Goal: Task Accomplishment & Management: Complete application form

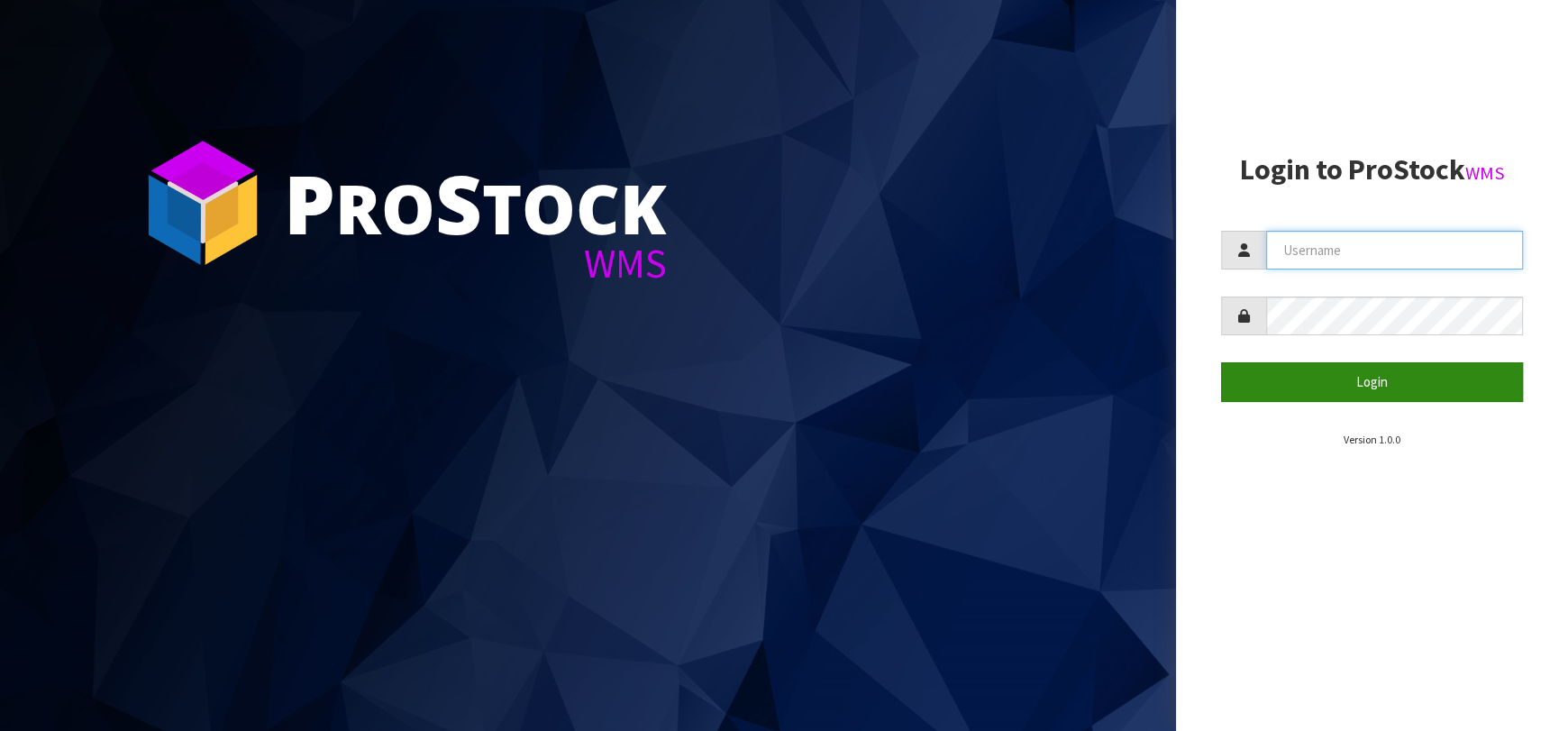
type input "[EMAIL_ADDRESS][DOMAIN_NAME]"
click at [1381, 366] on button "Login" at bounding box center [1372, 382] width 302 height 39
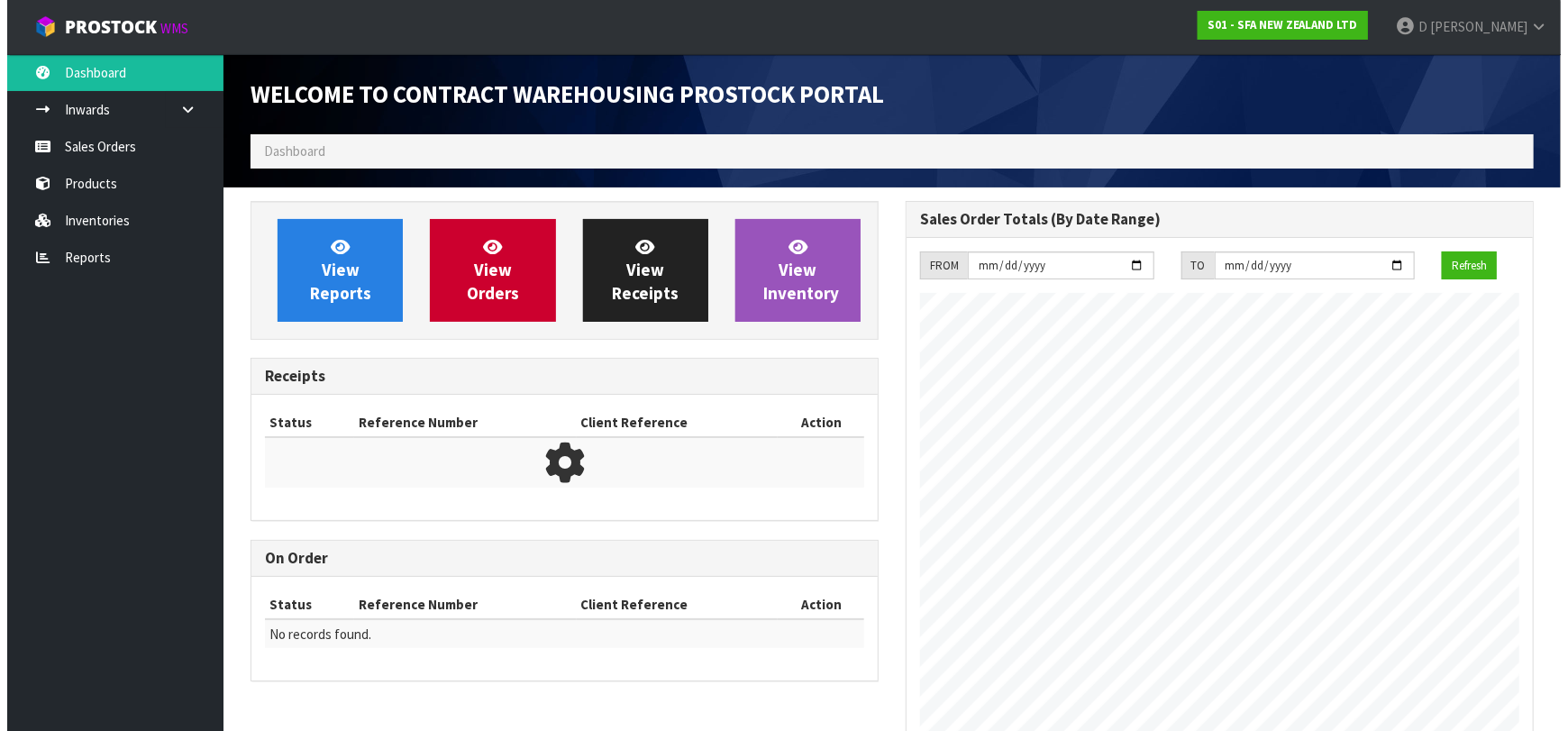
scroll to position [998, 655]
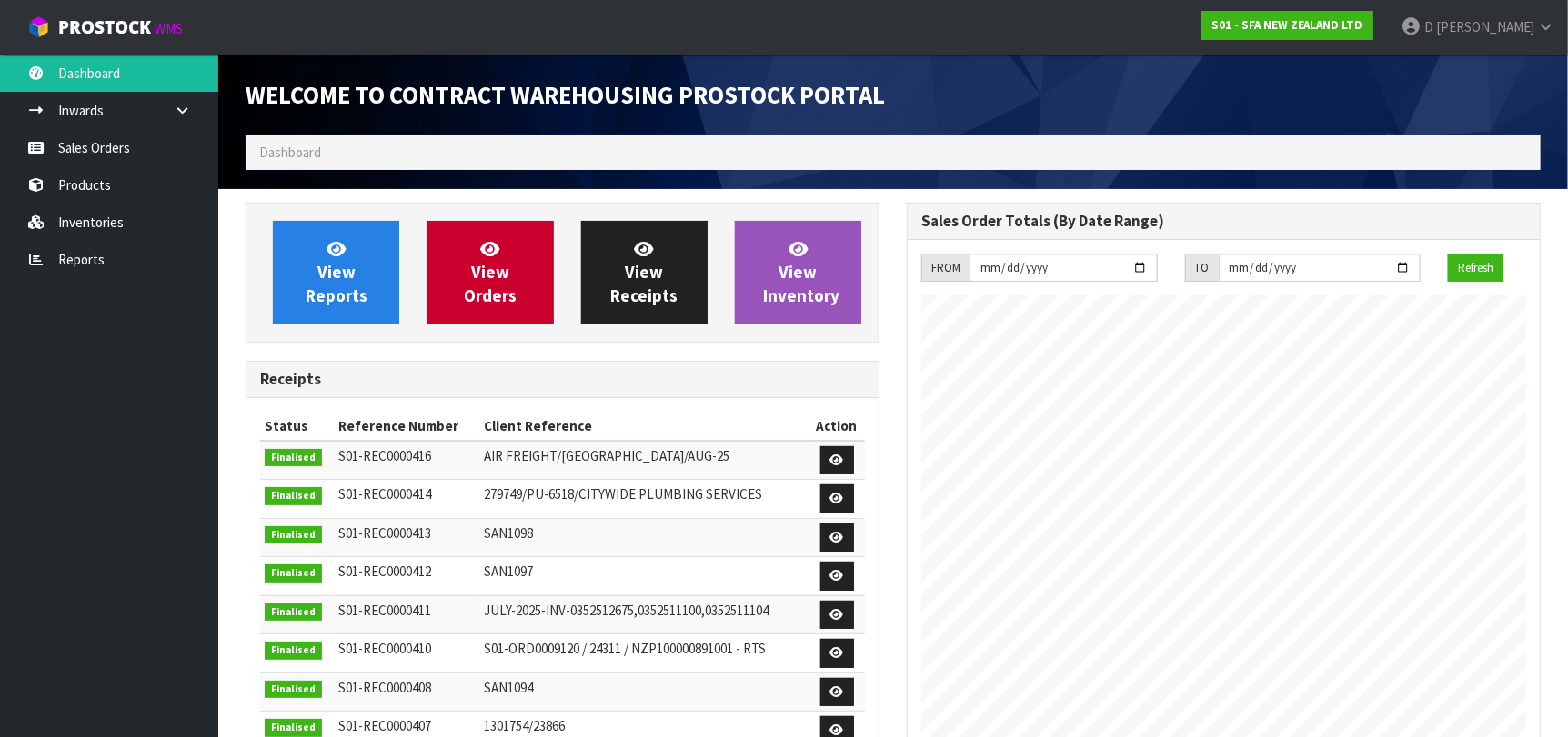
click at [160, 415] on ul "Dashboard Inwards Purchase Orders Receipts Sales Orders Products Inventories Re…" at bounding box center [109, 396] width 218 height 682
click at [488, 314] on link "View Orders" at bounding box center [489, 273] width 126 height 104
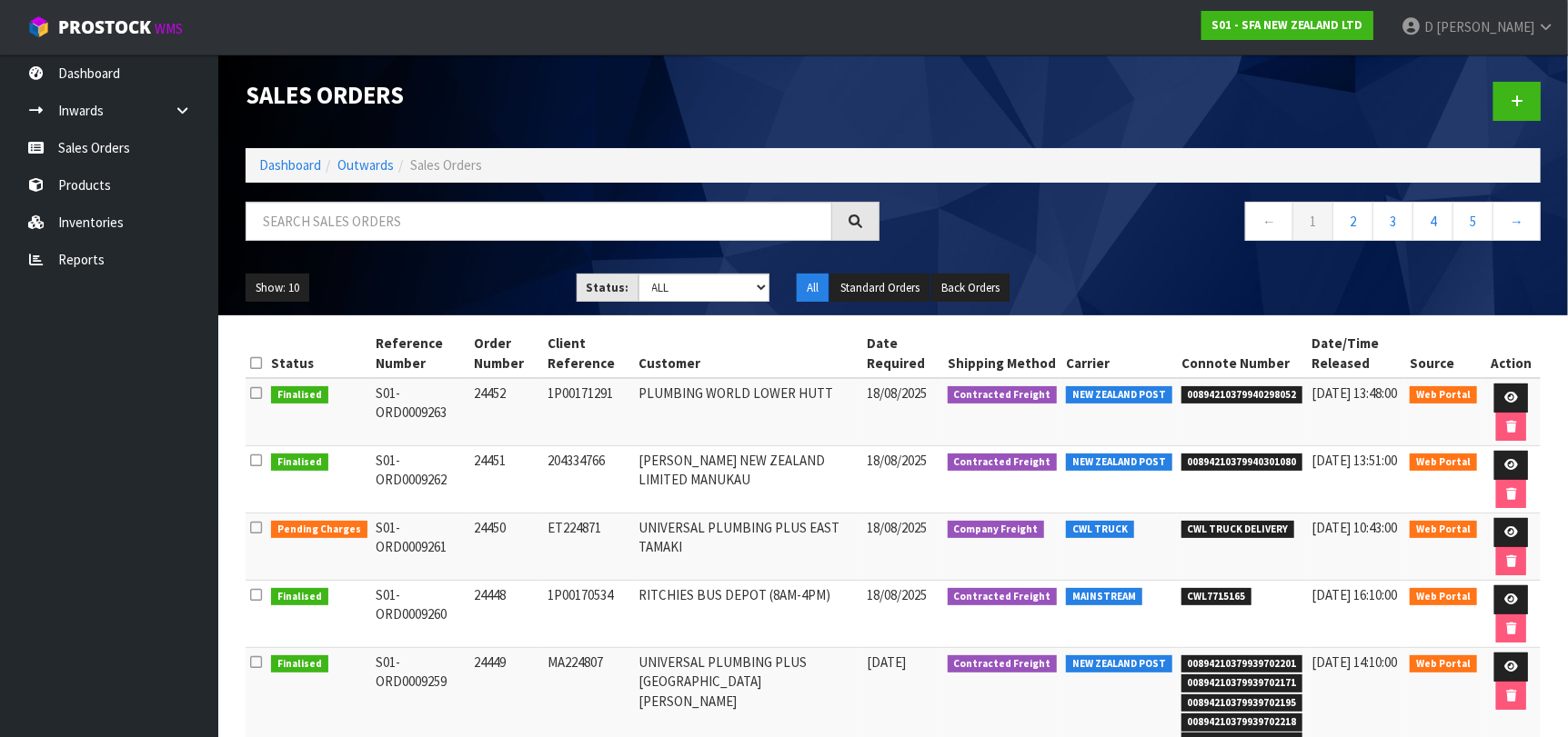
click at [183, 438] on ul "Dashboard Inwards Purchase Orders Receipts Sales Orders Products Inventories Re…" at bounding box center [109, 396] width 218 height 682
click at [1506, 90] on link at bounding box center [1517, 101] width 47 height 39
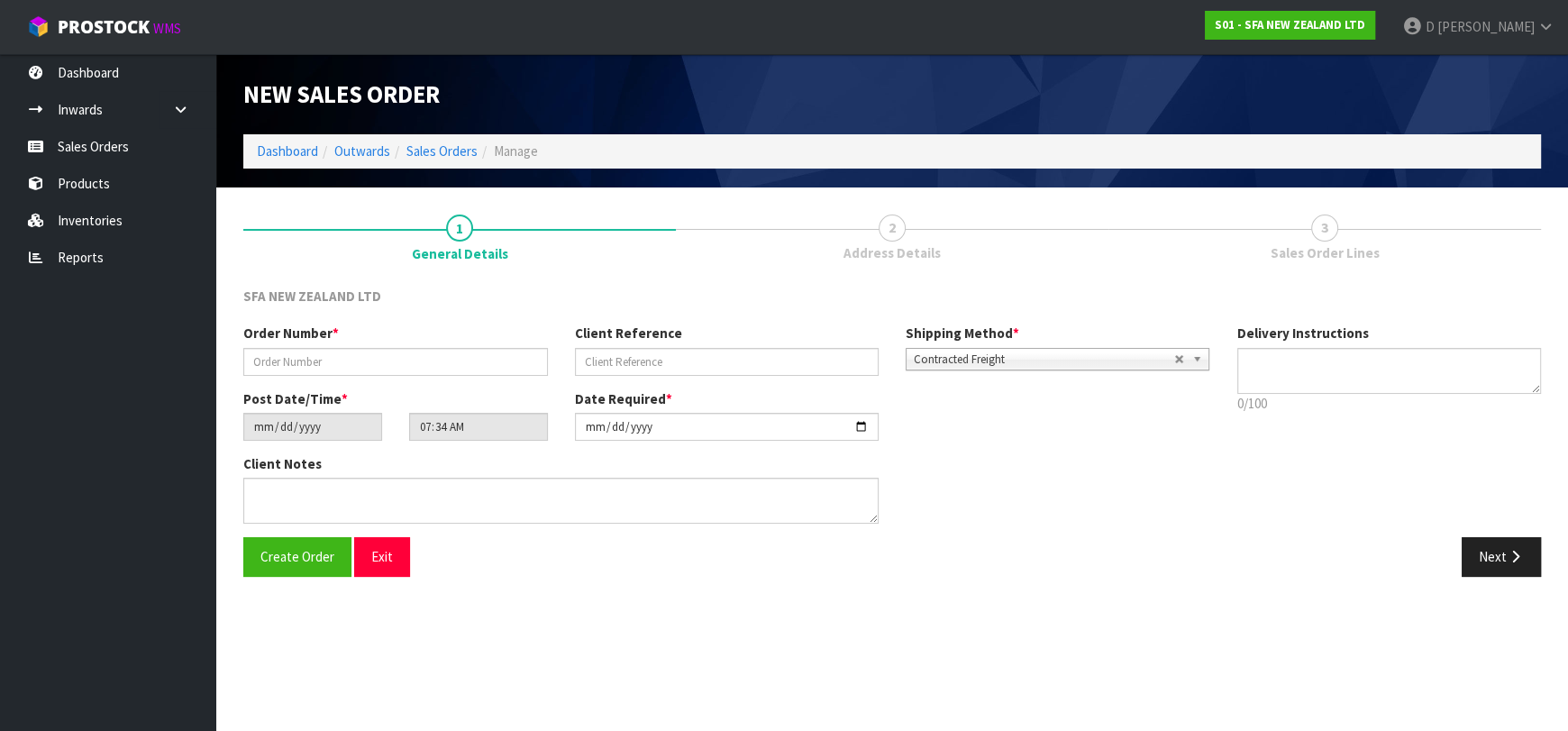
click at [546, 623] on section "New Sales Order Dashboard Outwards Sales Orders Manage New Sales Order Dashboar…" at bounding box center [784, 366] width 1568 height 731
click at [372, 367] on input "text" at bounding box center [395, 362] width 305 height 28
type input "24453"
paste input "458276TQ"
type input "458276TQ"
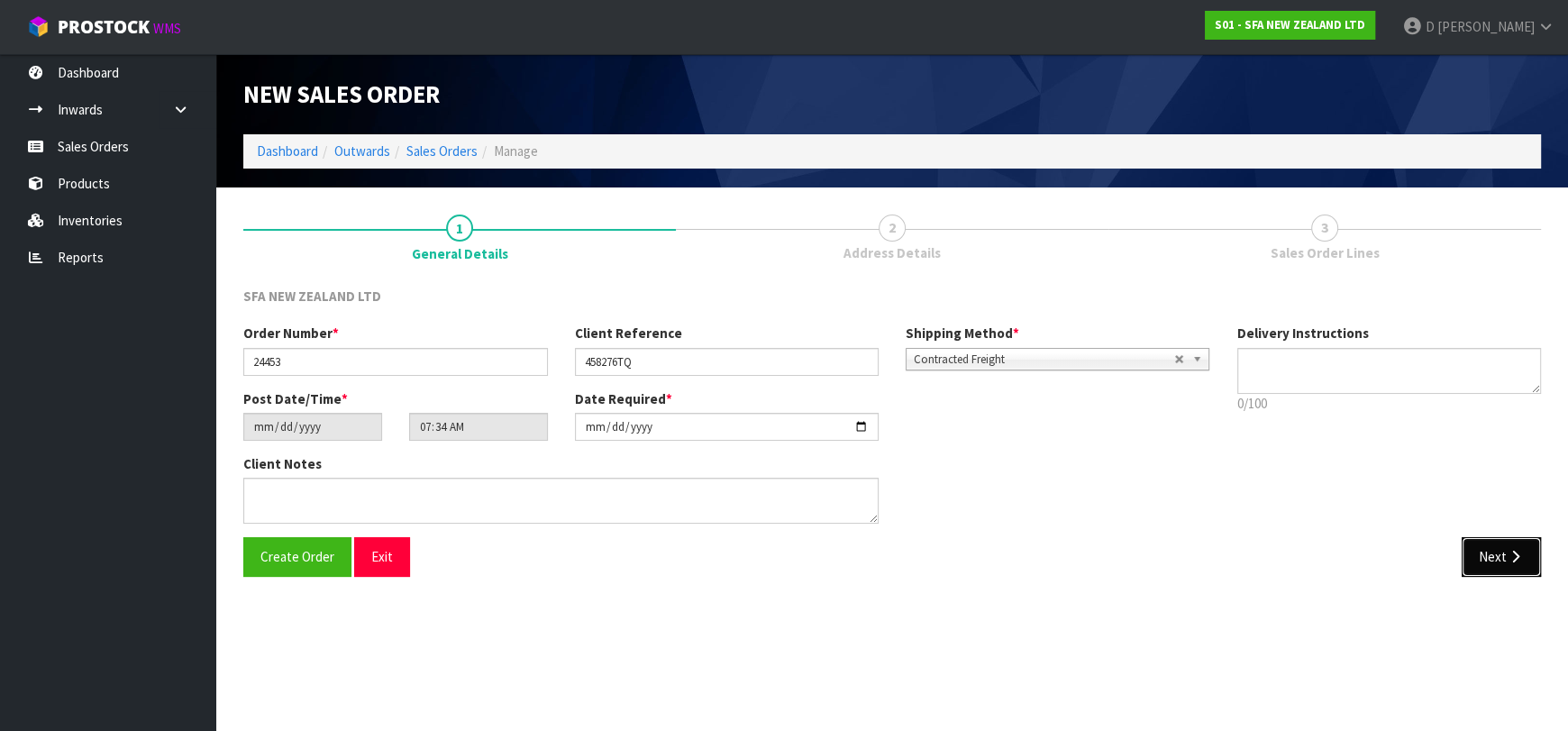
drag, startPoint x: 1487, startPoint y: 562, endPoint x: 708, endPoint y: 446, distance: 787.6
click at [1486, 561] on button "Next" at bounding box center [1501, 556] width 80 height 39
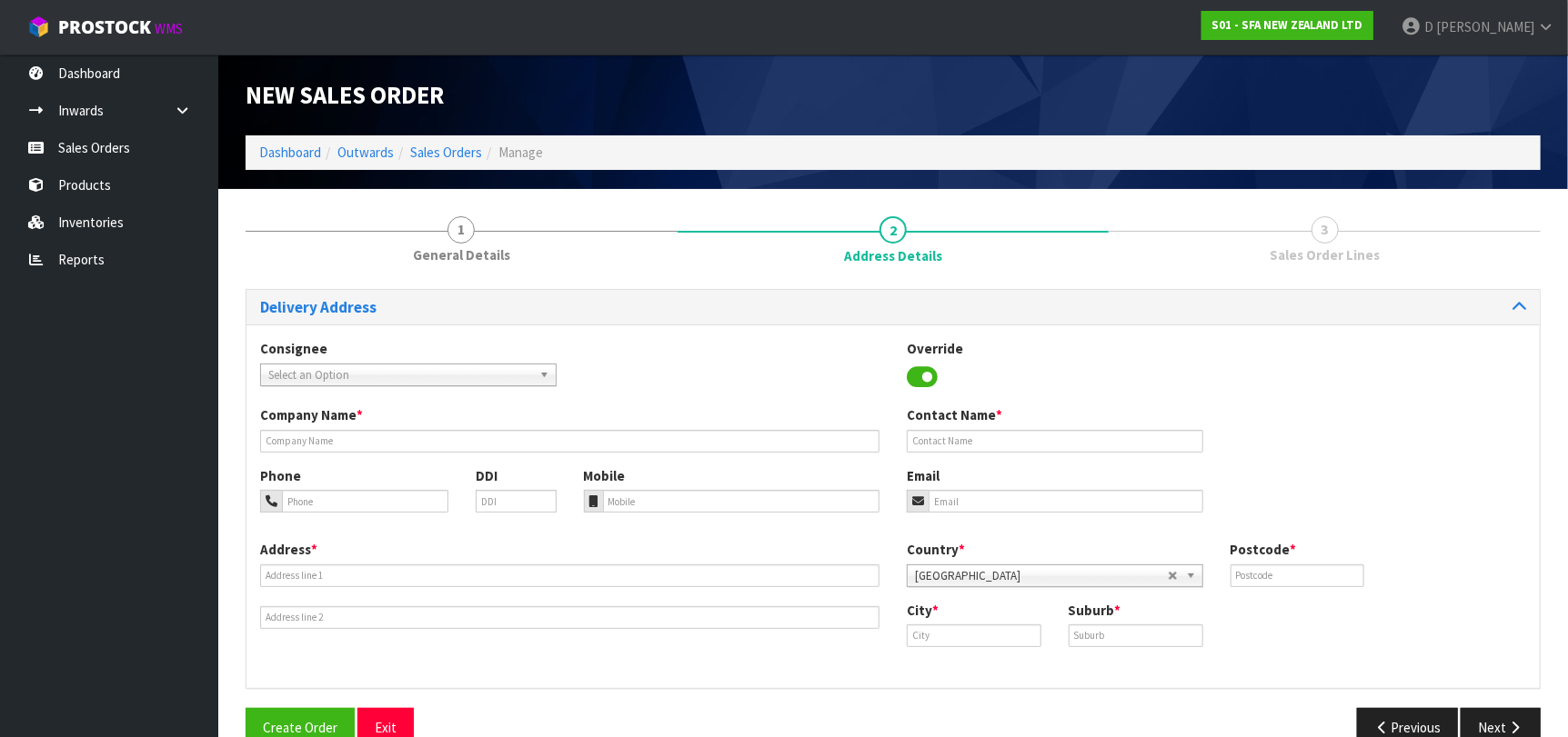
click at [310, 366] on span "Select an Option" at bounding box center [400, 376] width 264 height 22
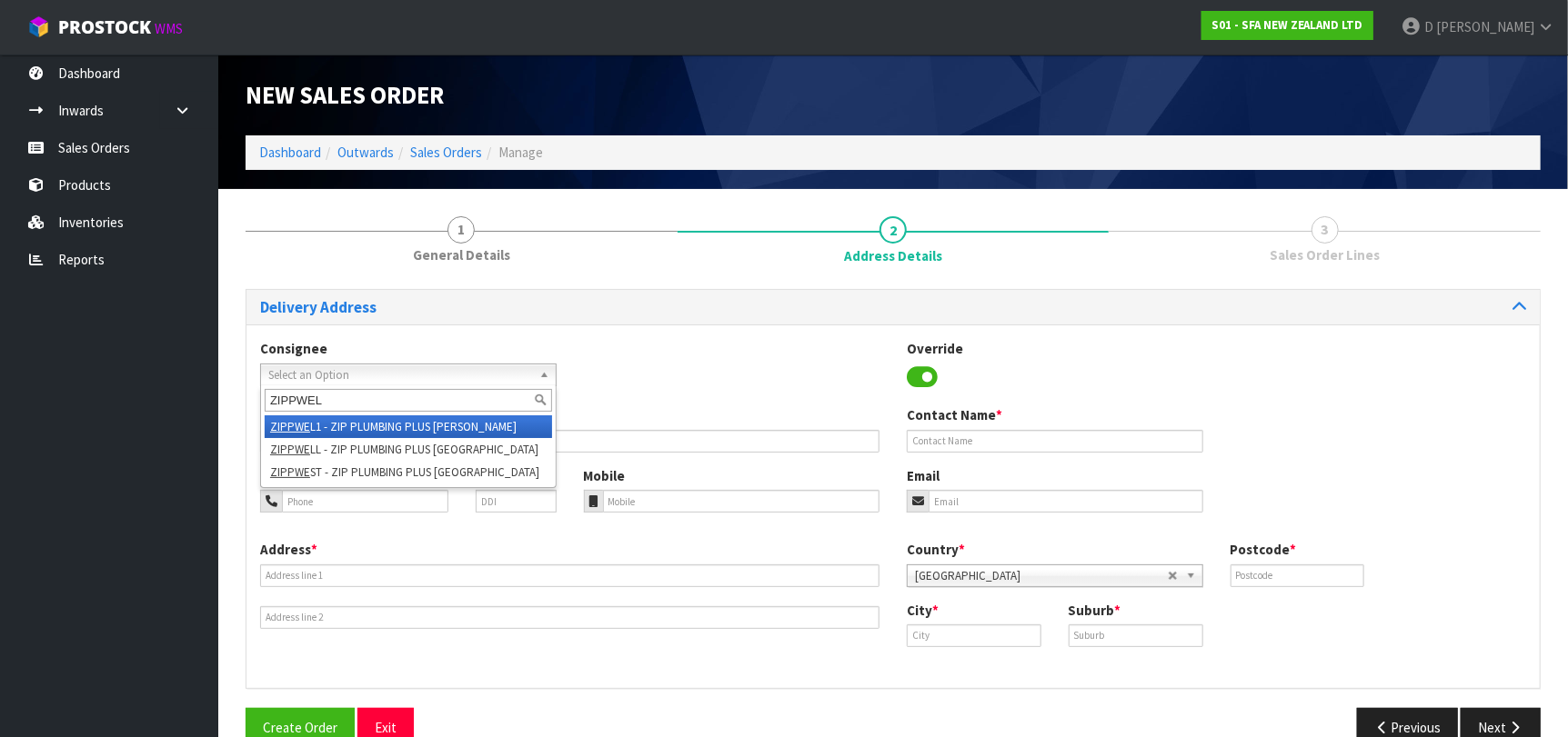
type input "ZIPPWELL"
type input "ZIP PLUMBING PLUS-[GEOGRAPHIC_DATA]"
type input "232 THORNDON QUAY"
type input "6011"
type input "[GEOGRAPHIC_DATA]"
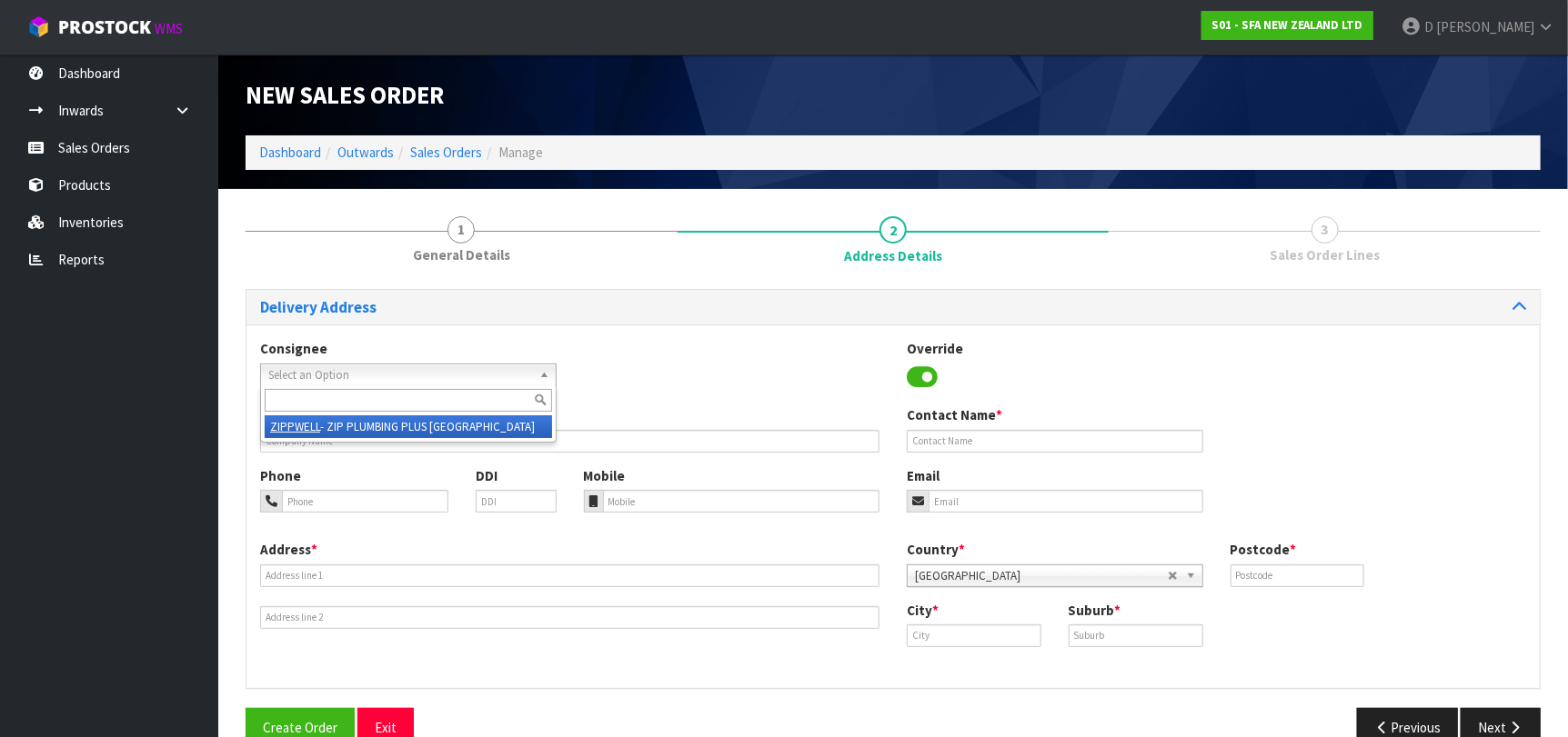
type input "PIPITEA"
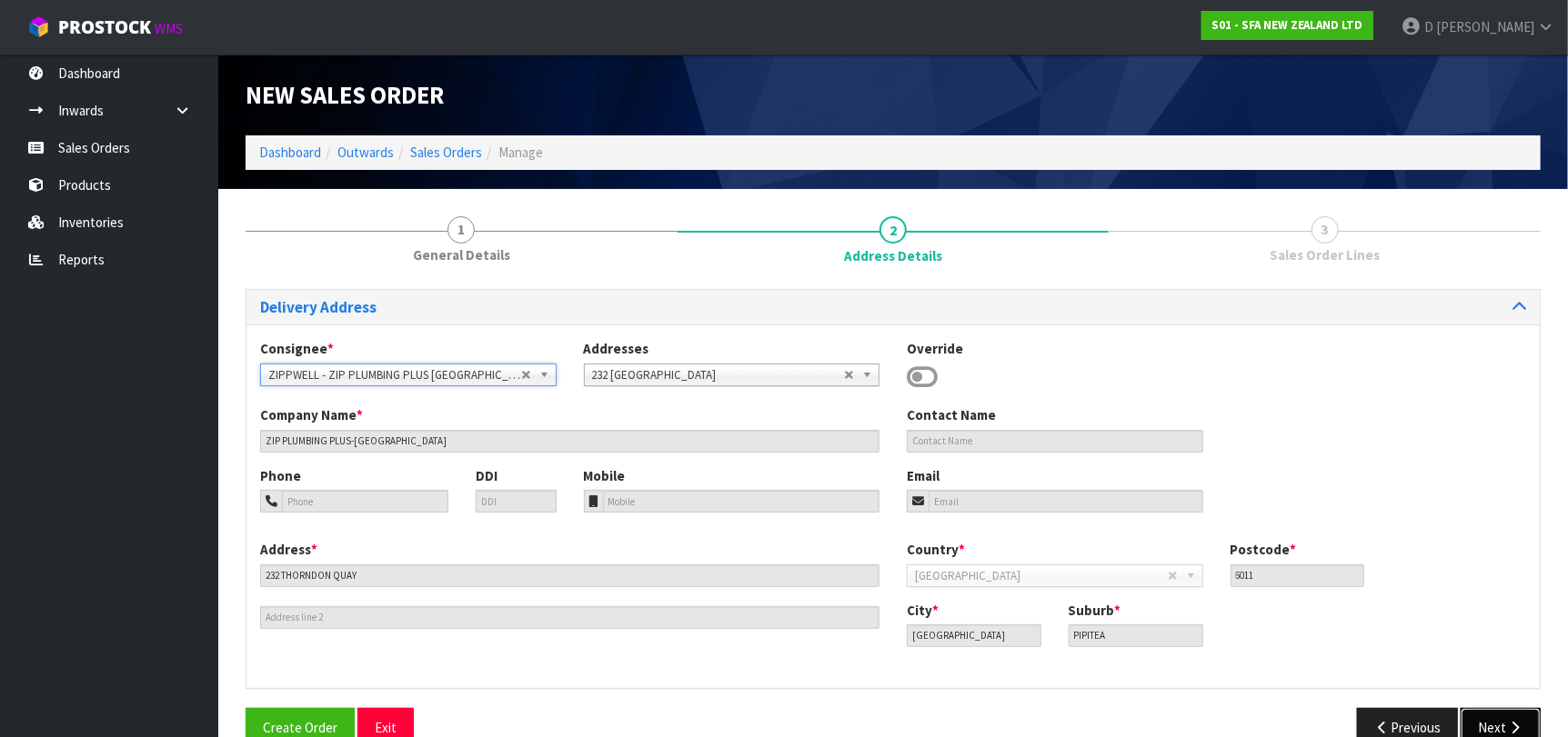
click at [1485, 730] on button "Next" at bounding box center [1500, 727] width 80 height 39
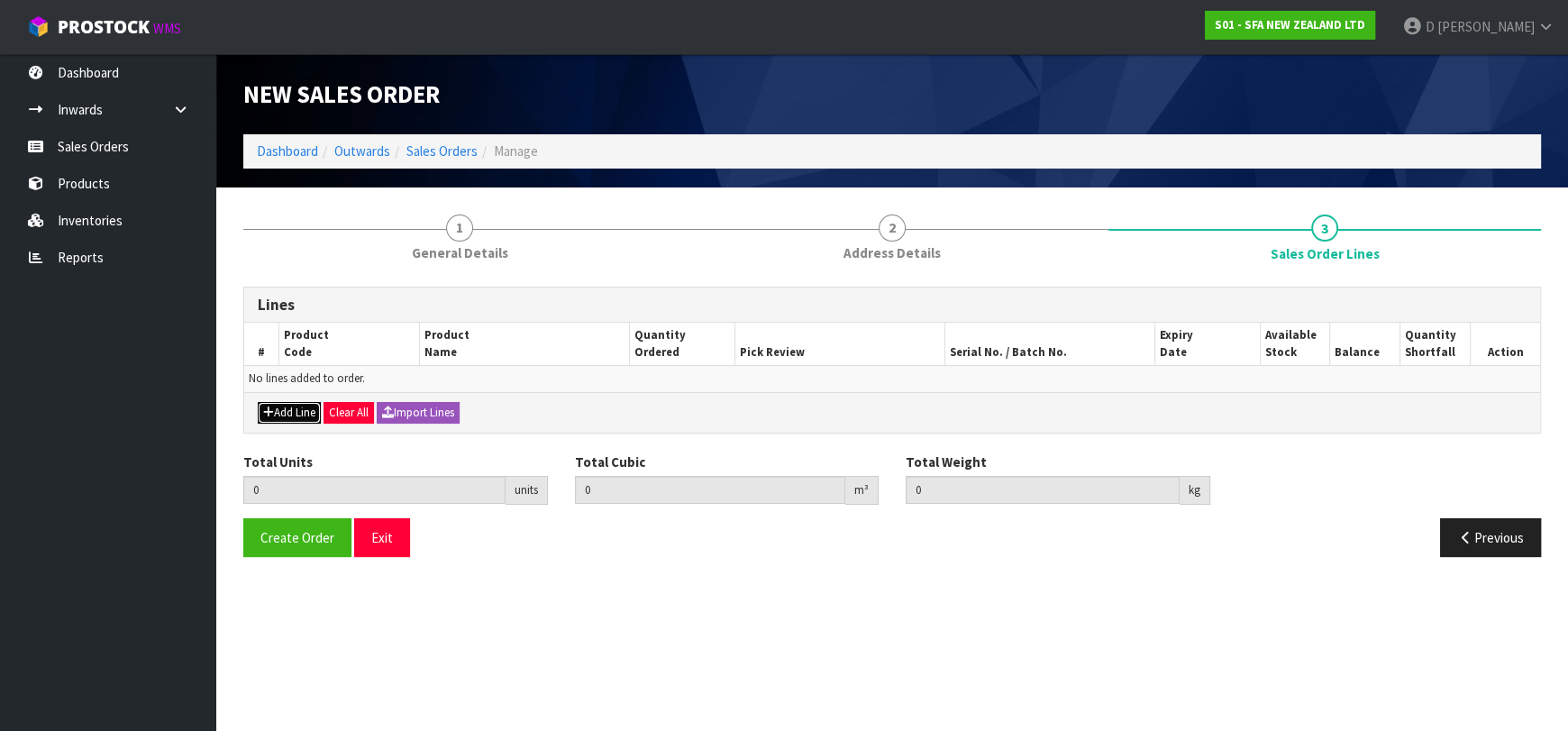
drag, startPoint x: 286, startPoint y: 410, endPoint x: 298, endPoint y: 382, distance: 30.5
click at [288, 403] on button "Add Line" at bounding box center [289, 413] width 63 height 22
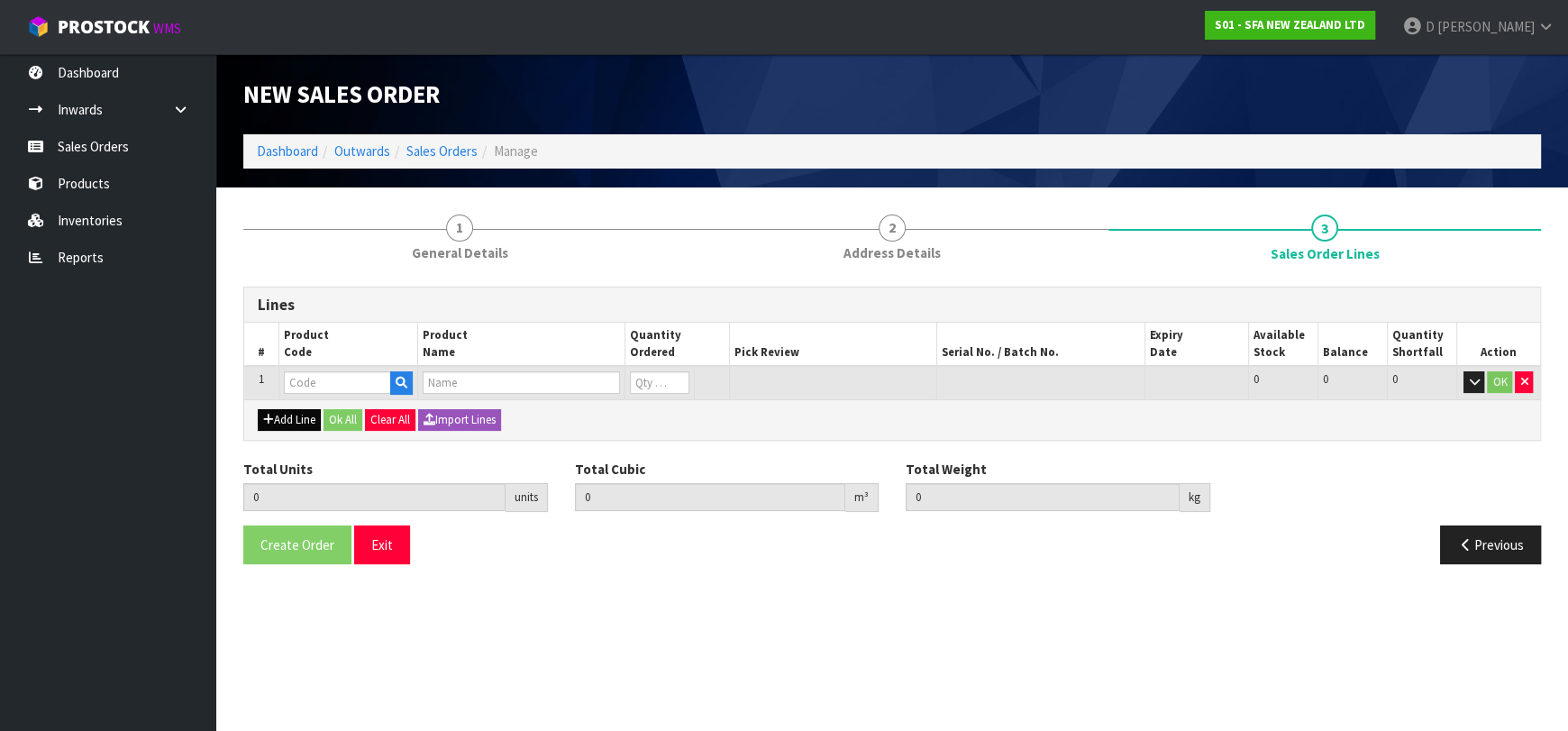
click at [298, 382] on input "text" at bounding box center [337, 383] width 108 height 23
type input "SA91"
type input "0.000000"
type input "0.000"
type input "SANICONDENS BEST FLAT"
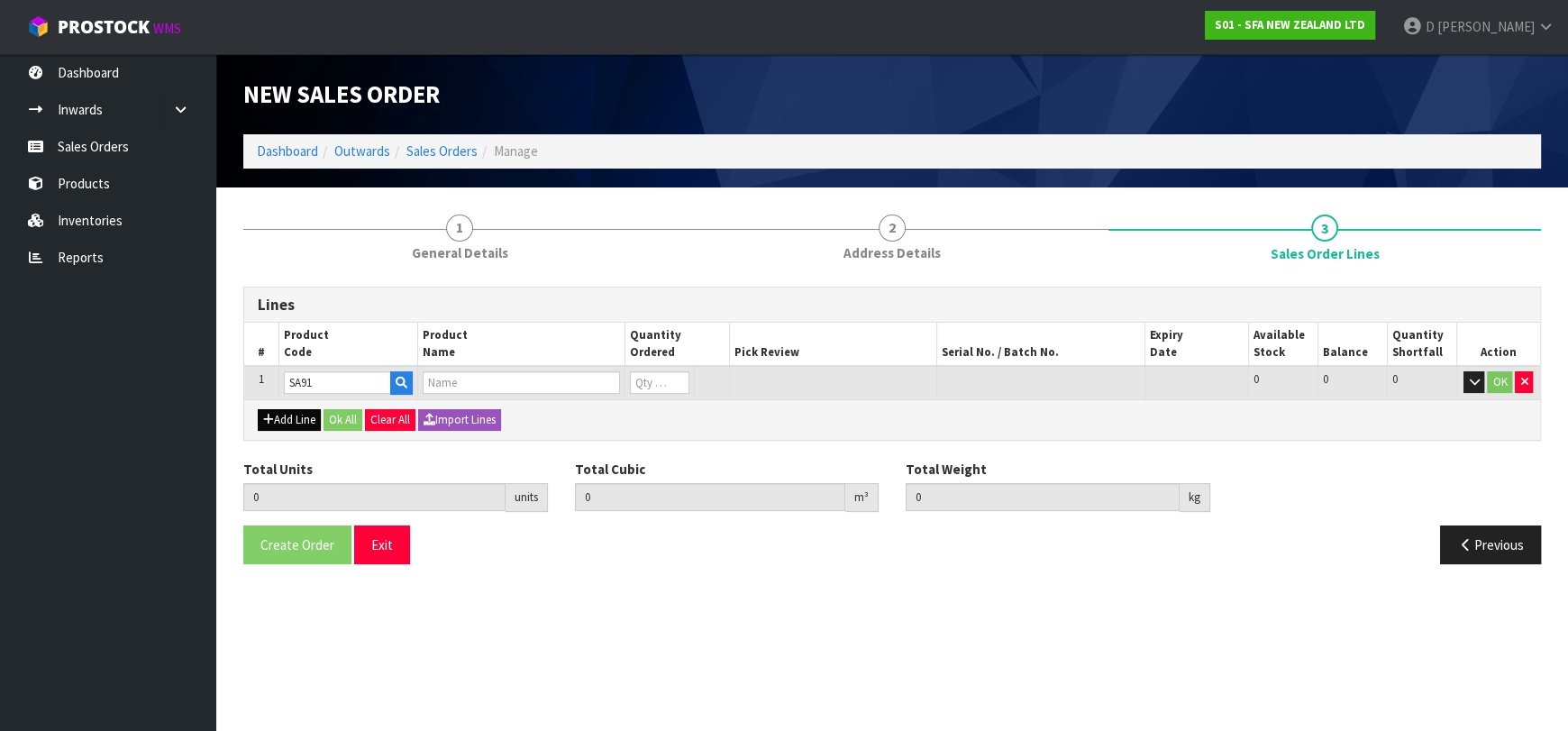
type input "0"
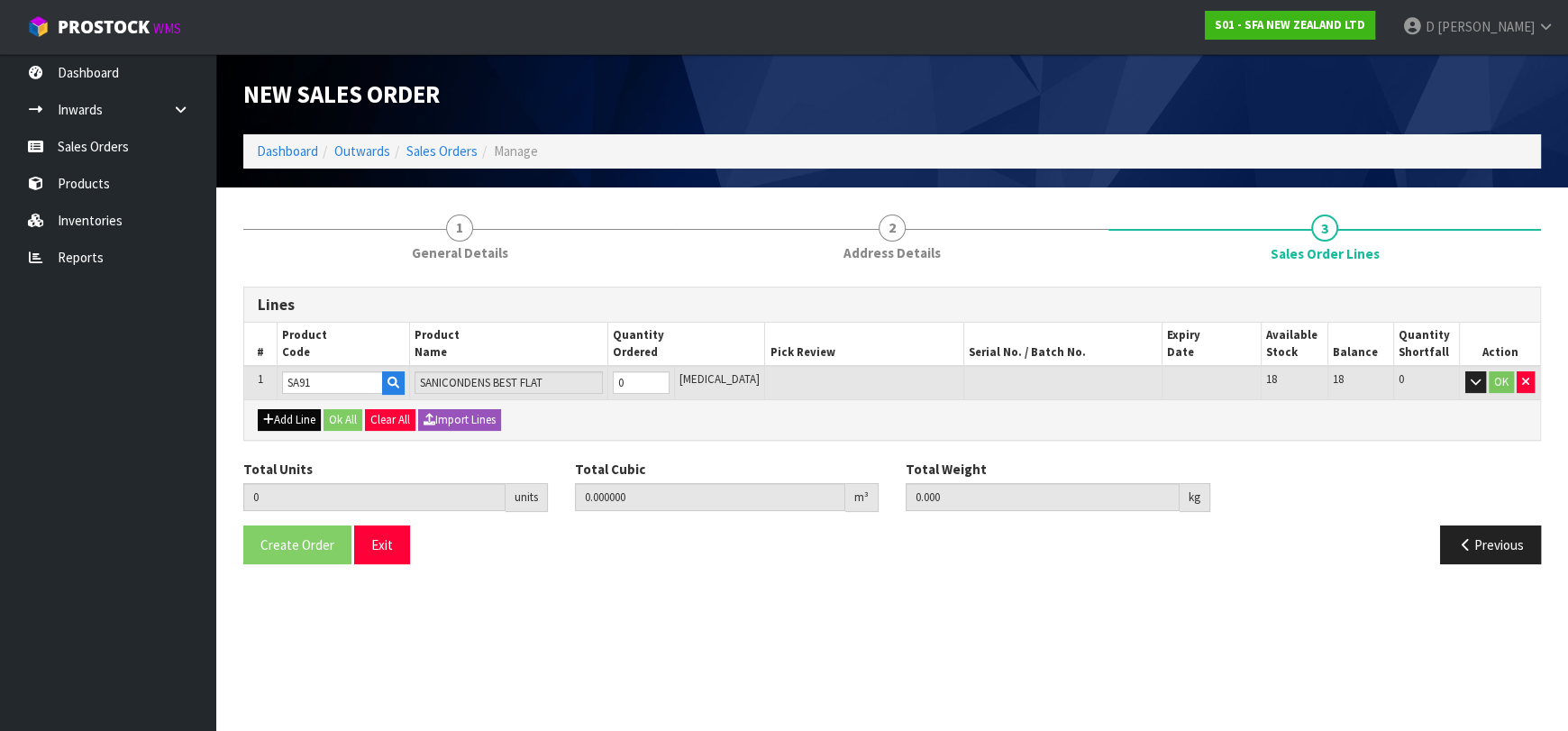
type input "SA91"
type input "1"
type input "0.012958"
type input "2.7"
type input "1"
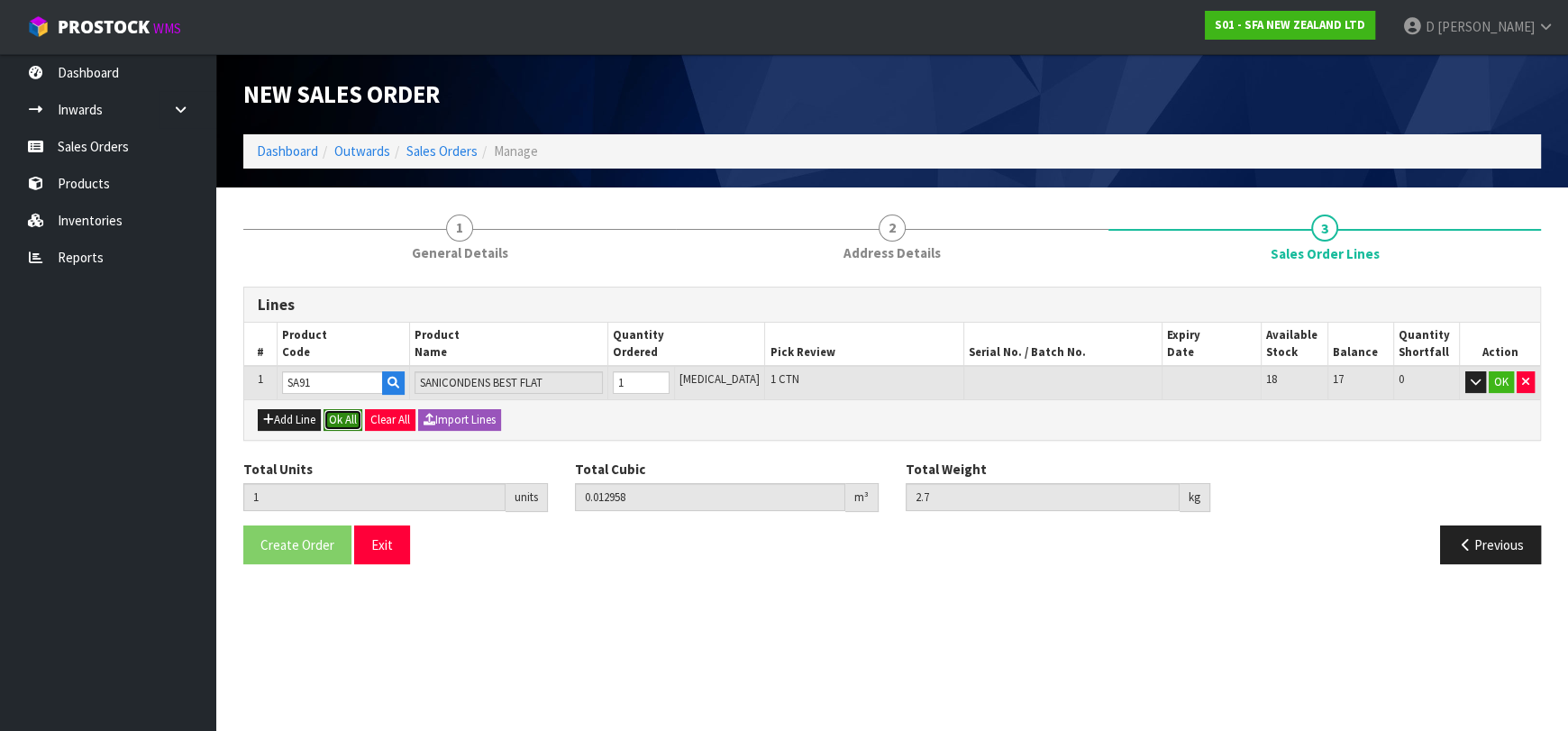
click at [342, 419] on button "Ok All" at bounding box center [343, 420] width 39 height 22
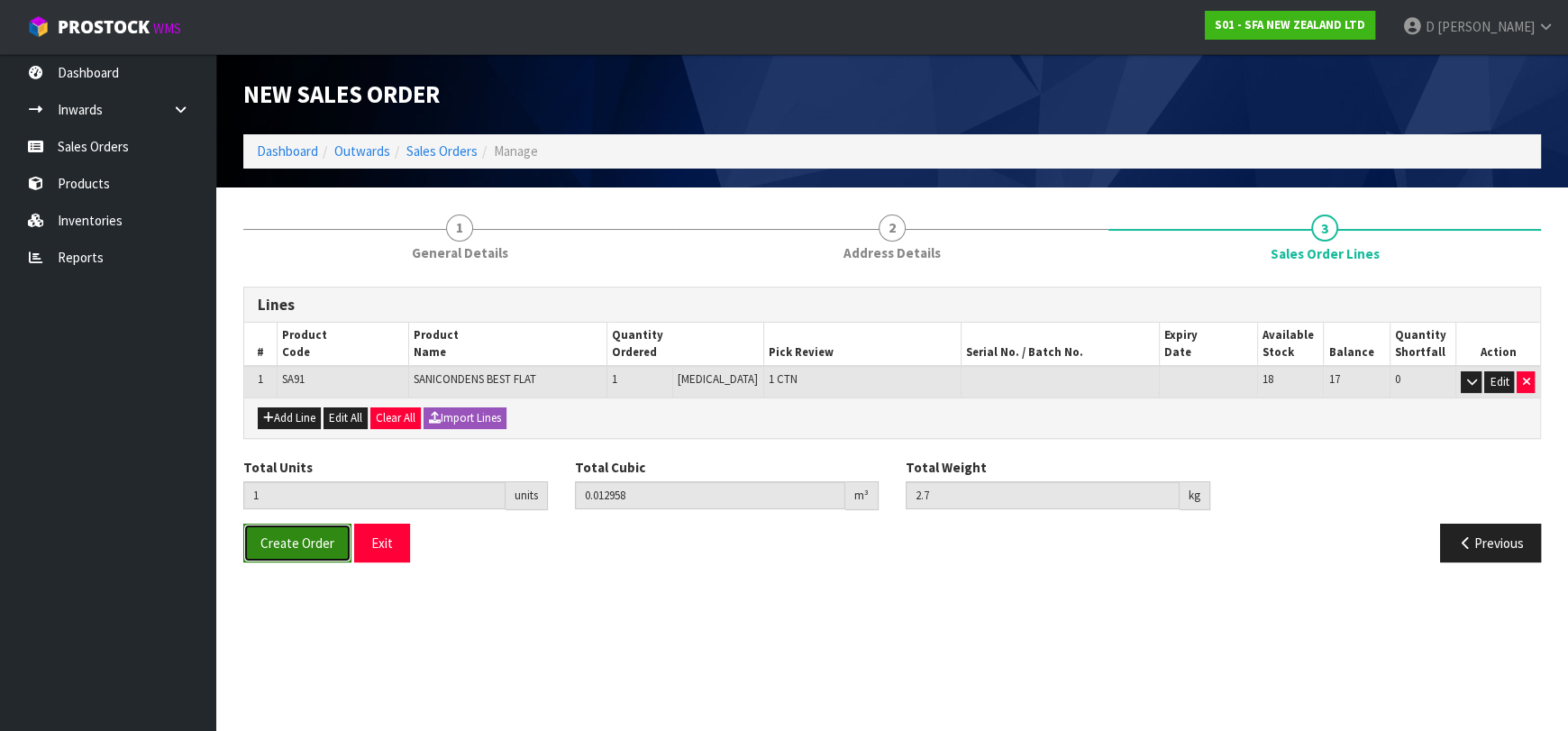
click at [289, 535] on span "Create Order" at bounding box center [298, 543] width 74 height 17
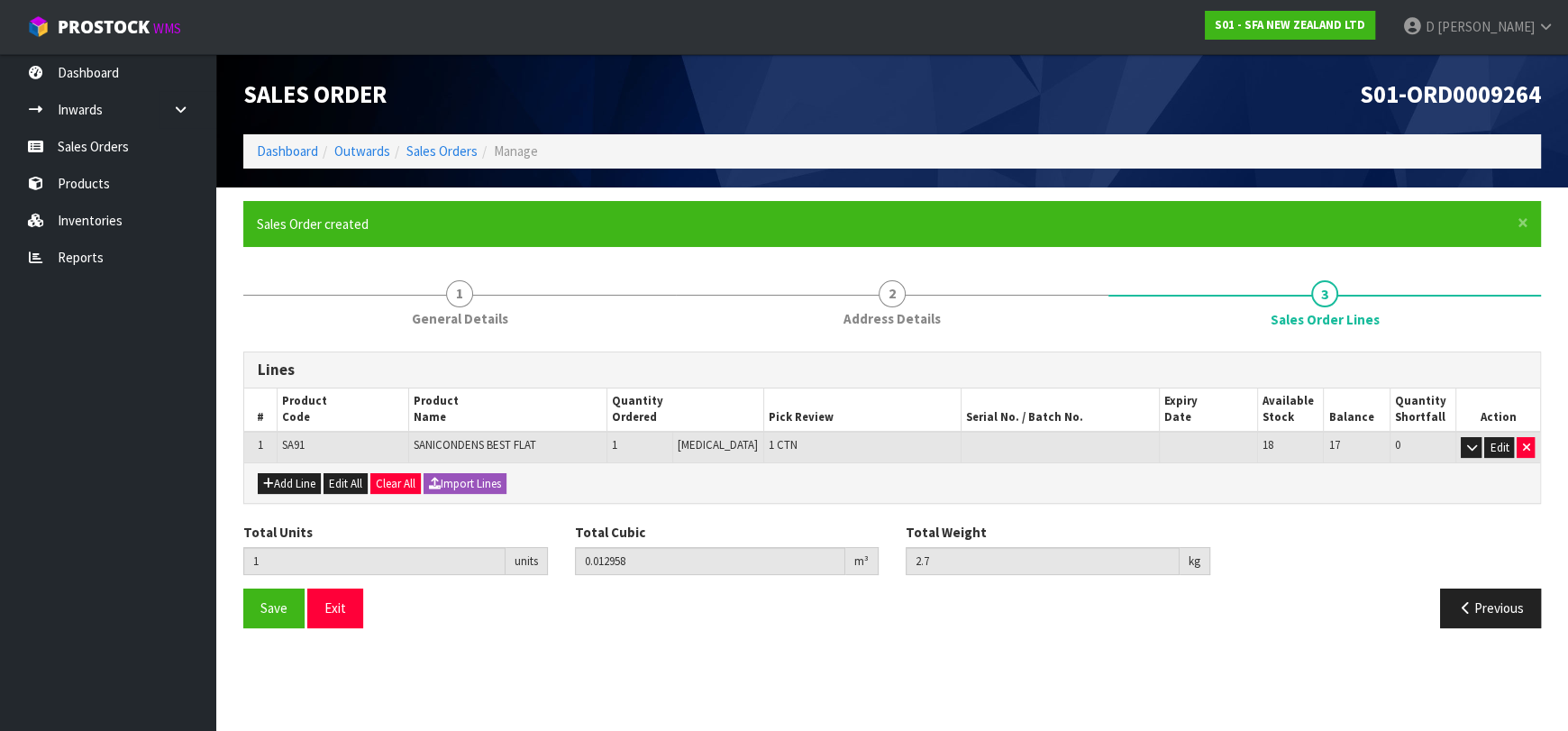
click at [675, 622] on div "Save Exit" at bounding box center [561, 608] width 662 height 39
click at [425, 148] on link "Sales Orders" at bounding box center [441, 150] width 71 height 17
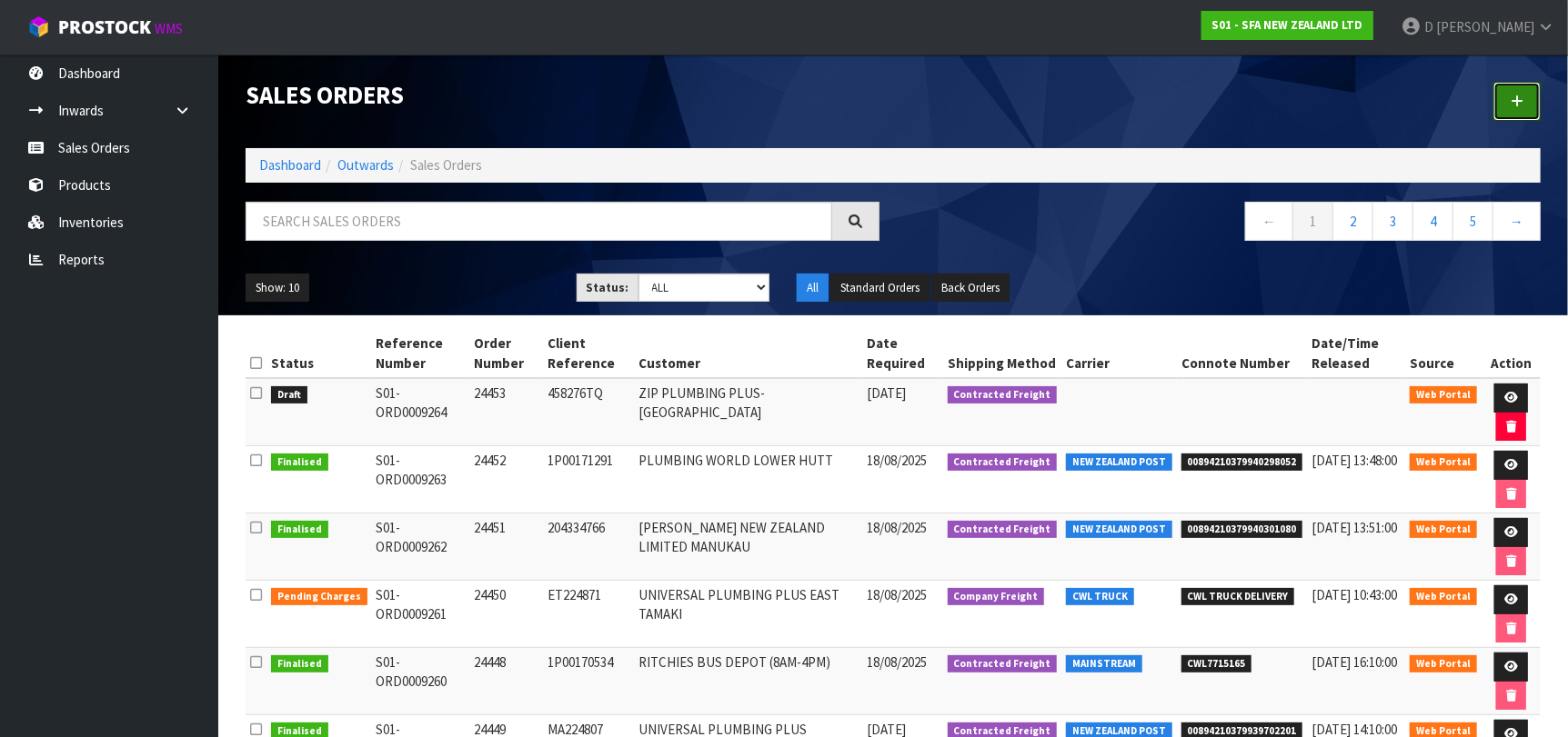
drag, startPoint x: 1501, startPoint y: 105, endPoint x: 1448, endPoint y: 110, distance: 53.2
click at [1501, 104] on link at bounding box center [1517, 101] width 47 height 39
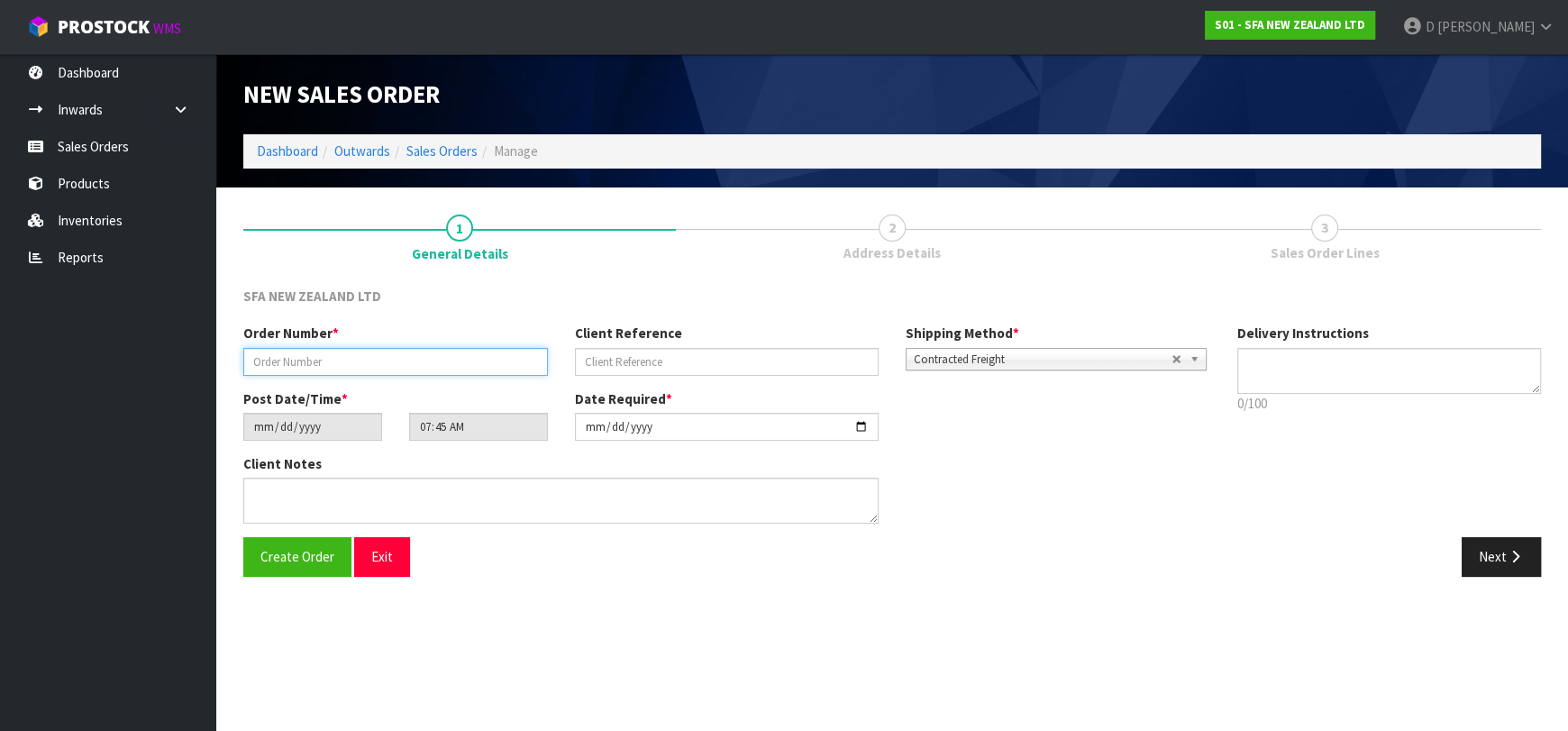
click at [373, 363] on input "text" at bounding box center [395, 362] width 305 height 28
type input "24454"
paste input "2593463"
type input "2593463"
click at [1538, 558] on button "Next" at bounding box center [1501, 556] width 80 height 39
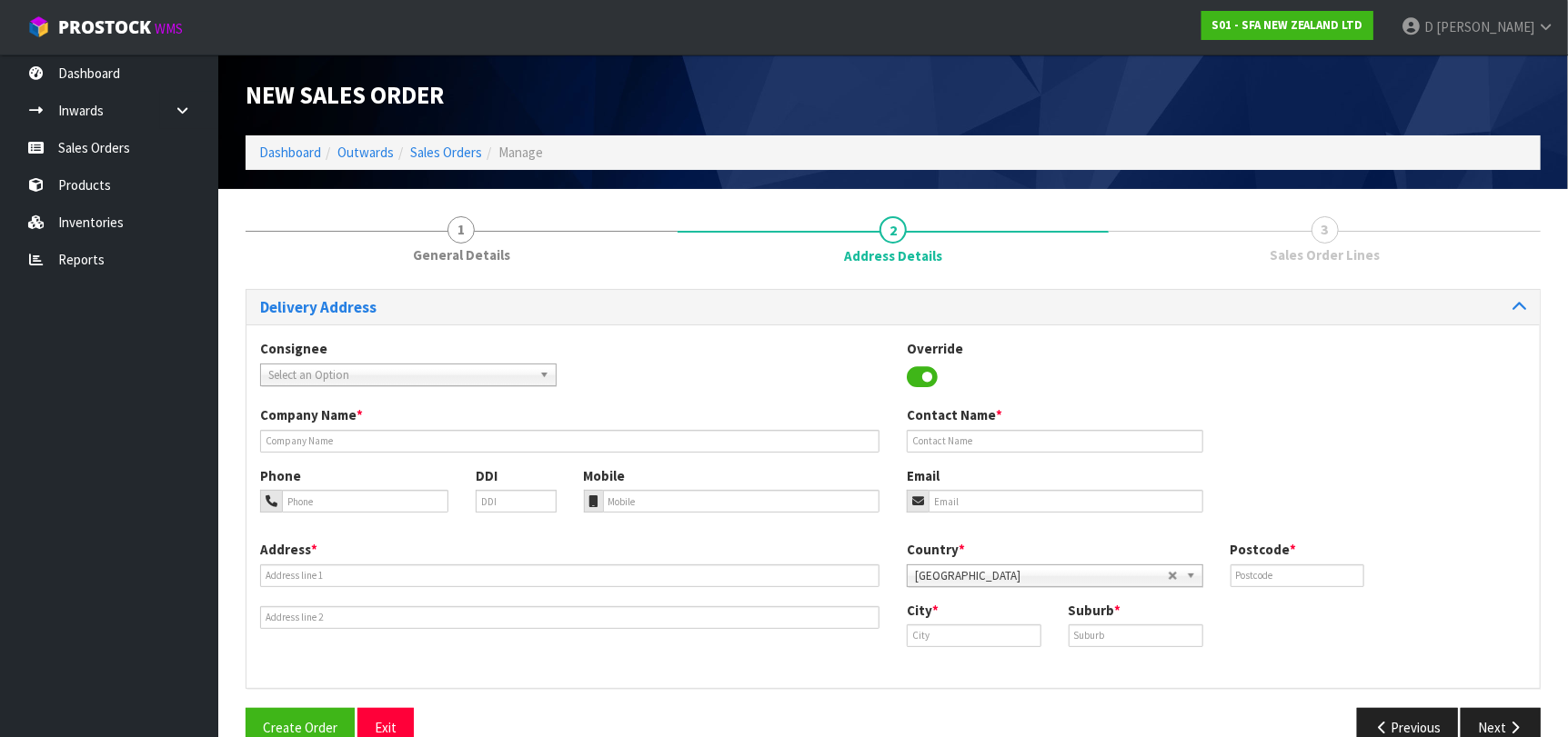
click at [328, 384] on div "Select an Option" at bounding box center [408, 375] width 297 height 23
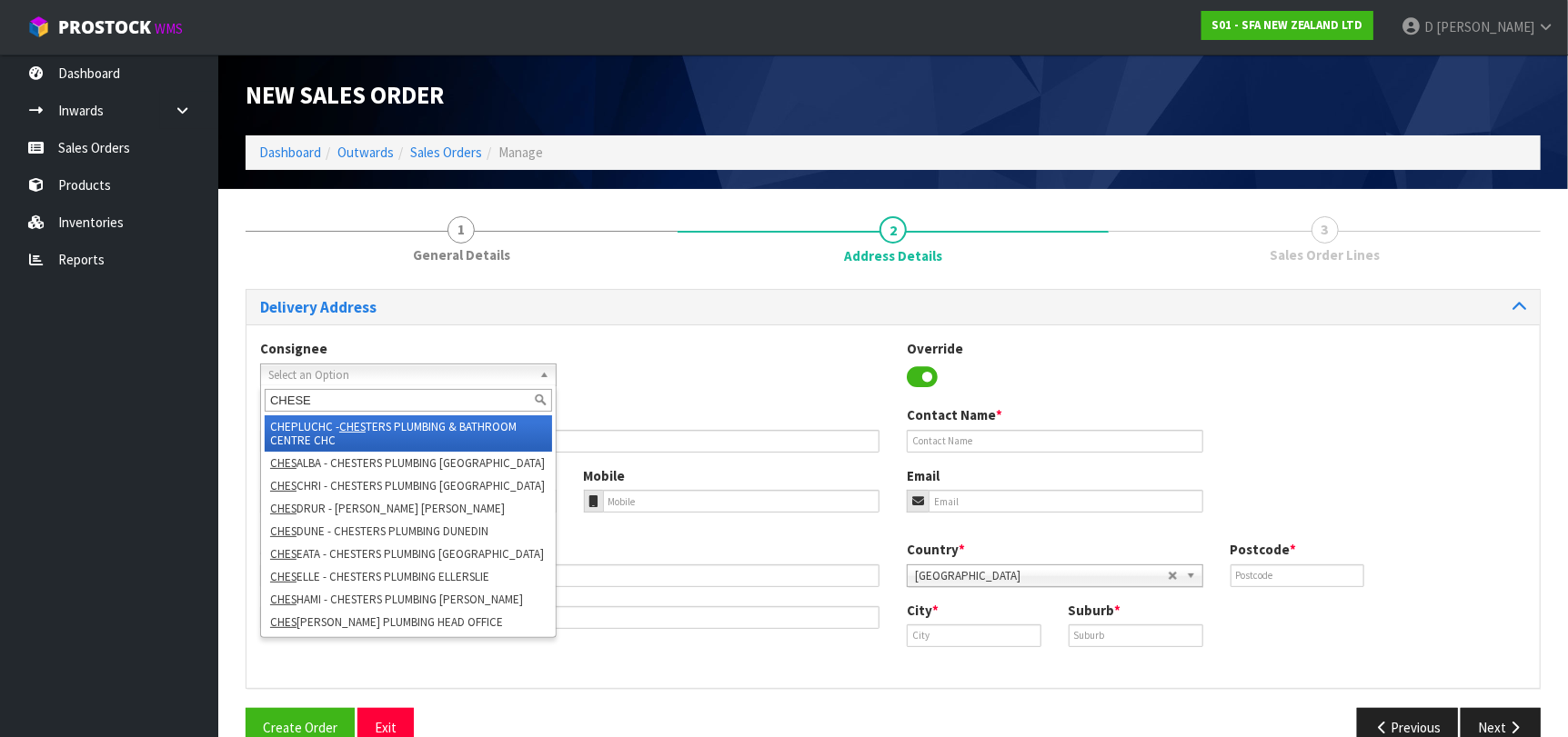
type input "CHESEA"
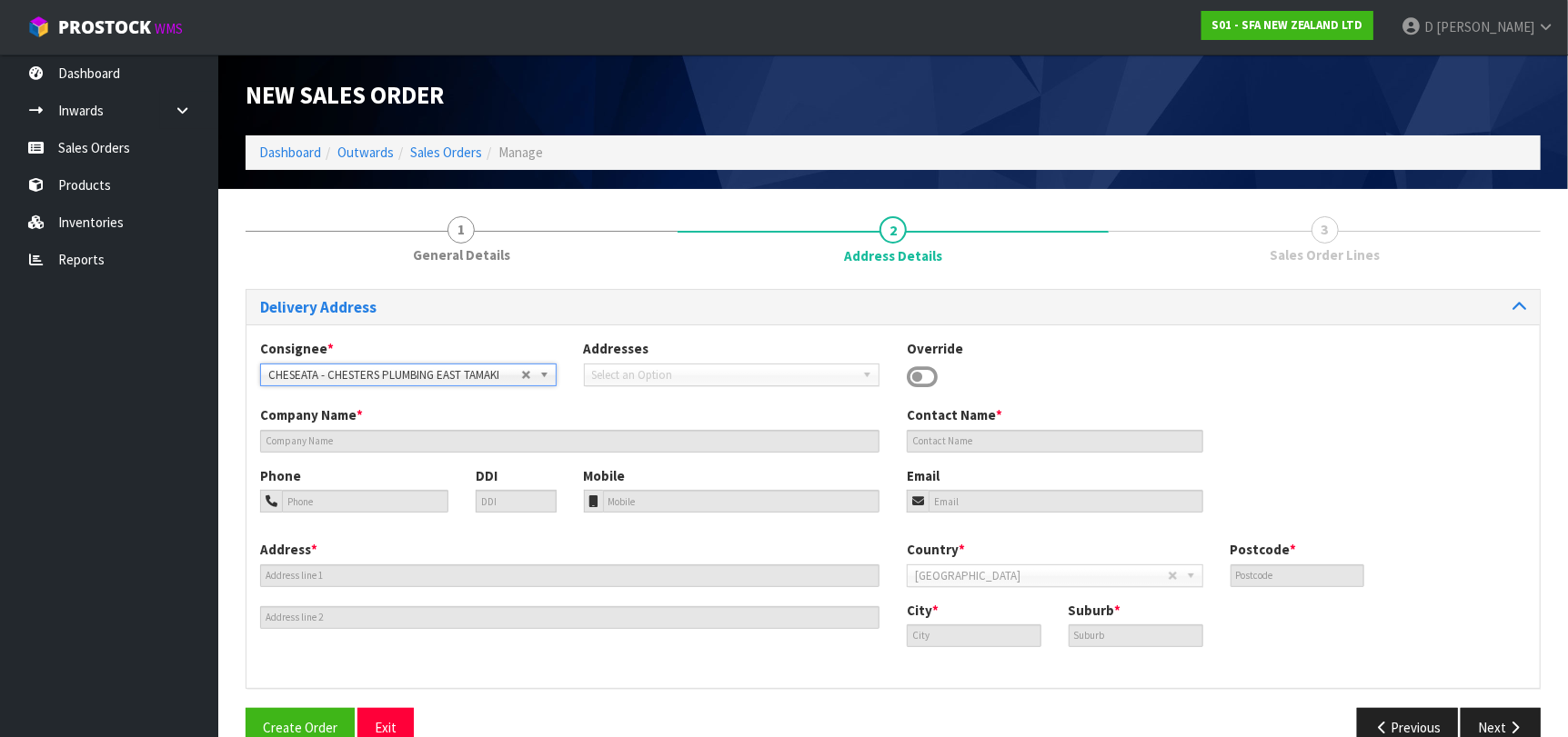
type input "CHESTERS PLUMBING EAST TAMAKI"
type input "[STREET_ADDRESS]"
type input "2013"
type input "[GEOGRAPHIC_DATA]"
type input "EAST TAMAKI"
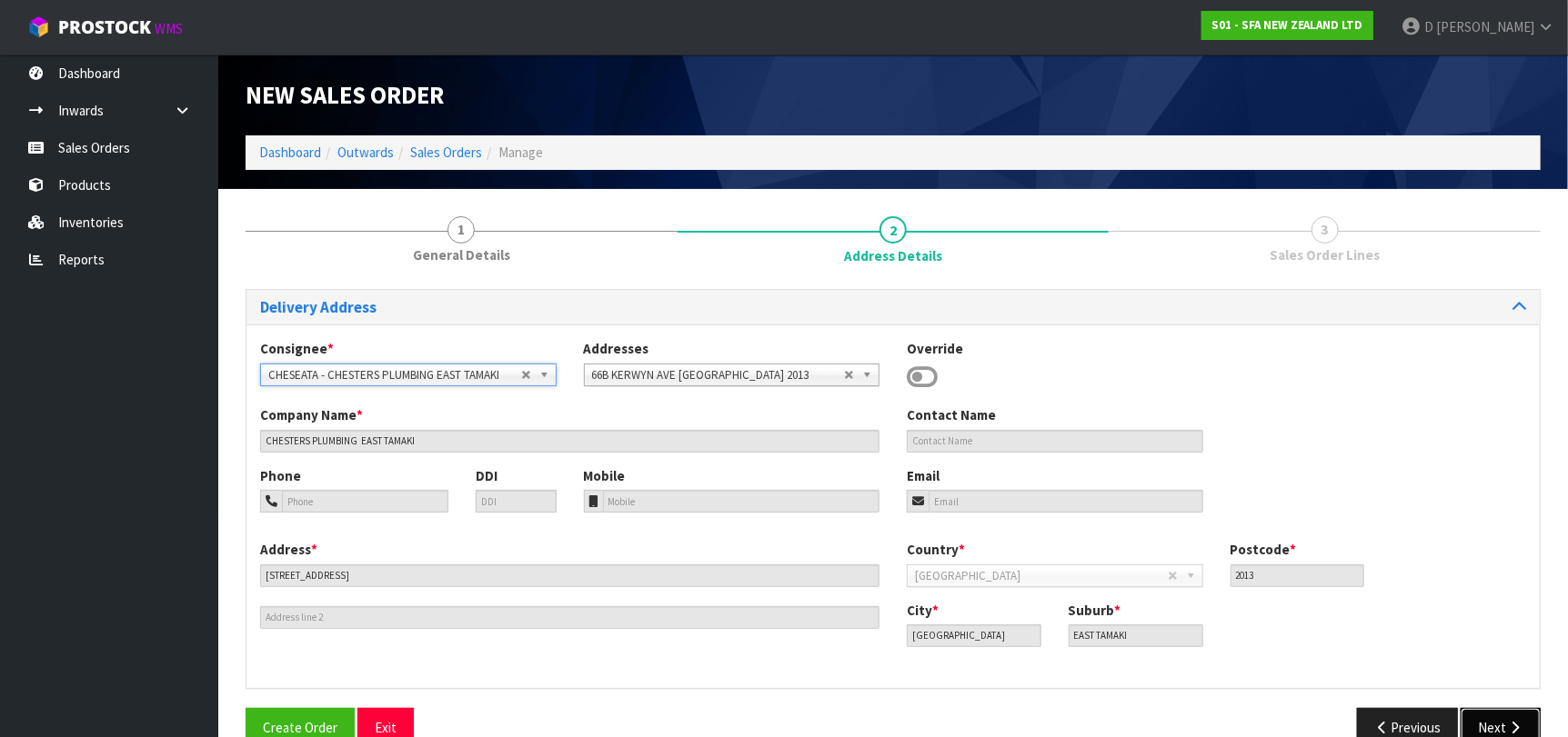
drag, startPoint x: 1490, startPoint y: 727, endPoint x: 1216, endPoint y: 636, distance: 288.7
click at [1490, 724] on button "Next" at bounding box center [1500, 727] width 80 height 39
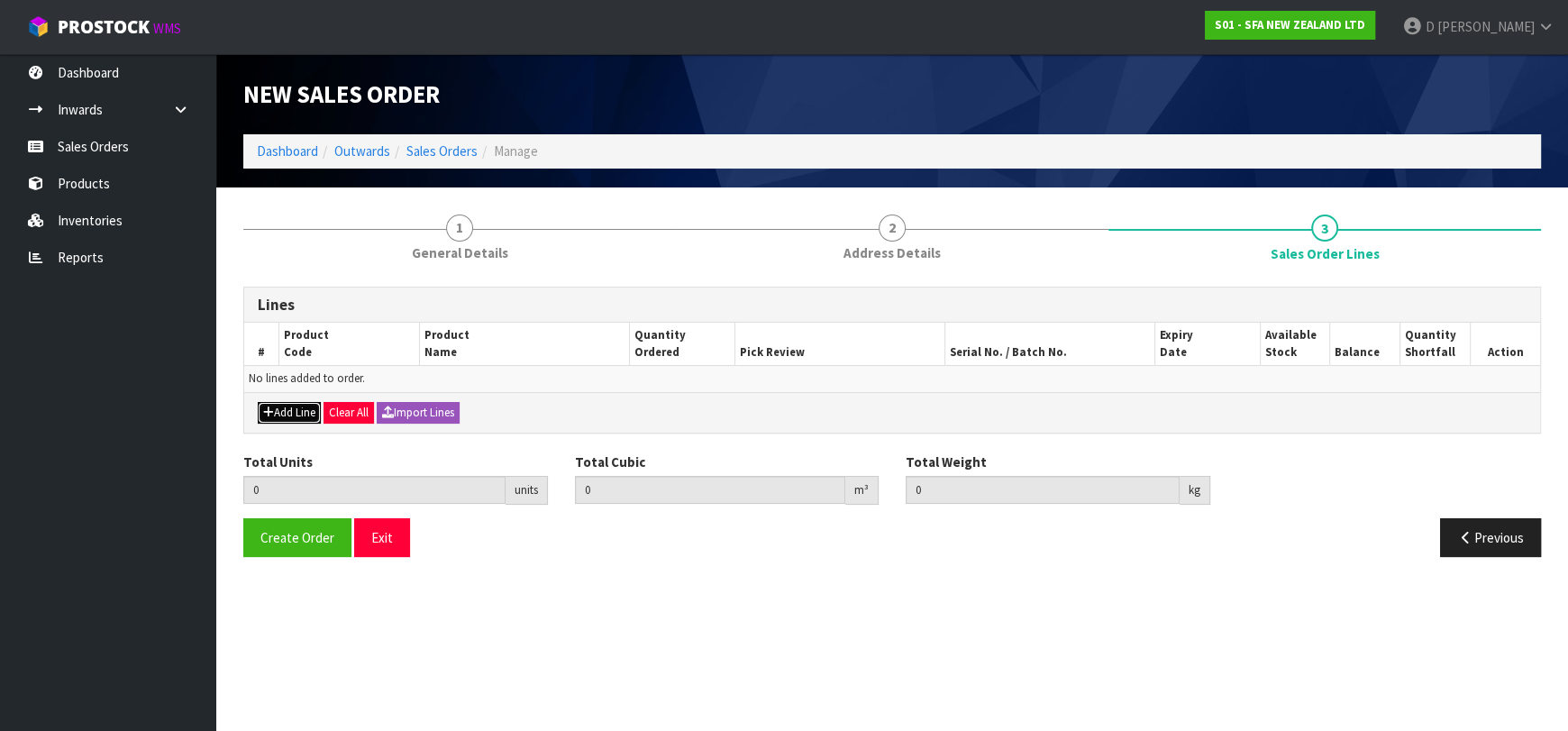
click at [300, 402] on button "Add Line" at bounding box center [289, 413] width 63 height 22
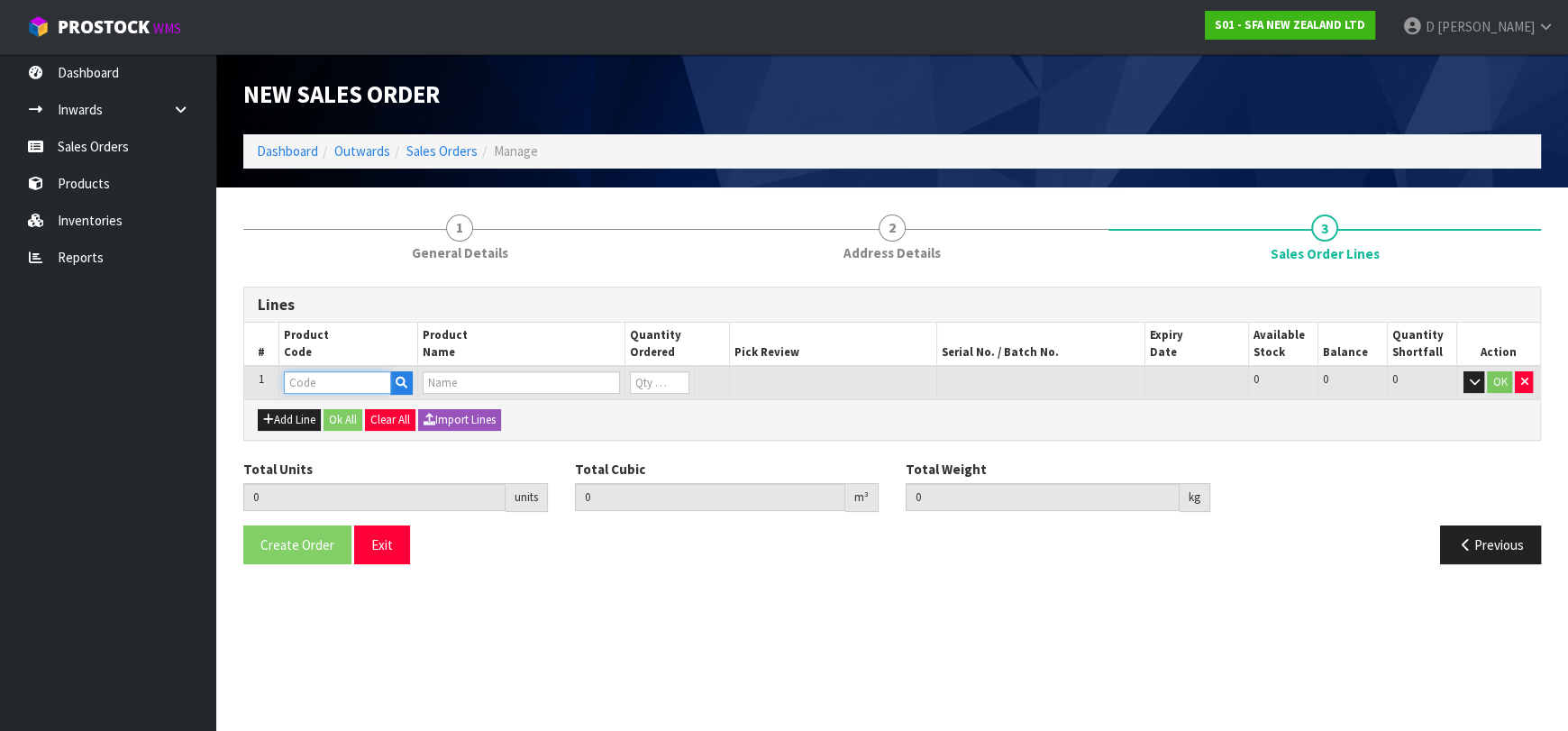
click at [316, 380] on input "text" at bounding box center [337, 383] width 108 height 23
type input "SA94"
type input "0.000000"
type input "0.000"
type input "SANISHOWER UP WASTE WATER PUMP"
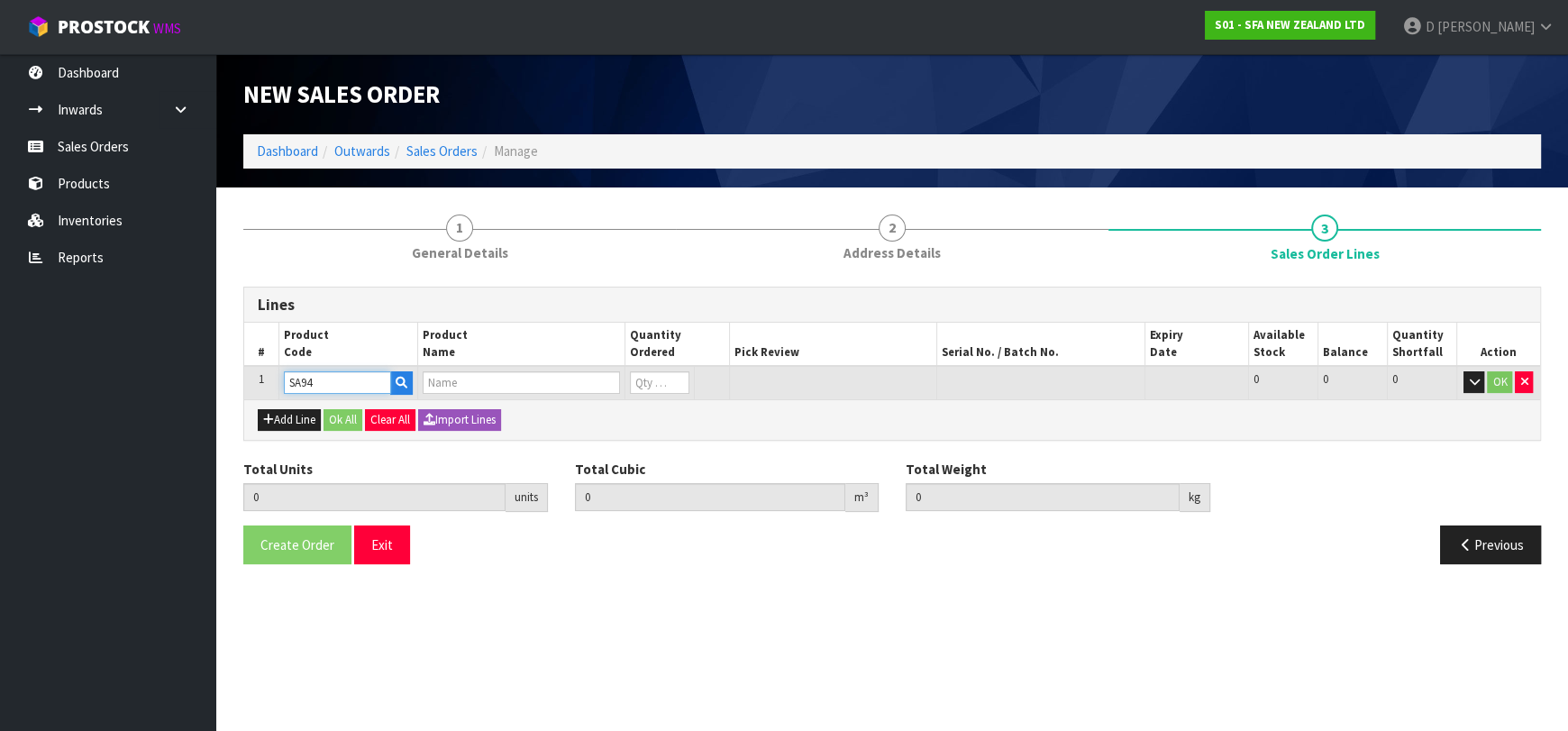
type input "0"
type input "SA94"
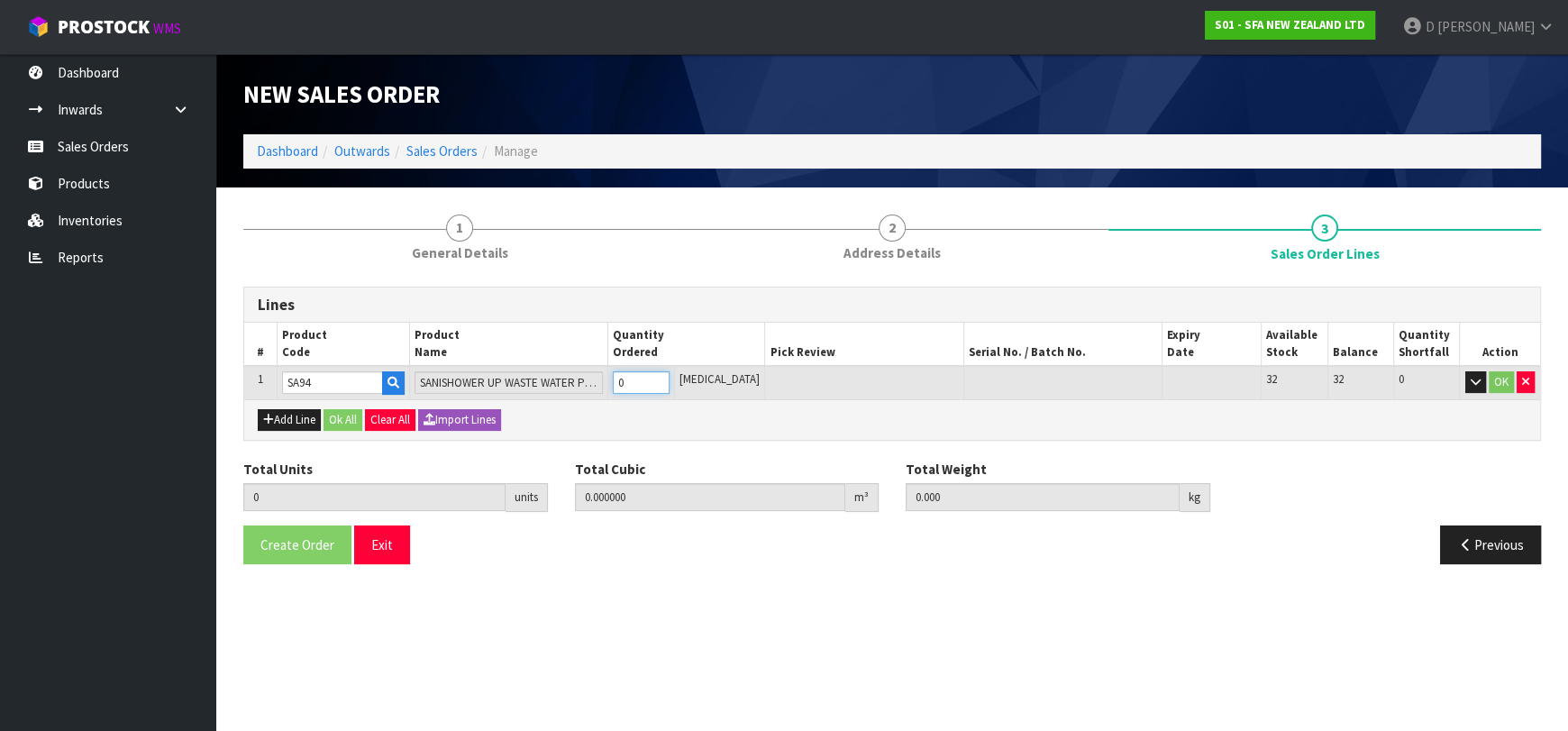
type input "1"
type input "0.01617"
type input "4.68"
type input "1"
click at [331, 430] on div "Add Line Ok All Clear All Import Lines" at bounding box center [892, 419] width 1296 height 41
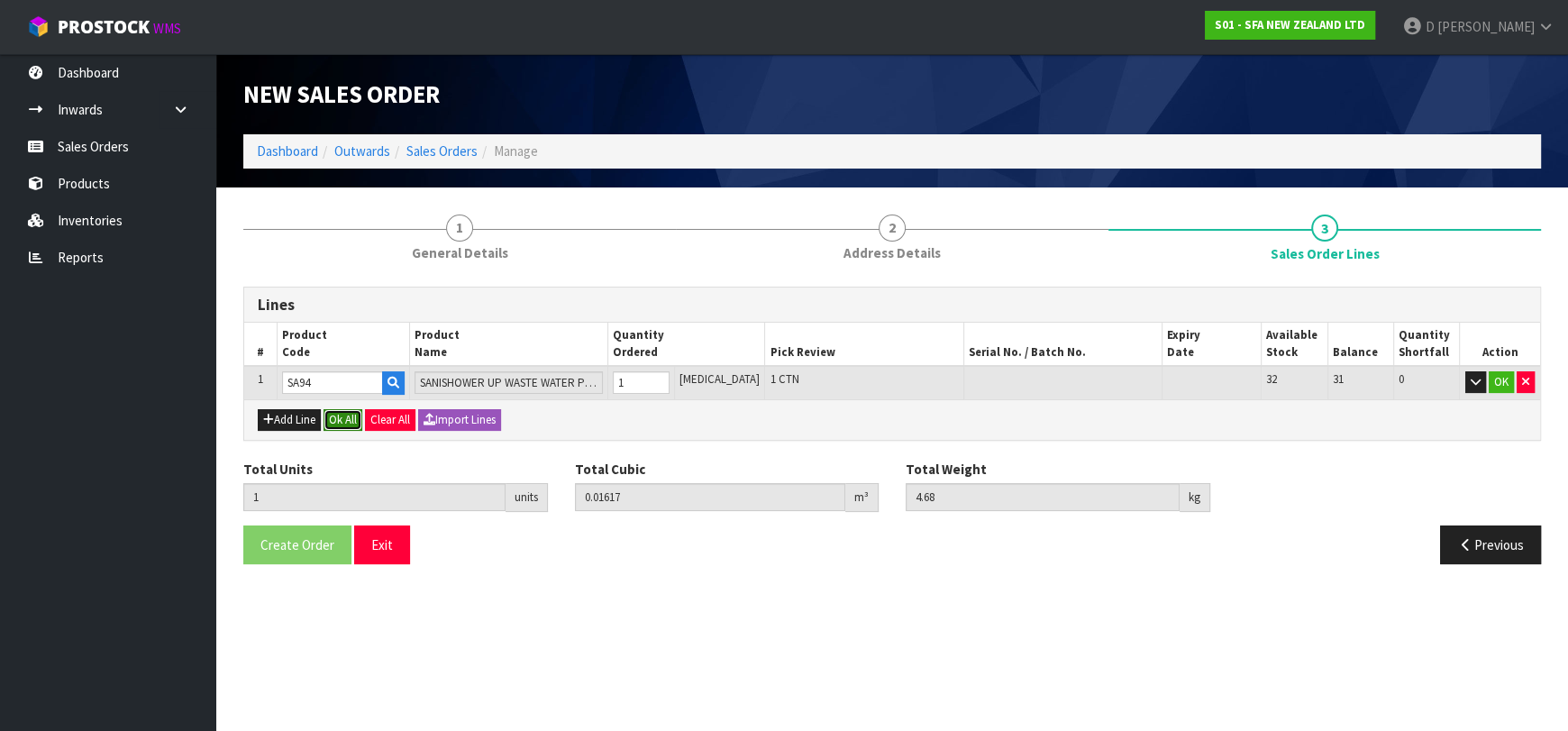
click at [335, 421] on button "Ok All" at bounding box center [343, 420] width 39 height 22
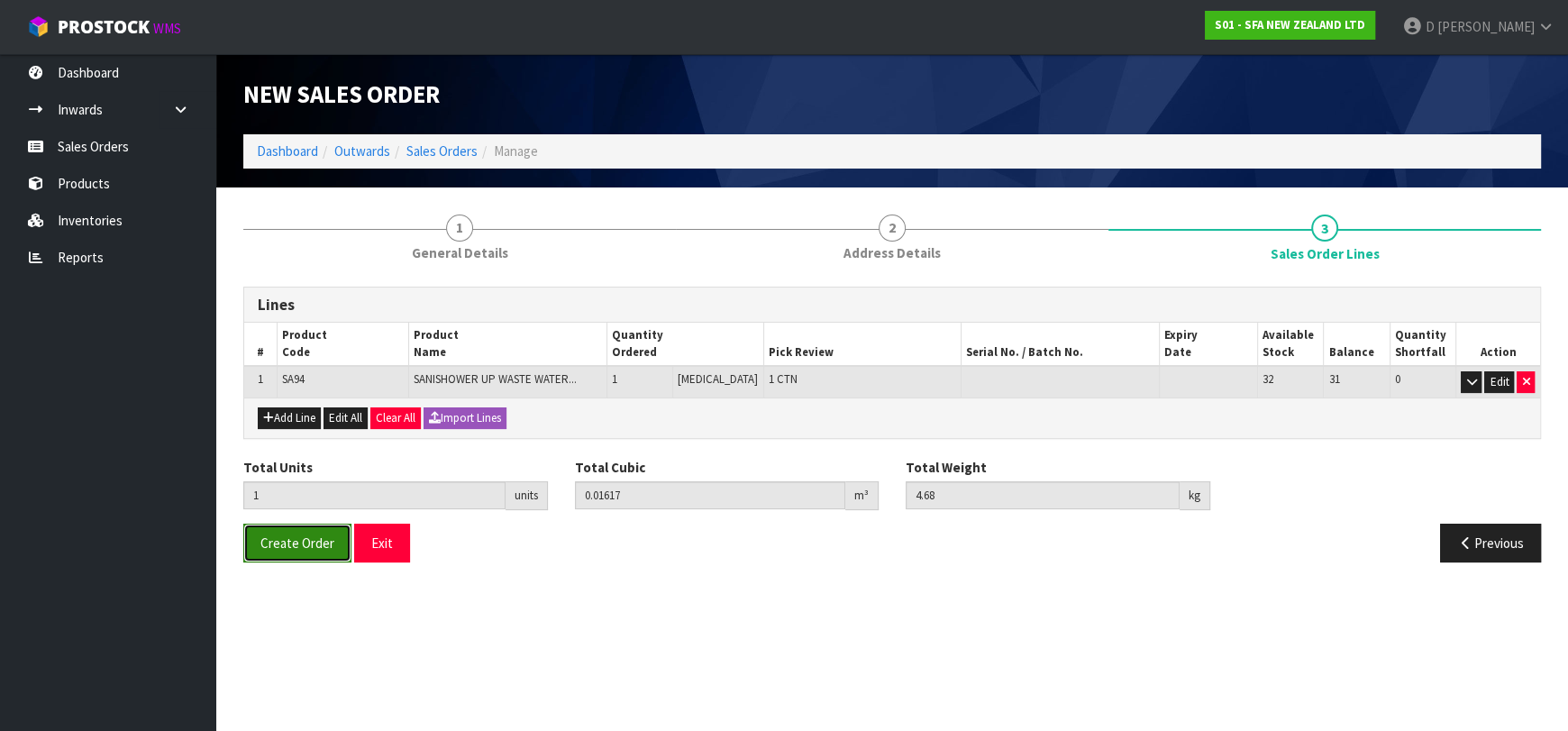
click at [303, 536] on span "Create Order" at bounding box center [298, 543] width 74 height 17
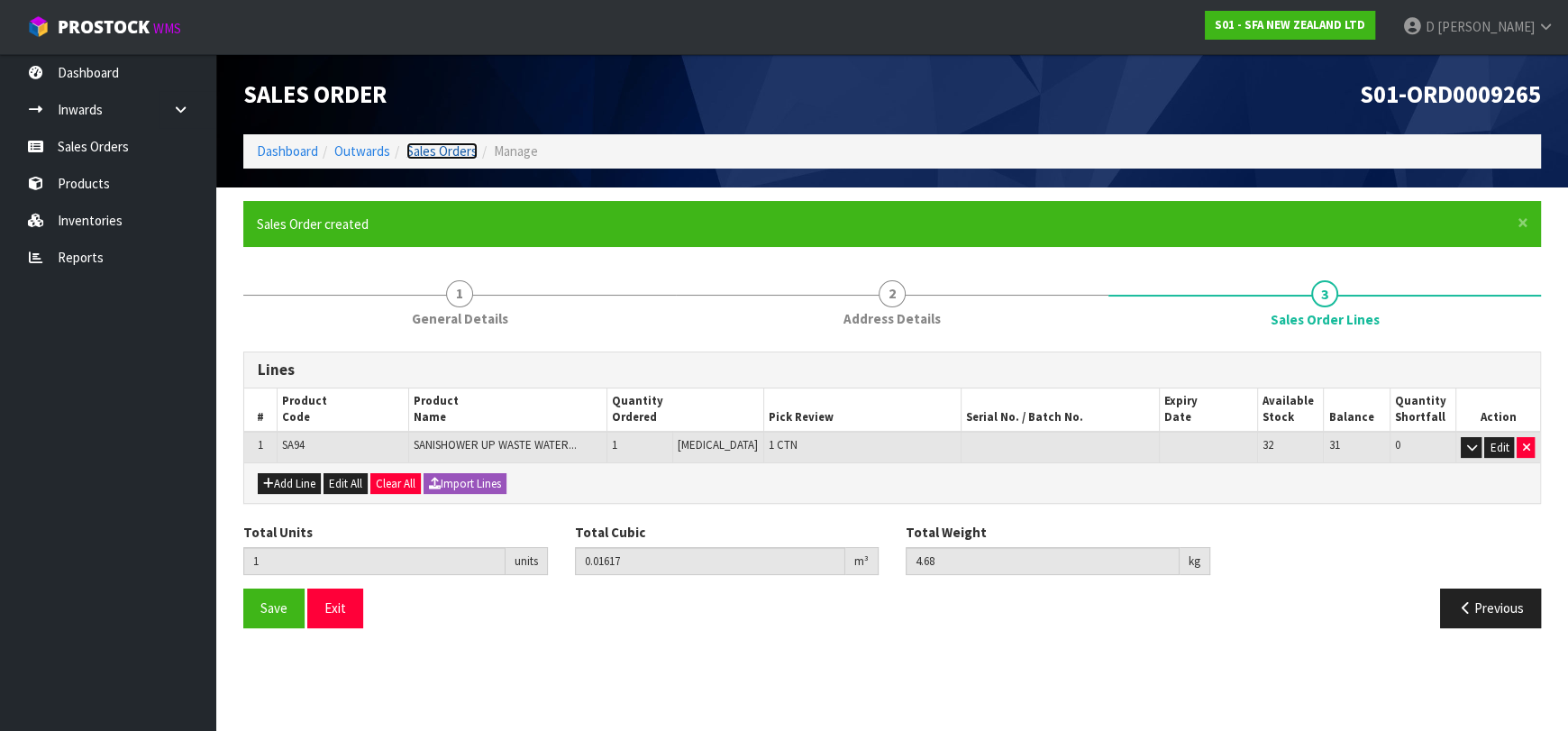
click at [449, 157] on link "Sales Orders" at bounding box center [441, 150] width 71 height 17
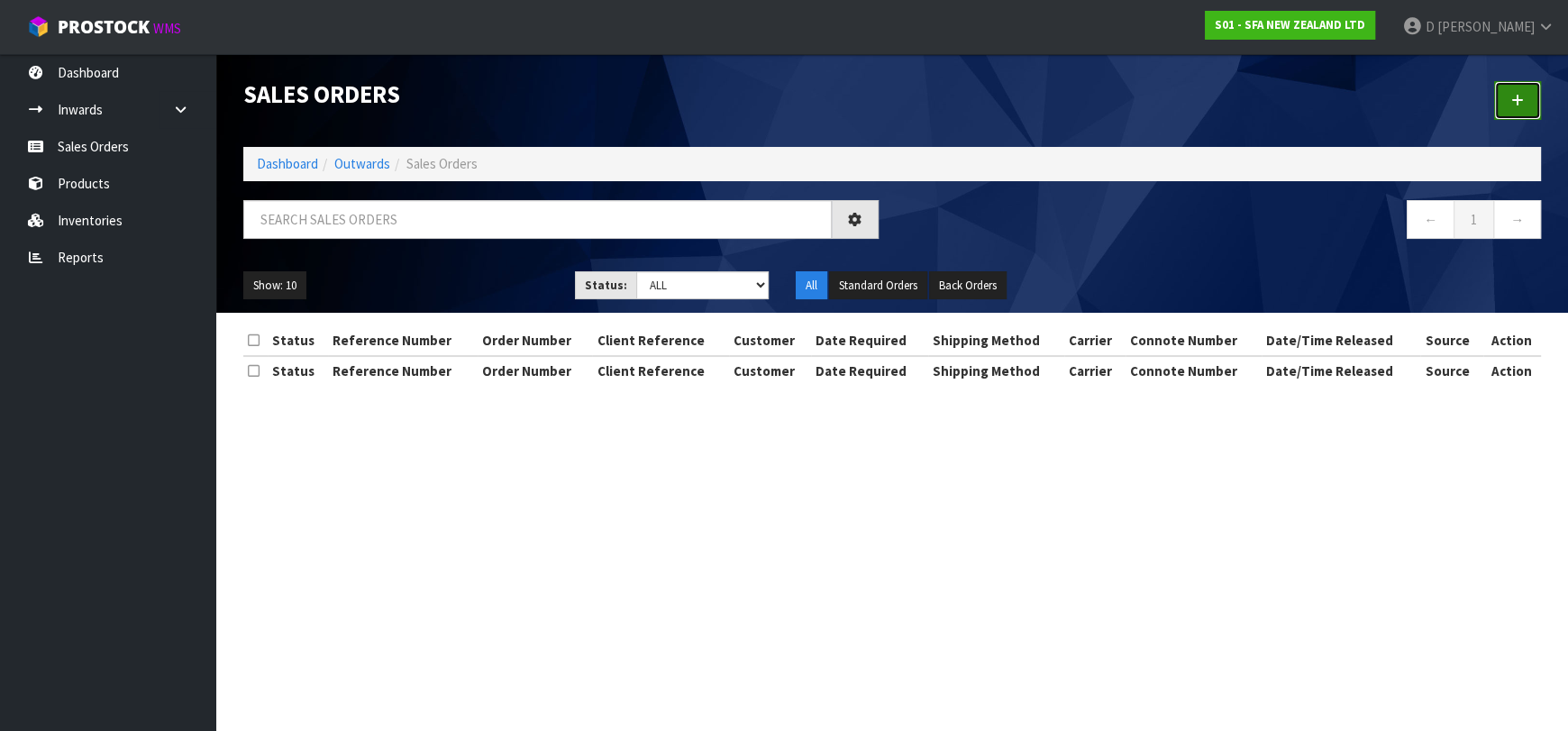
click at [1507, 94] on link at bounding box center [1517, 100] width 47 height 39
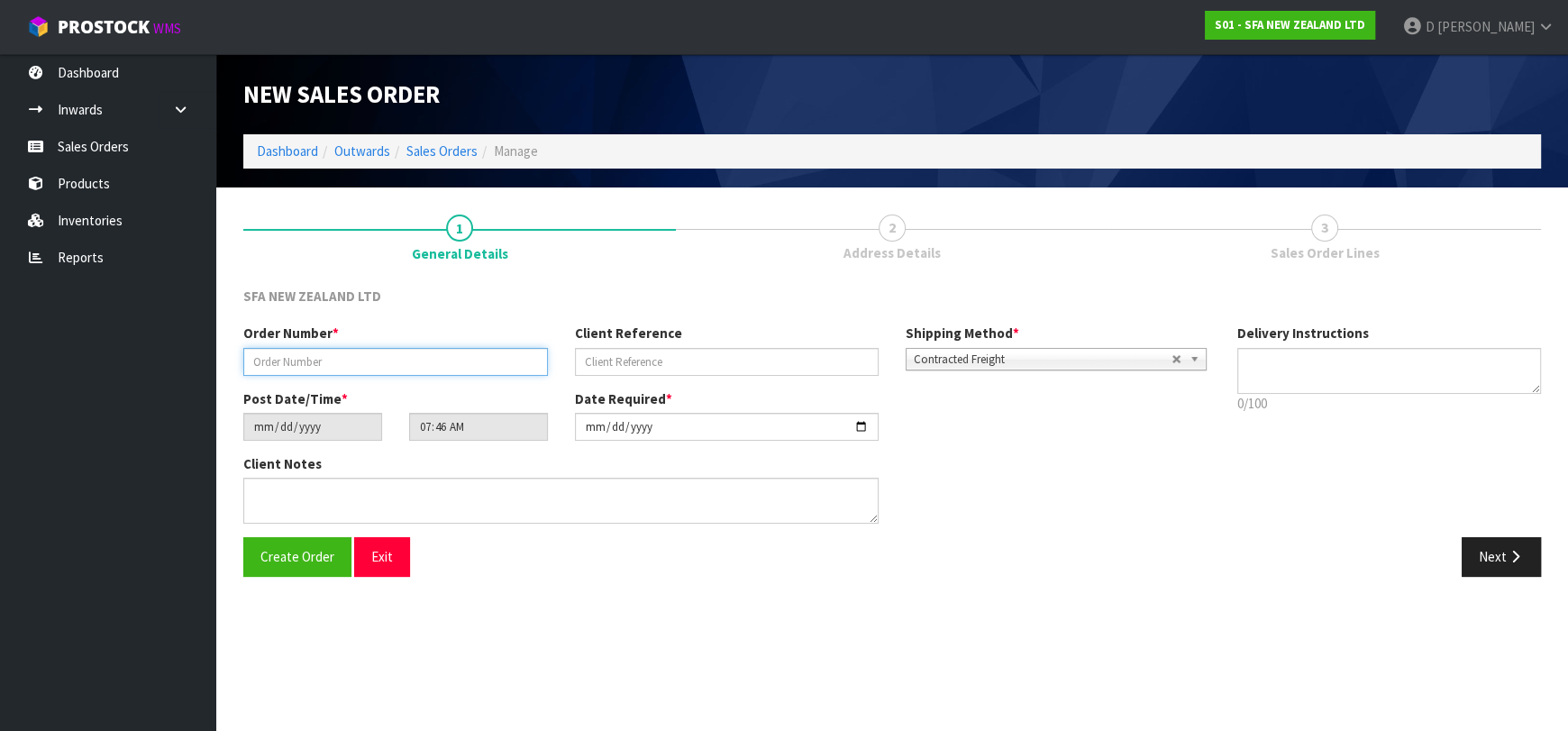
click at [439, 355] on input "text" at bounding box center [395, 362] width 305 height 28
type input "24455"
paste input "200963733"
type input "200963733"
click at [1492, 538] on button "Next" at bounding box center [1501, 556] width 80 height 39
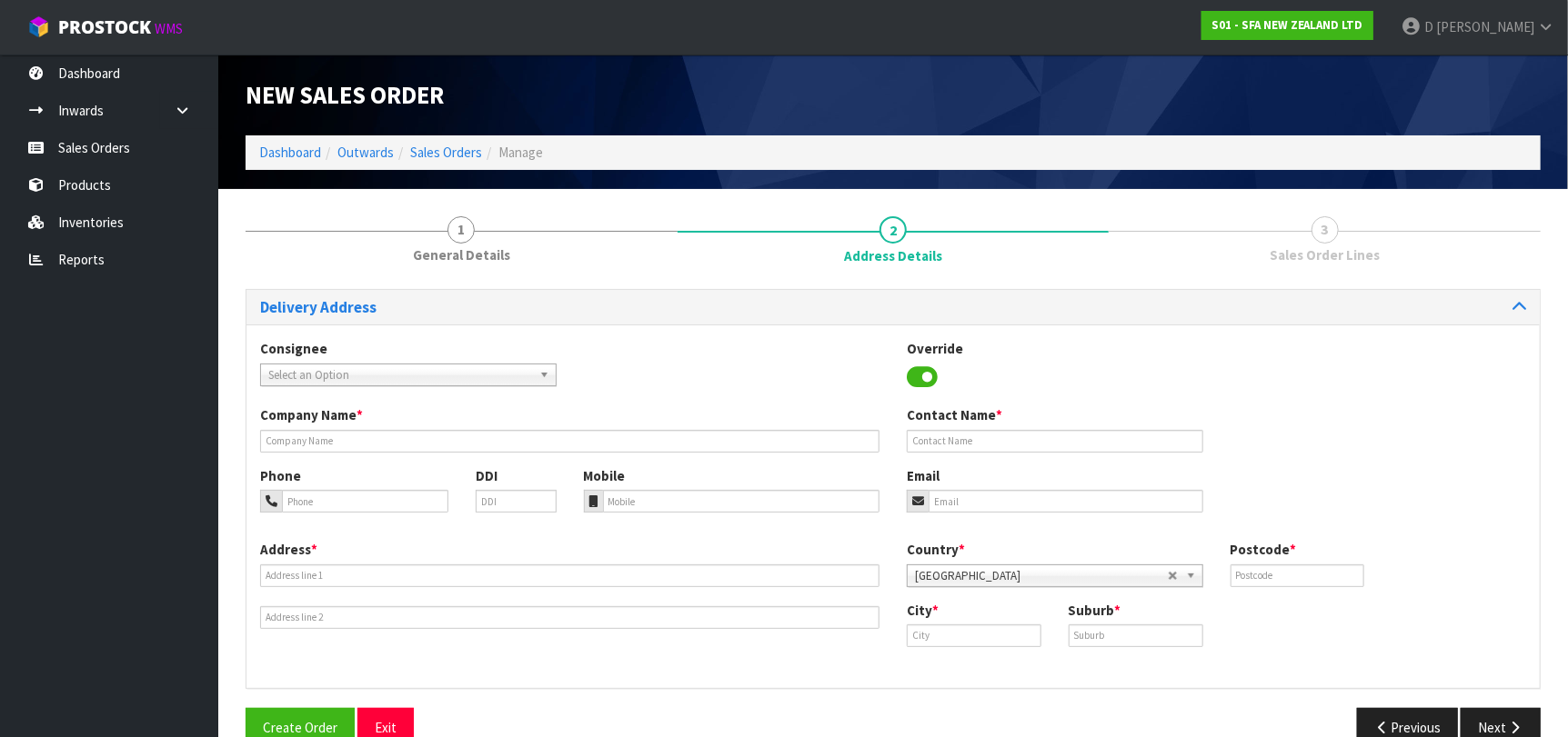
click at [346, 382] on span "Select an Option" at bounding box center [400, 376] width 264 height 22
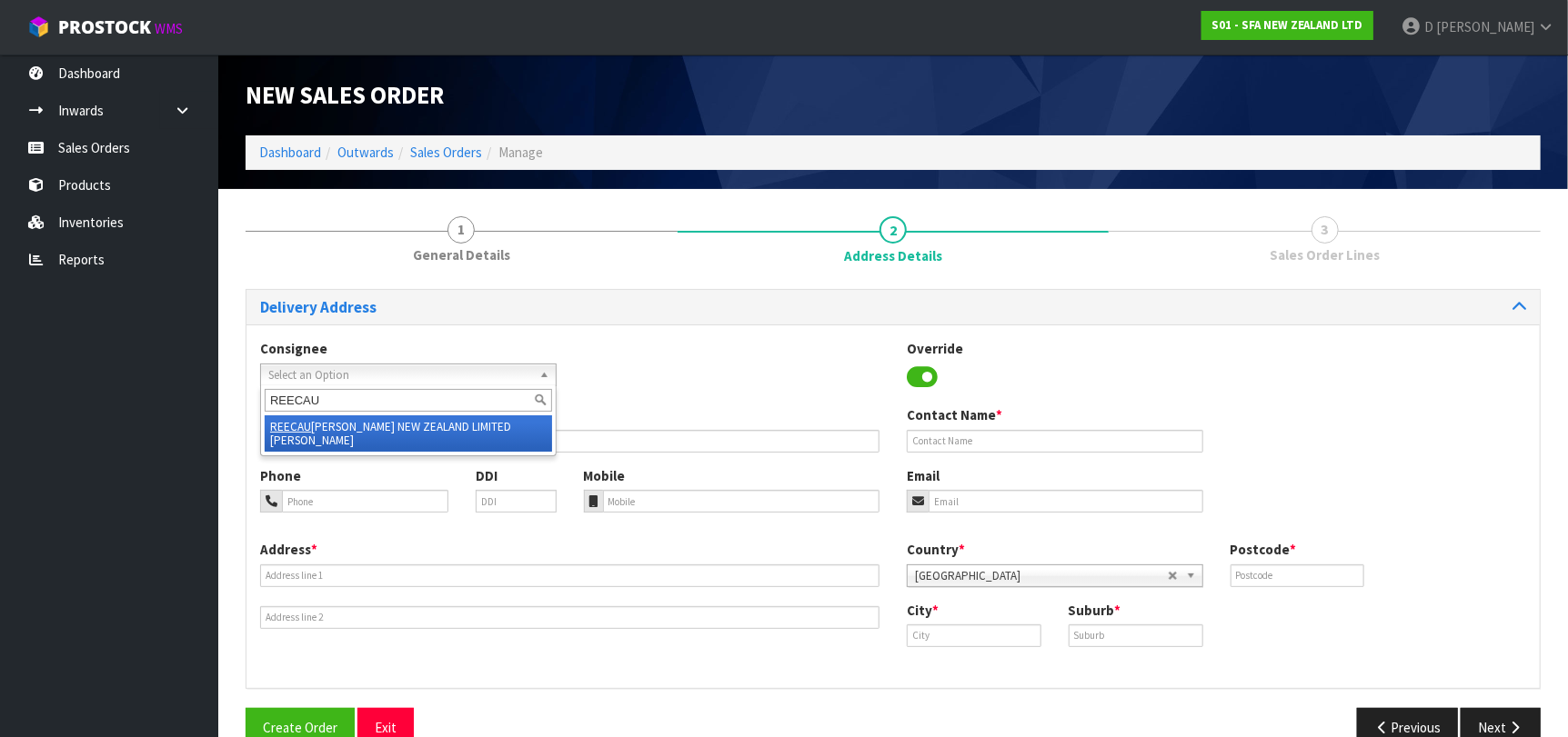
type input "REECAUC"
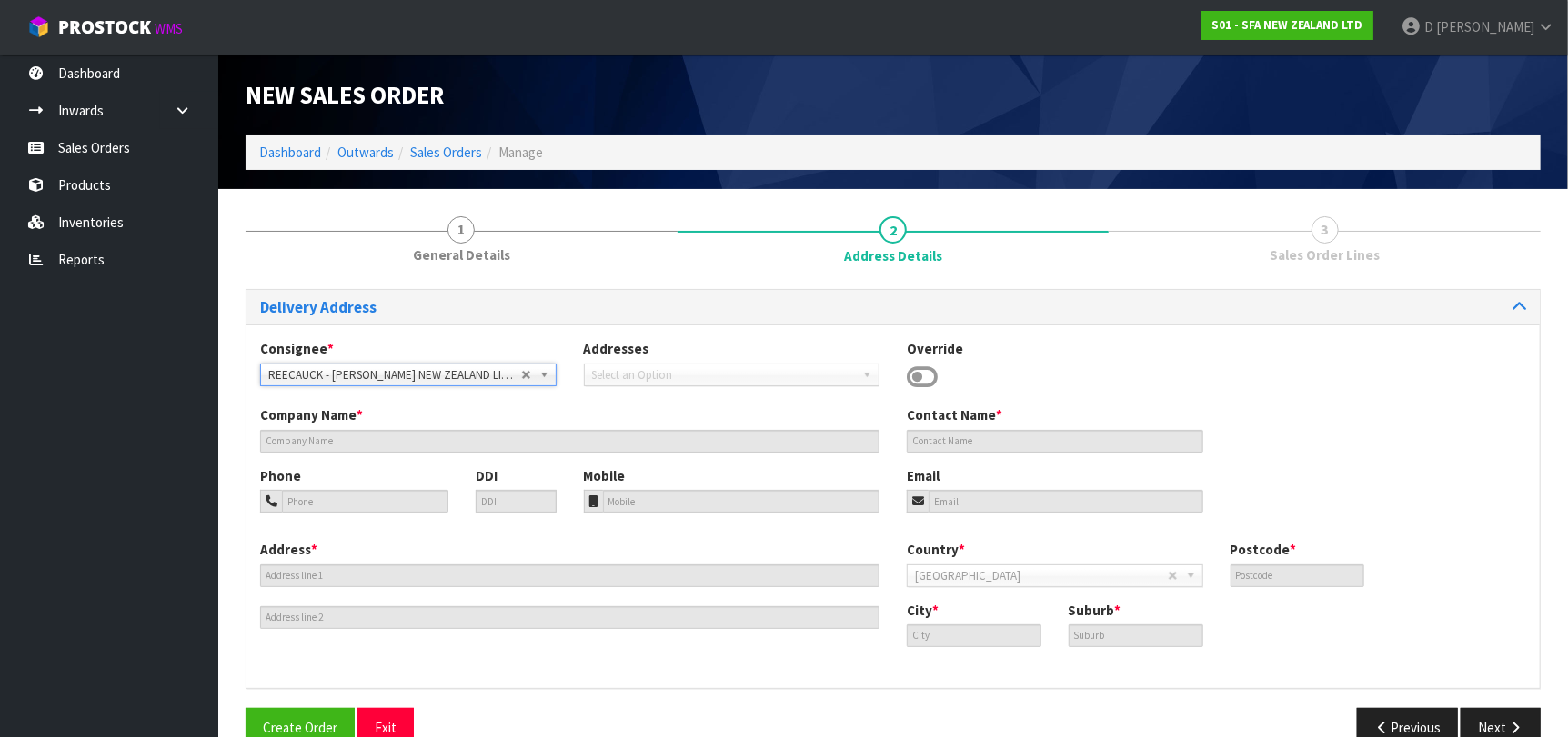
type input "[PERSON_NAME] NEW ZEALAND LIMITED [PERSON_NAME]"
type input "[STREET_ADDRESS]"
type input "1010"
type input "[GEOGRAPHIC_DATA]"
type input "[PERSON_NAME]"
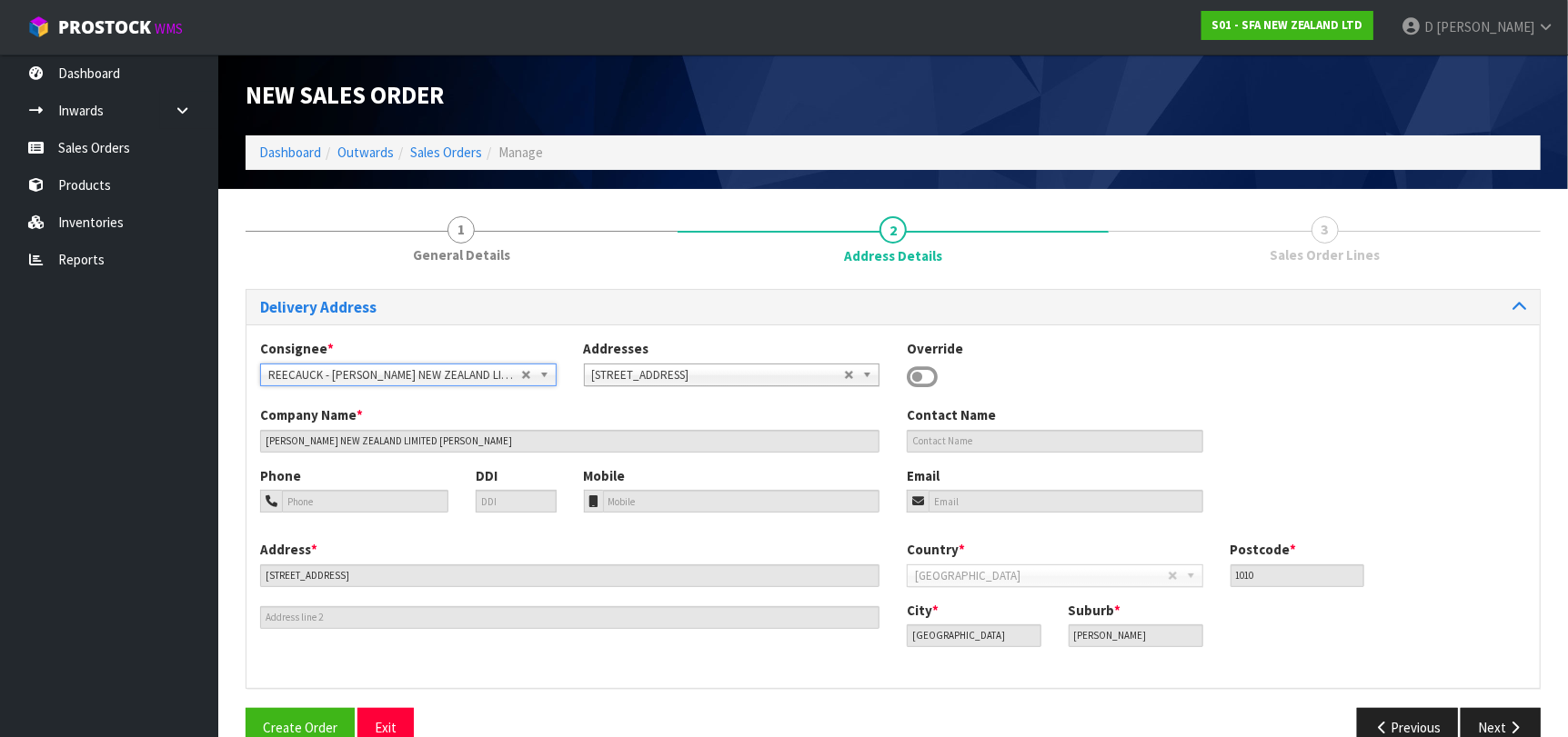
click at [1498, 701] on div "Delivery Address Consignee * 000001.BAY MECHANICS - BAY MECHANICS 000001A - BRA…" at bounding box center [893, 525] width 1295 height 472
click at [1502, 714] on button "Next" at bounding box center [1500, 727] width 80 height 39
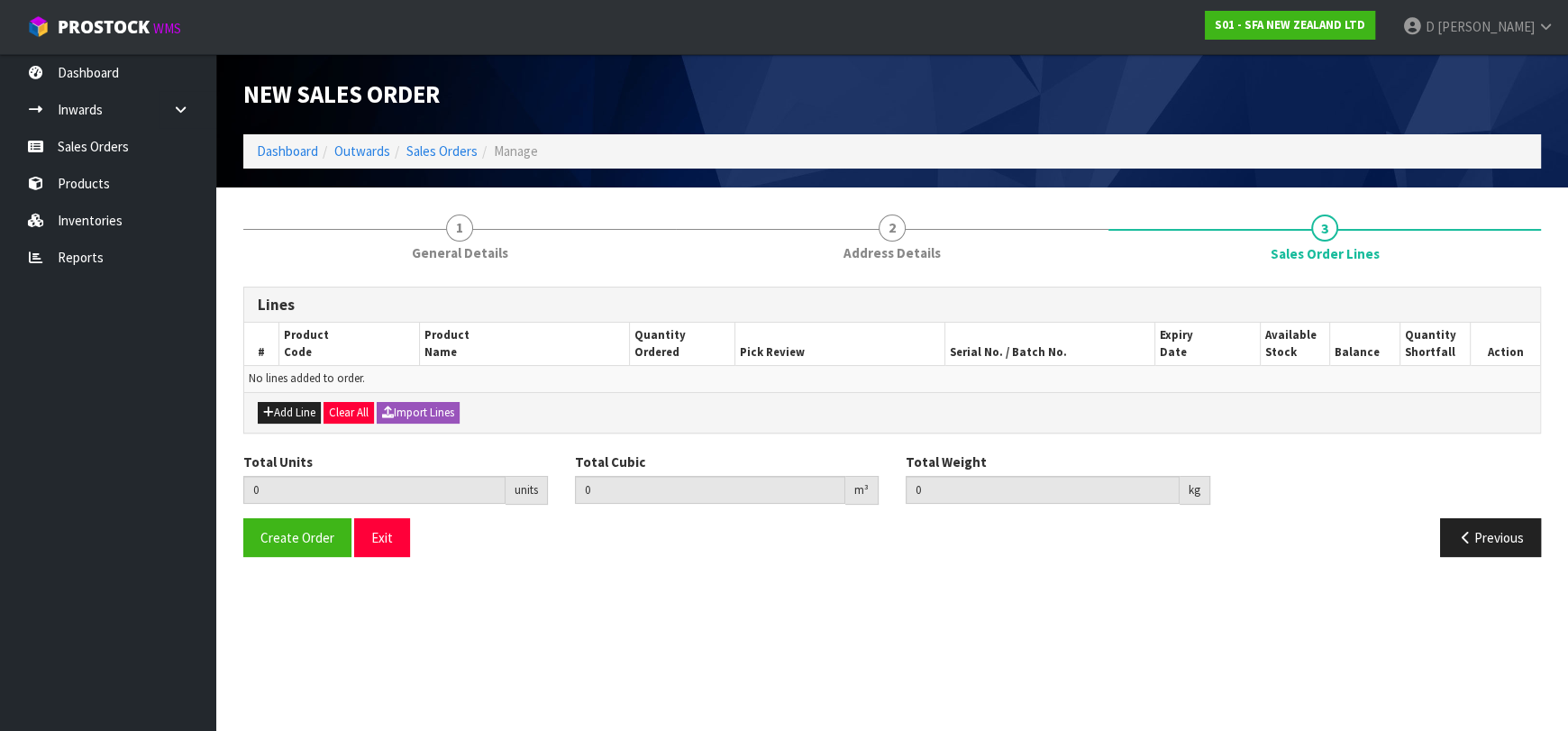
click at [320, 395] on div "Add Line Clear All Import Lines" at bounding box center [892, 412] width 1296 height 41
click at [316, 403] on button "Add Line" at bounding box center [289, 413] width 63 height 22
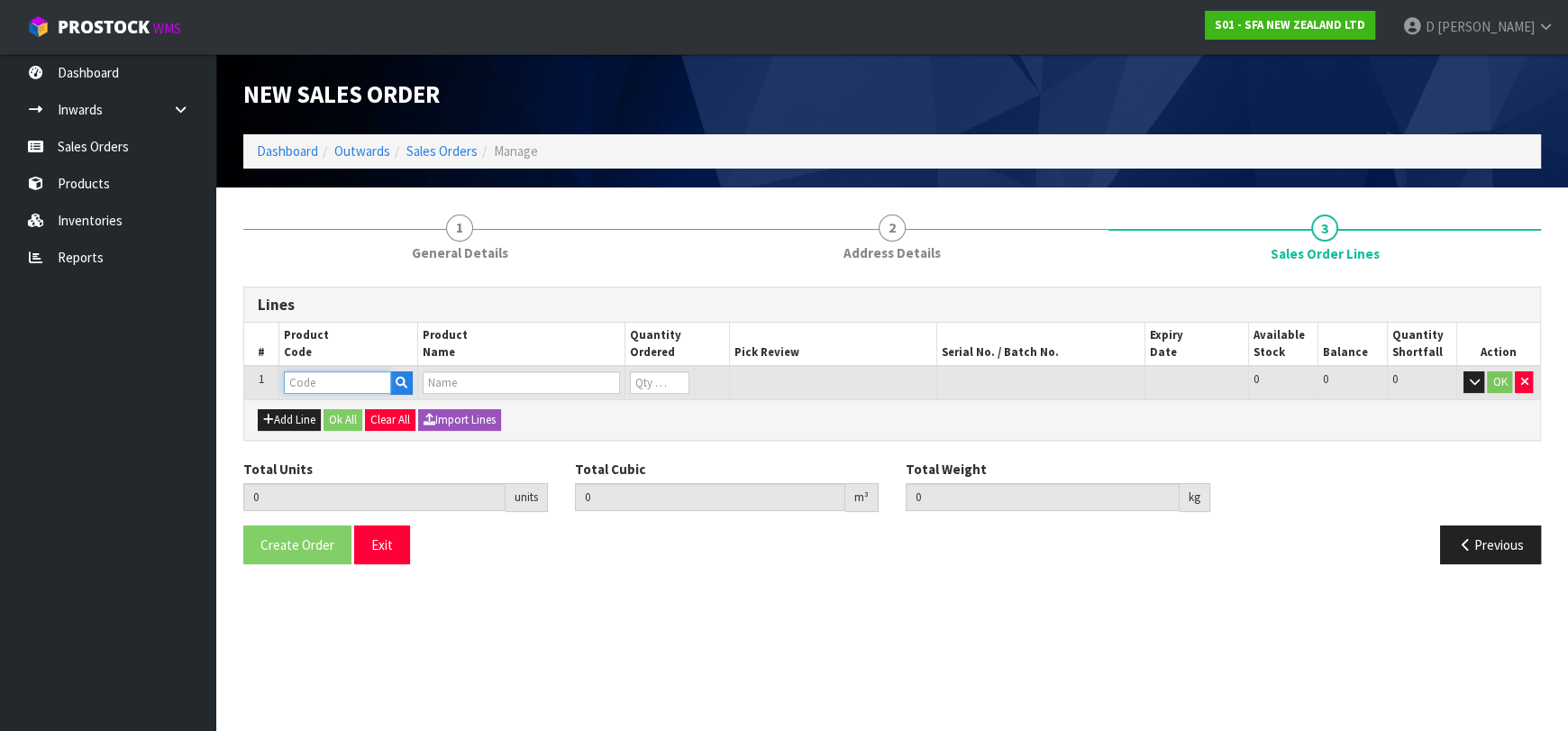
click at [322, 390] on input "text" at bounding box center [337, 383] width 108 height 23
type input "SA201"
type input "0.000000"
type input "0.000"
type input "[PERSON_NAME] COMMERCIAL LIFTING STATION"
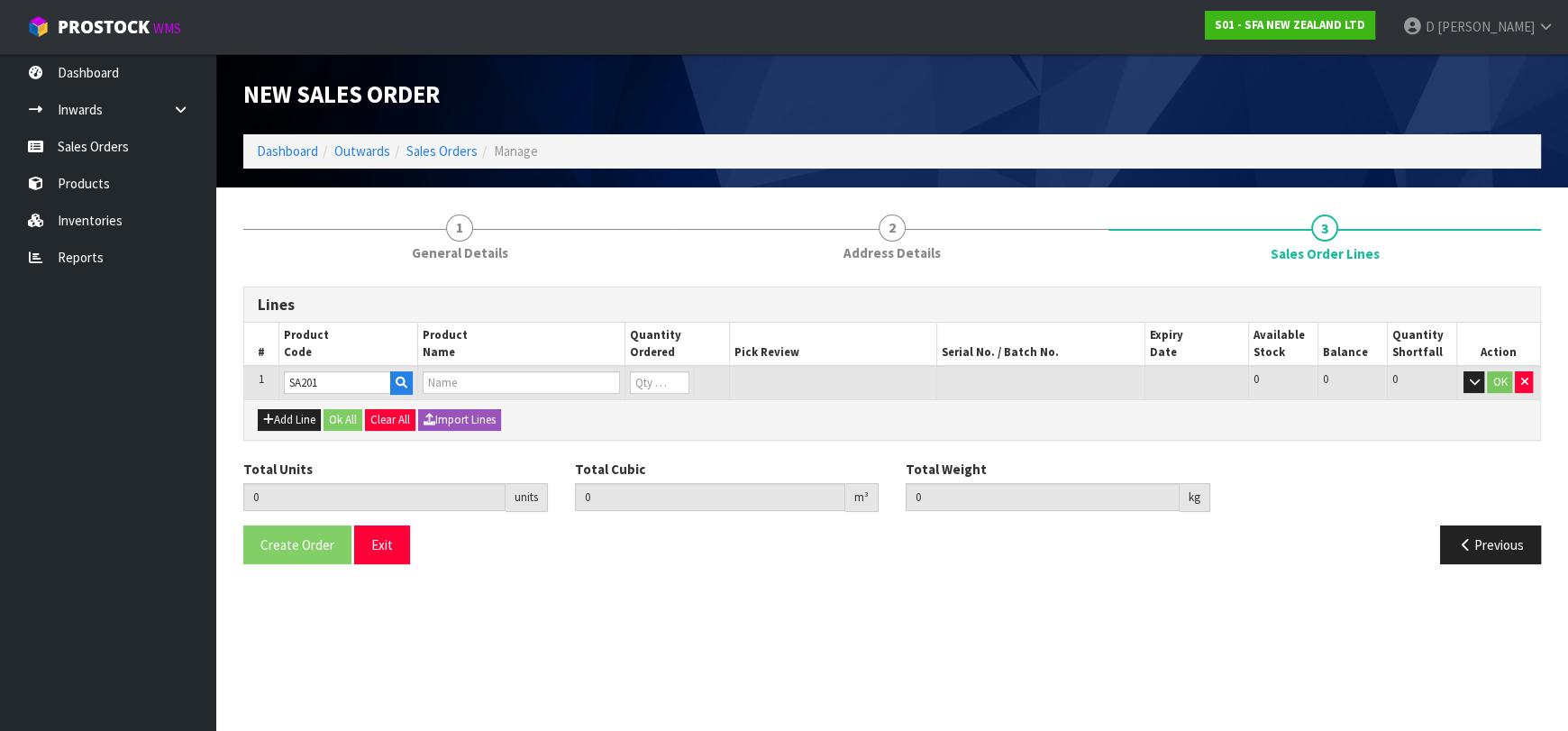
type input "0"
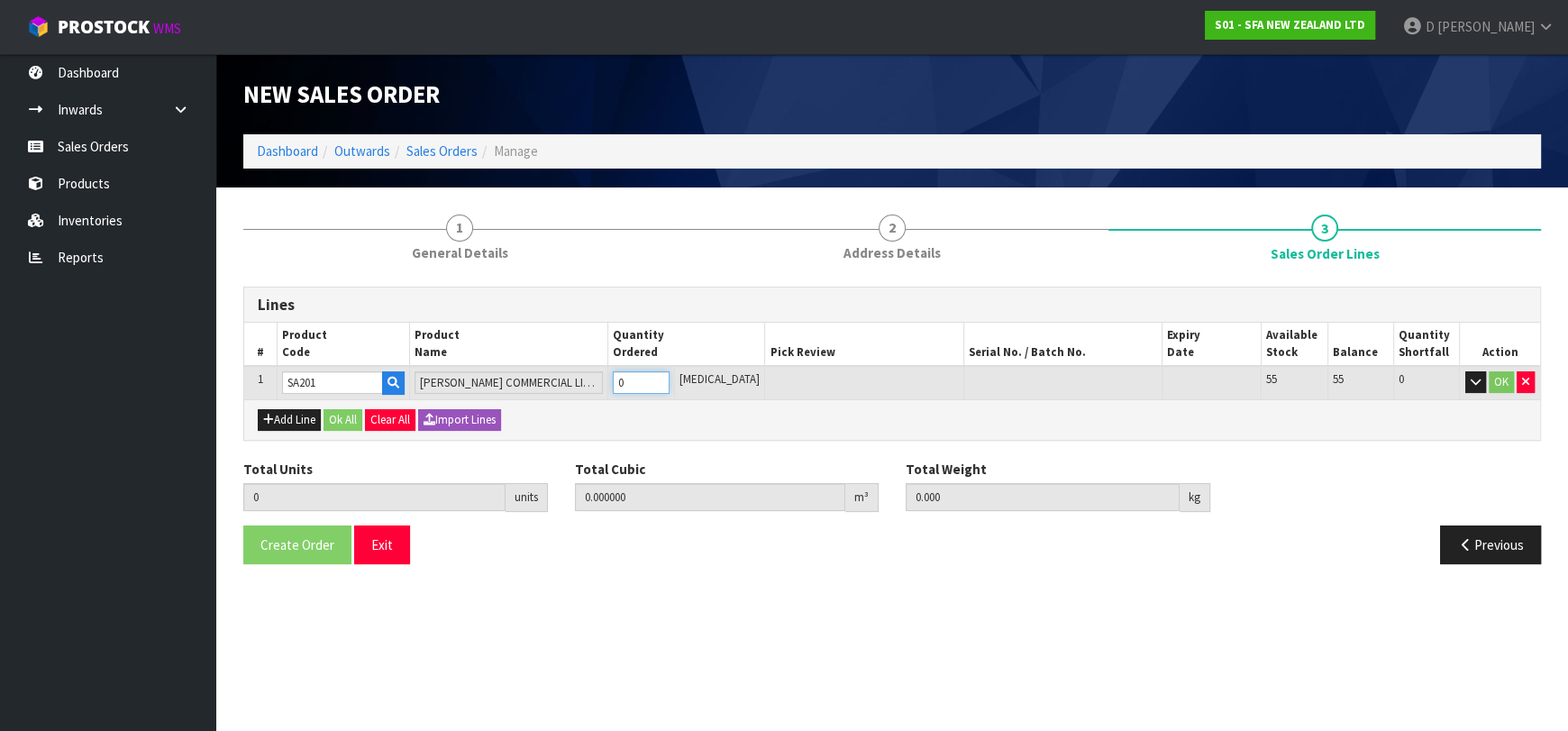
type input "2"
type input "0.043384"
type input "13"
type input "2"
click at [338, 417] on button "Ok All" at bounding box center [343, 420] width 39 height 22
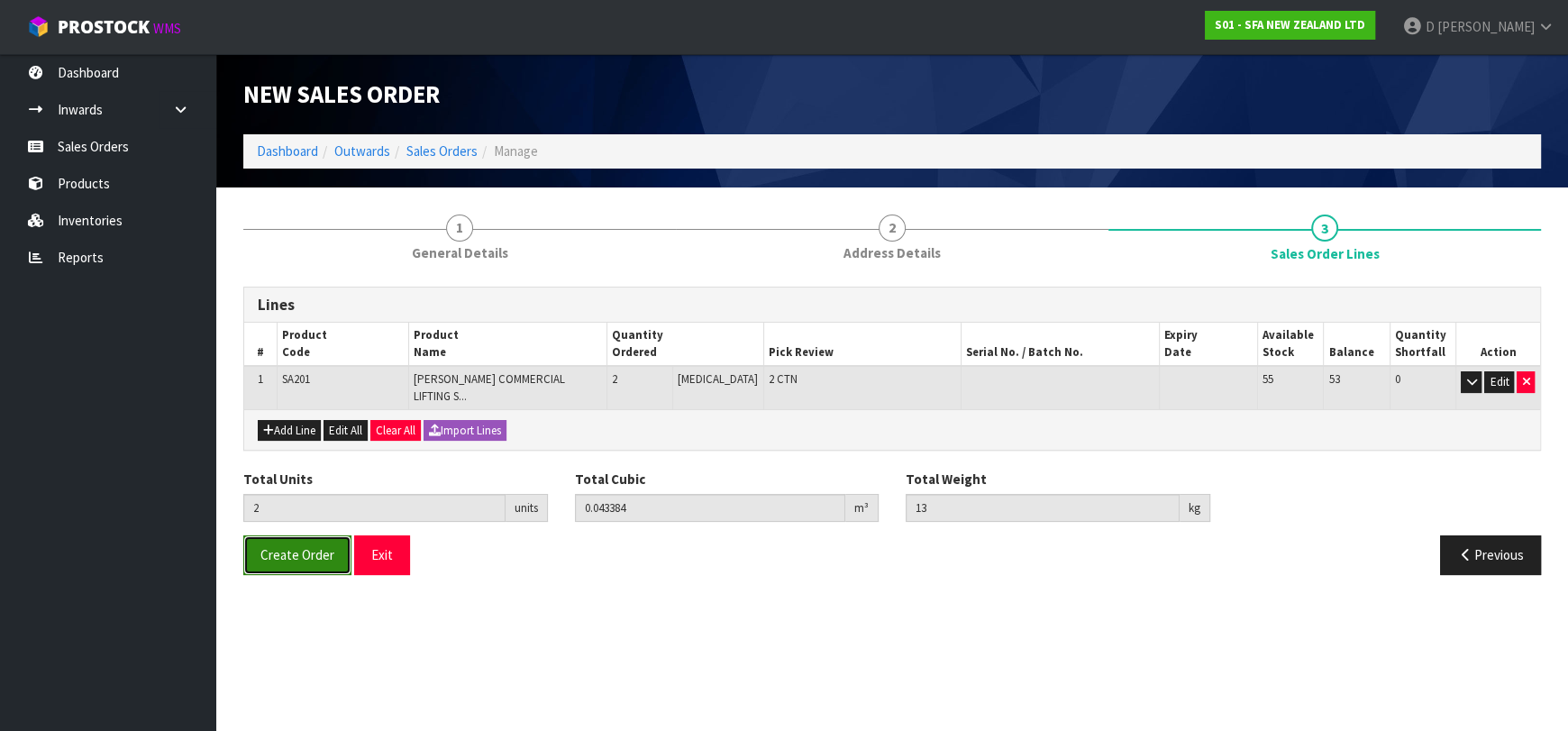
click at [269, 546] on span "Create Order" at bounding box center [298, 555] width 74 height 17
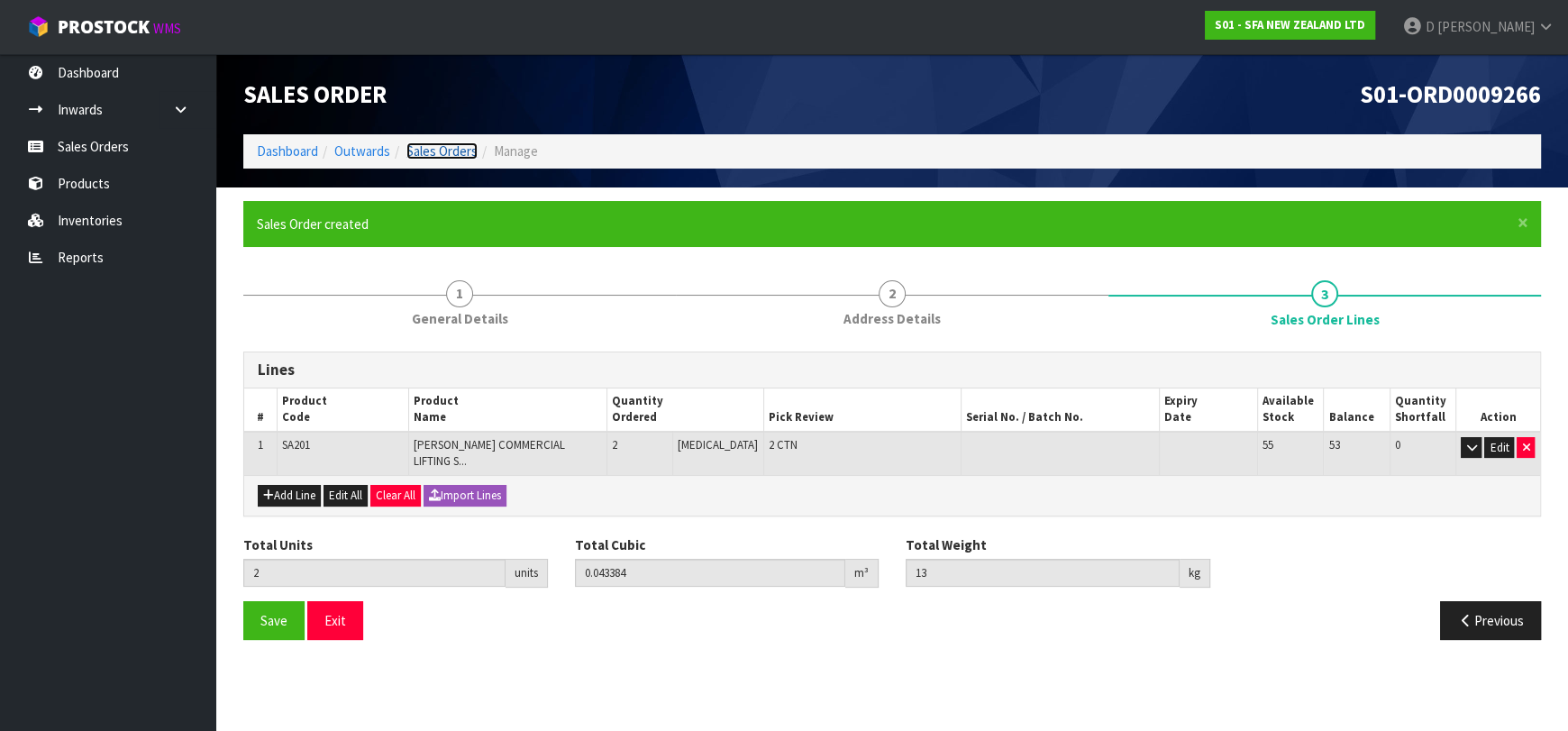
click at [460, 147] on link "Sales Orders" at bounding box center [441, 150] width 71 height 17
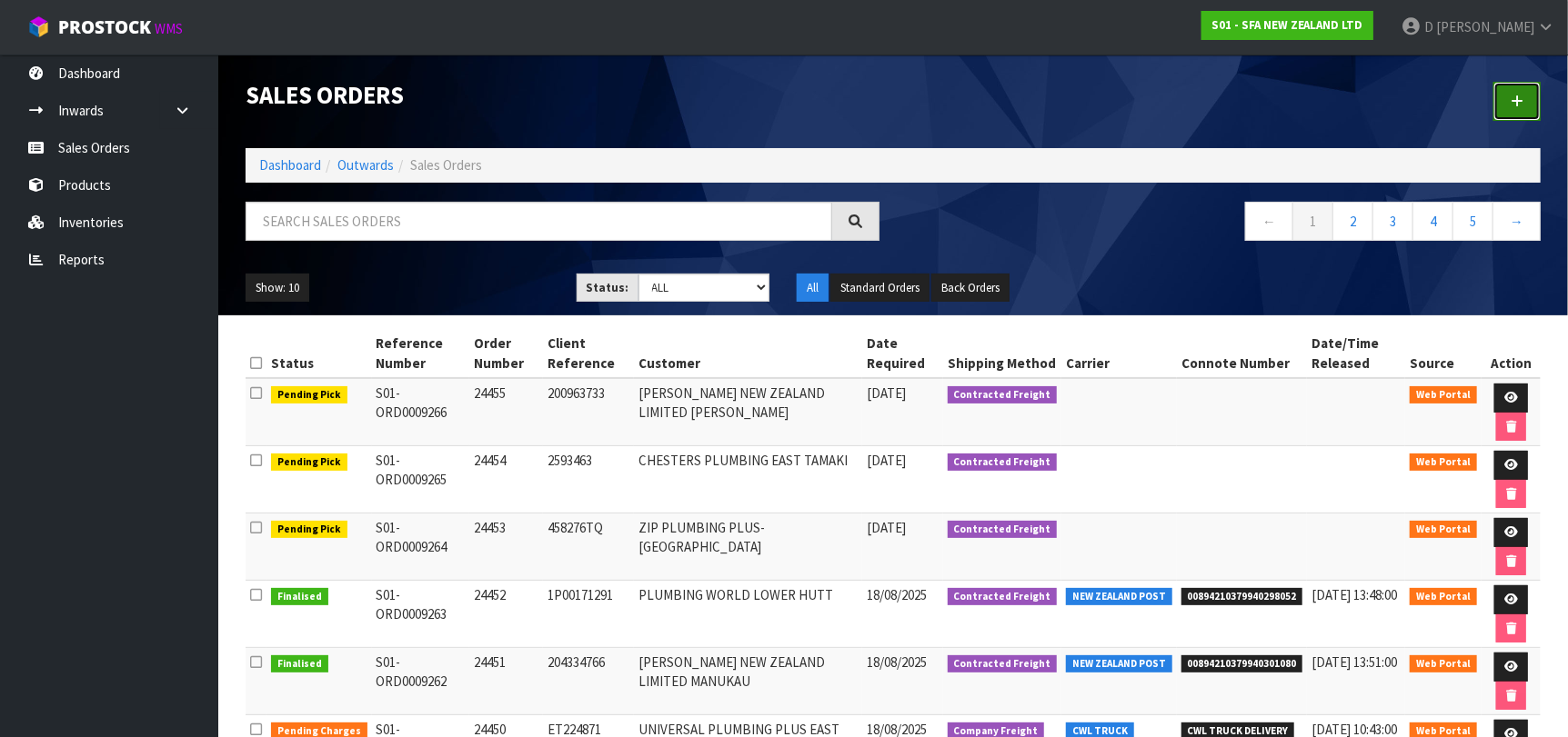
click at [1509, 110] on link at bounding box center [1517, 101] width 47 height 39
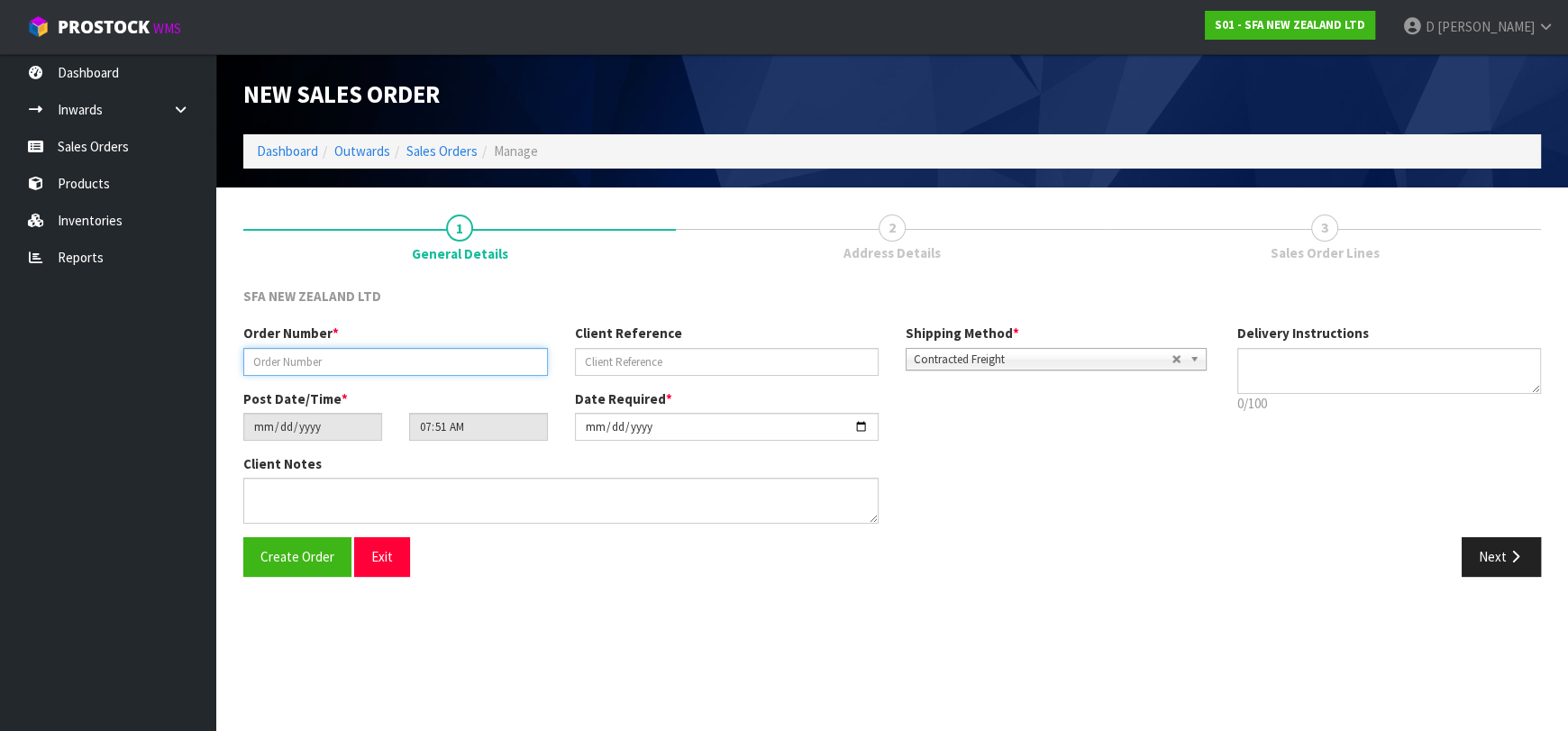
click at [461, 367] on input "text" at bounding box center [395, 362] width 305 height 28
type input "24456"
paste input "10449127"
type input "10449127"
click at [1516, 544] on button "Next" at bounding box center [1501, 556] width 80 height 39
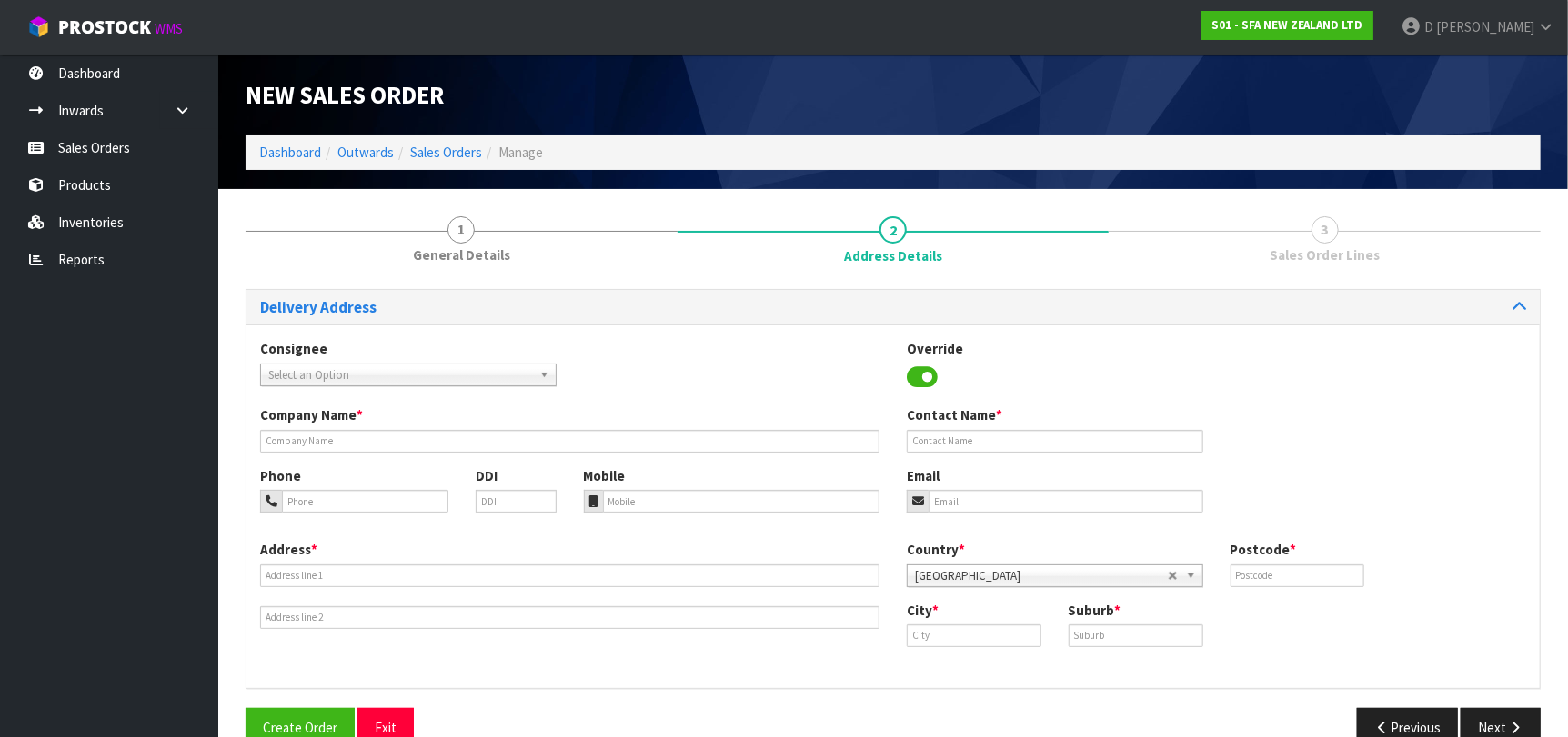
click at [347, 368] on span "Select an Option" at bounding box center [400, 376] width 264 height 22
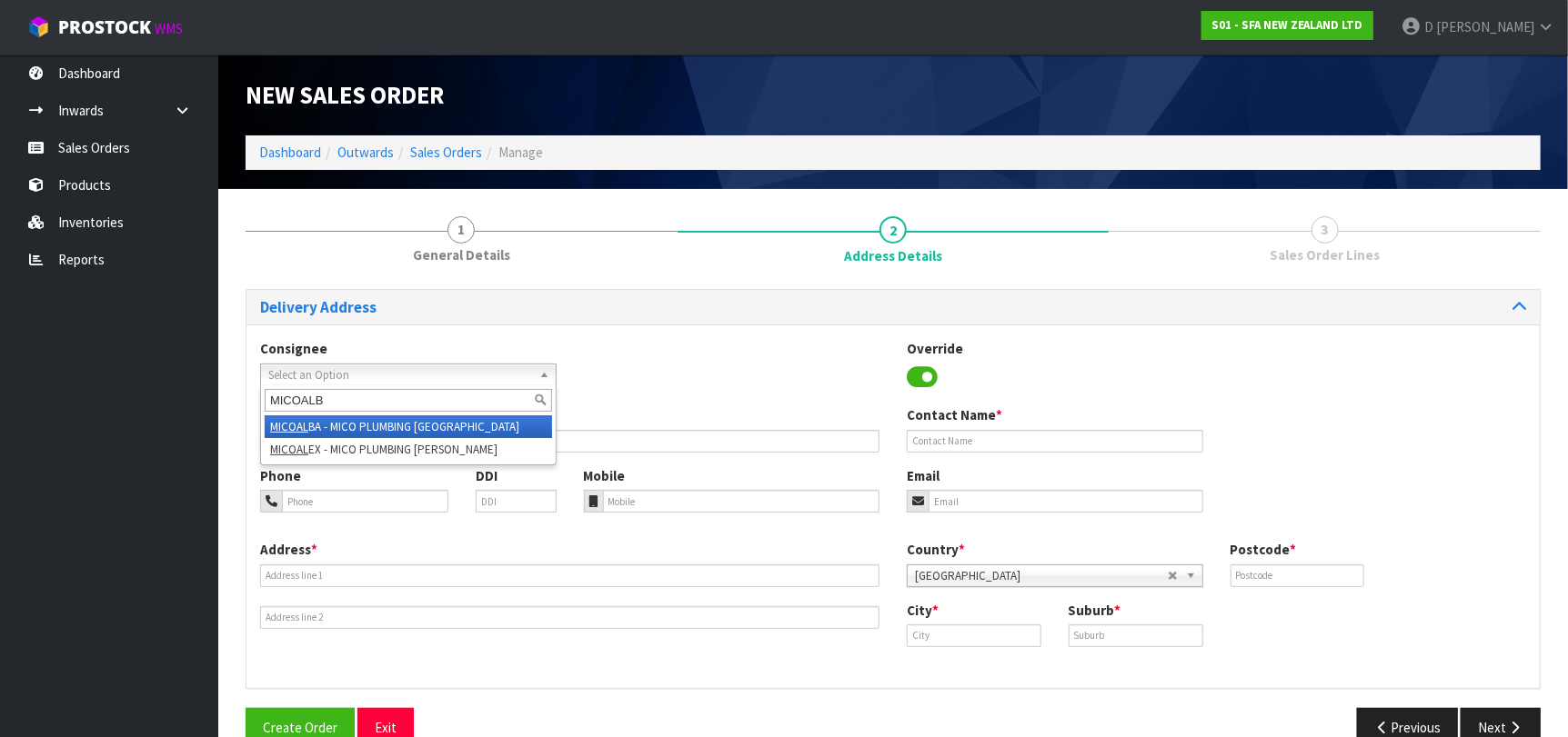
type input "MICOALBA"
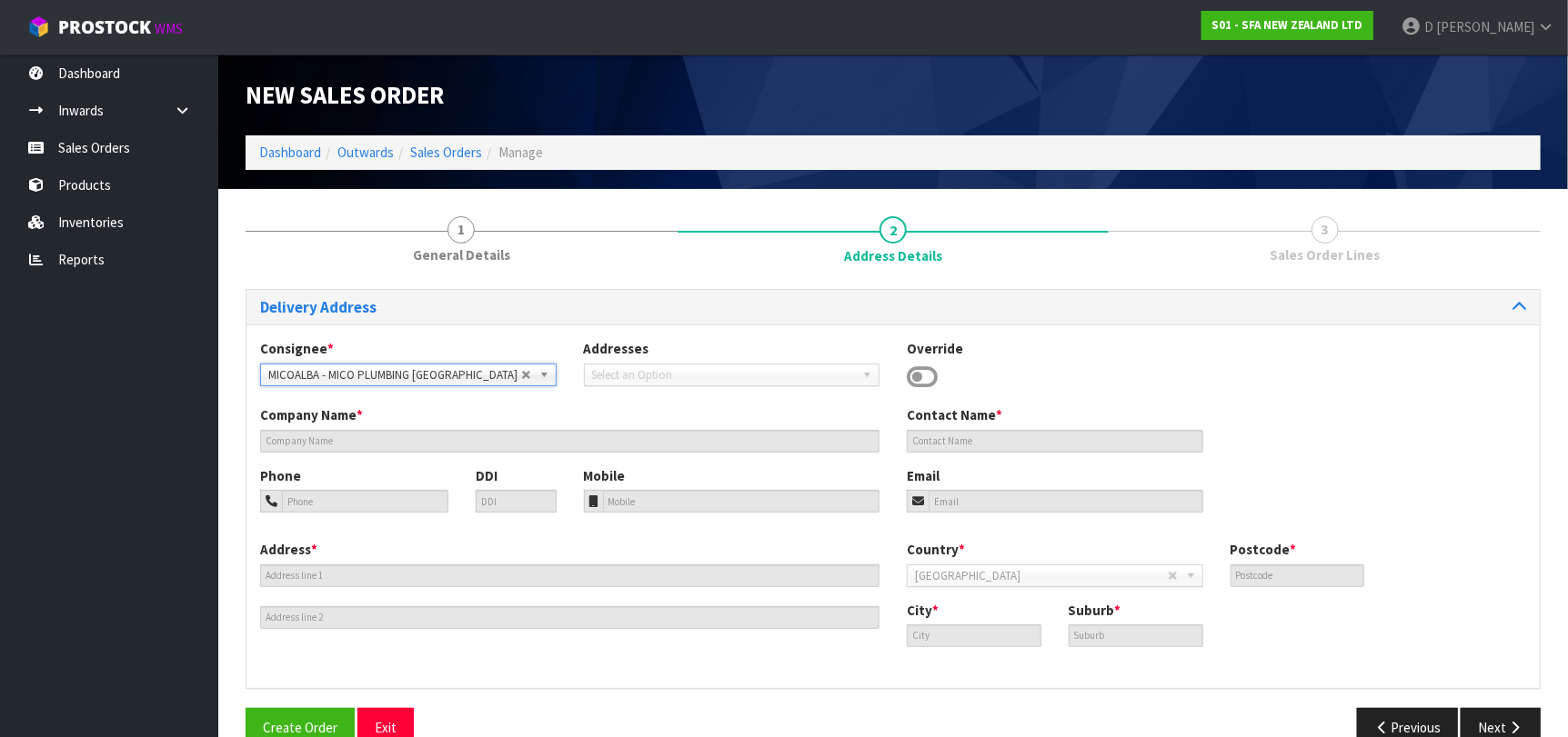
type input "MICO PLUMBING ALBANY"
type input "[STREET_ADDRESS]"
type input "0632"
type input "[GEOGRAPHIC_DATA]"
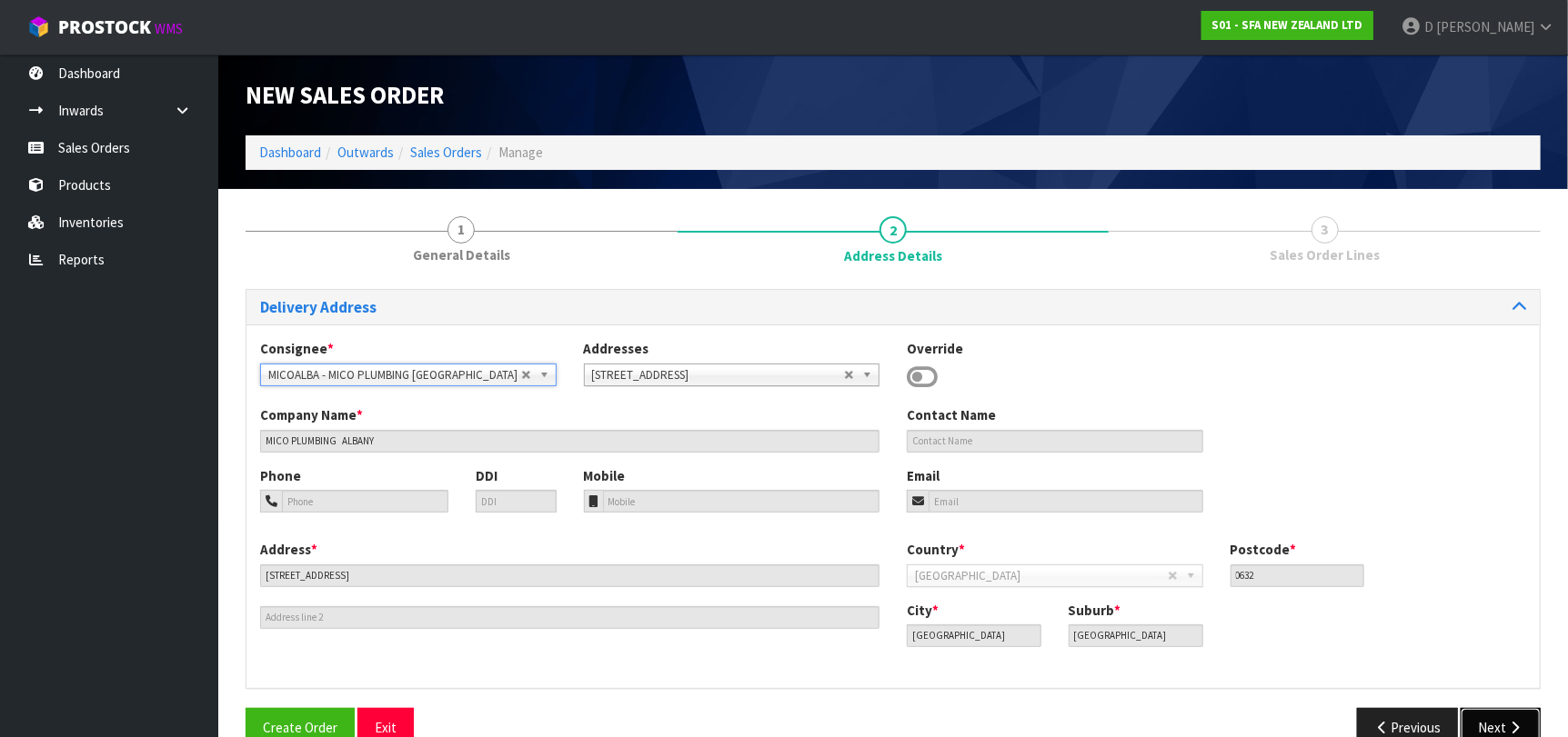
click at [1472, 719] on button "Next" at bounding box center [1500, 727] width 80 height 39
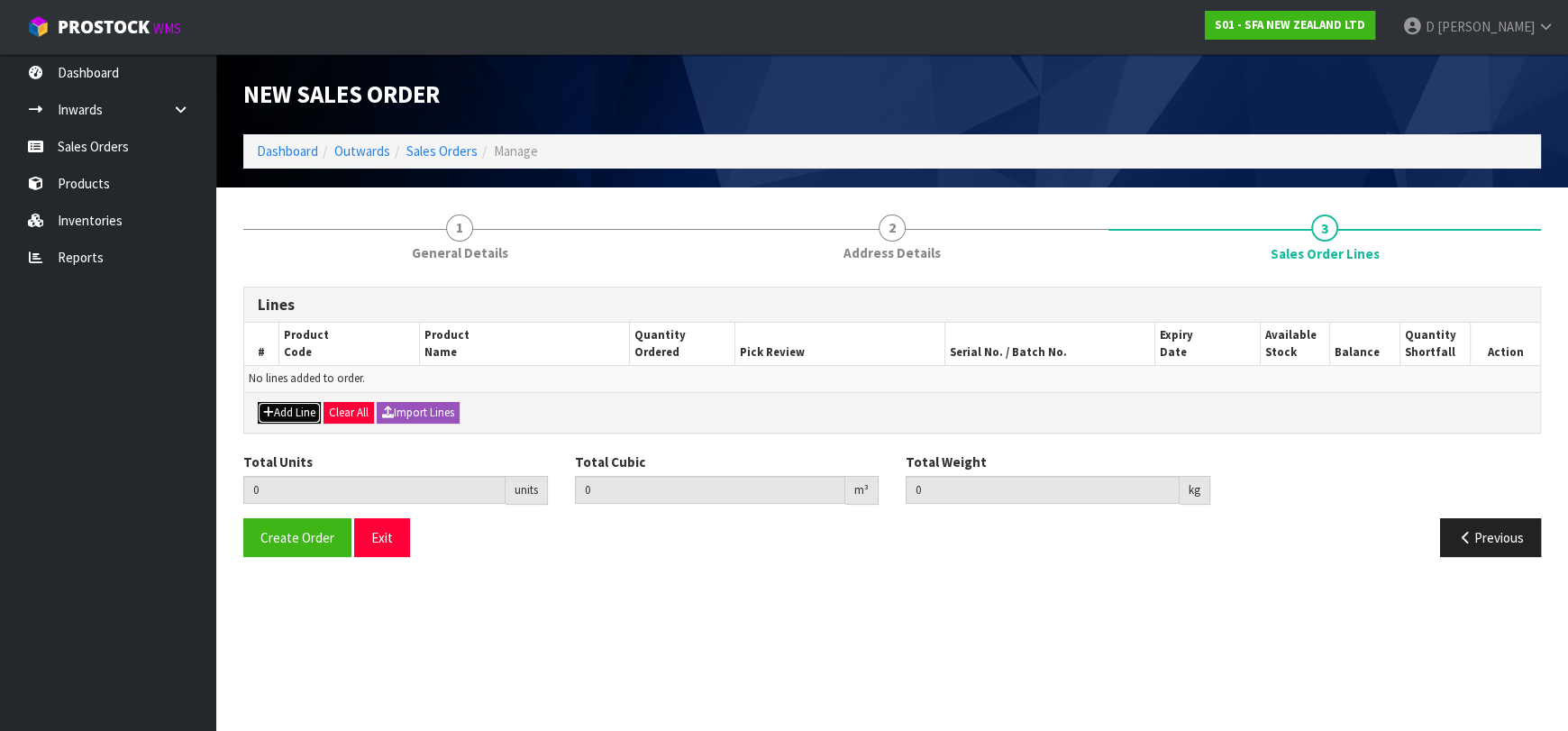
drag, startPoint x: 263, startPoint y: 406, endPoint x: 286, endPoint y: 397, distance: 24.7
click at [267, 406] on icon "button" at bounding box center [269, 412] width 11 height 12
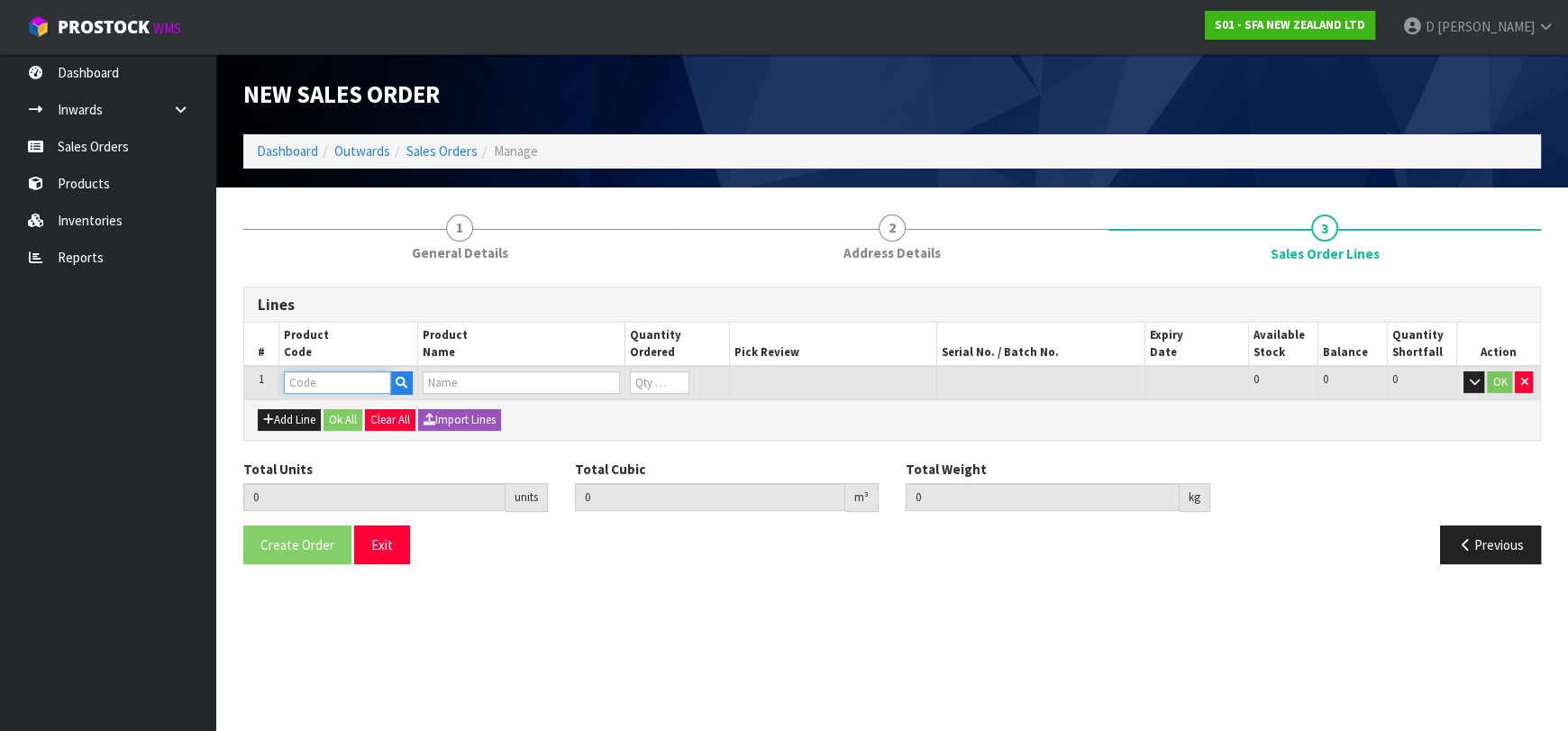
click at [300, 382] on input "text" at bounding box center [337, 383] width 108 height 23
type input "SA95"
type input "SA101 SANISPEED SMALL BORE"
type input "0.000000"
type input "0.000"
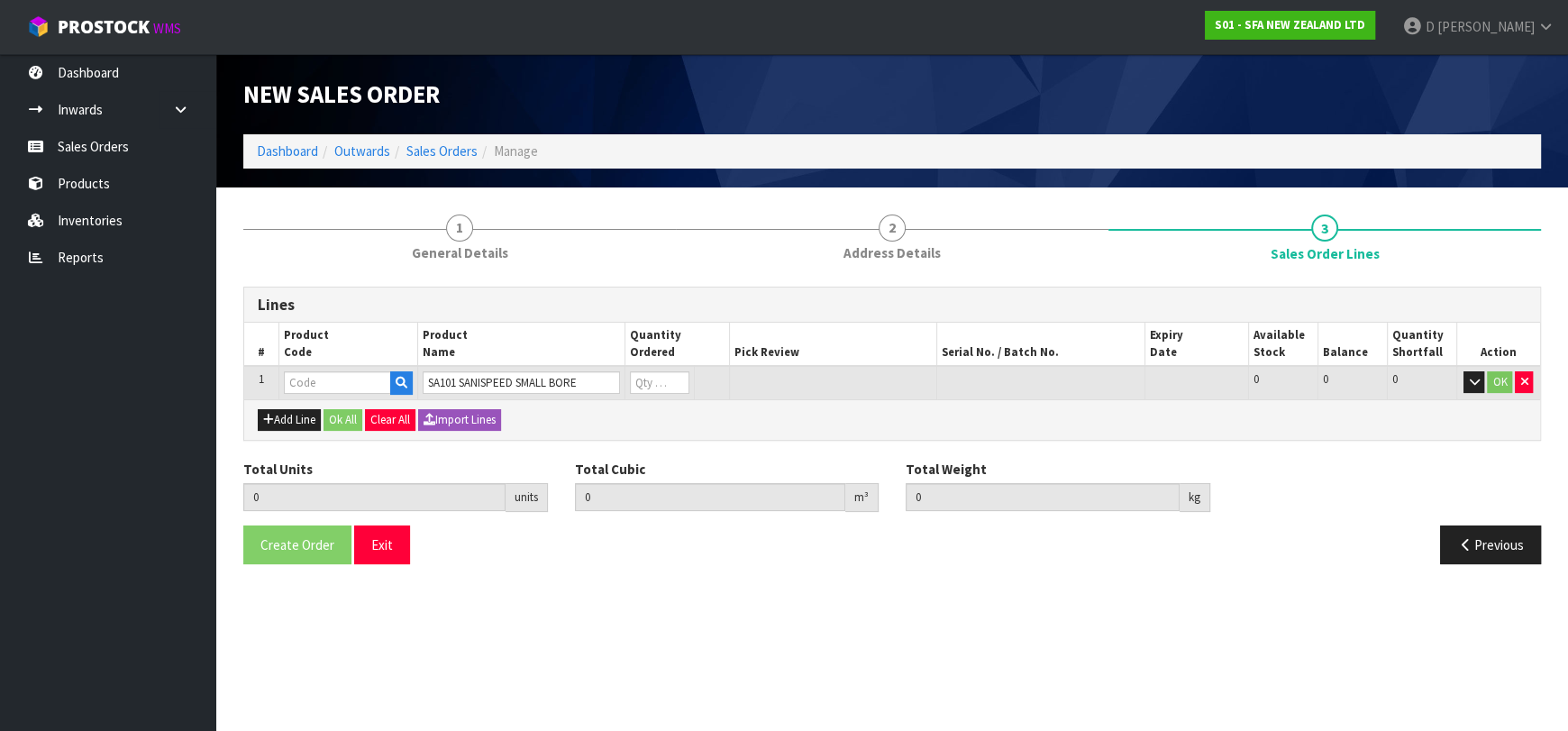
type input "SA101"
type input "0"
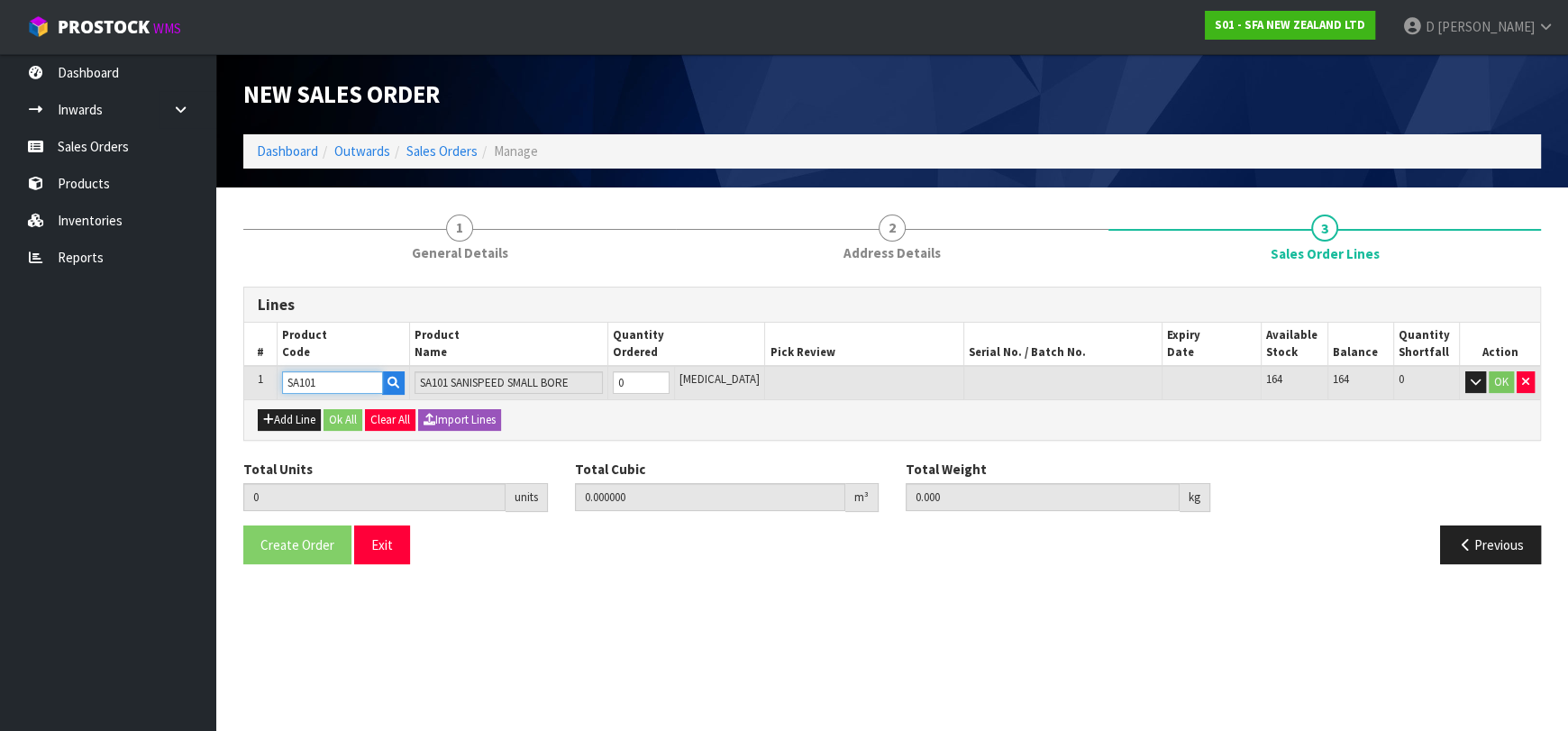
click at [370, 377] on input "SA101" at bounding box center [333, 383] width 101 height 23
type input "SA95"
type input "SANIVITE UP WASTE WATER PUMP"
type input "SA95"
type input "1"
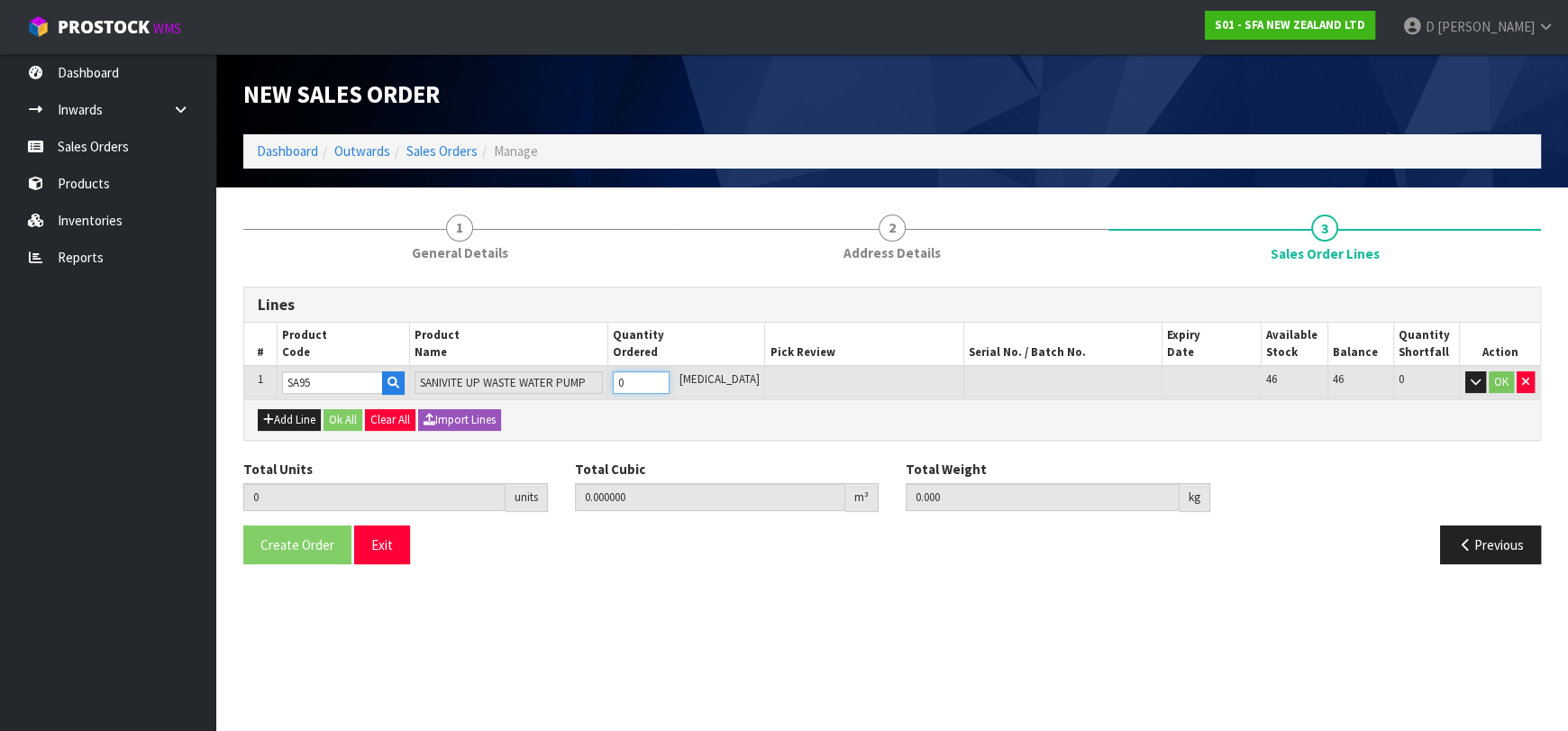
type input "0.031488"
type input "6.16"
type input "1"
click at [353, 416] on button "Ok All" at bounding box center [343, 420] width 39 height 22
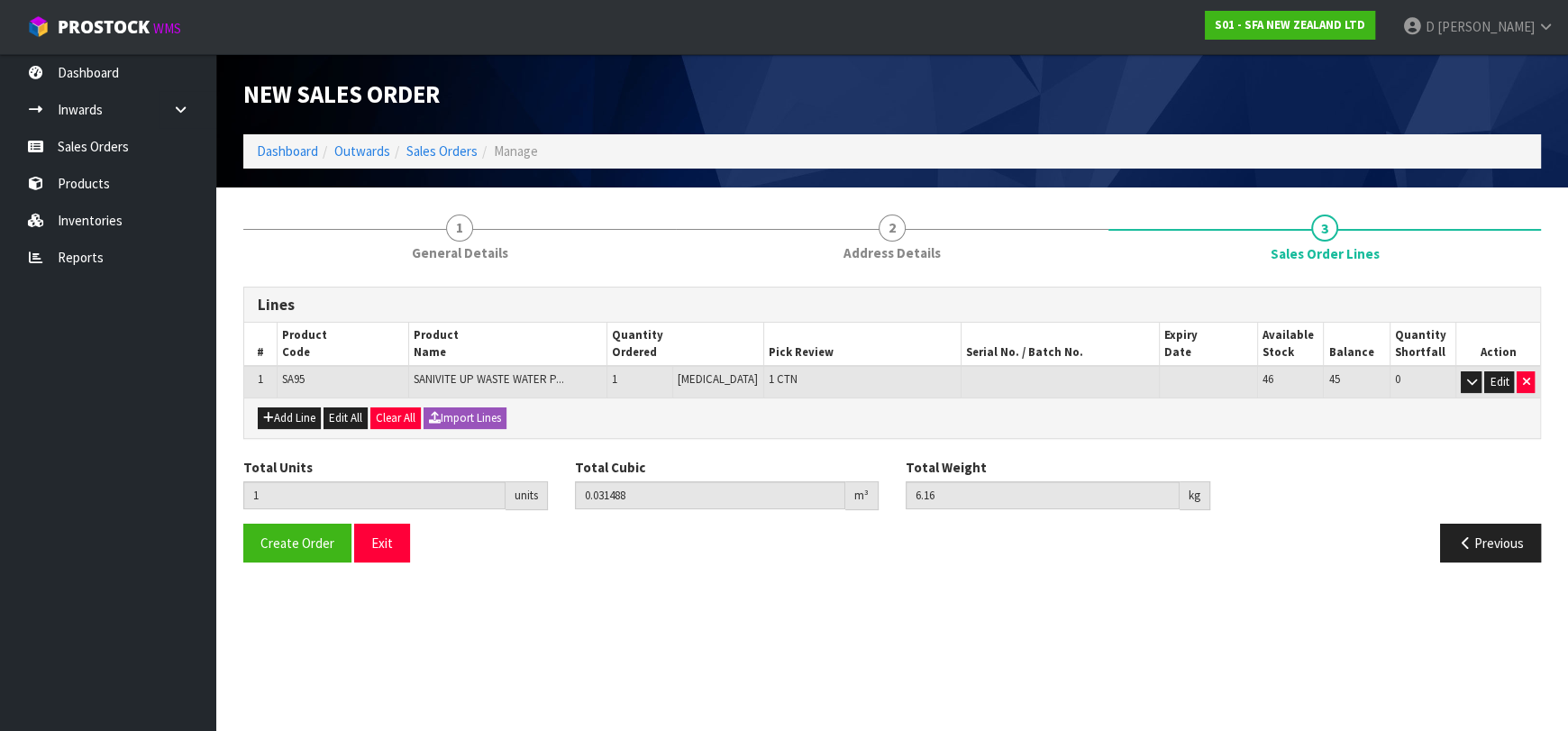
click at [831, 285] on div "Lines # Product Code Product Name Quantity Ordered Pick Review Serial No. / Bat…" at bounding box center [892, 425] width 1298 height 304
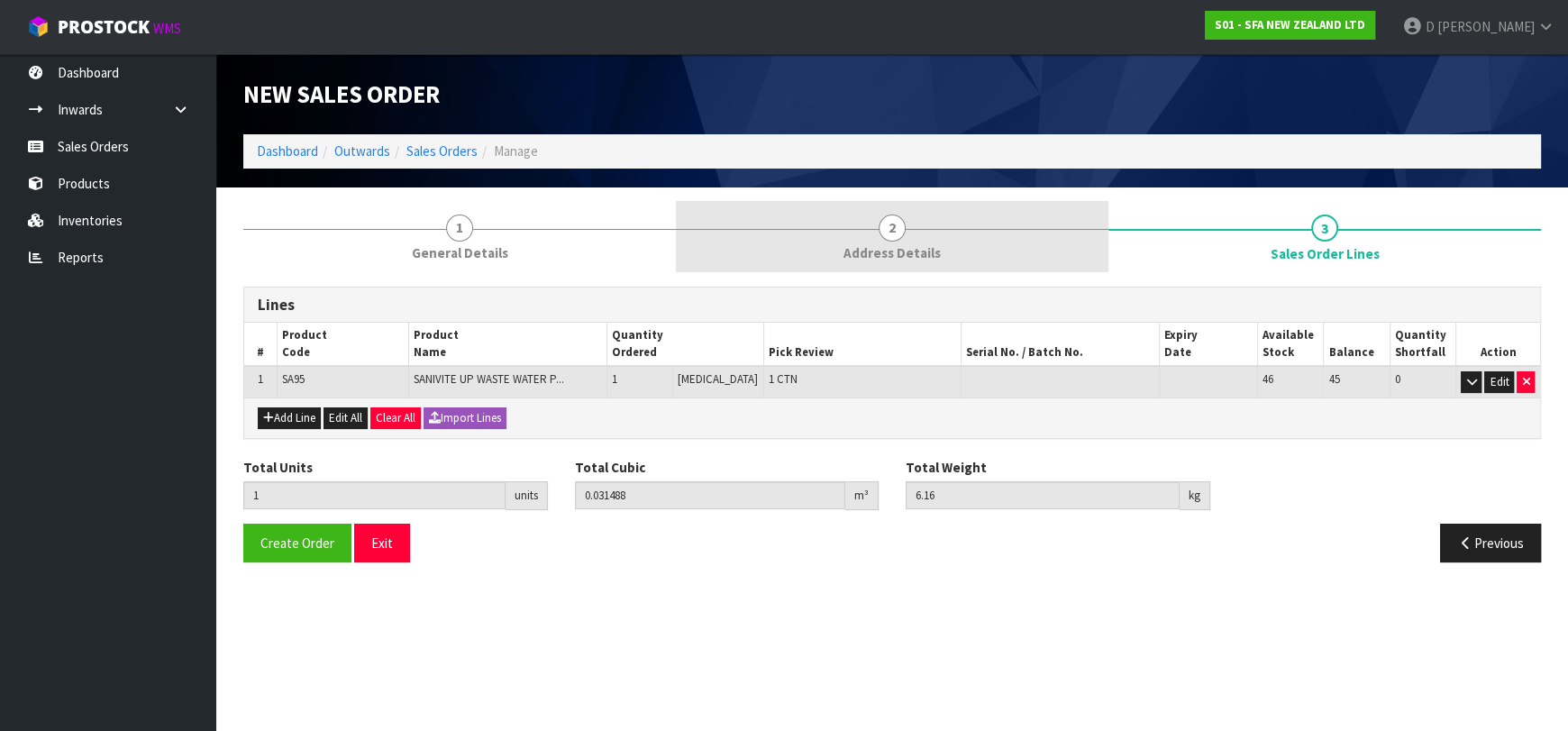
click at [847, 262] on link "2 Address Details" at bounding box center [892, 236] width 432 height 71
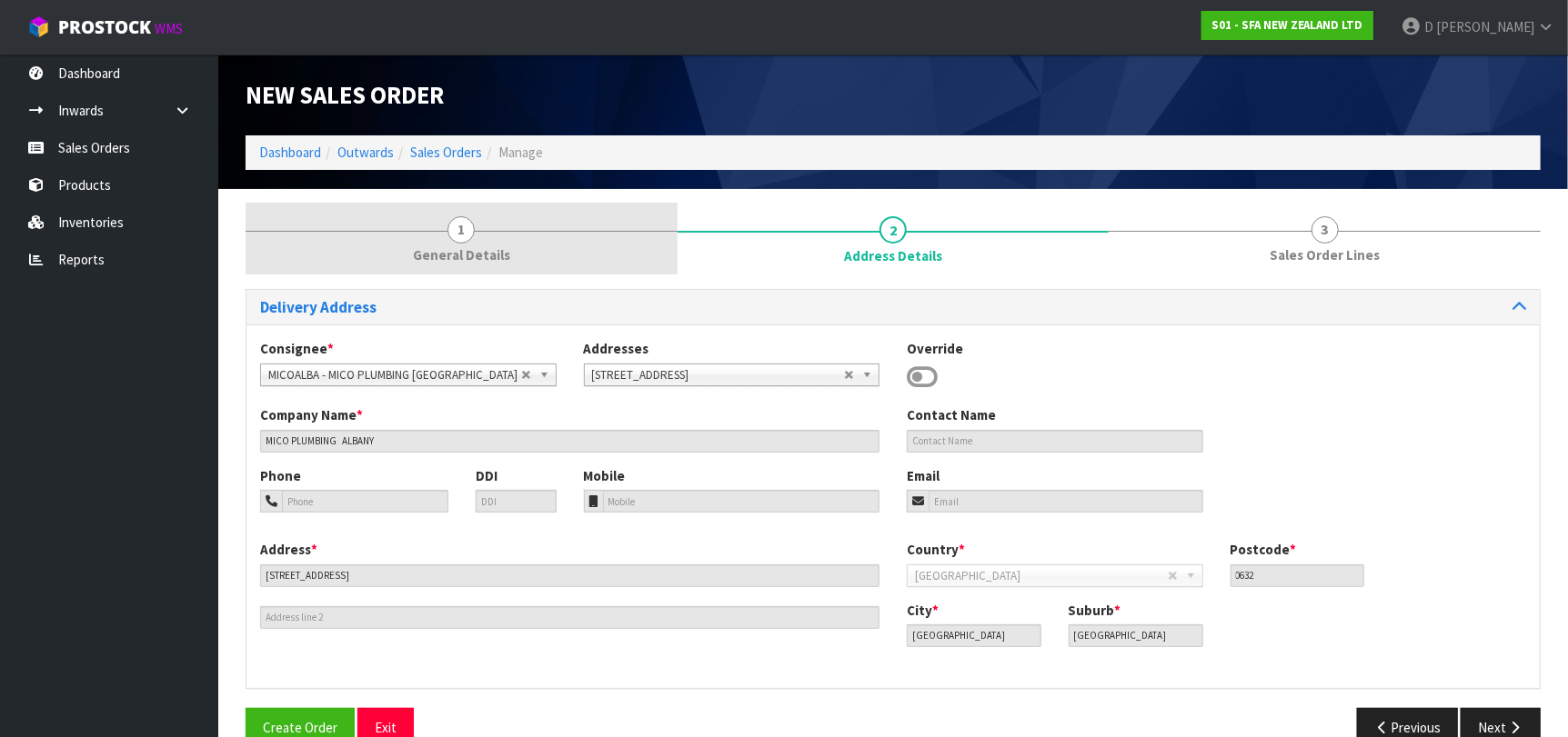
click at [489, 268] on link "1 General Details" at bounding box center [461, 238] width 432 height 72
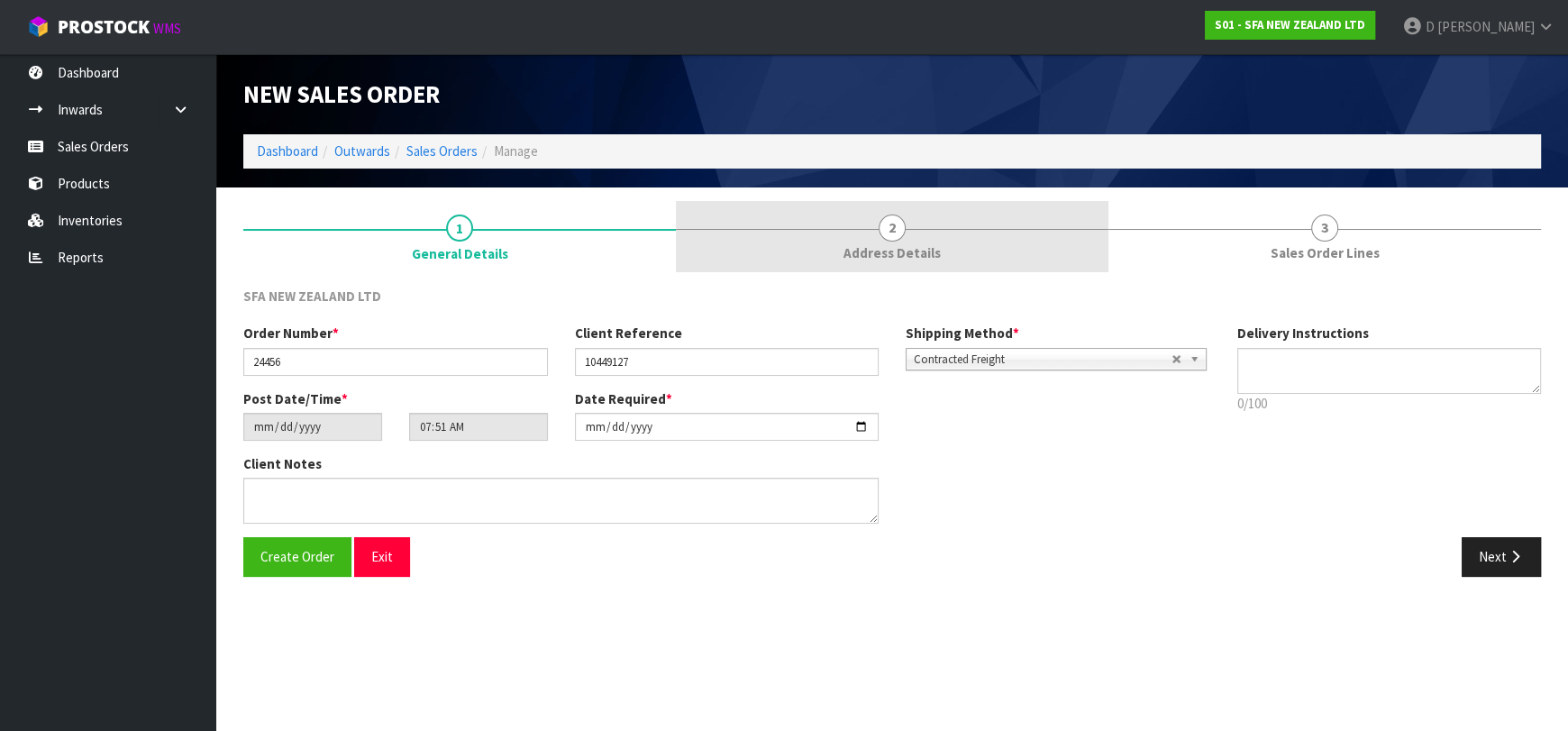
click at [789, 203] on link "2 Address Details" at bounding box center [892, 236] width 432 height 71
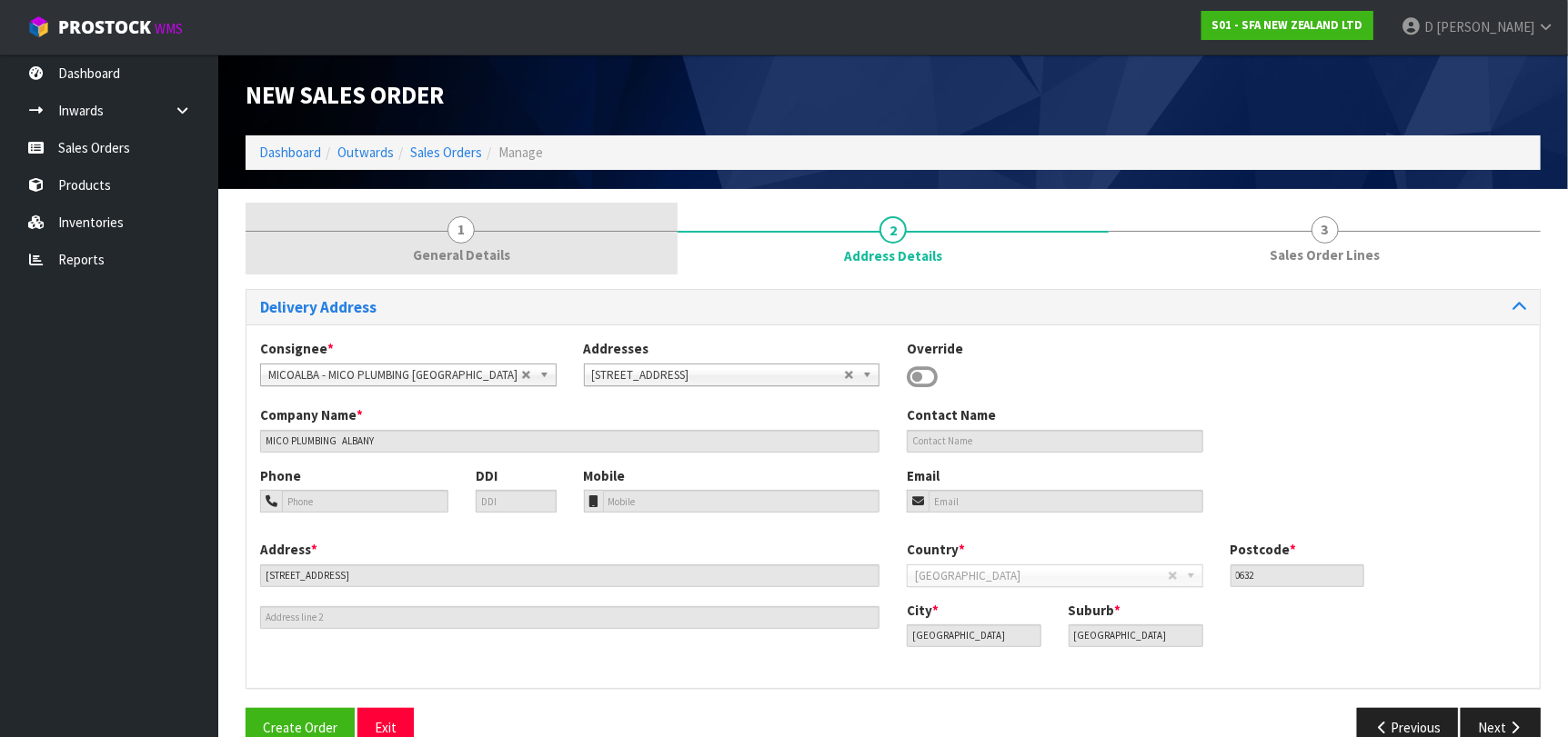
click at [522, 238] on link "1 General Details" at bounding box center [461, 238] width 432 height 72
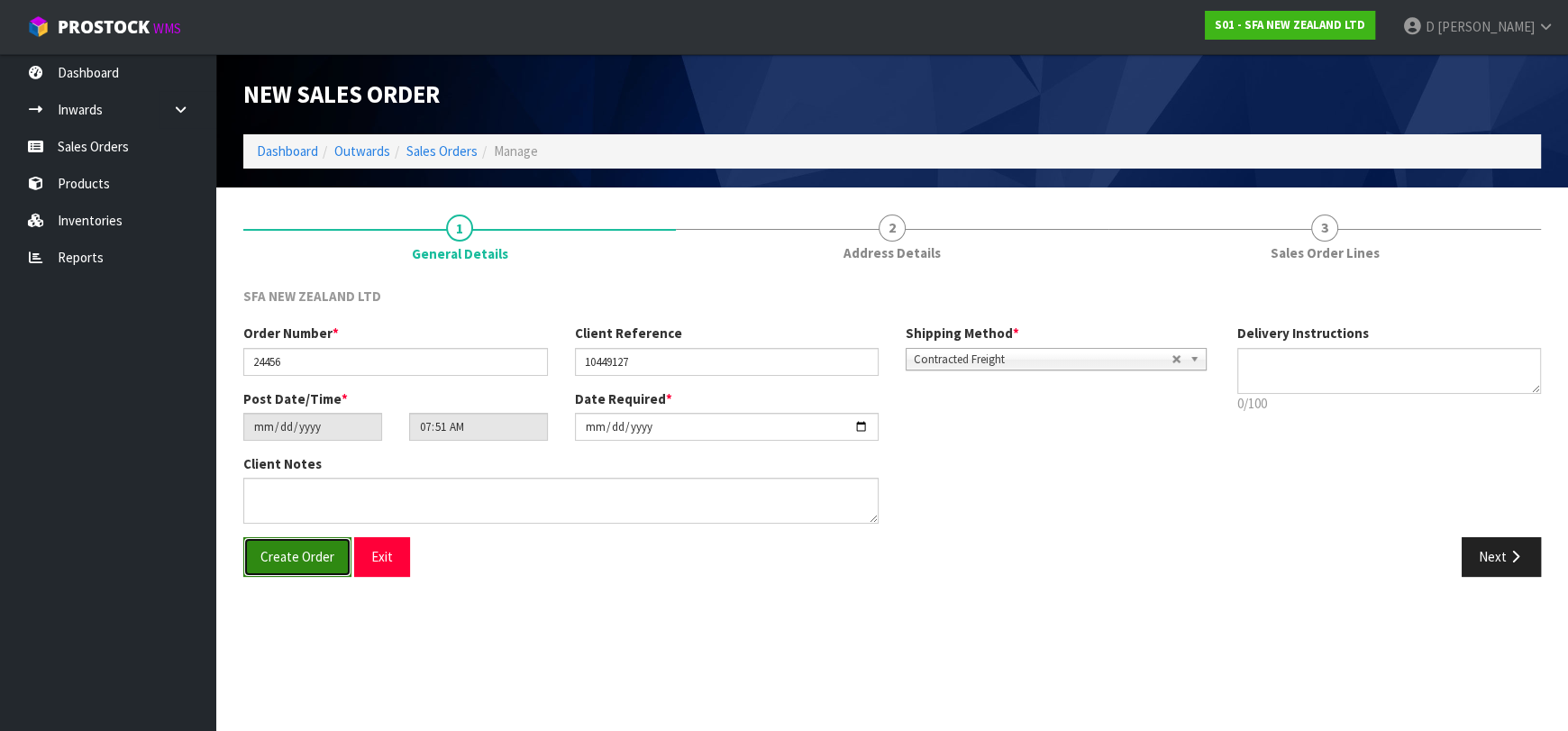
click at [310, 541] on button "Create Order" at bounding box center [298, 556] width 109 height 39
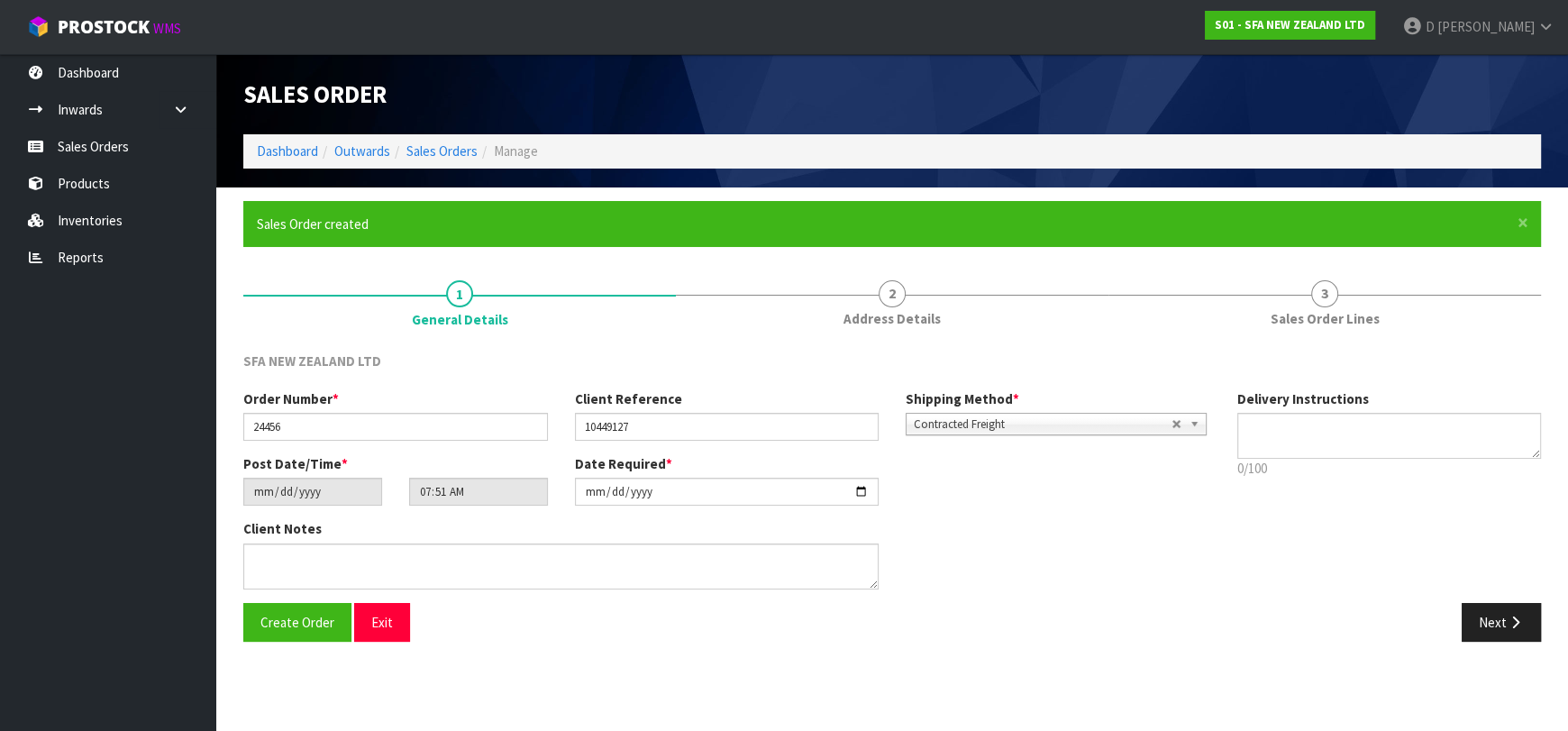
type input "09:51:00.000"
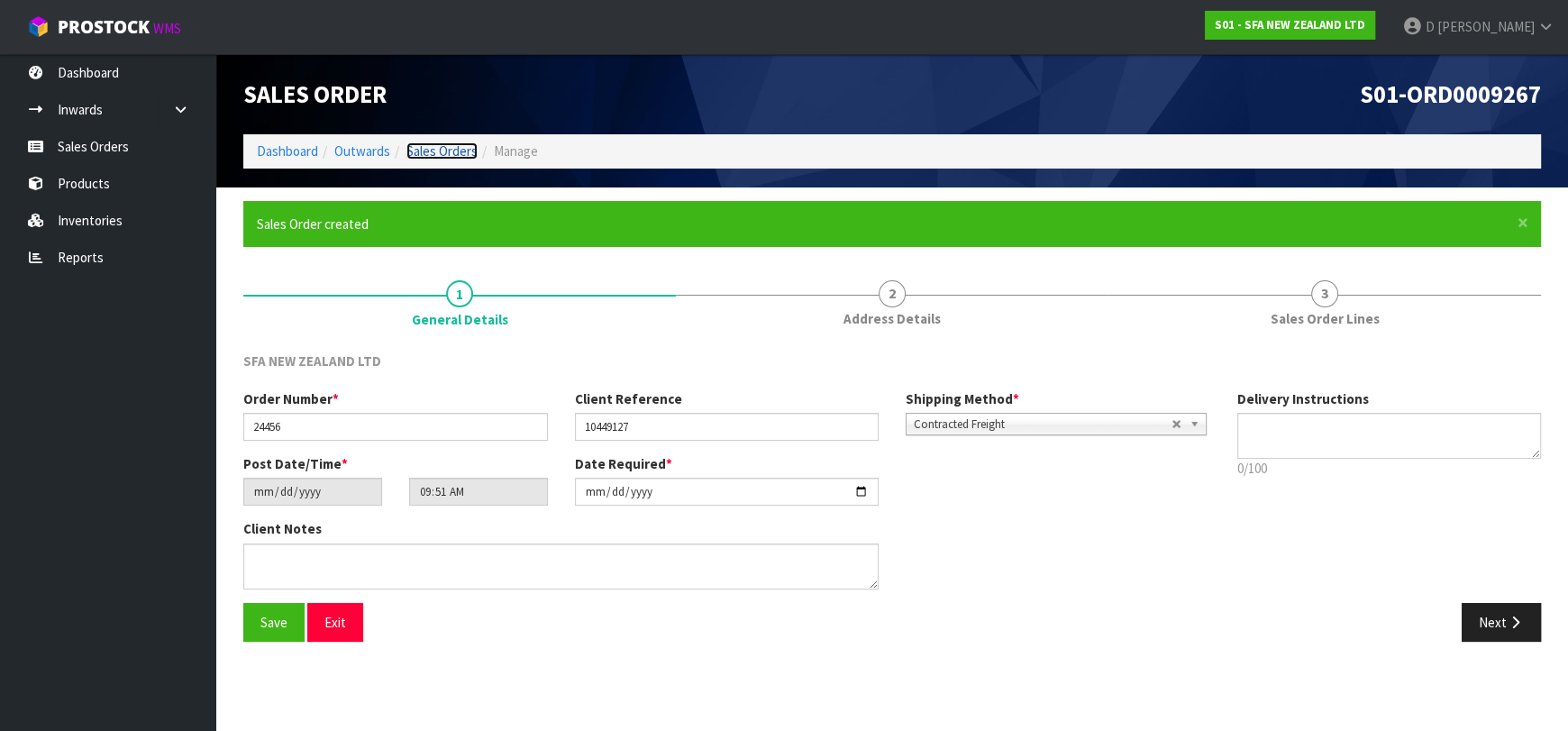
click at [430, 149] on link "Sales Orders" at bounding box center [441, 150] width 71 height 17
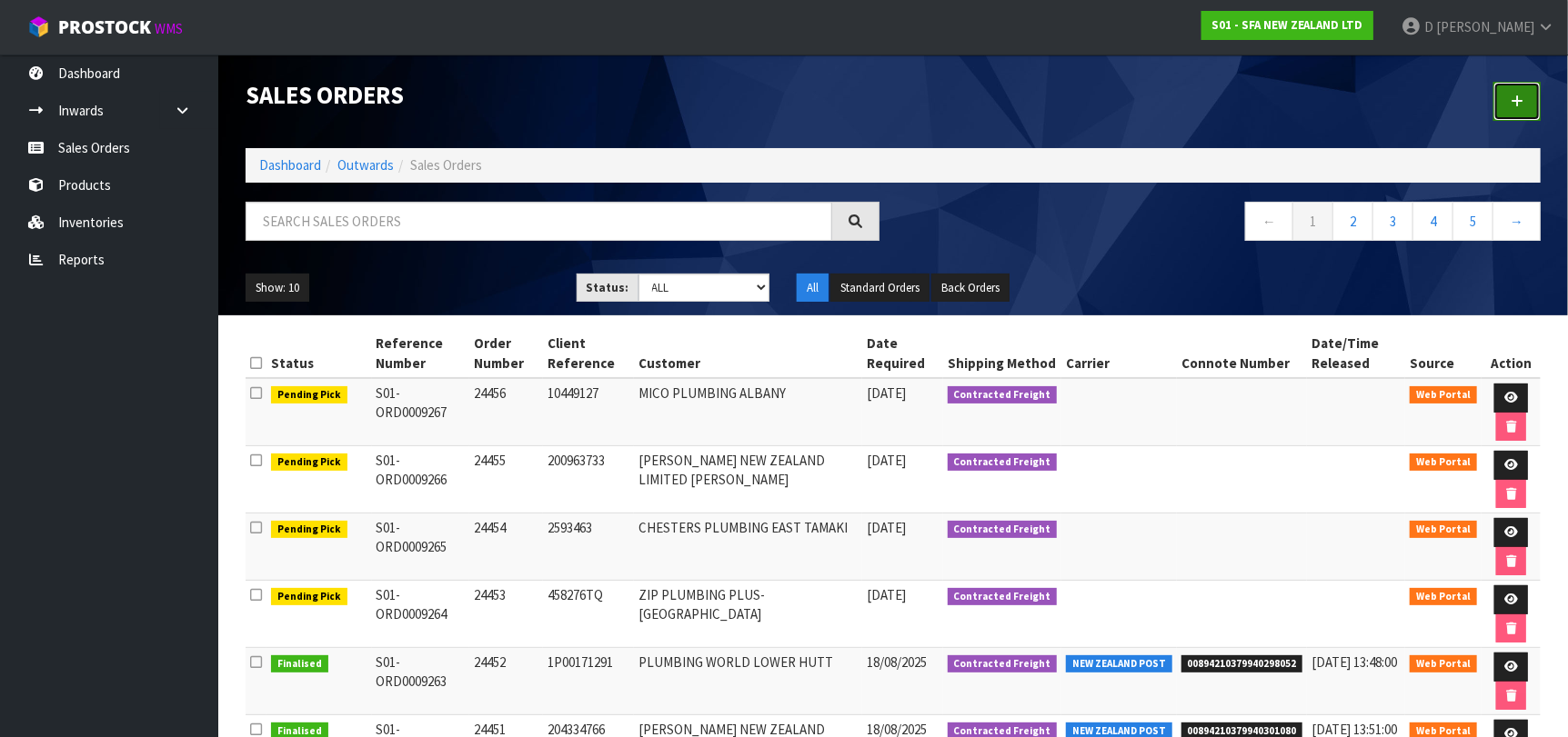
drag, startPoint x: 1521, startPoint y: 107, endPoint x: 1502, endPoint y: 118, distance: 22.0
click at [1521, 108] on icon at bounding box center [1517, 101] width 13 height 14
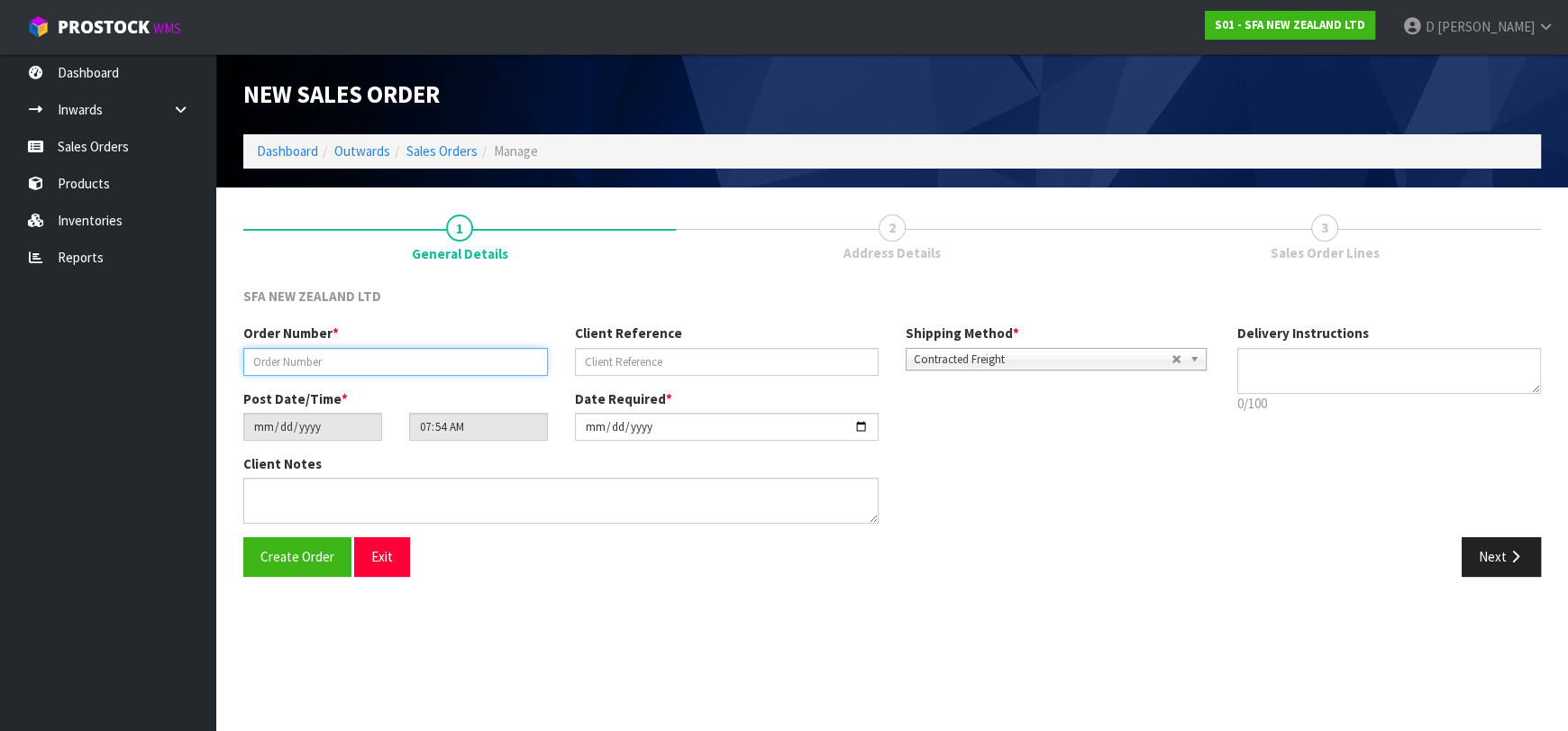
click at [354, 360] on input "text" at bounding box center [395, 362] width 305 height 28
type input "24457"
paste input "10449863"
type input "10449863"
click at [1488, 551] on button "Next" at bounding box center [1501, 556] width 80 height 39
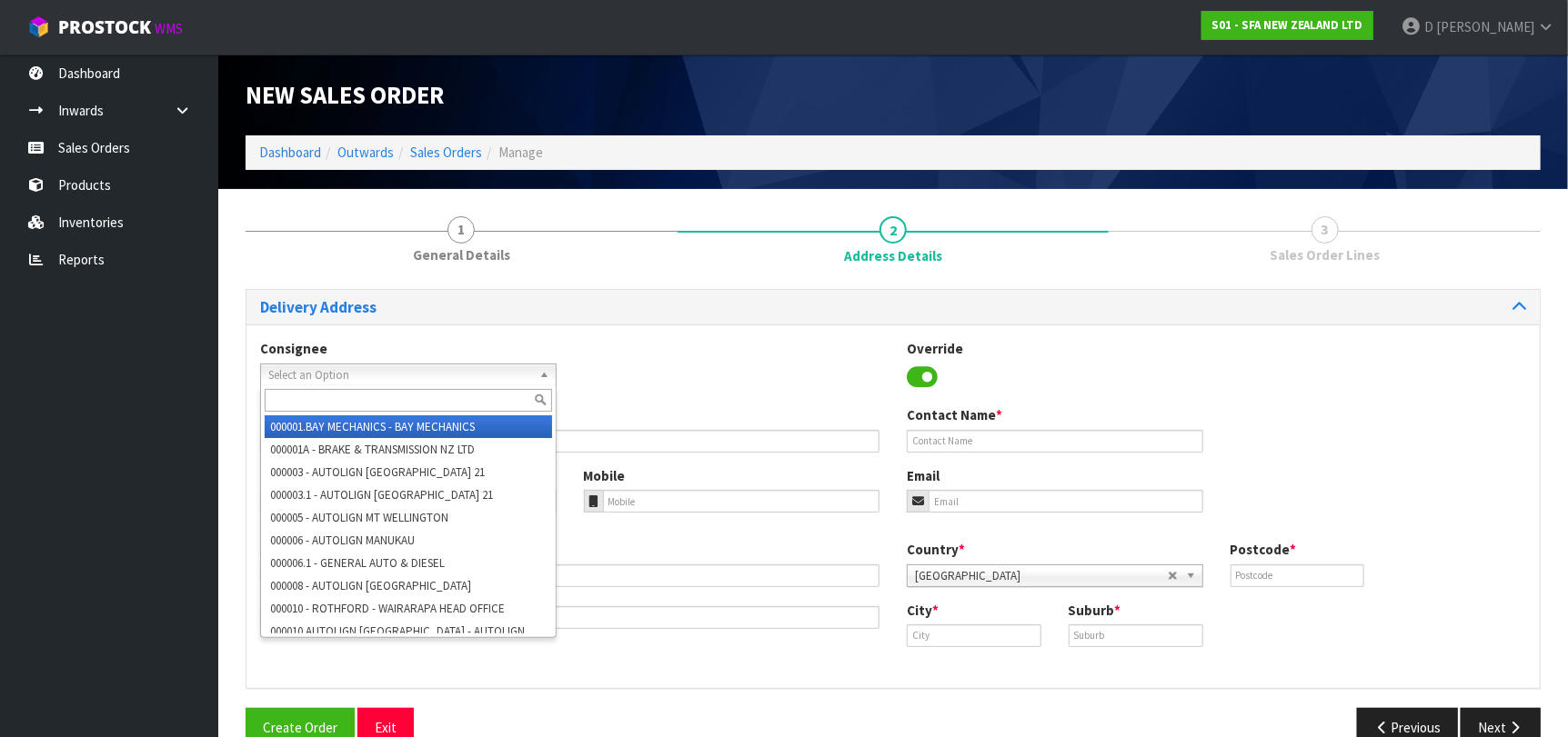
click at [383, 379] on span "Select an Option" at bounding box center [400, 376] width 264 height 22
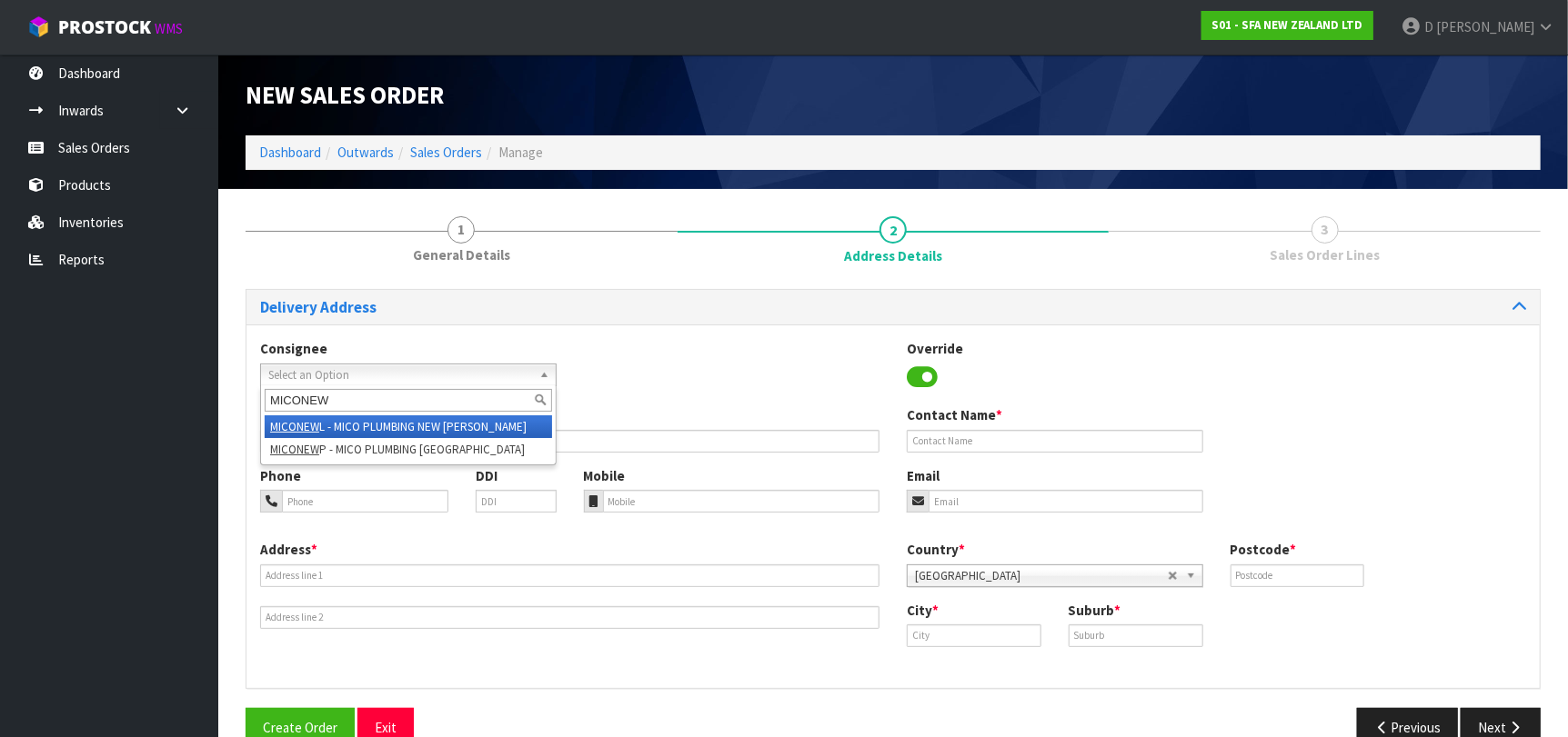
type input "MICONEWP"
type input "MICO PLUMBING"
type input "[STREET_ADDRESS]"
type input "4310"
type input "[GEOGRAPHIC_DATA]"
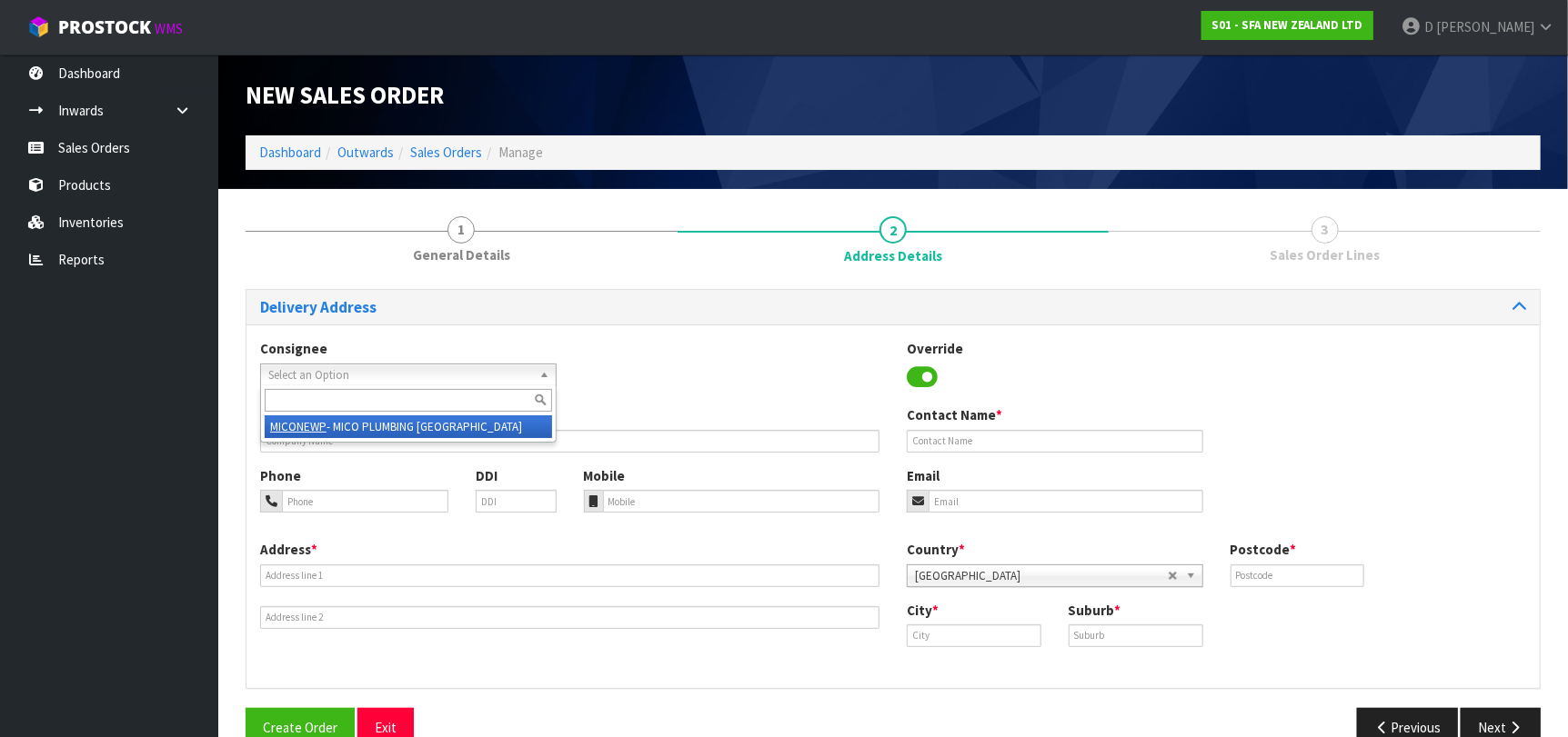
type input "[GEOGRAPHIC_DATA]"
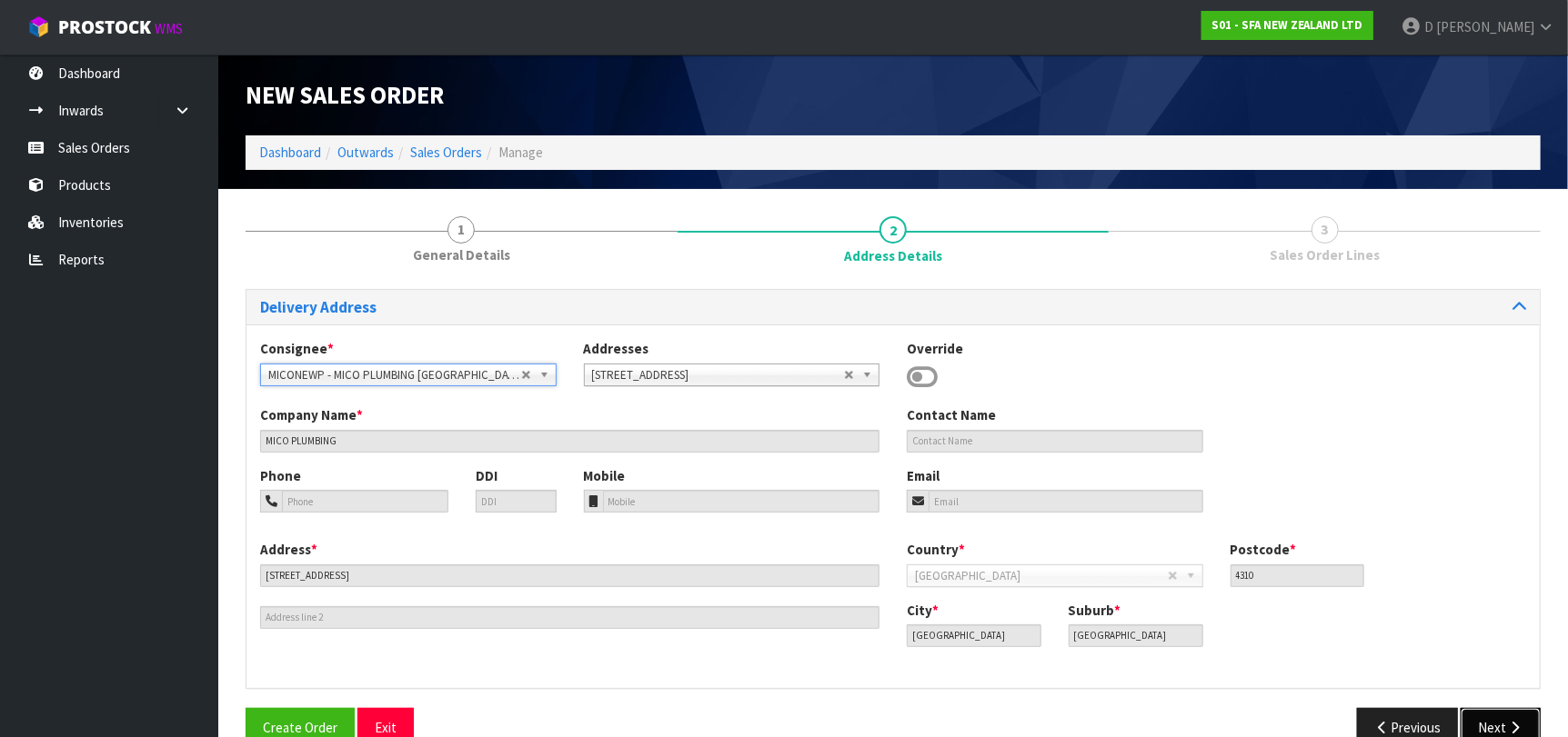
click at [1520, 712] on button "Next" at bounding box center [1500, 727] width 80 height 39
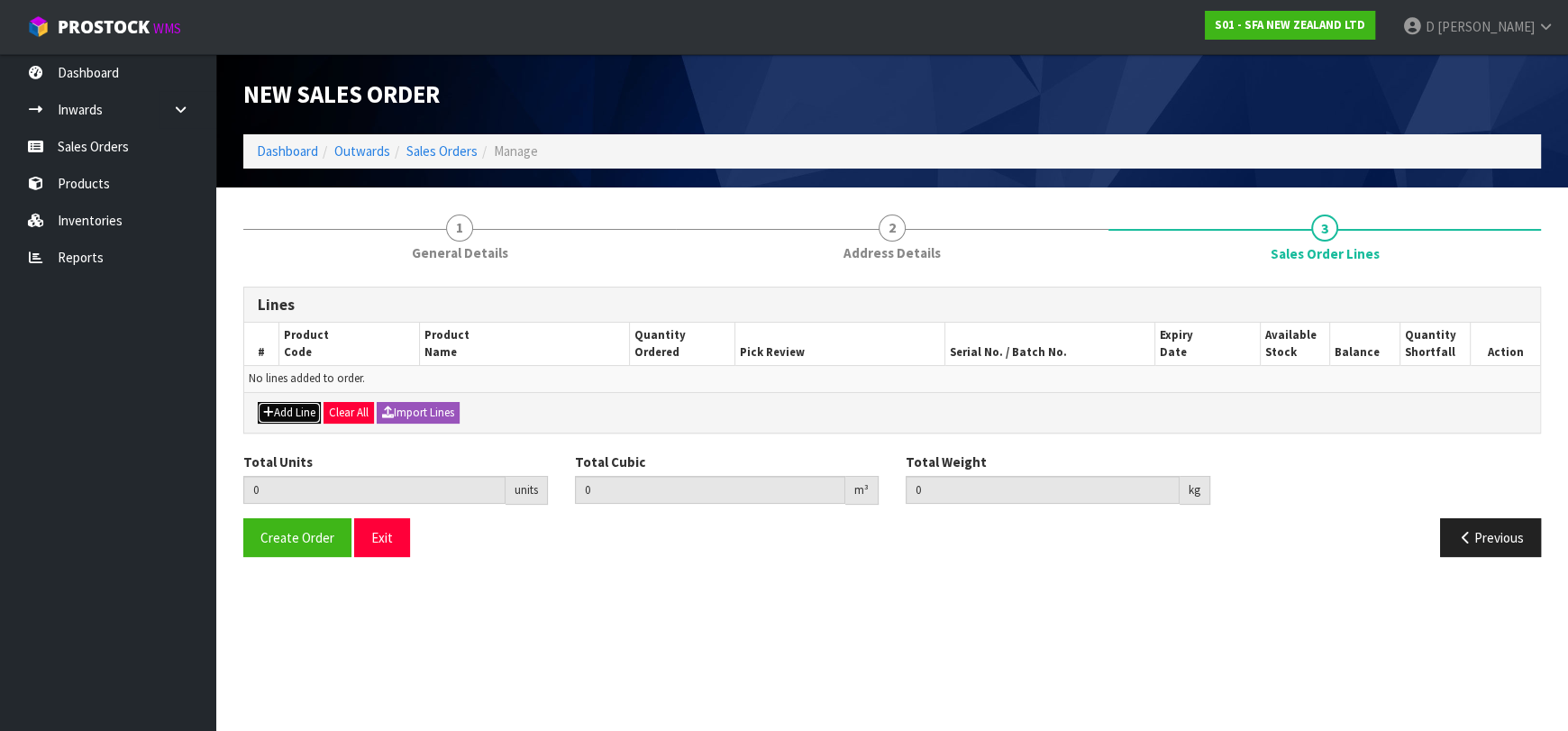
click at [296, 415] on button "Add Line" at bounding box center [289, 413] width 63 height 22
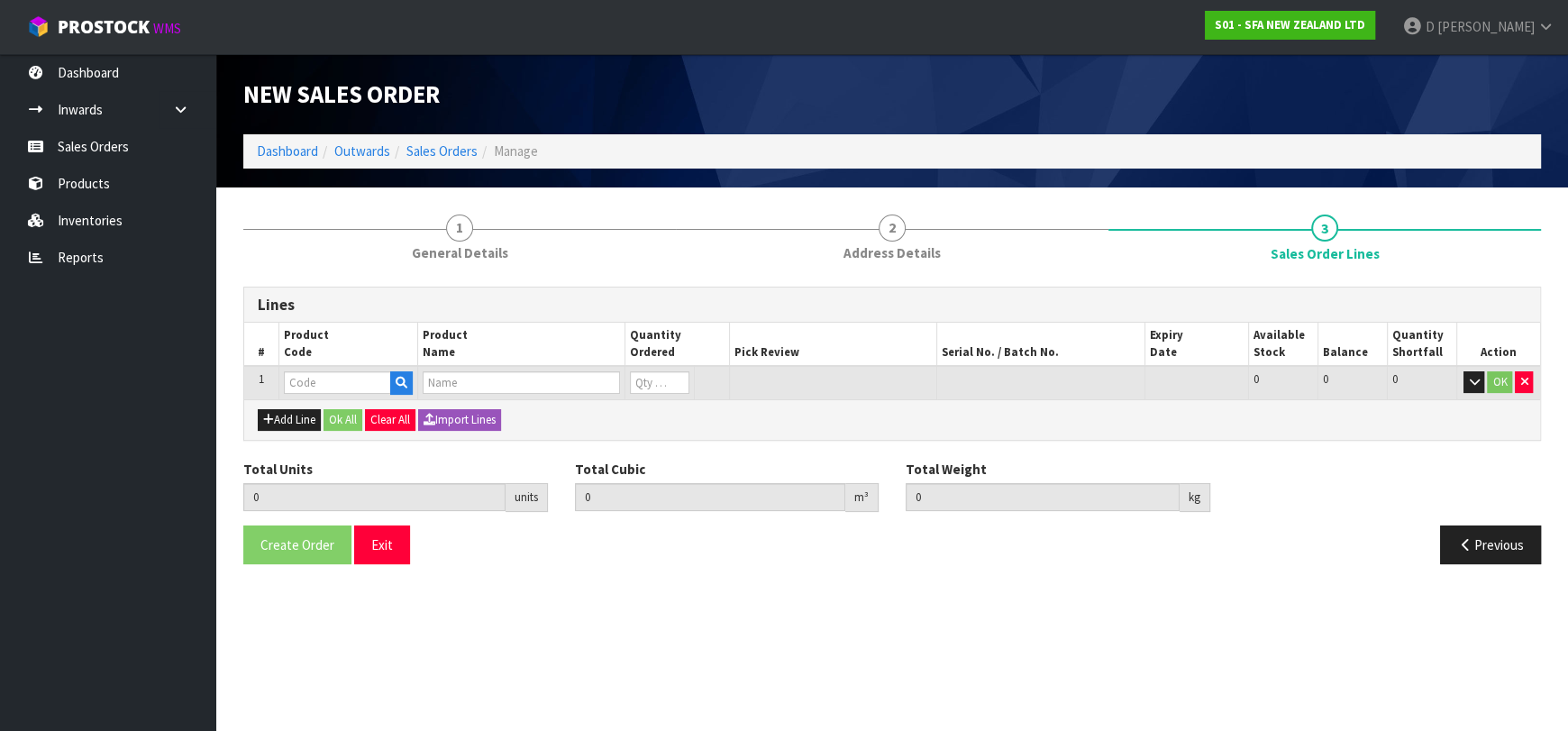
click at [312, 392] on input "text" at bounding box center [337, 383] width 108 height 23
type input "SA96"
type input "0.000000"
type input "0.000"
type input "SANIPRO SEWAGE MACERATOR PUMP"
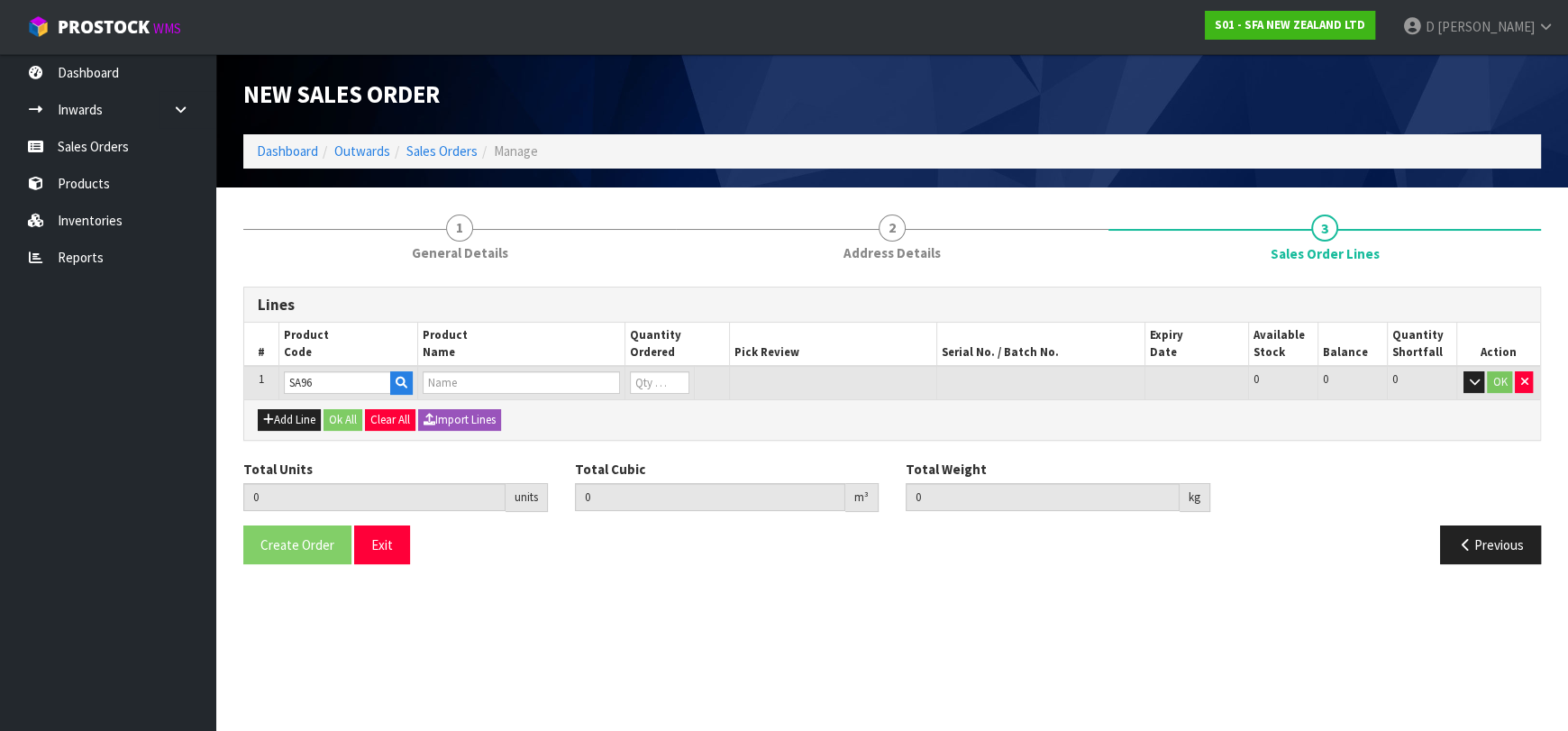
type input "0"
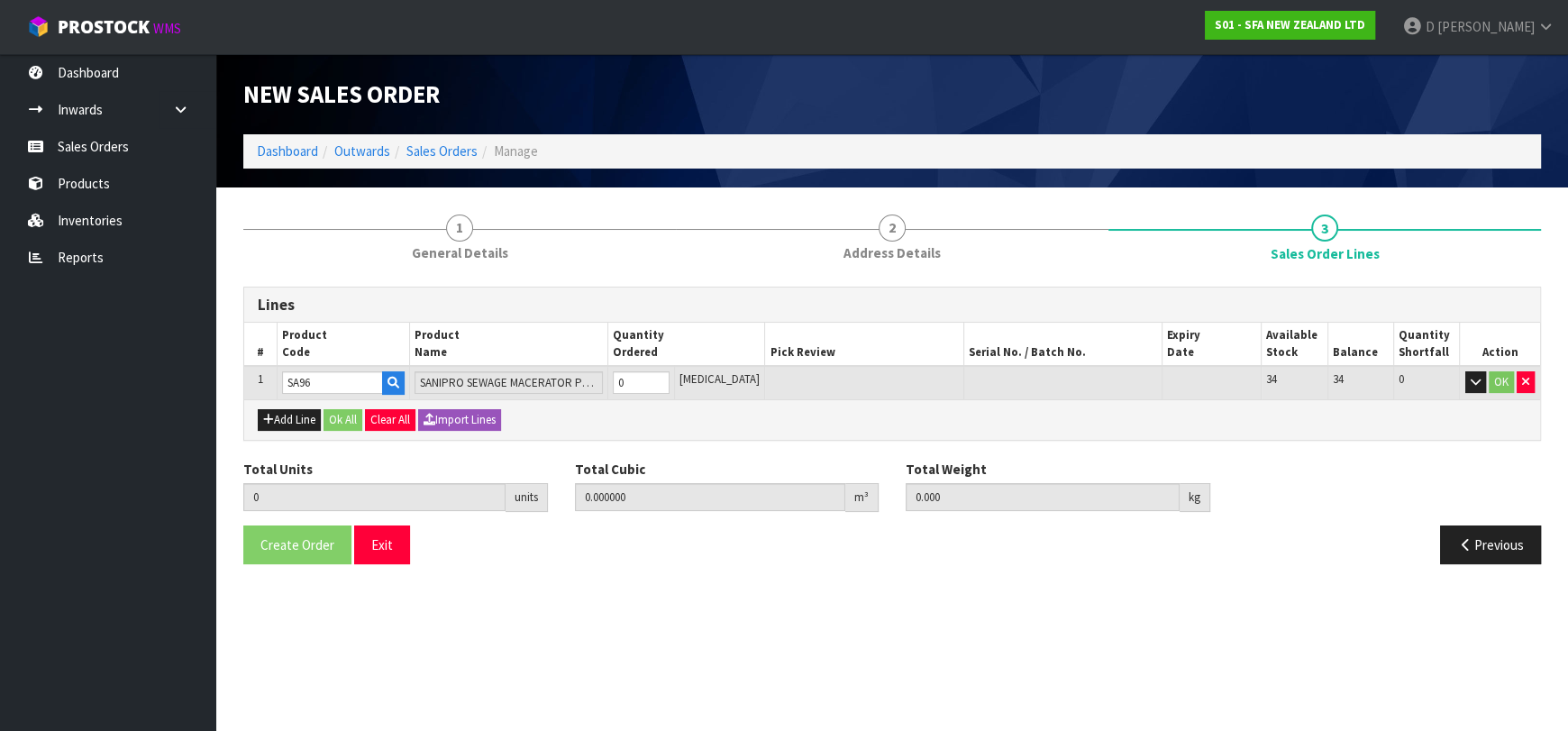
type input "SA96"
type input "1"
type input "0.033856"
type input "6.75"
type input "1"
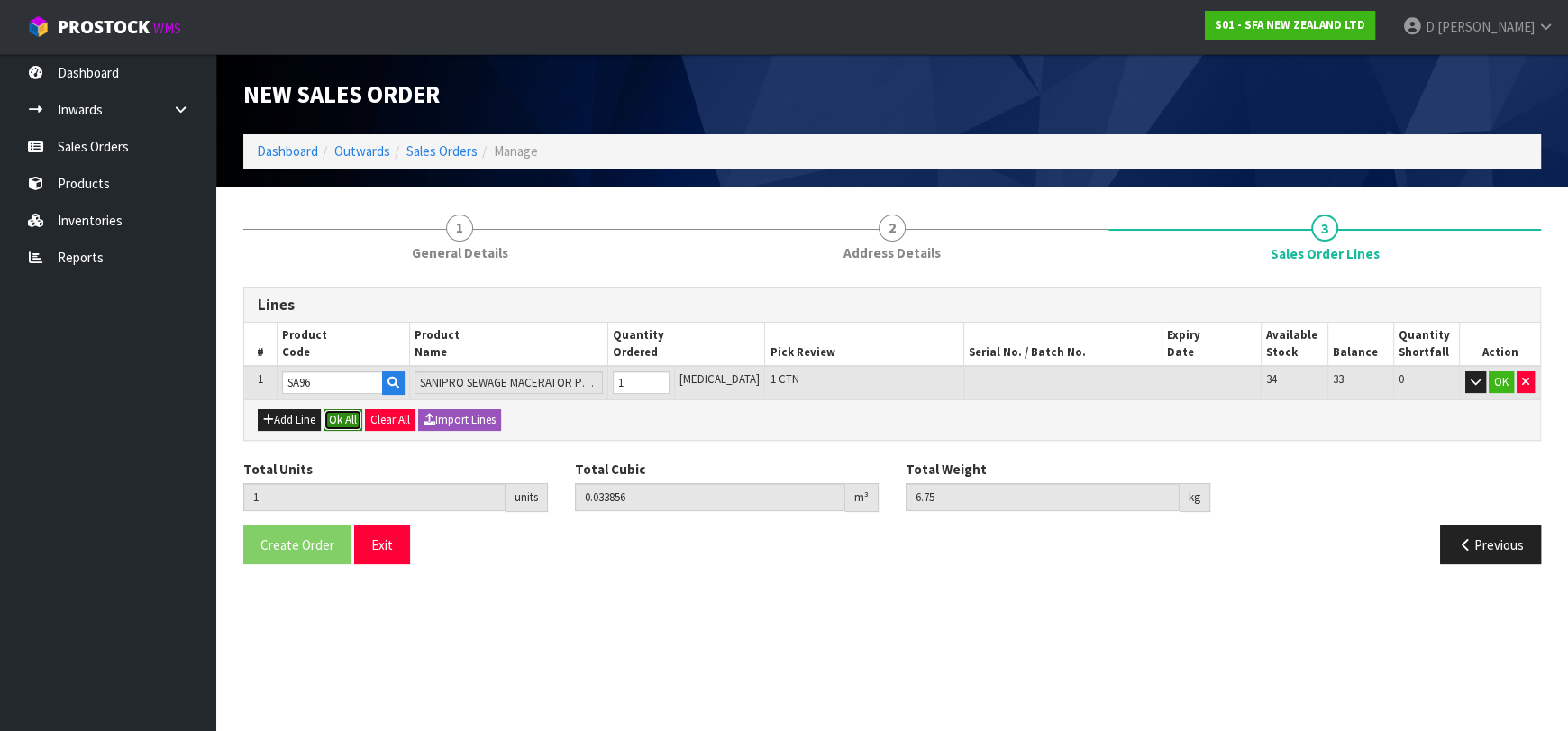
click at [332, 409] on button "Ok All" at bounding box center [343, 420] width 39 height 22
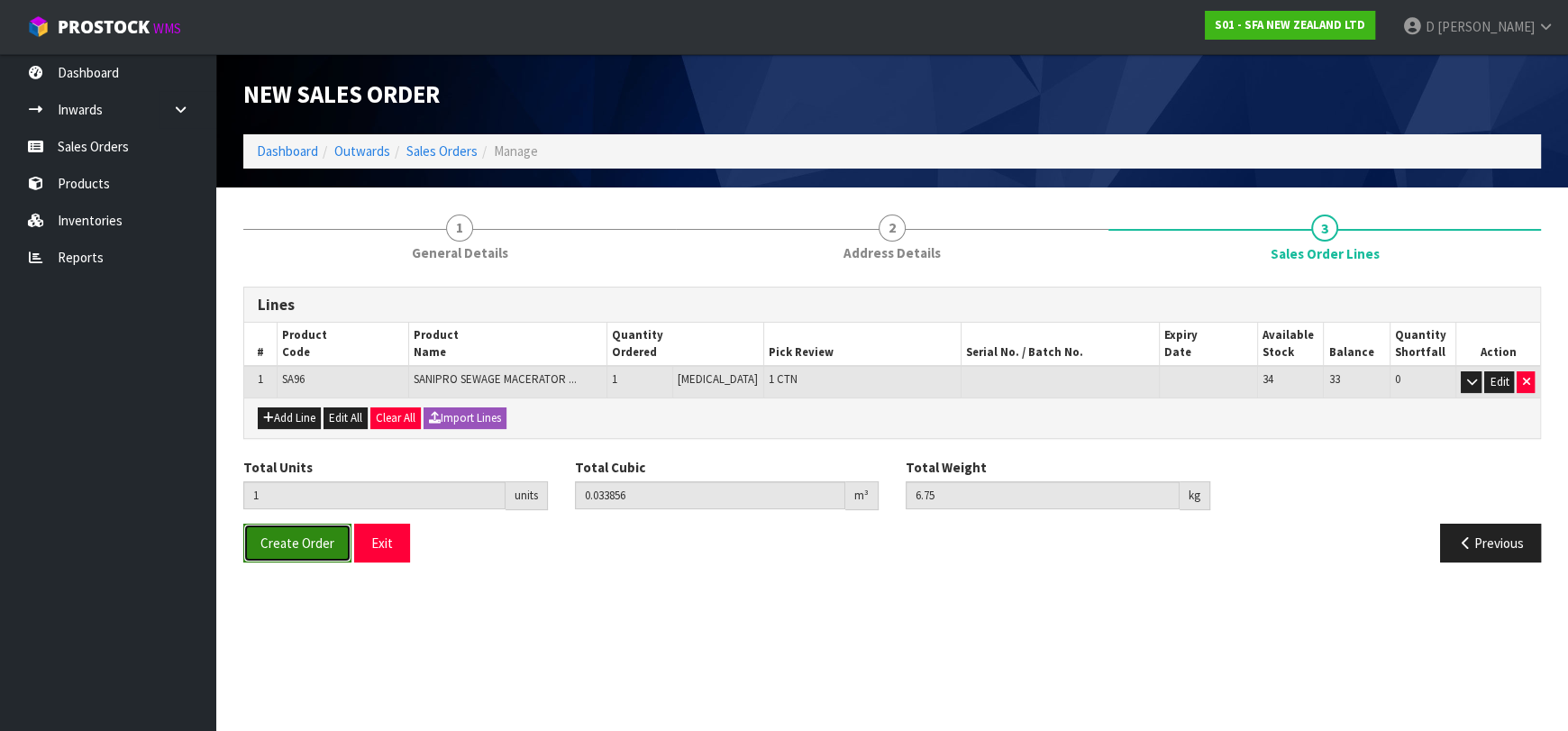
click at [309, 531] on button "Create Order" at bounding box center [298, 543] width 109 height 39
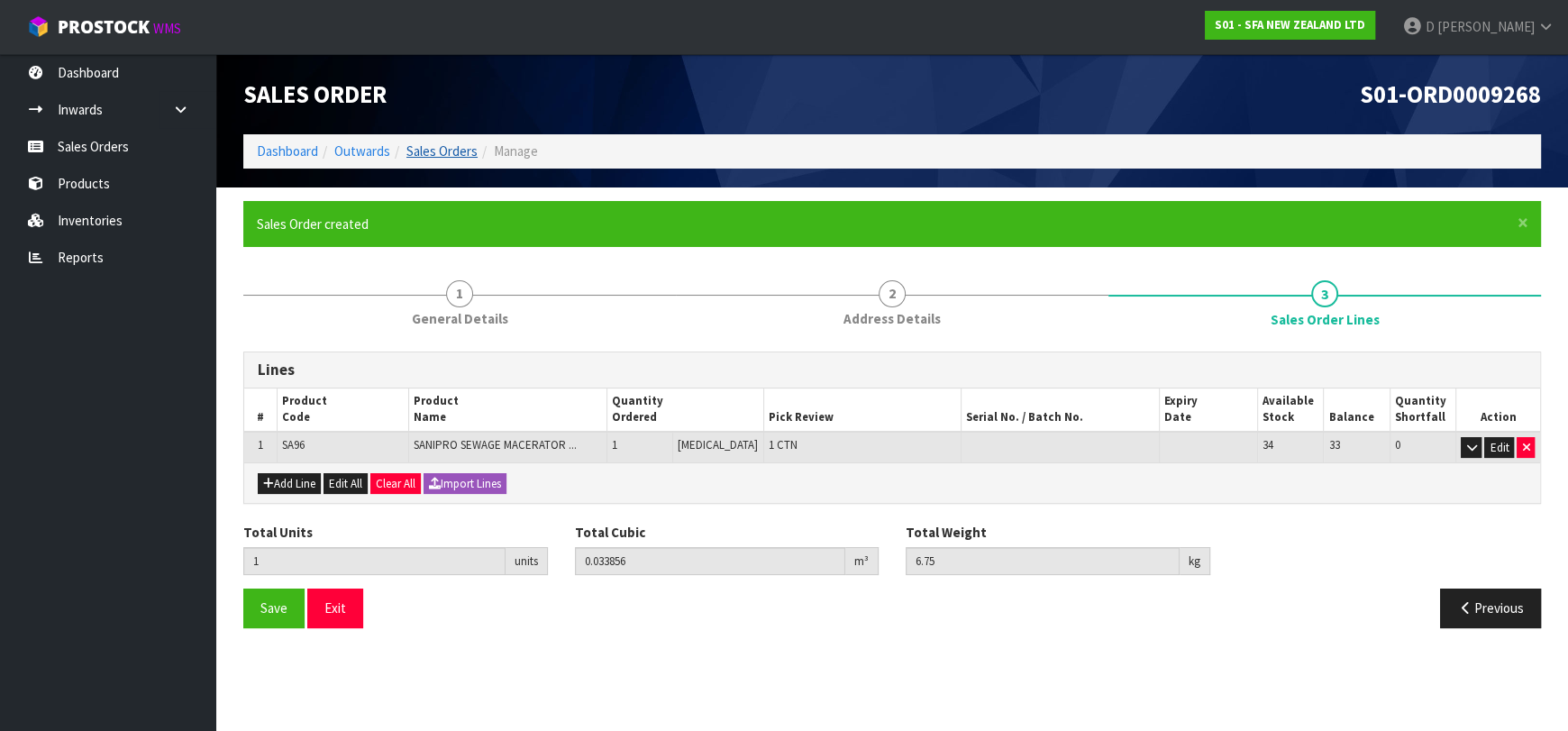
click at [430, 141] on li "Sales Orders" at bounding box center [433, 150] width 88 height 19
click at [439, 145] on link "Sales Orders" at bounding box center [441, 150] width 71 height 17
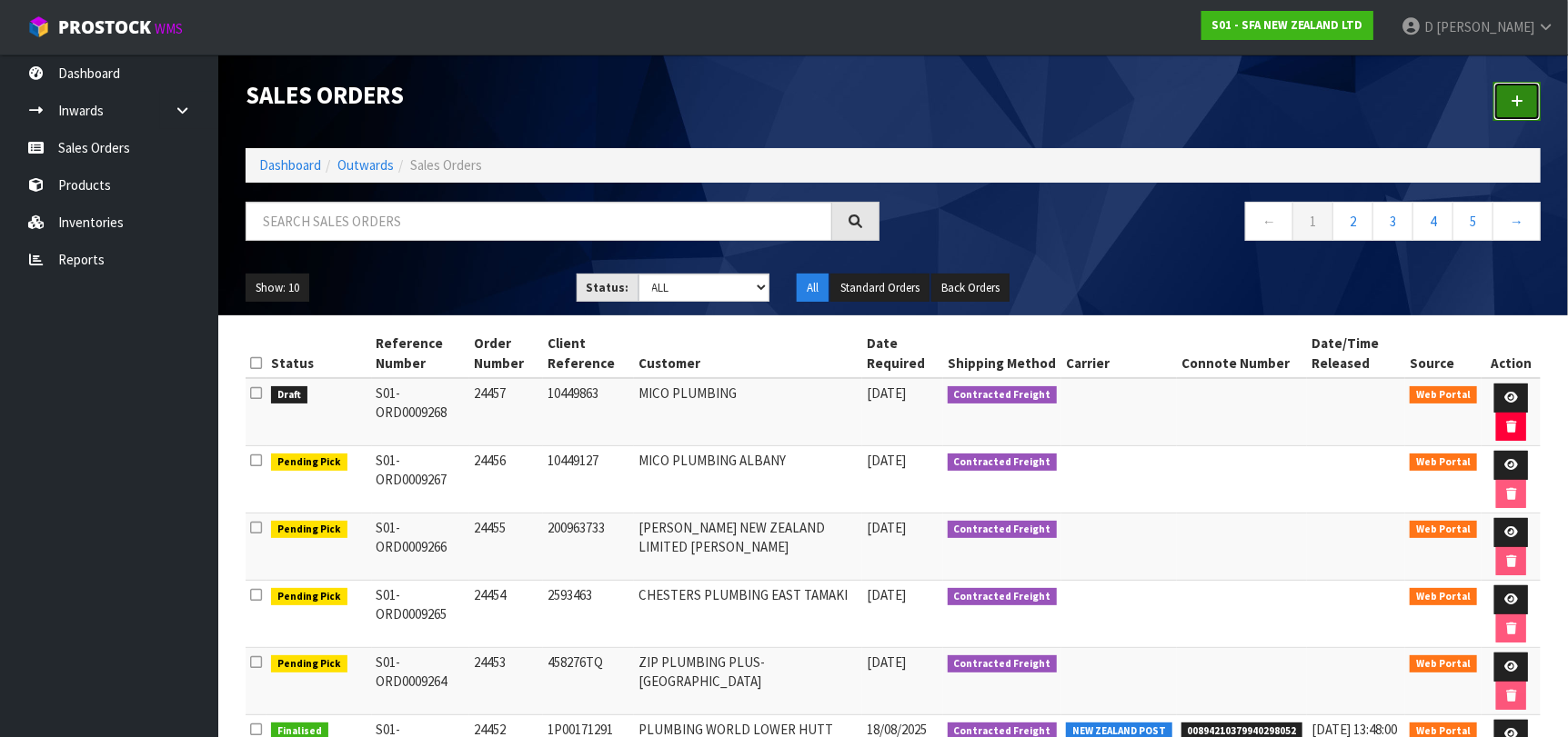
click at [1526, 102] on link at bounding box center [1517, 101] width 47 height 39
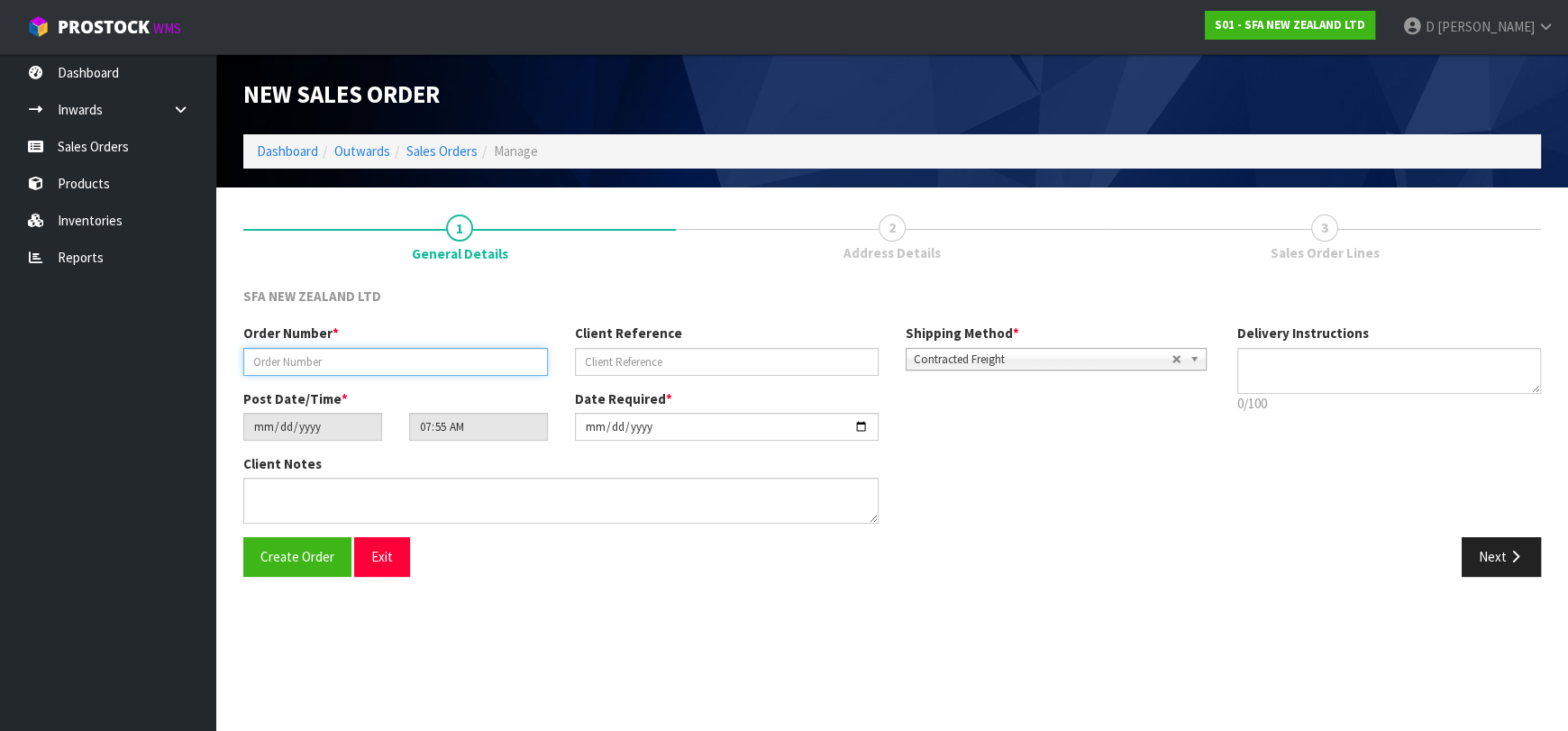
click at [399, 356] on input "text" at bounding box center [395, 362] width 305 height 28
type input "24458"
paste input "1P00172338"
type input "1P00172338"
click at [1514, 550] on icon "button" at bounding box center [1515, 556] width 17 height 14
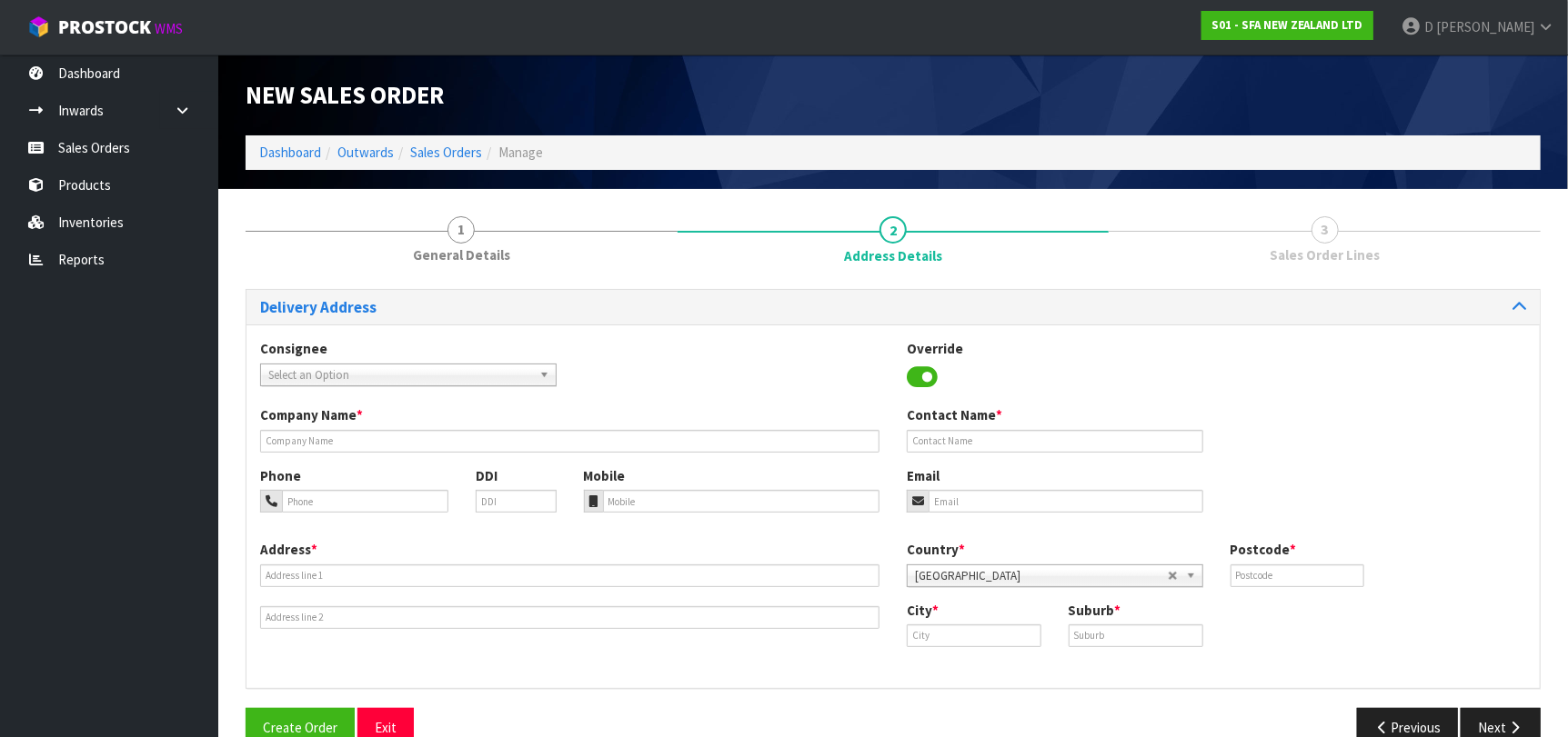
click at [333, 379] on span "Select an Option" at bounding box center [400, 376] width 264 height 22
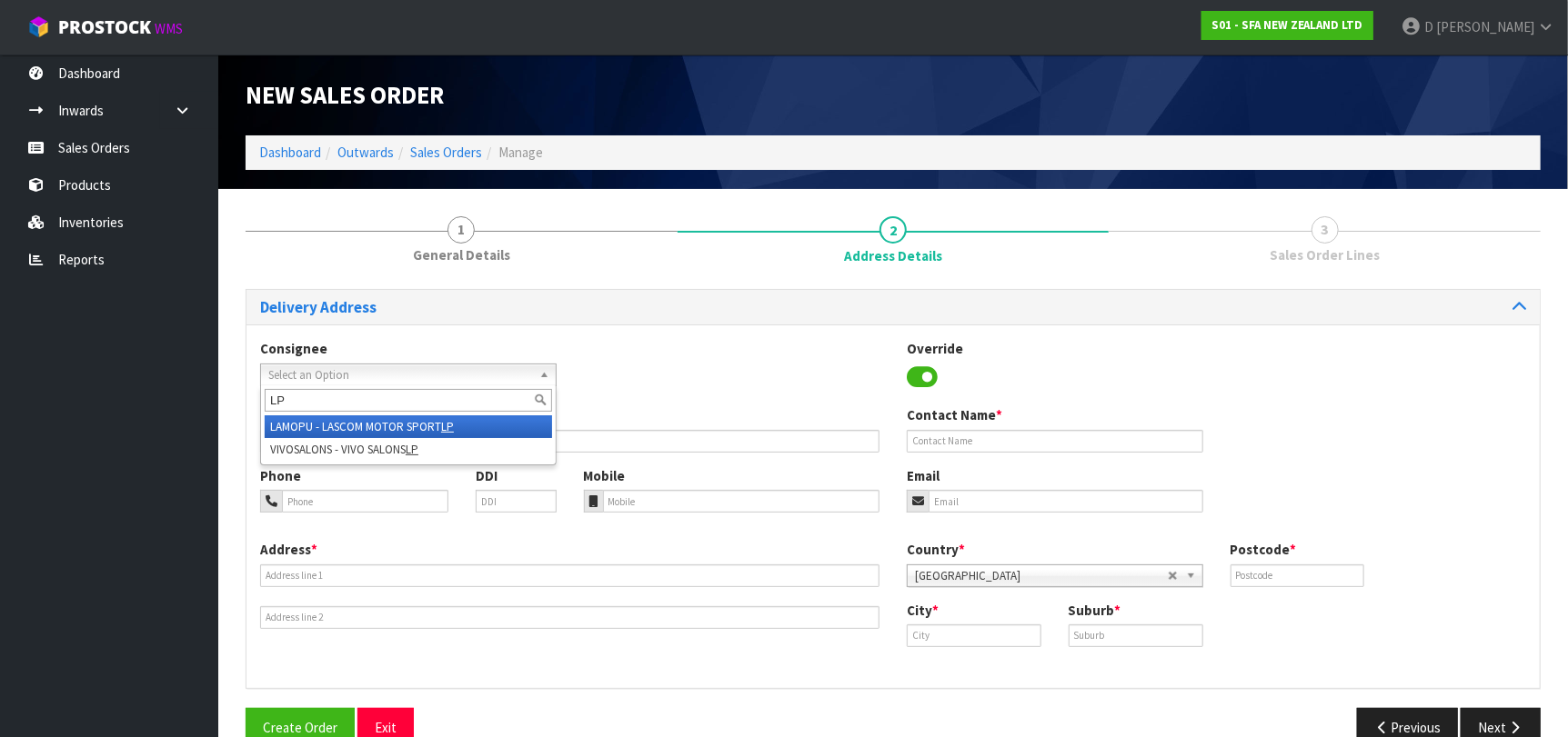
type input "L"
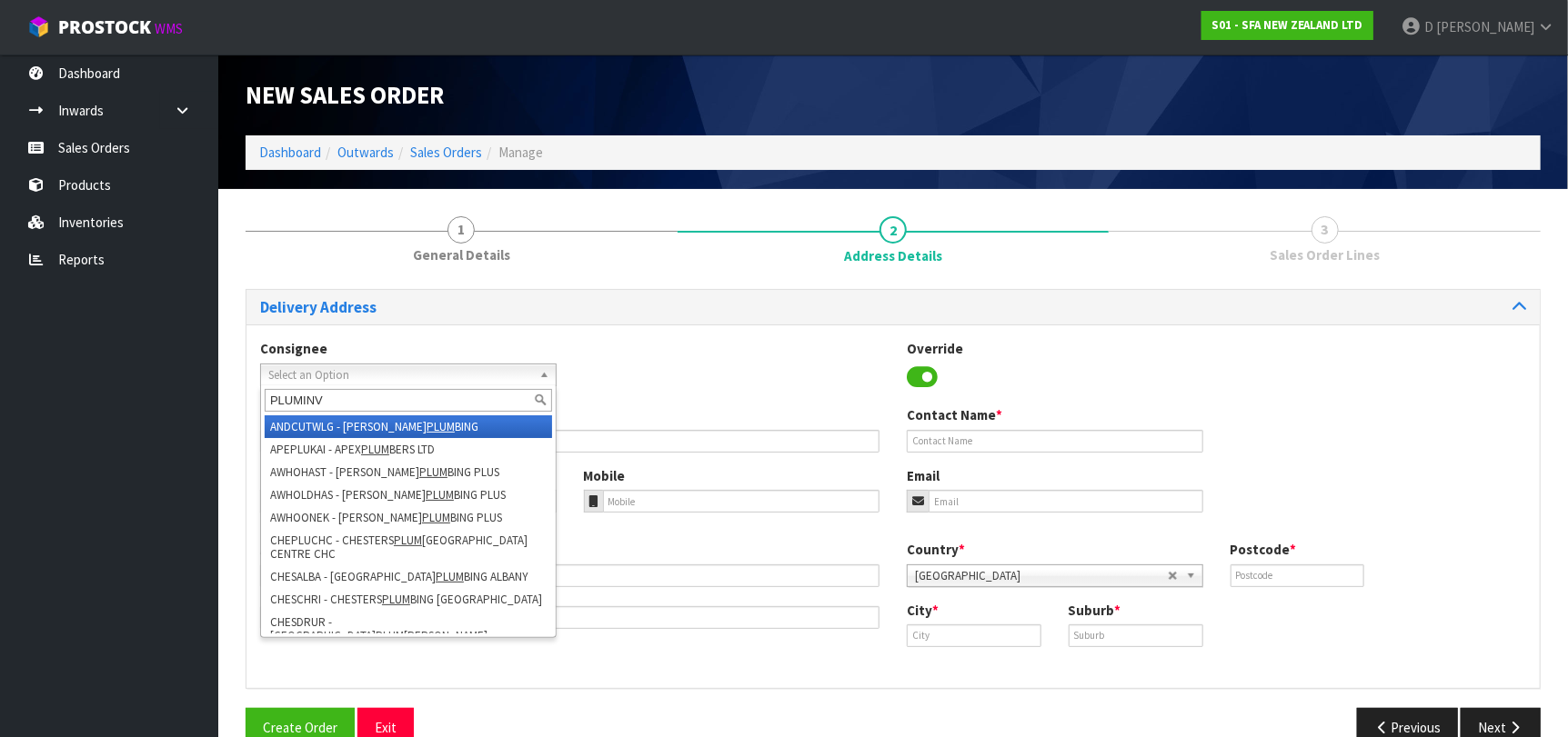
type input "PLUMINVE"
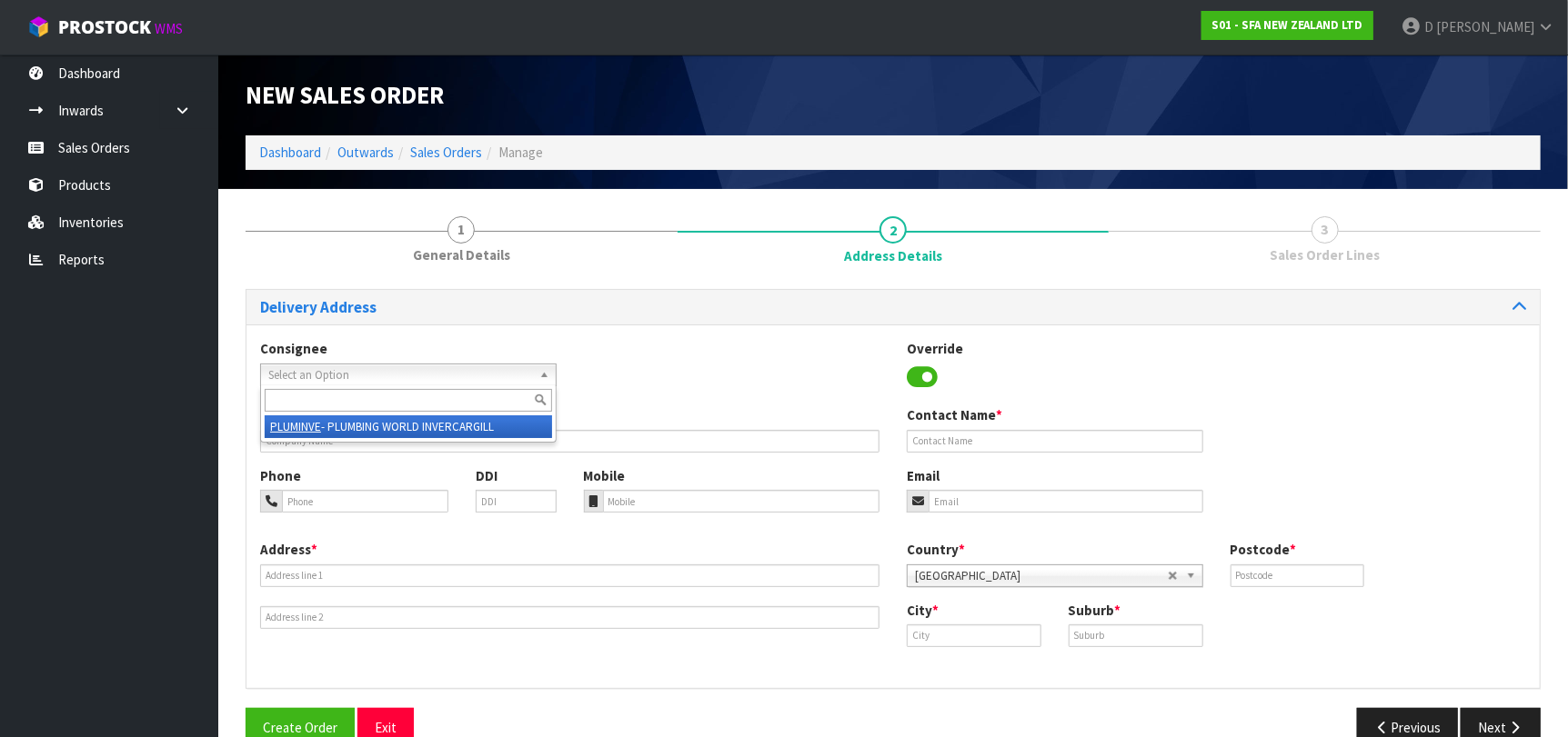
type input "PLUMBING WORLD"
type input "27 BILL RICHARDSON DRIVE"
type input "9810"
type input "INVERCARGILL"
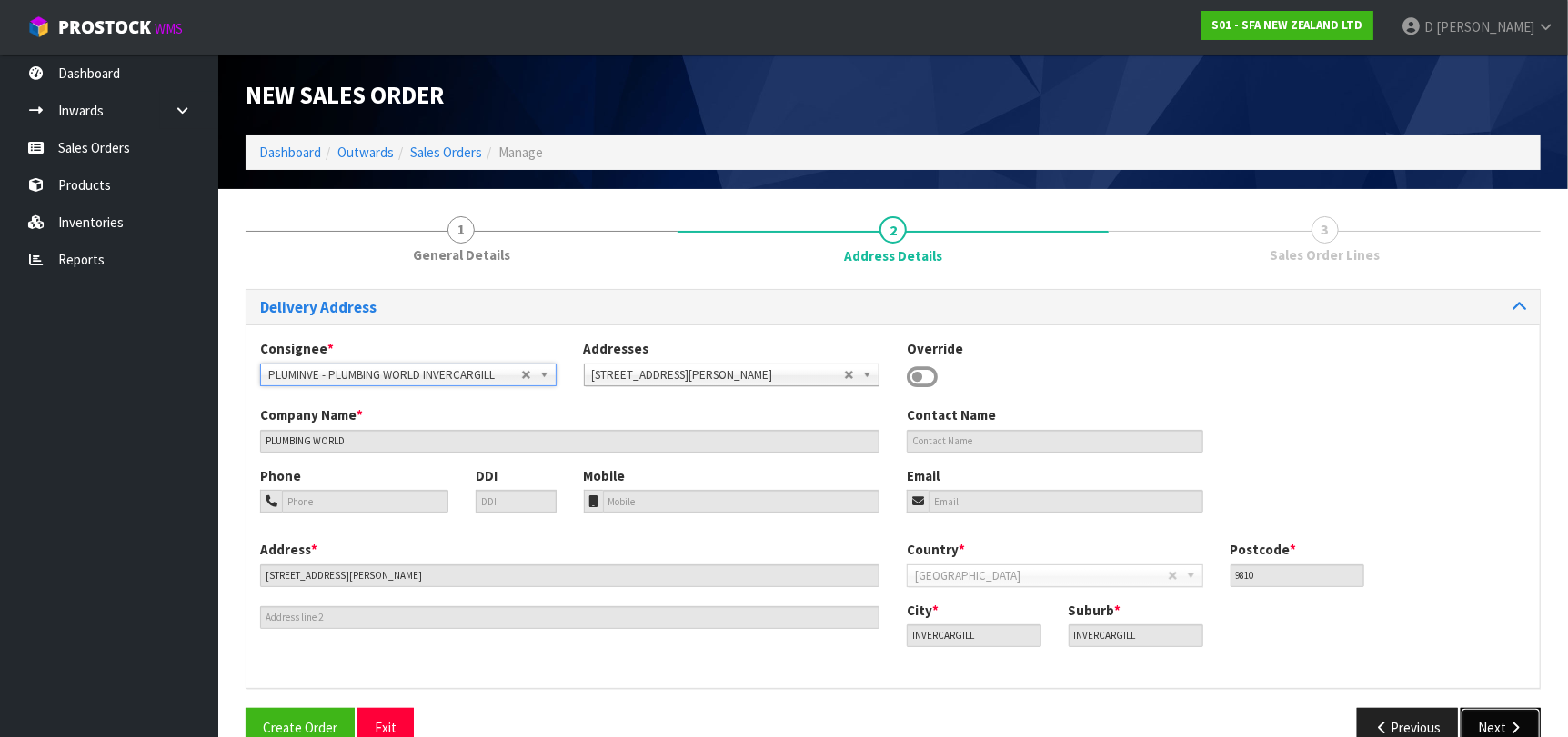
click at [1501, 711] on button "Next" at bounding box center [1500, 727] width 80 height 39
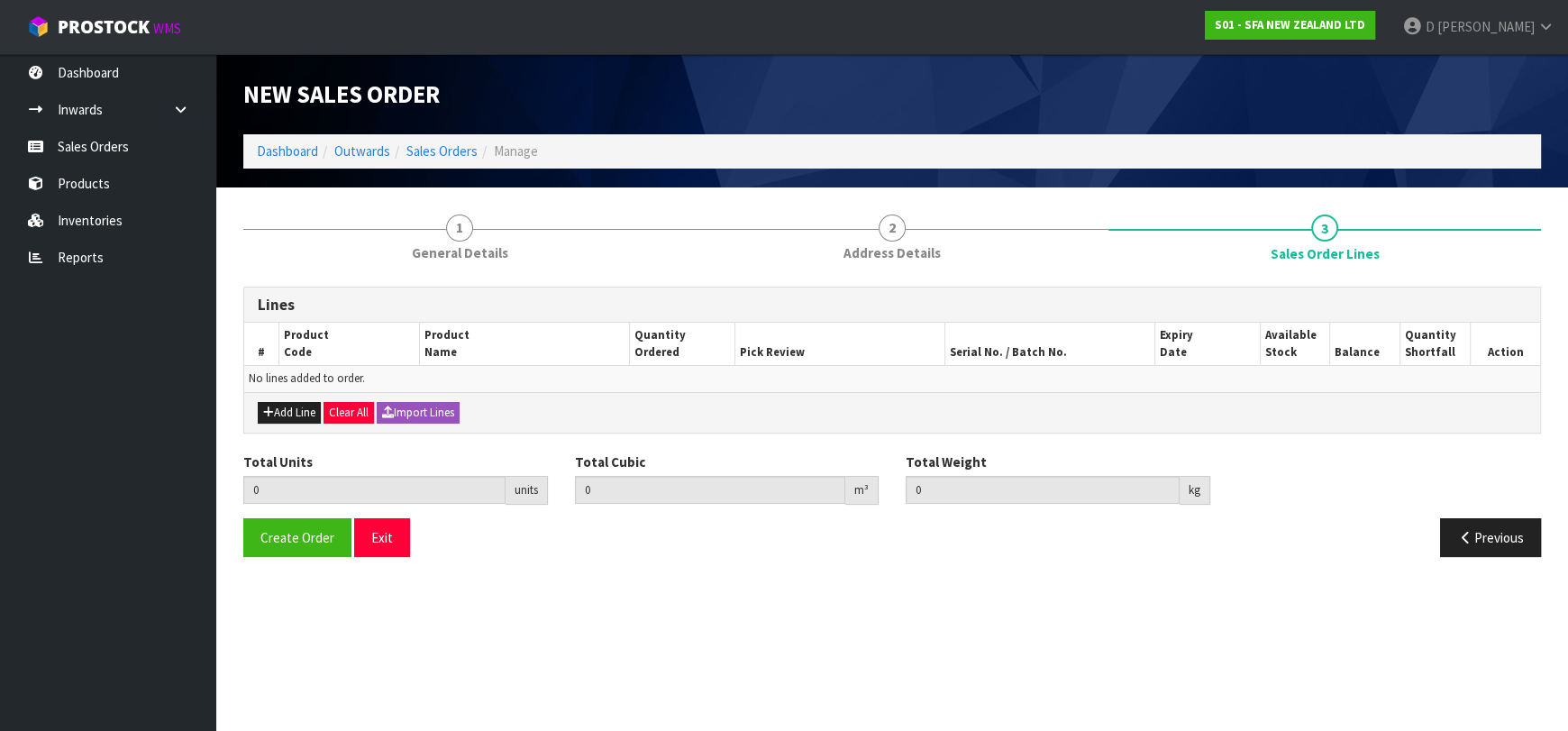
click at [282, 425] on div "Add Line Clear All Import Lines" at bounding box center [892, 412] width 1296 height 41
click at [289, 409] on button "Add Line" at bounding box center [289, 413] width 63 height 22
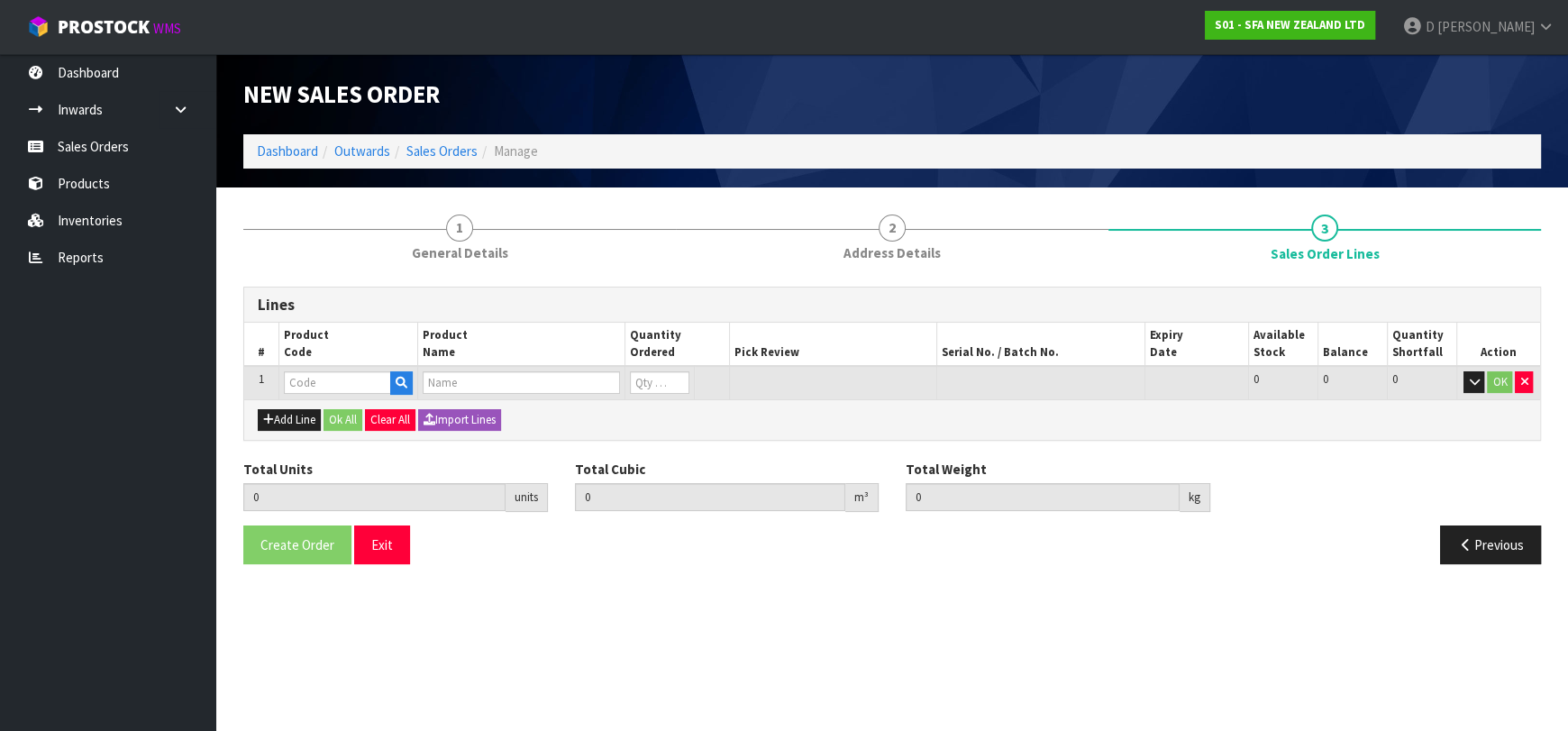
click at [311, 369] on td at bounding box center [347, 383] width 138 height 33
click at [306, 375] on input "text" at bounding box center [337, 383] width 108 height 23
type input "SA100125"
type input "0.000000"
type input "0.000"
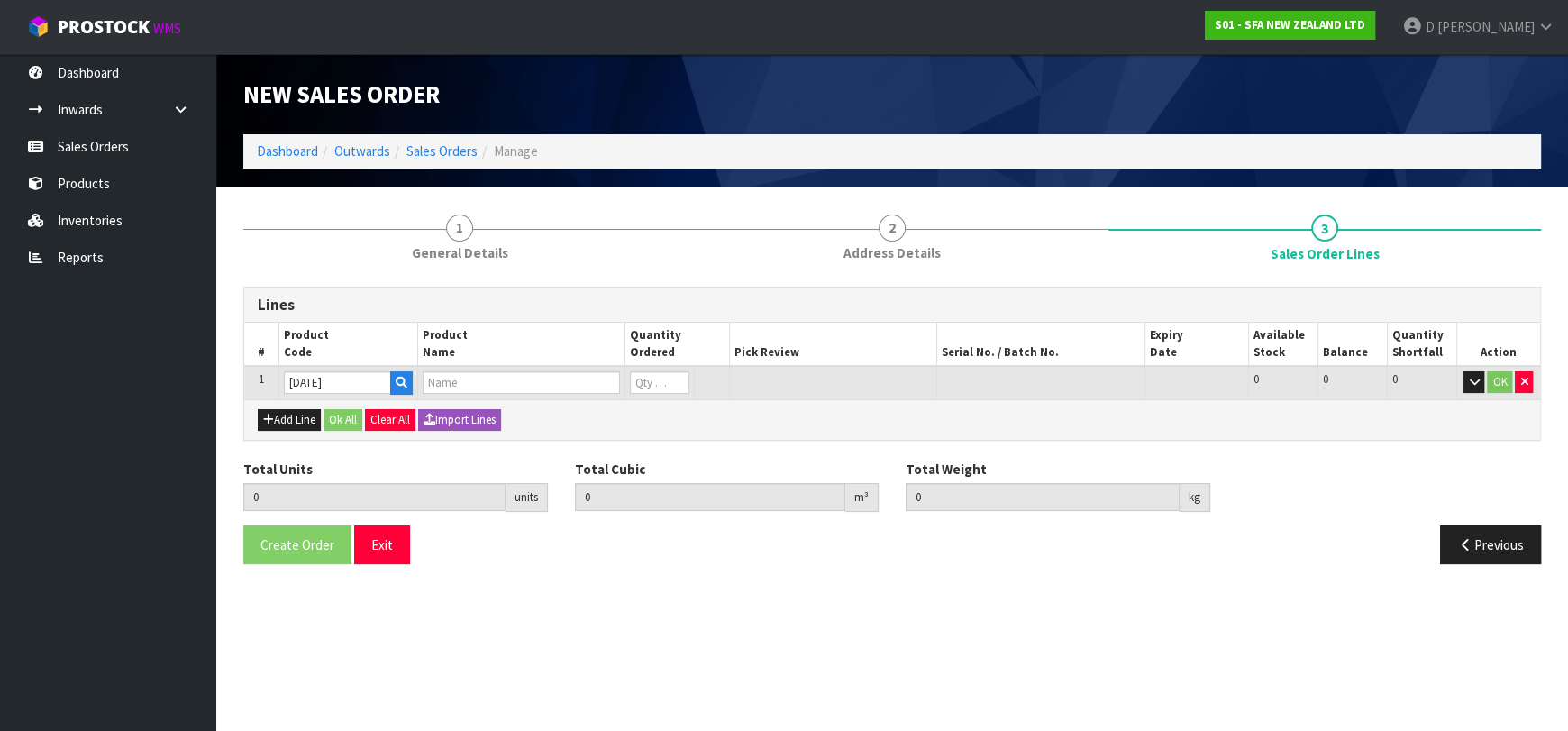
type input "MICROSWITCH XGK"
type input "0"
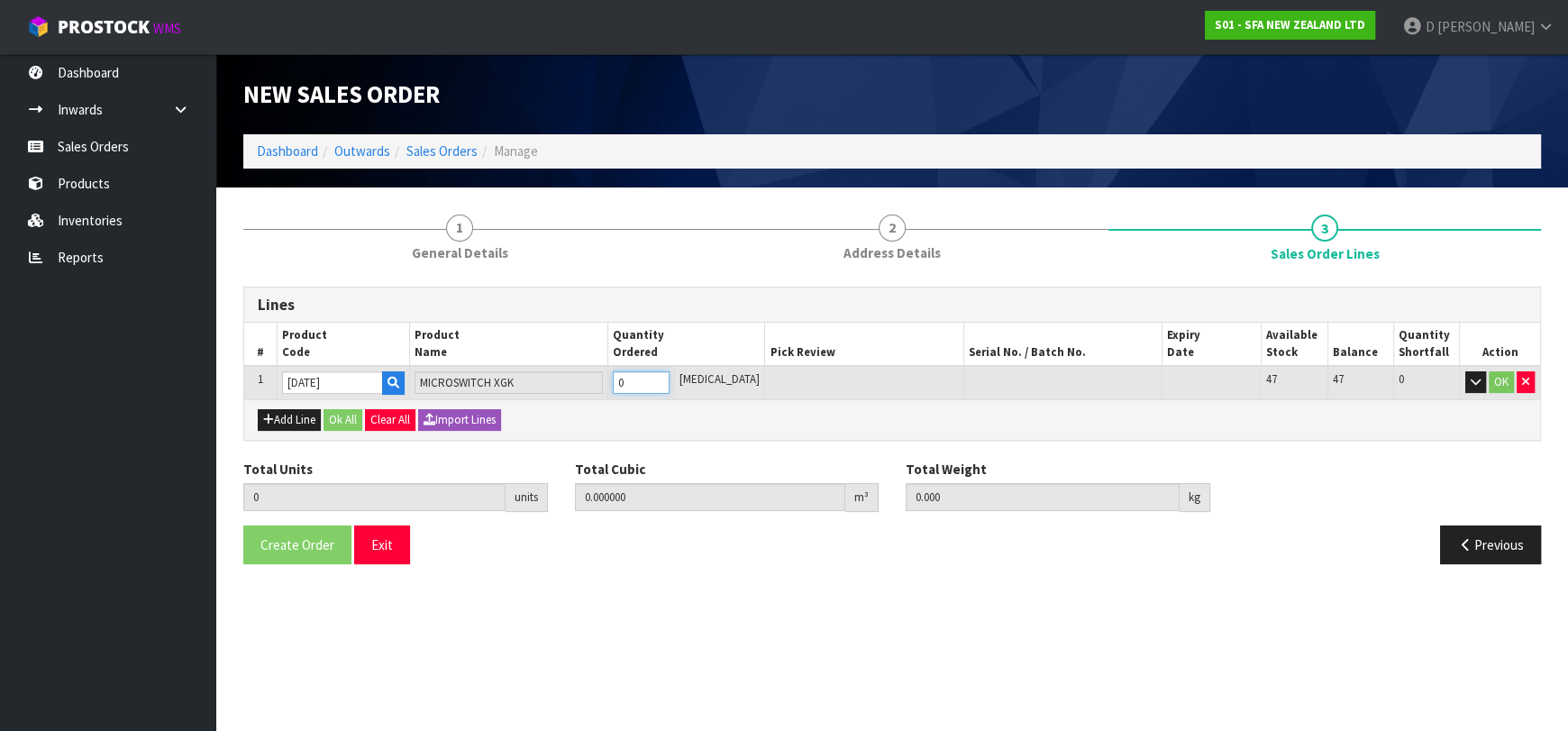
type input "1"
type input "0.000095"
type input "0.01"
type input "1"
click at [302, 418] on button "Add Line" at bounding box center [289, 420] width 63 height 22
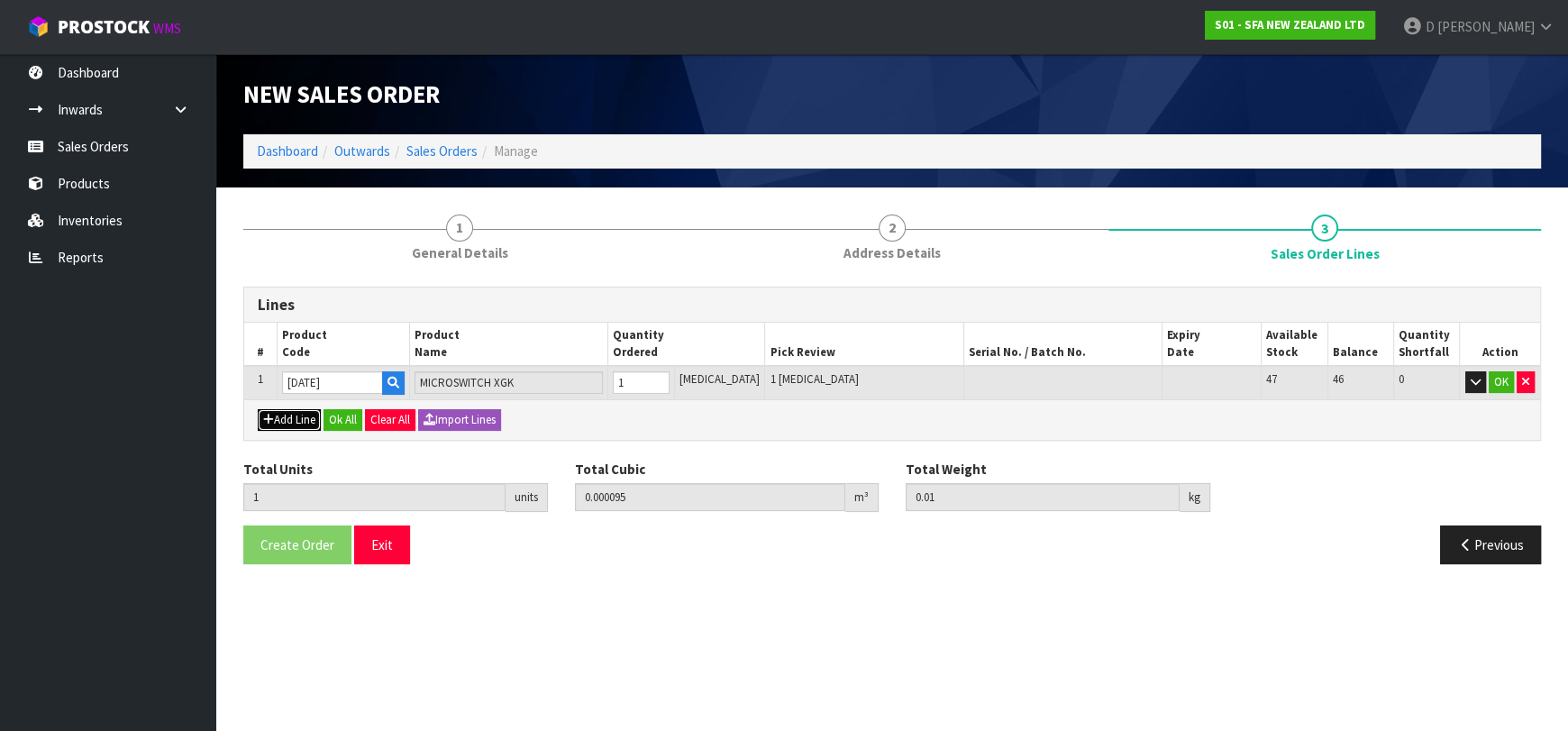
type input "0"
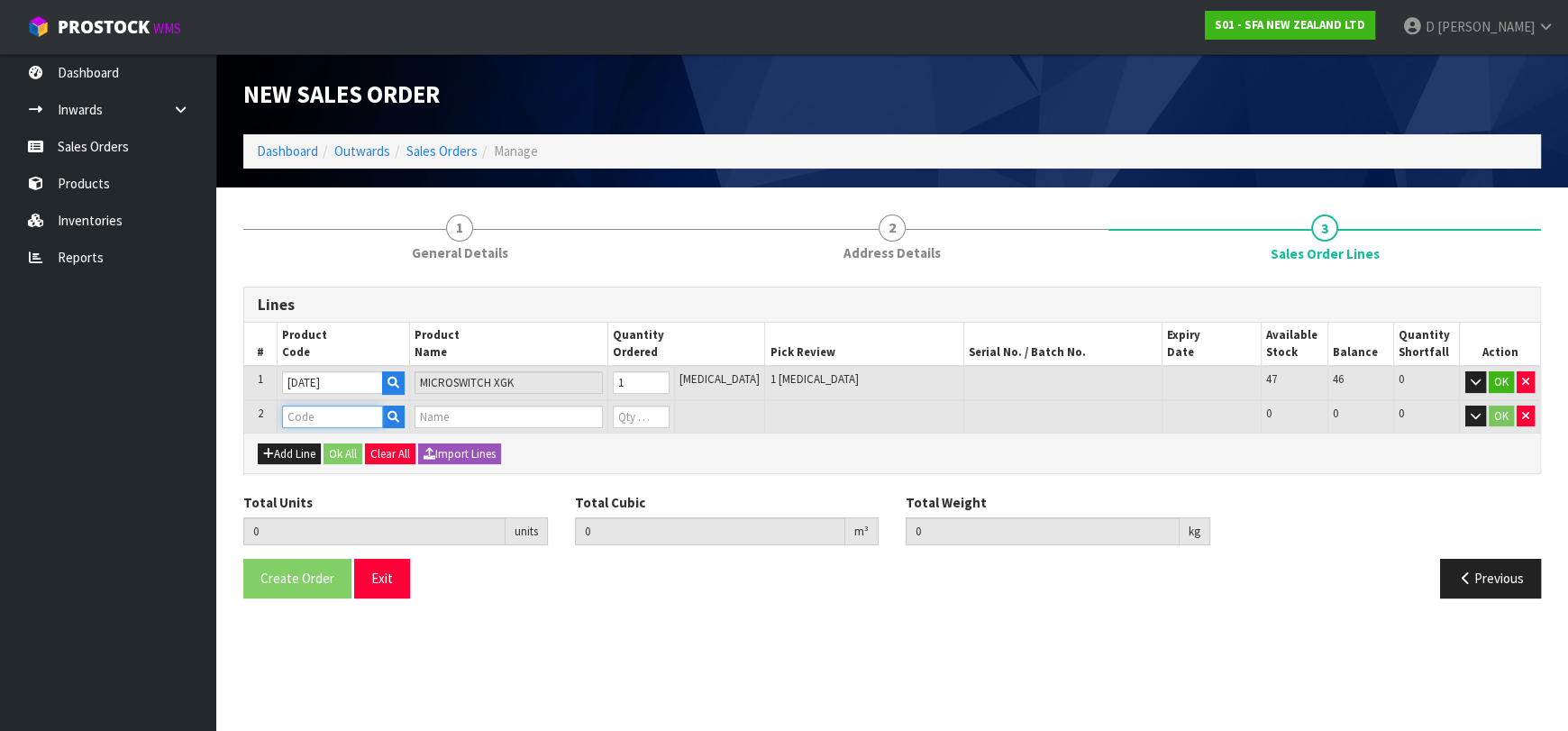
click at [308, 413] on input "text" at bounding box center [333, 416] width 101 height 23
type input "SI200184"
type input "1"
type input "0.000095"
type input "0.01"
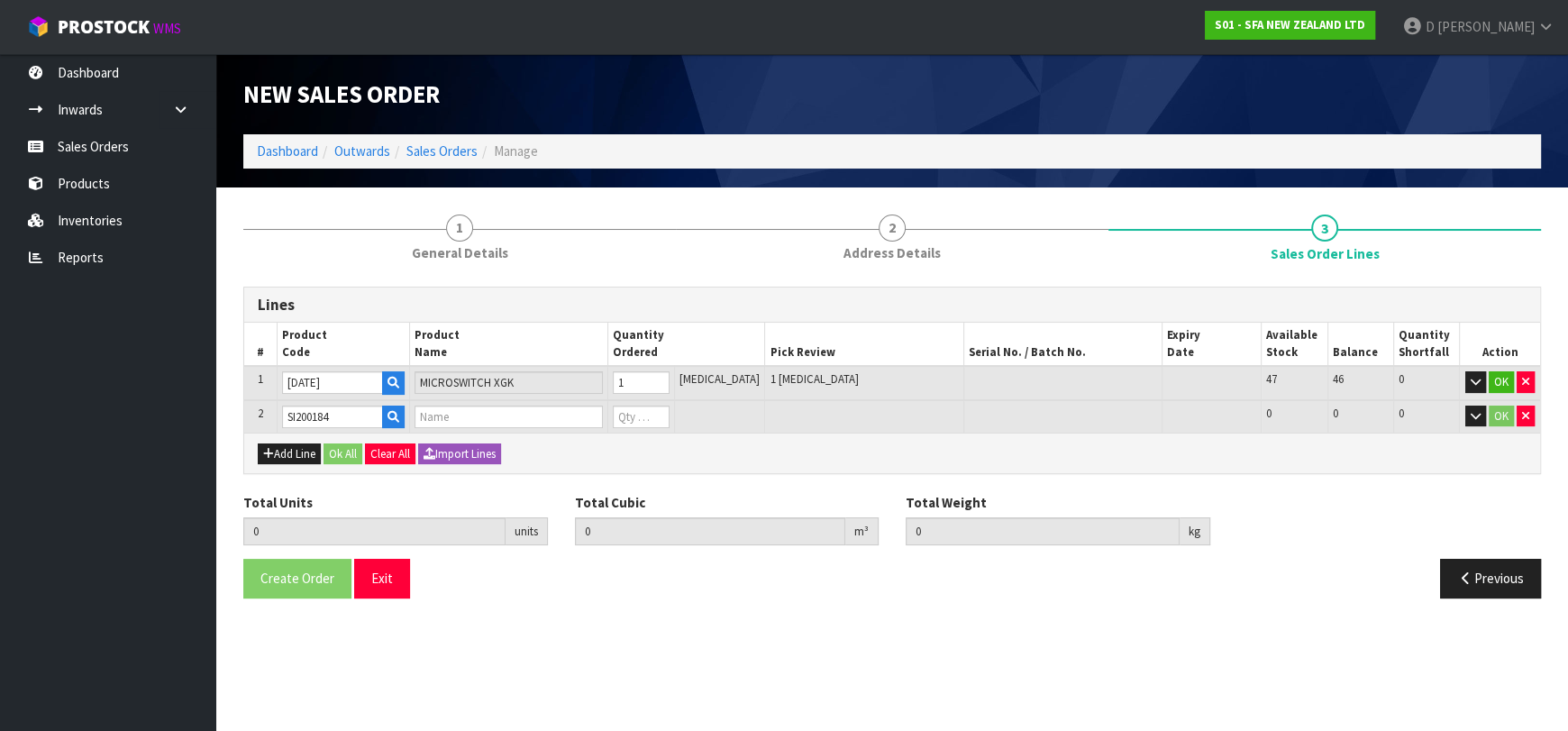
type input "RUBBER MEMBRANES OVAL"
type input "0"
type input "2"
type input "0.000347"
type input "0.03"
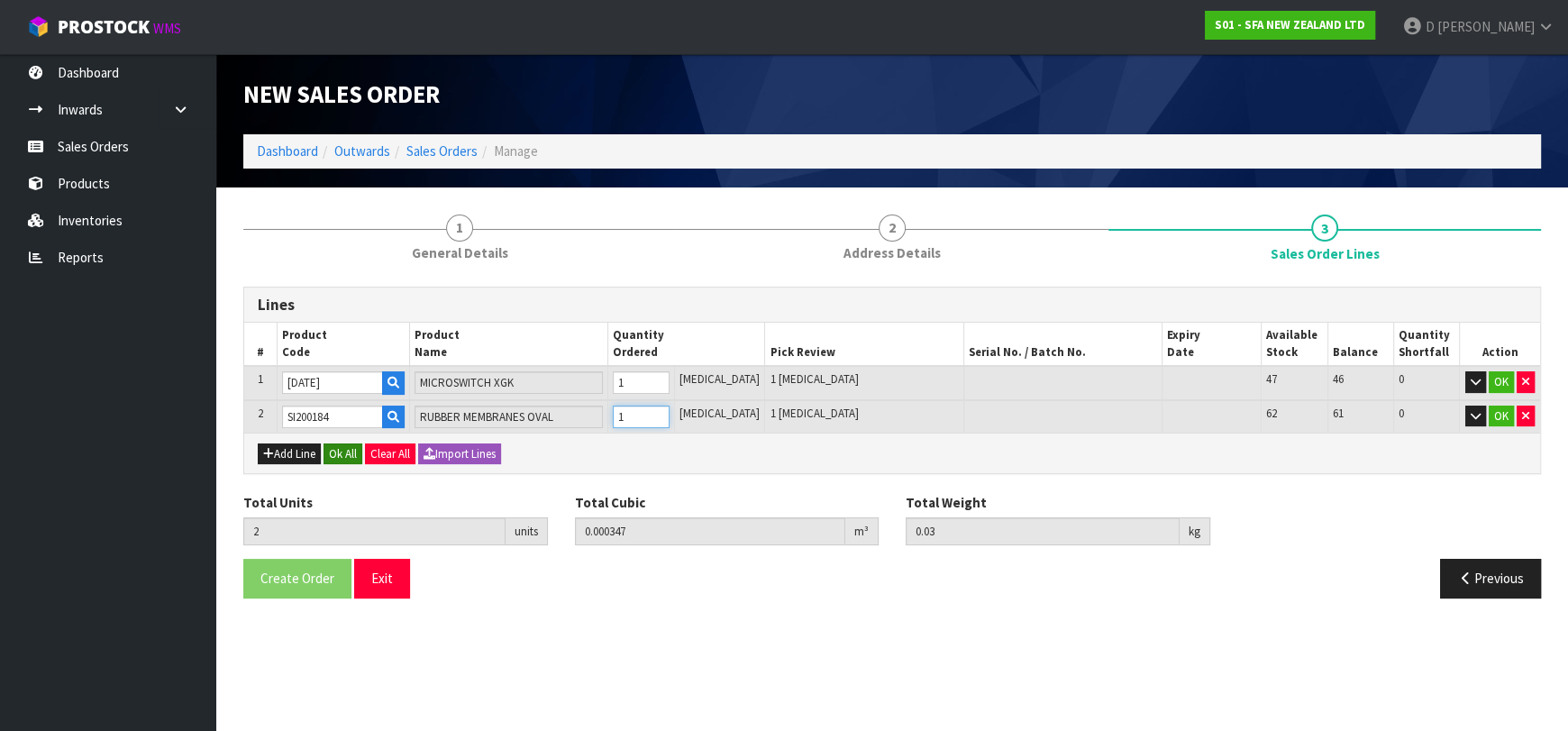
type input "1"
click at [330, 451] on button "Ok All" at bounding box center [343, 454] width 39 height 22
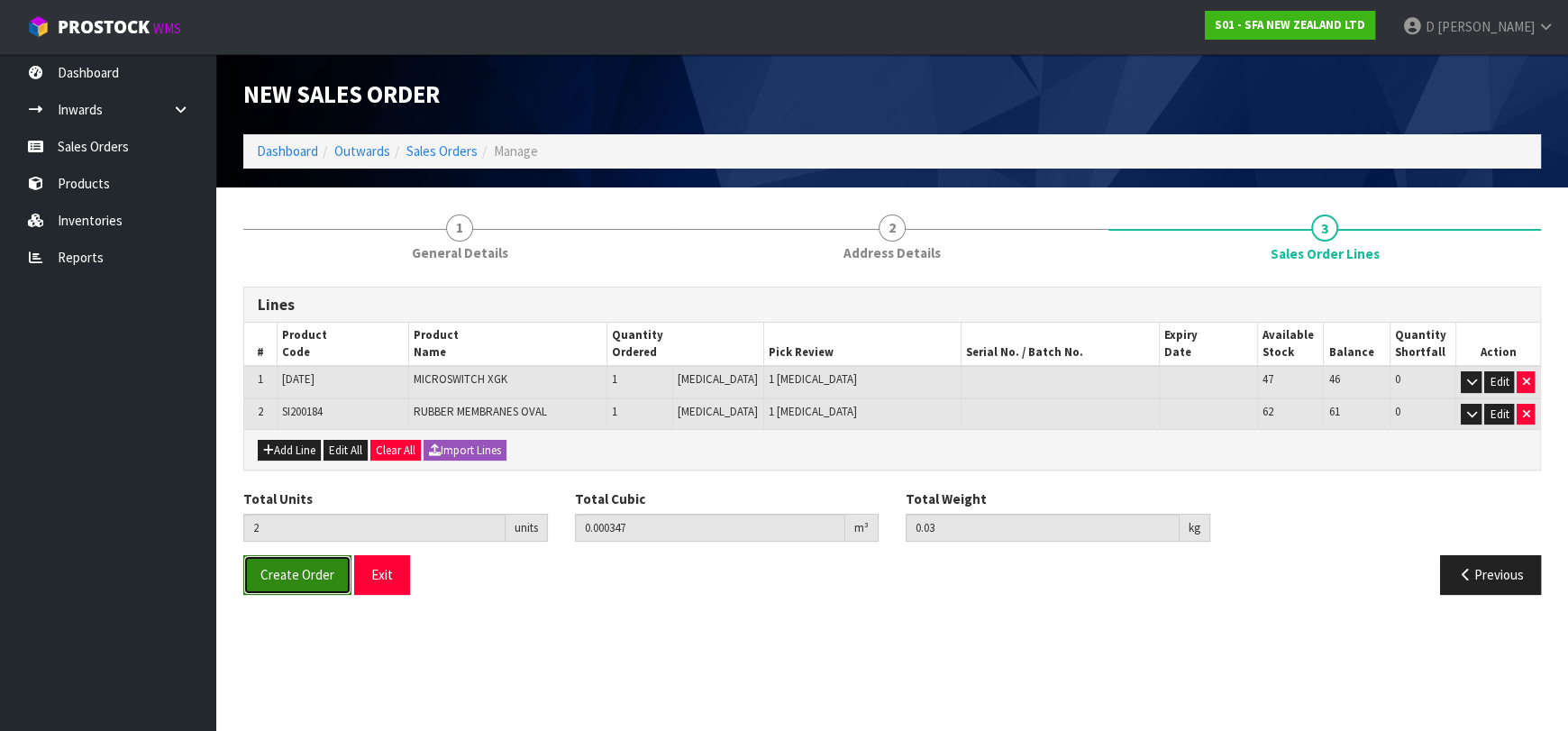
click at [309, 577] on span "Create Order" at bounding box center [298, 574] width 74 height 17
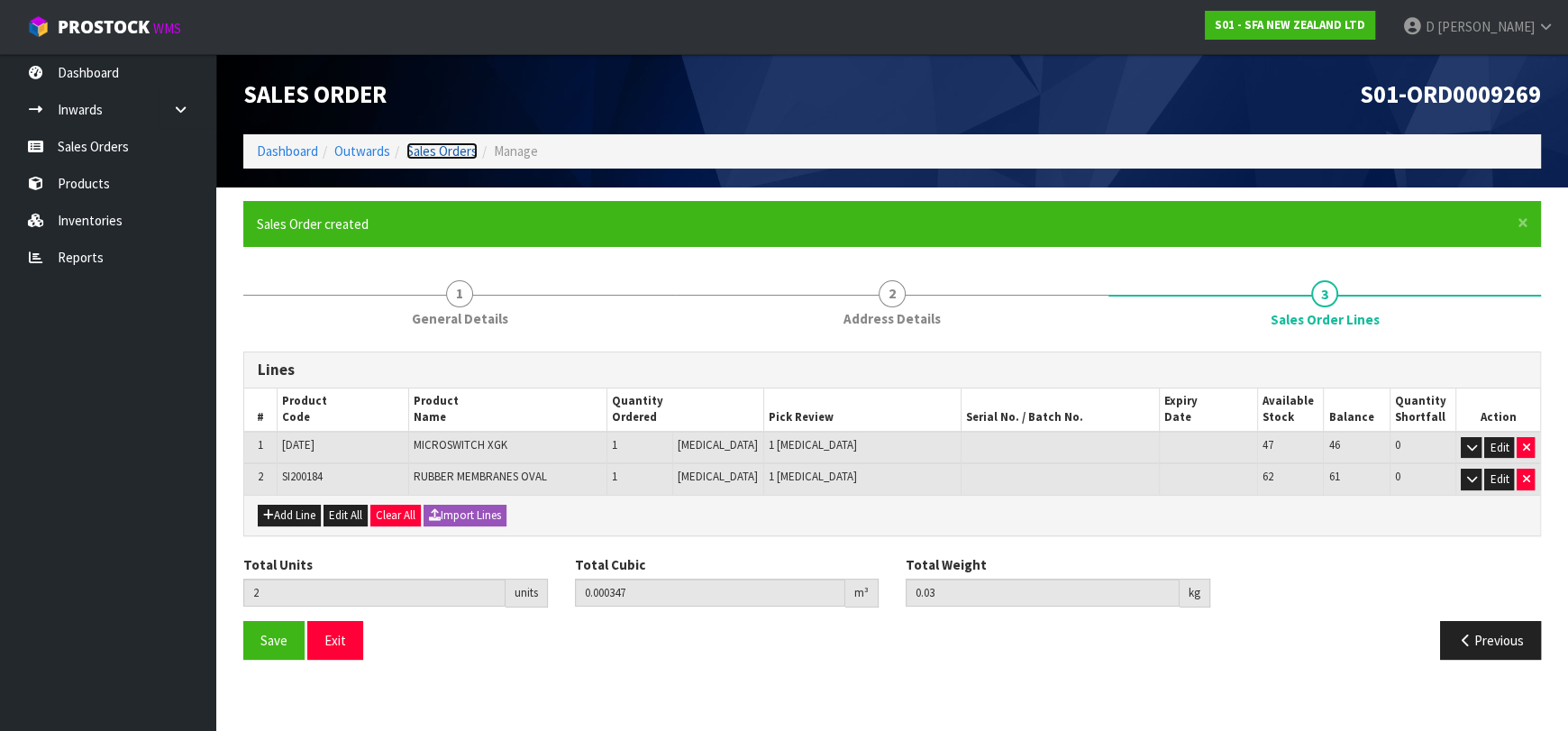
click at [437, 150] on link "Sales Orders" at bounding box center [441, 150] width 71 height 17
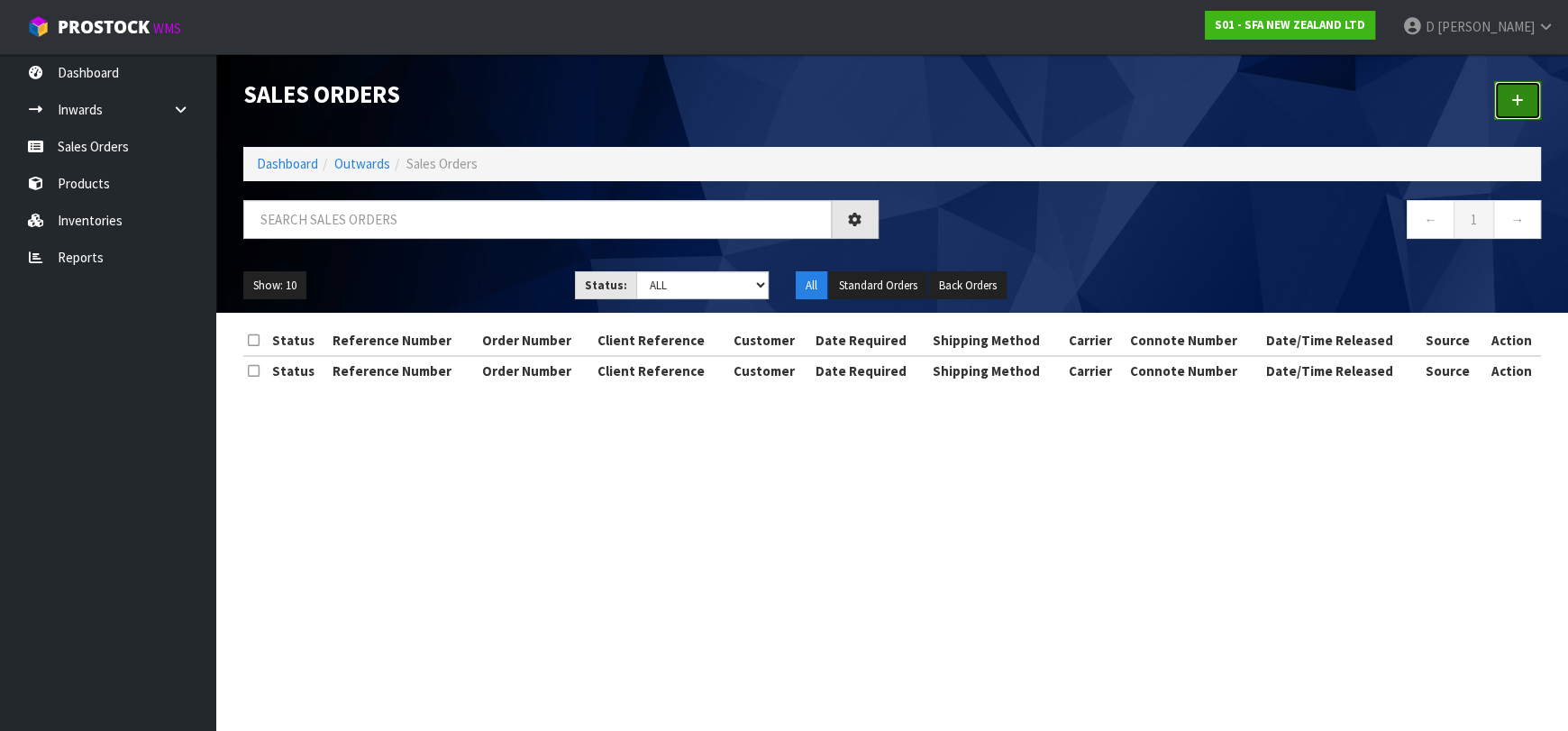
click at [1524, 101] on link at bounding box center [1517, 100] width 47 height 39
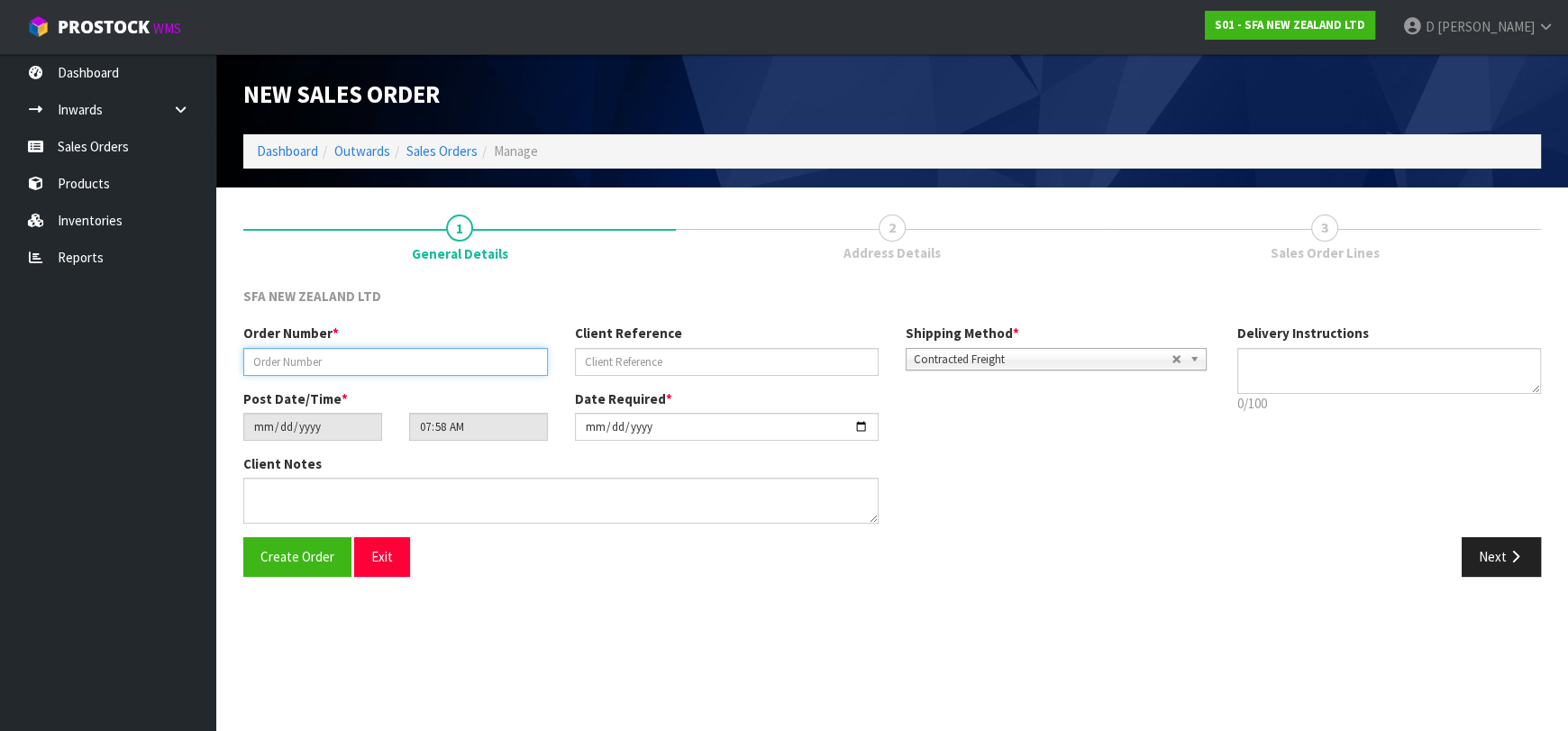
click at [293, 348] on input "text" at bounding box center [395, 362] width 305 height 28
type input "24459"
paste input "2586554"
type input "2586554"
click at [1483, 554] on button "Next" at bounding box center [1501, 556] width 80 height 39
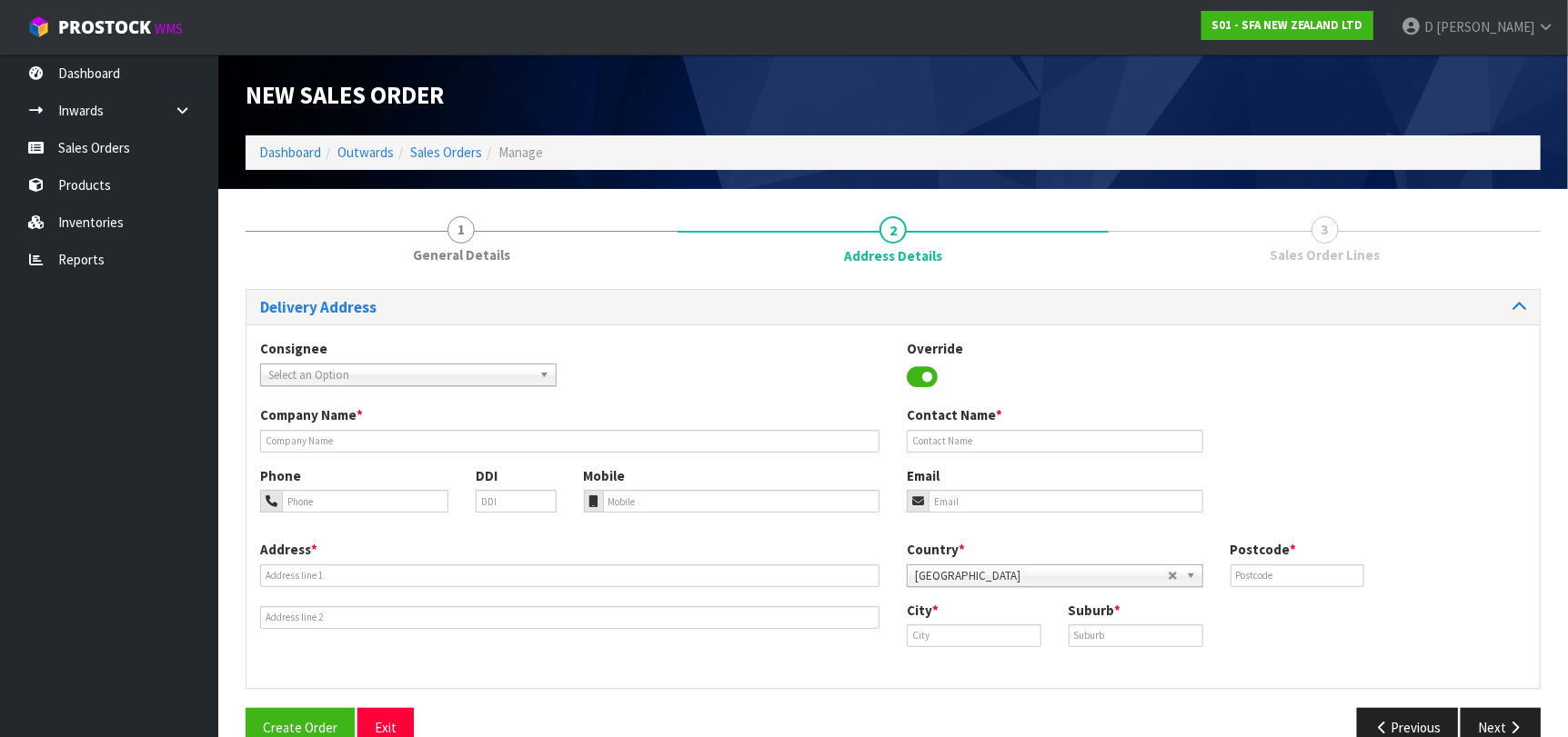
click at [317, 374] on span "Select an Option" at bounding box center [400, 376] width 264 height 22
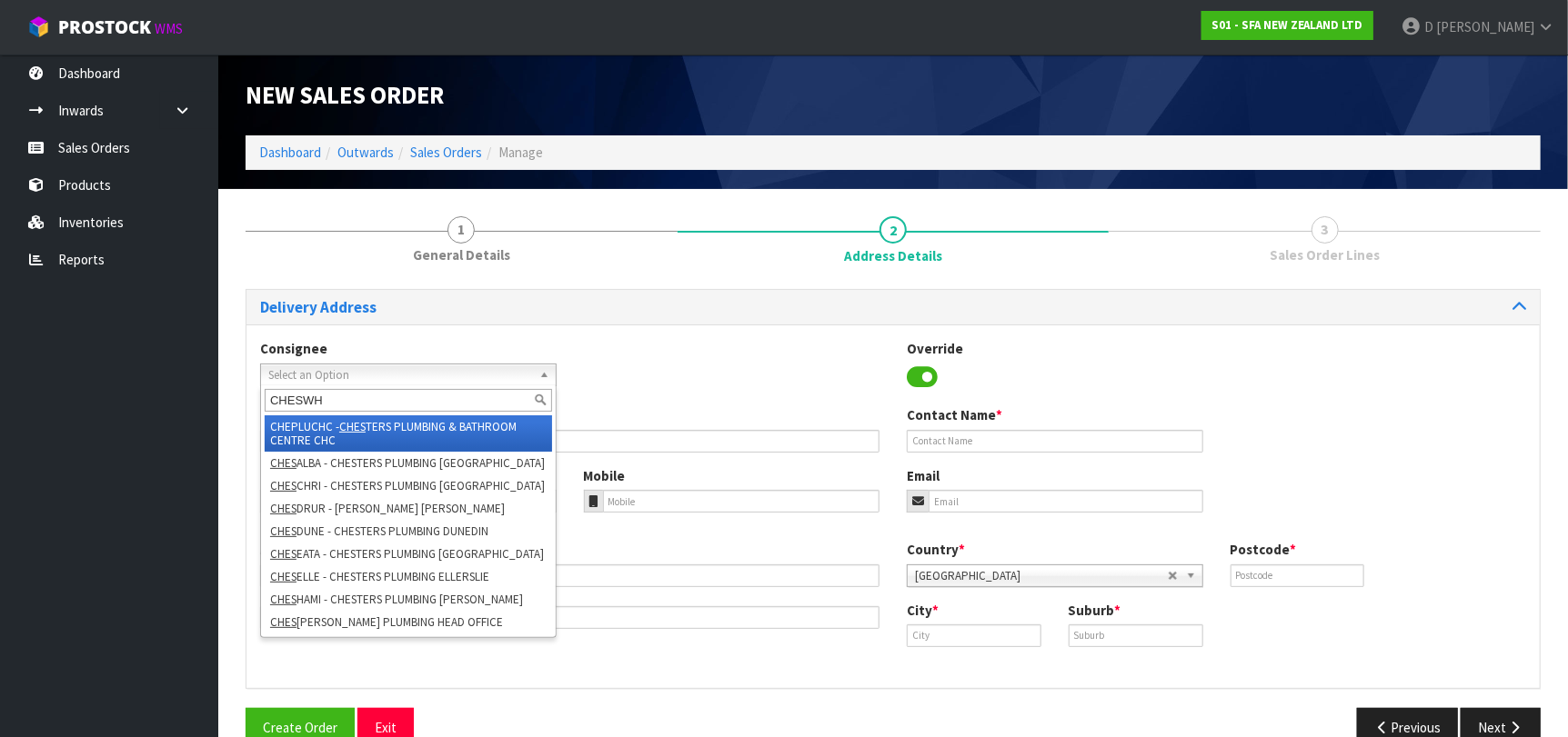
type input "CHESWHI"
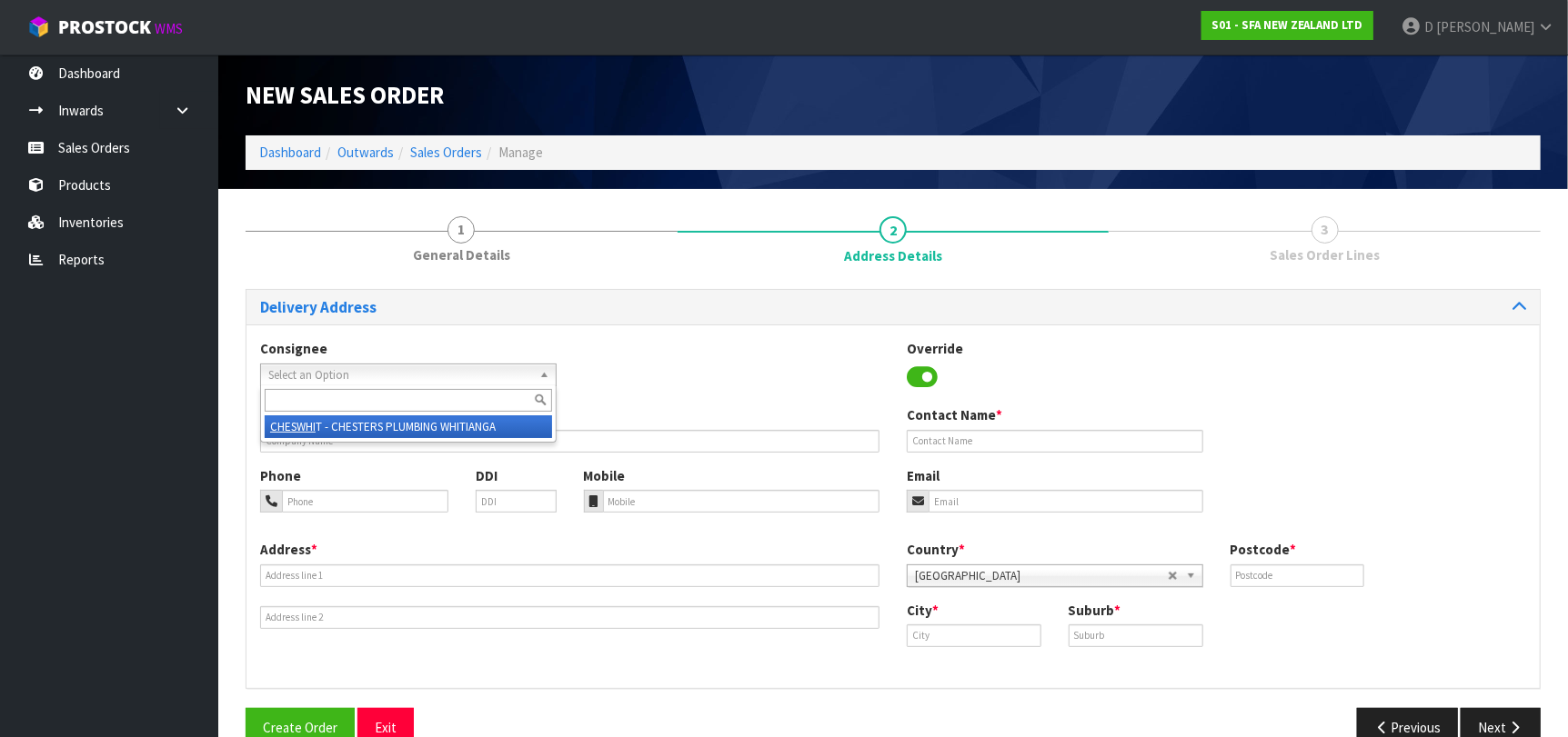
type input "CHESTERS PLUMBING WHITIANGA"
type input "6/9 JOAN GASKELL DRIVE"
type input "3510"
type input "Whitianga"
type input "WHITIANGA"
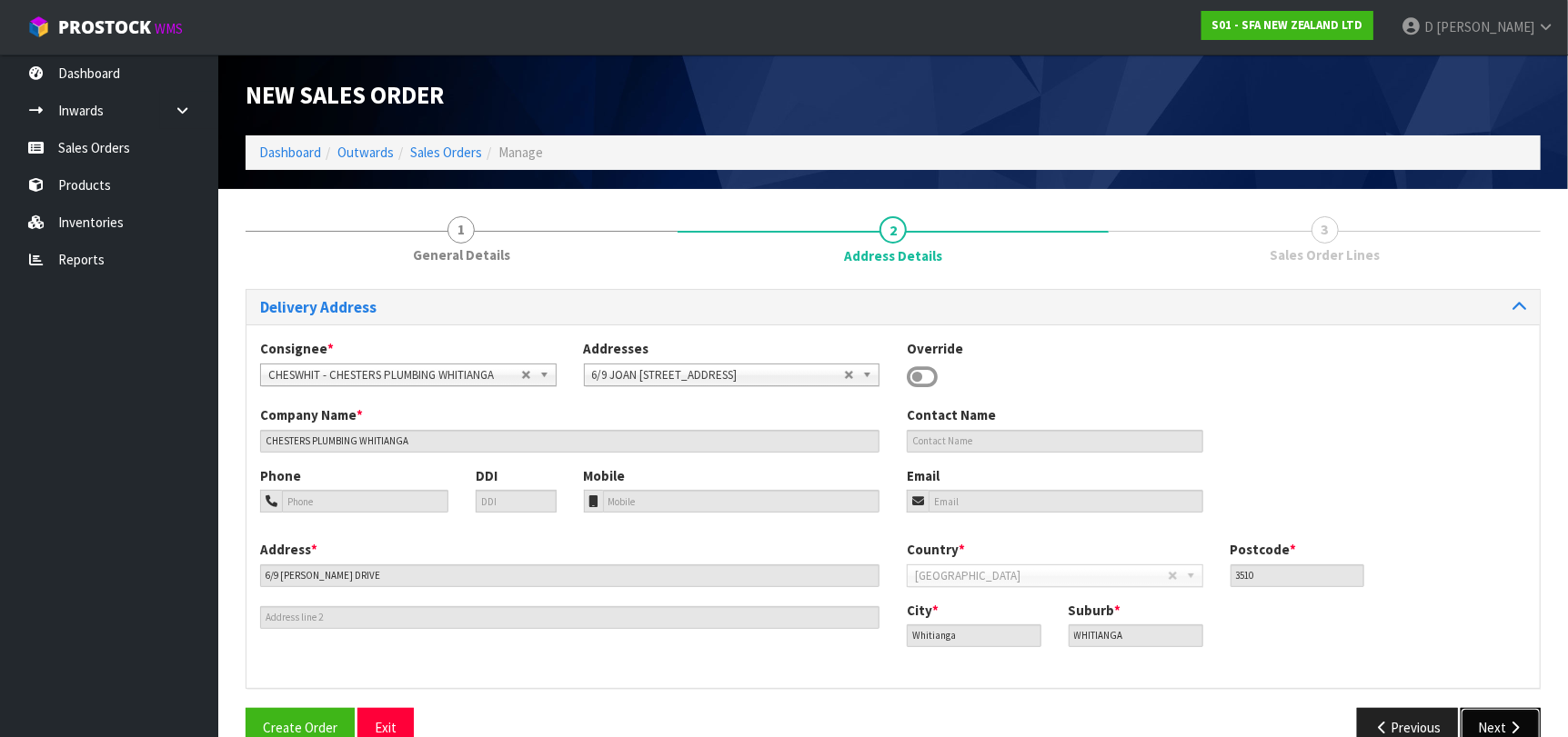
click at [1512, 719] on button "Next" at bounding box center [1500, 727] width 80 height 39
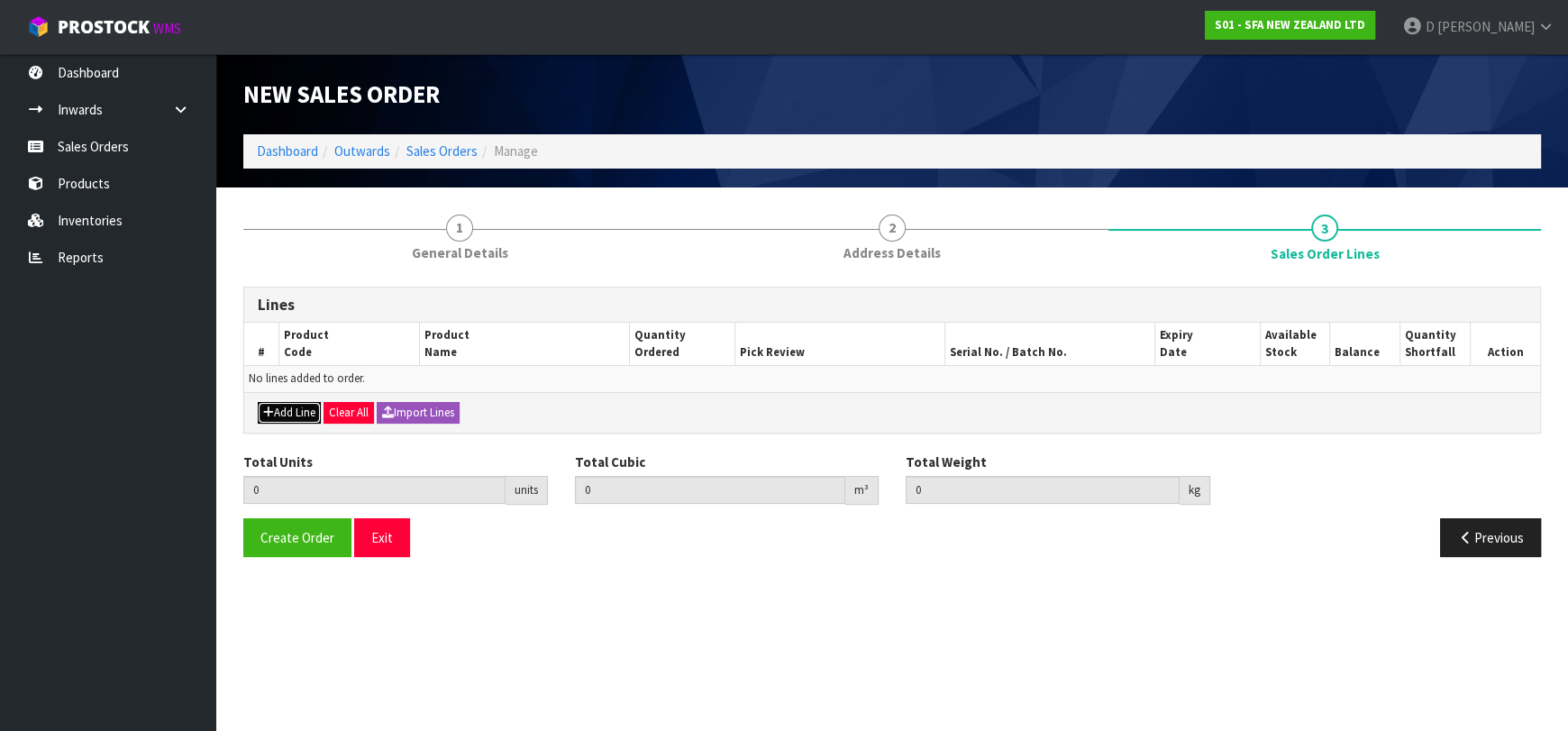
click at [283, 406] on button "Add Line" at bounding box center [289, 413] width 63 height 22
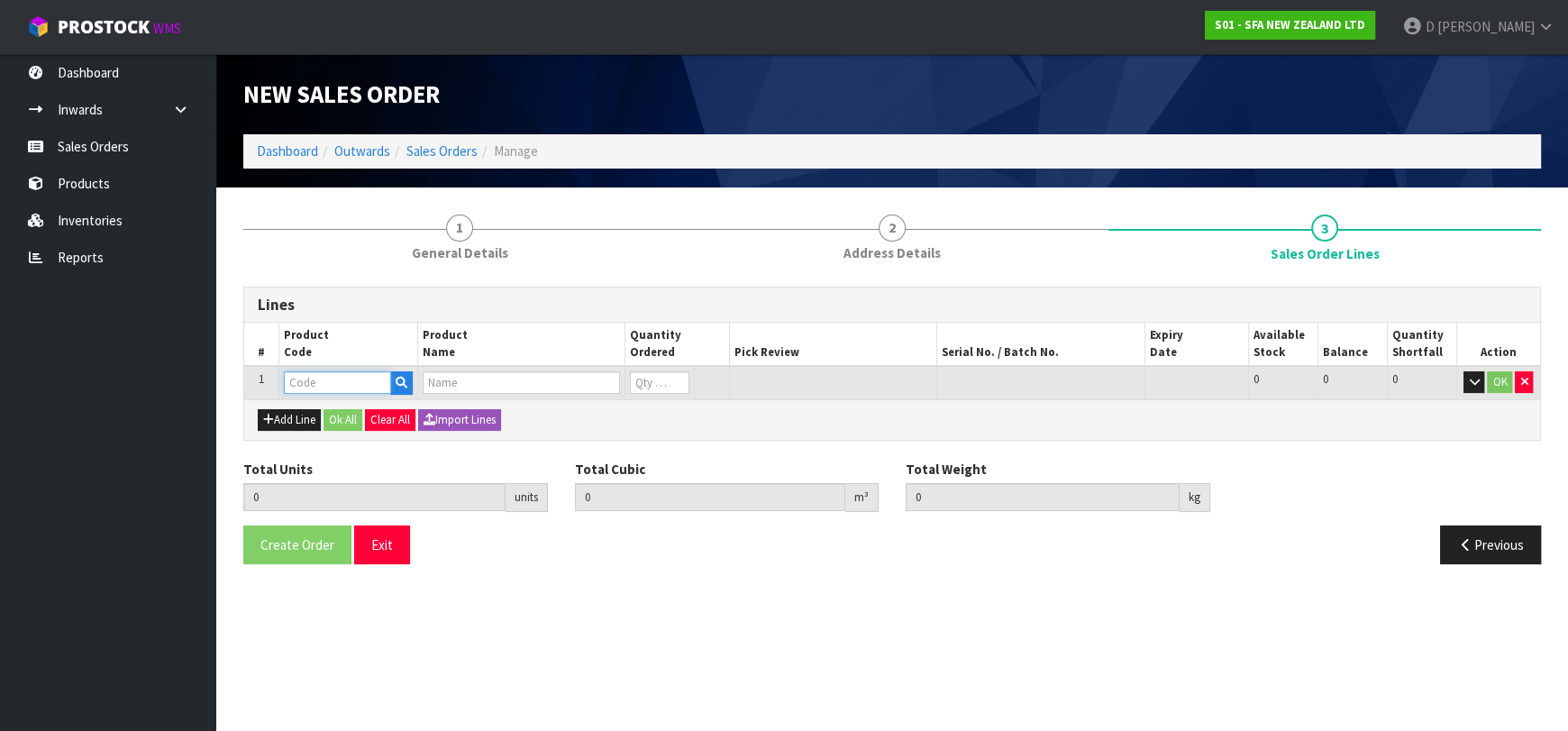
click at [290, 380] on input "text" at bounding box center [337, 383] width 108 height 23
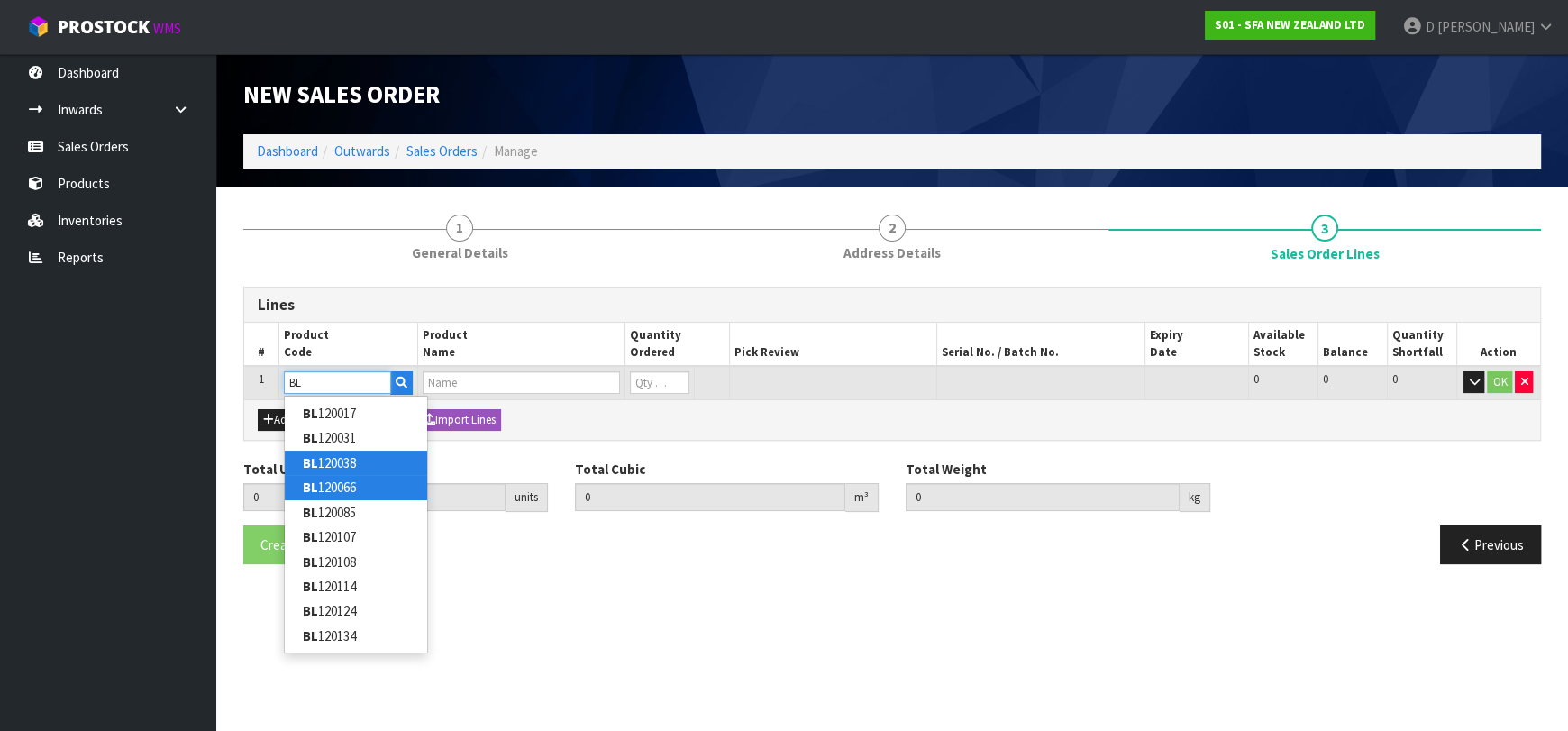
type input "BL"
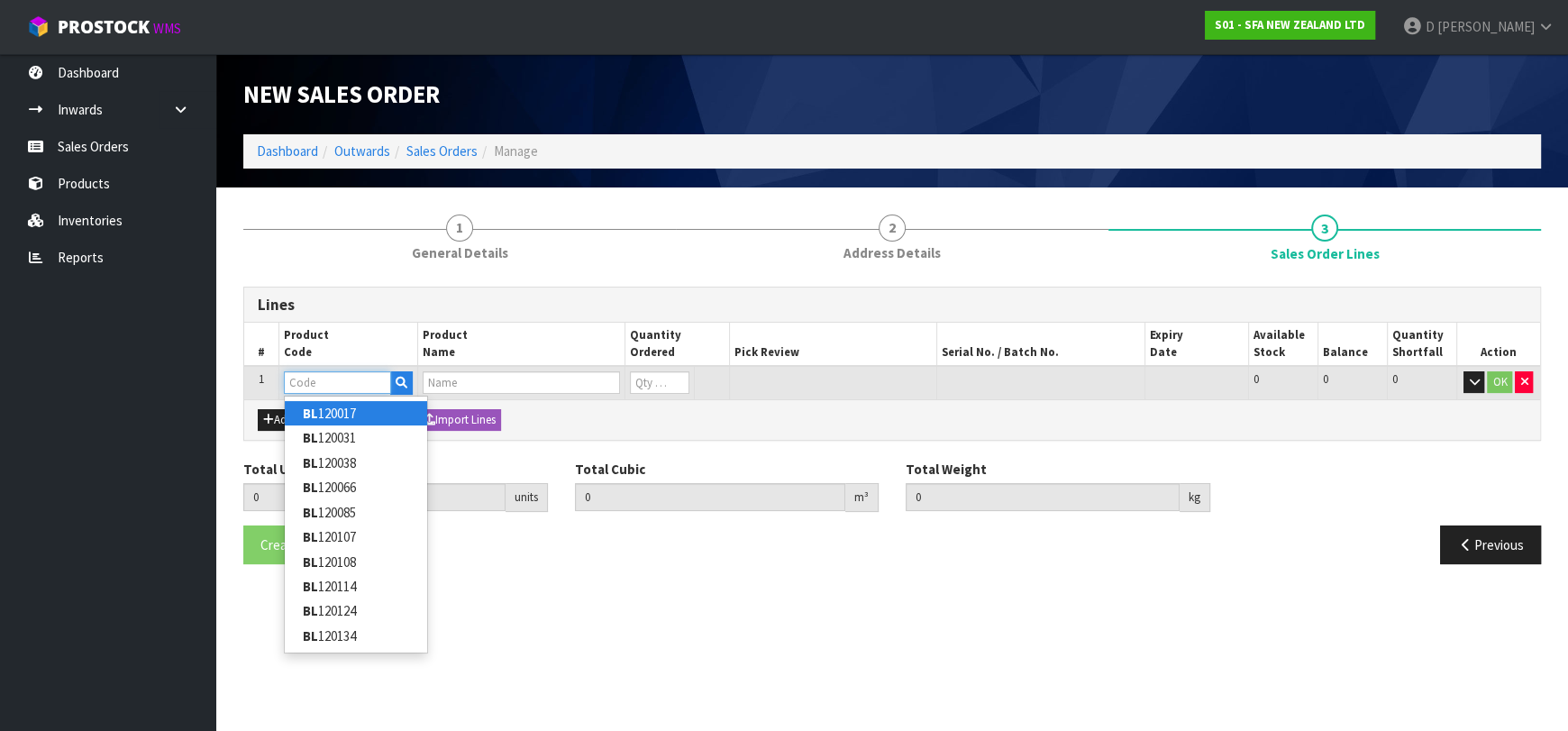
click at [335, 386] on input "text" at bounding box center [337, 383] width 108 height 23
type input "BL120163"
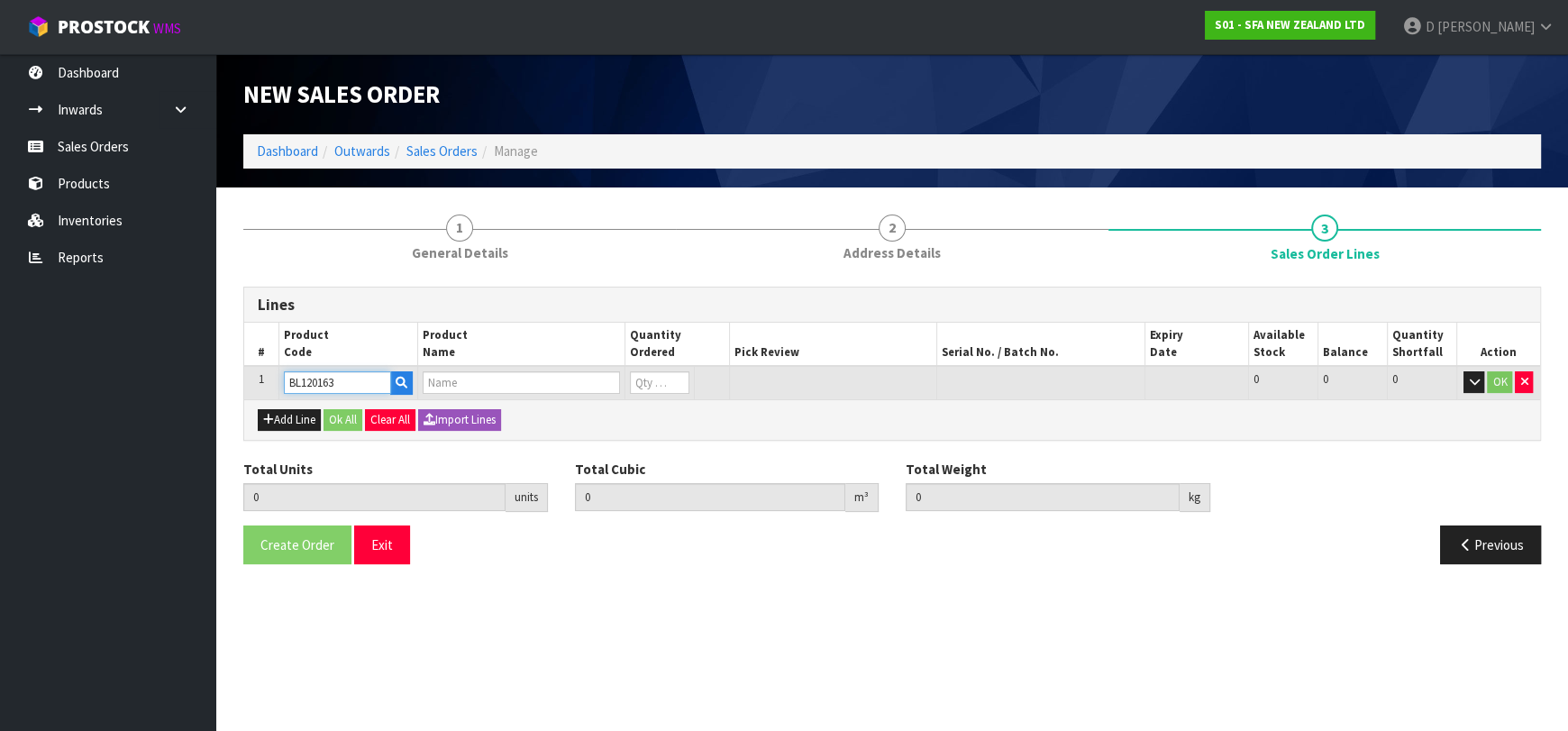
type input "0.000000"
type input "0.000"
type input "40/60MM COUPLINGS BLACK"
type input "0"
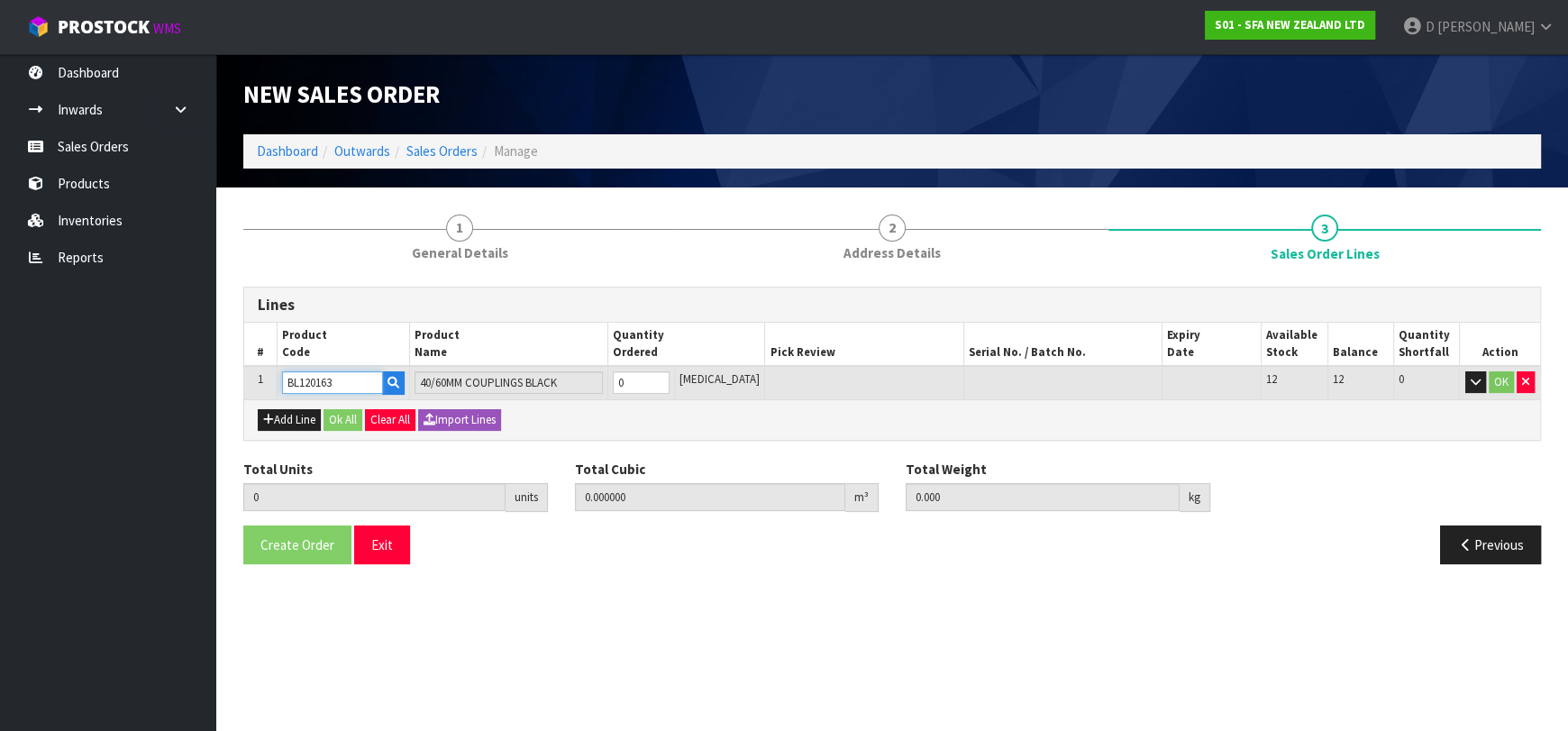
click at [326, 390] on input "BL120163" at bounding box center [333, 383] width 101 height 23
type input "BL120263"
type input "LID SANIPRO XR INCL SEAL"
type input "BL120263"
type input "1"
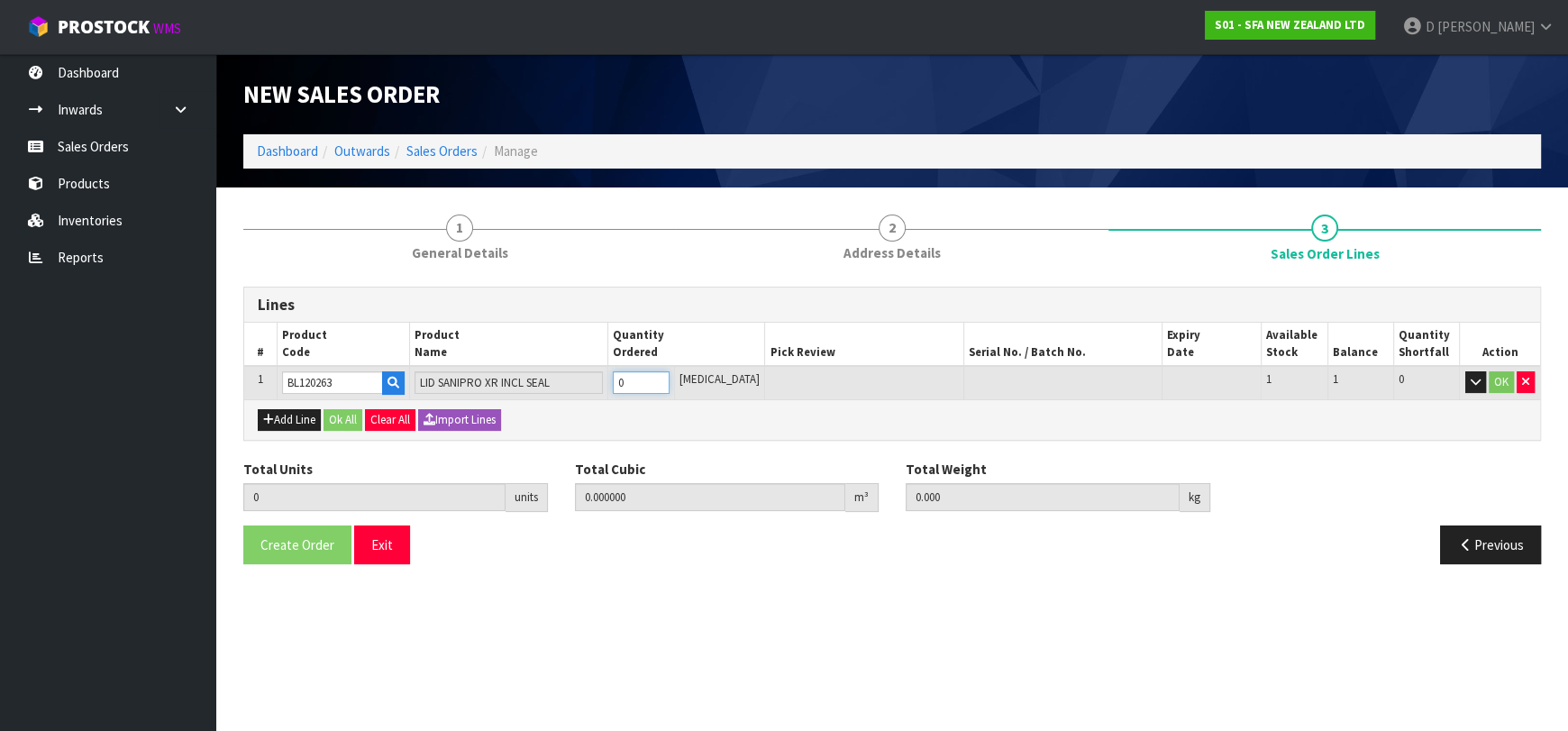
type input "0.009828"
type input "1.15"
type input "1"
click at [1498, 382] on button "OK" at bounding box center [1501, 383] width 25 height 22
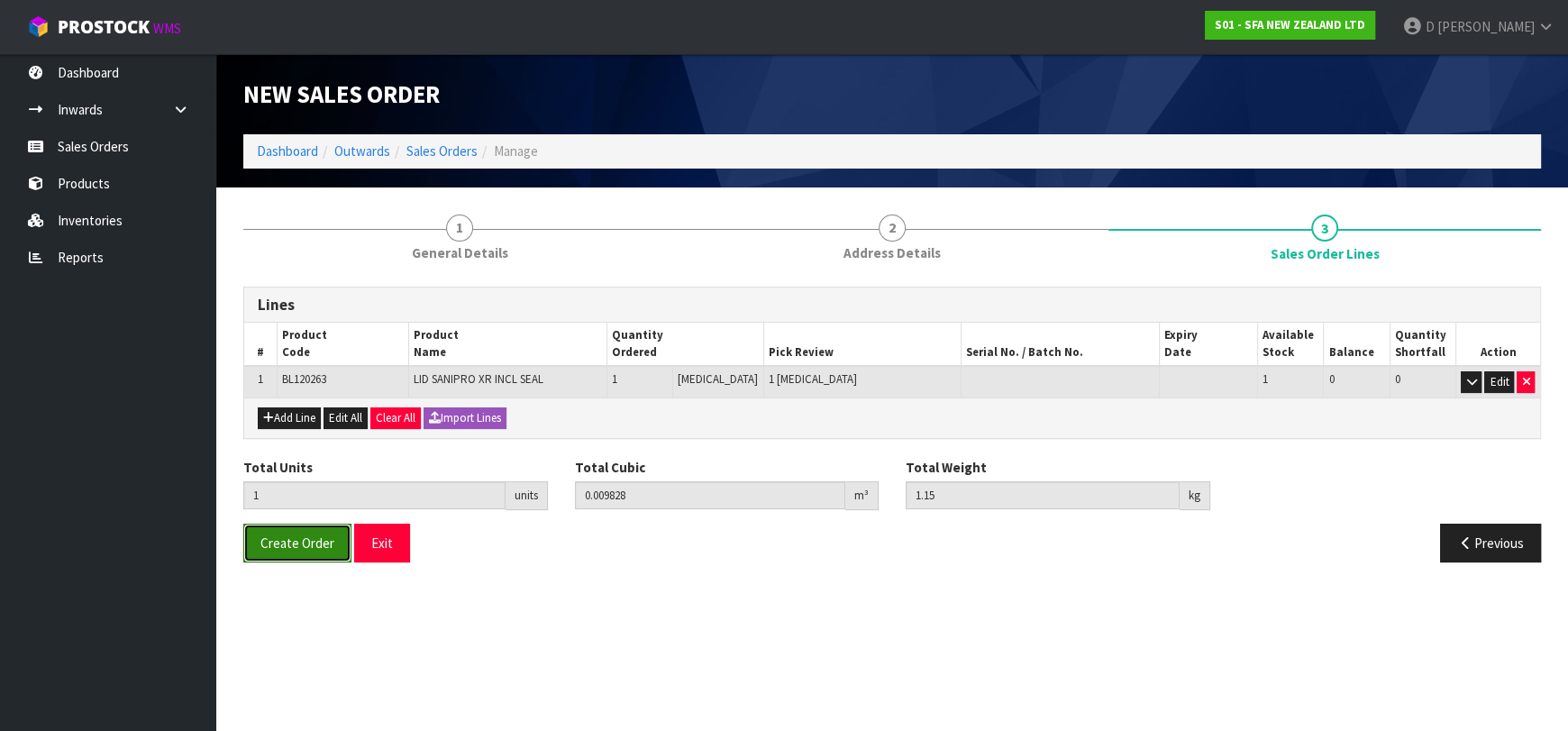
click at [323, 526] on button "Create Order" at bounding box center [298, 543] width 109 height 39
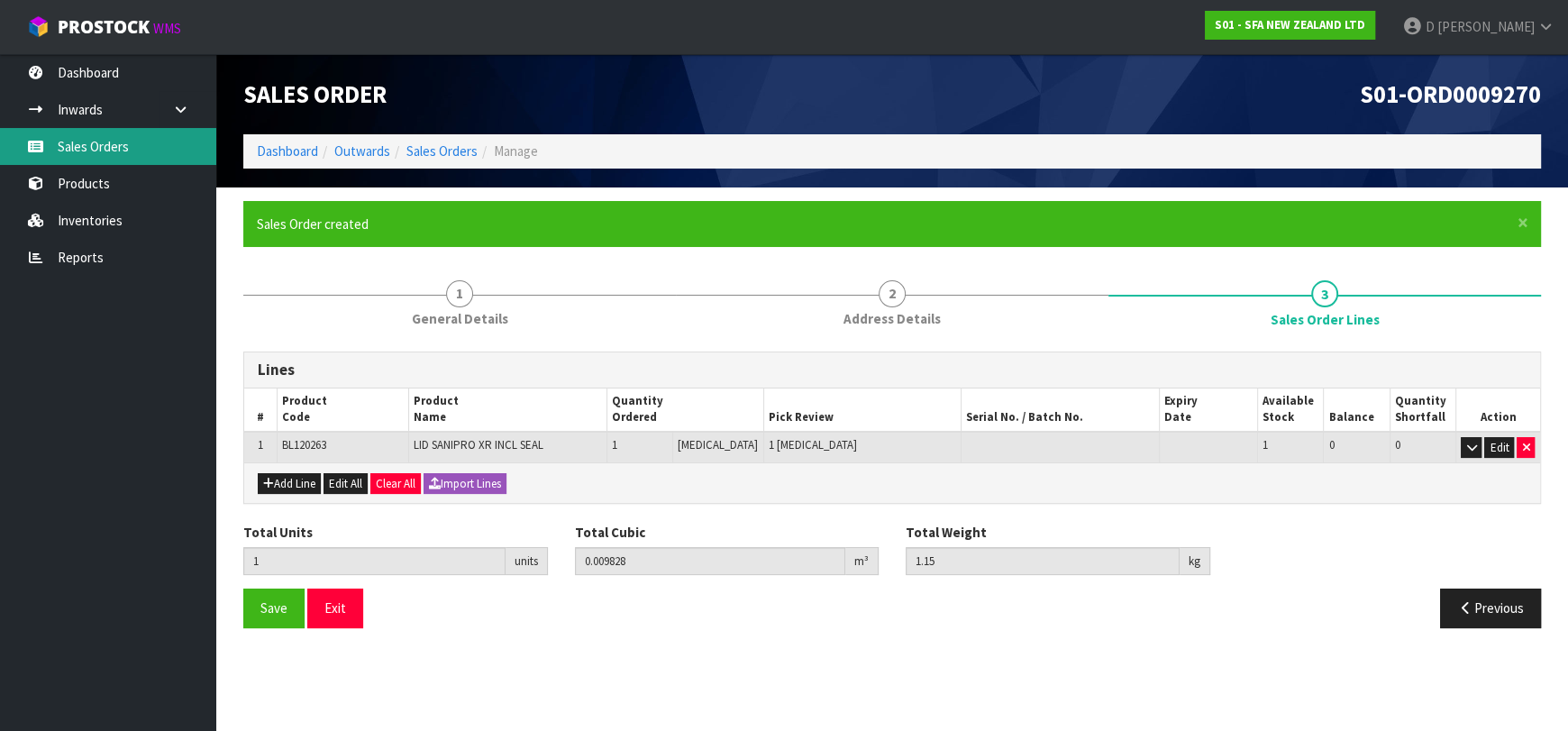
click at [132, 146] on link "Sales Orders" at bounding box center [108, 146] width 216 height 37
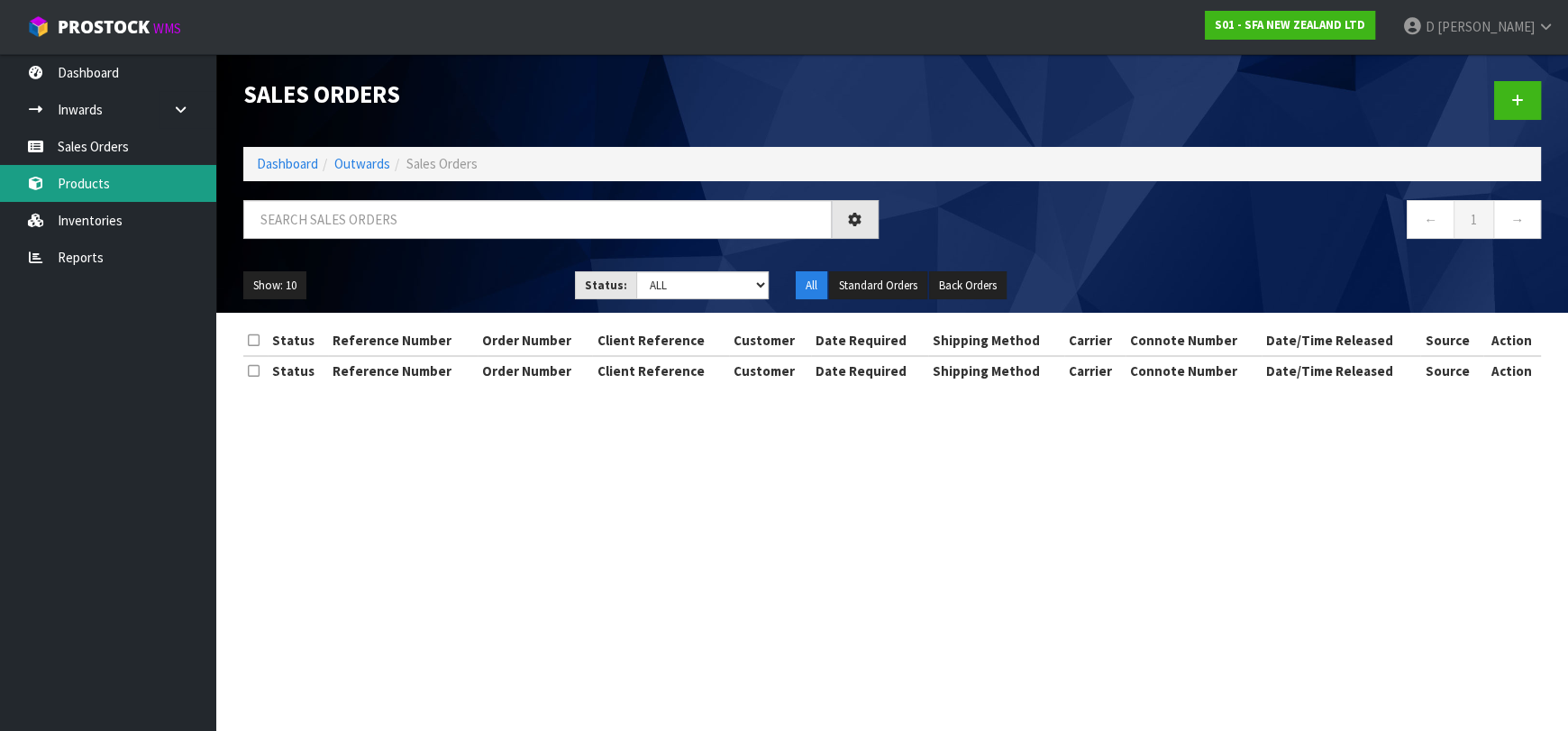
click at [118, 181] on link "Products" at bounding box center [108, 183] width 216 height 37
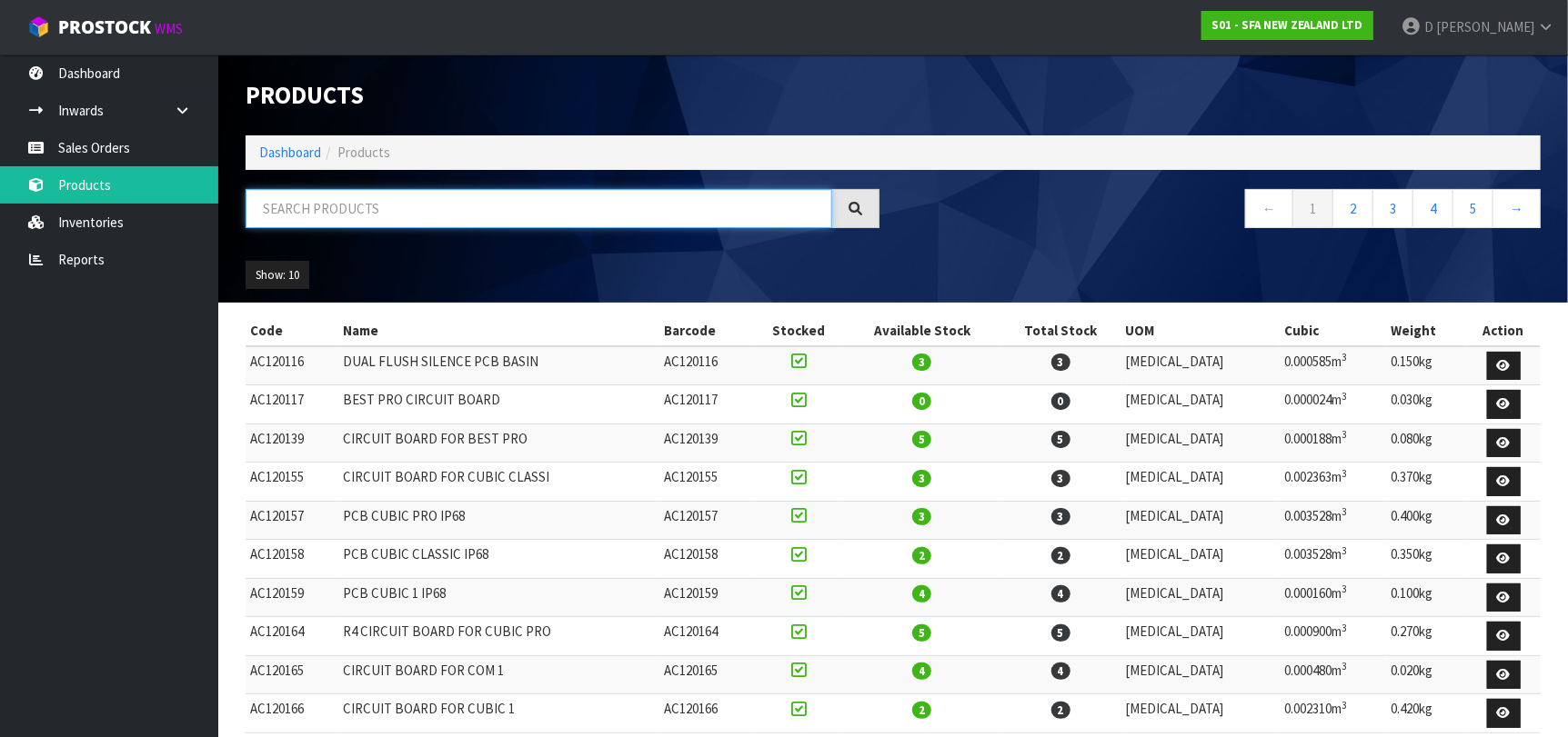
click at [340, 203] on input "text" at bounding box center [538, 208] width 587 height 39
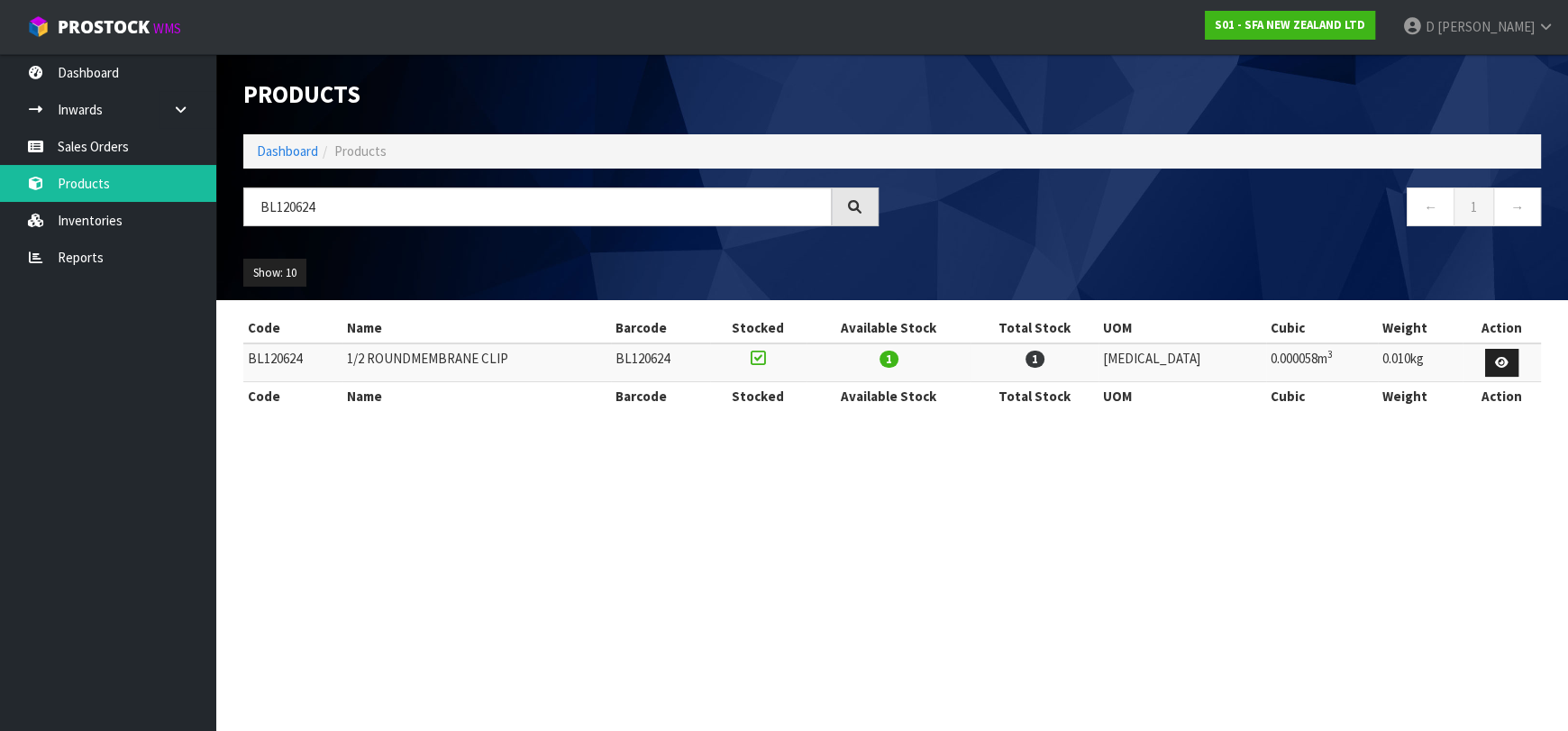
drag, startPoint x: 302, startPoint y: 470, endPoint x: 288, endPoint y: 470, distance: 14.0
click at [288, 470] on section "Products Import Products Drop file here to import csv template Dashboard Produc…" at bounding box center [784, 366] width 1568 height 731
click at [459, 204] on input "BL120624" at bounding box center [537, 206] width 589 height 39
type input "B"
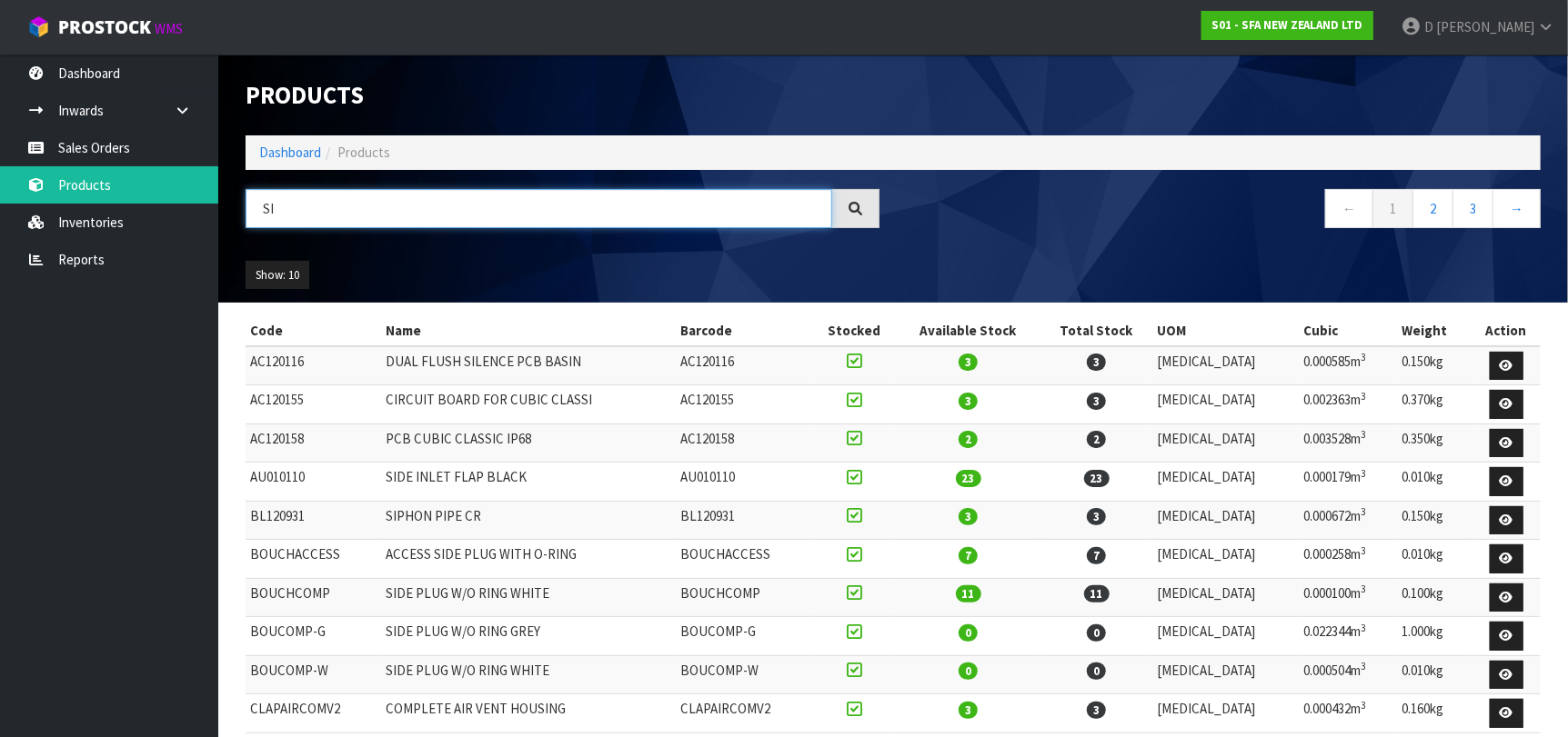
type input "S"
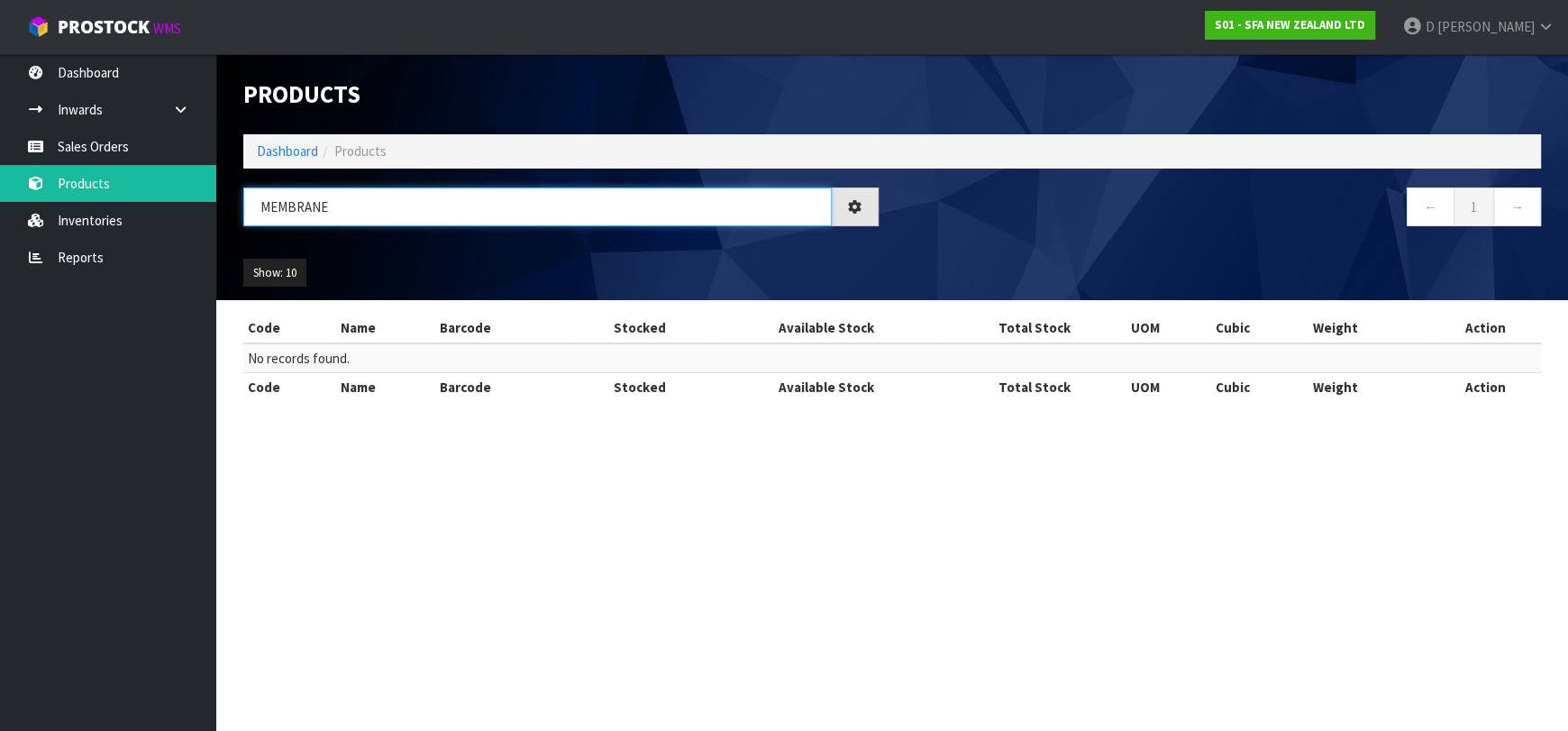
type input "MEMBRANE"
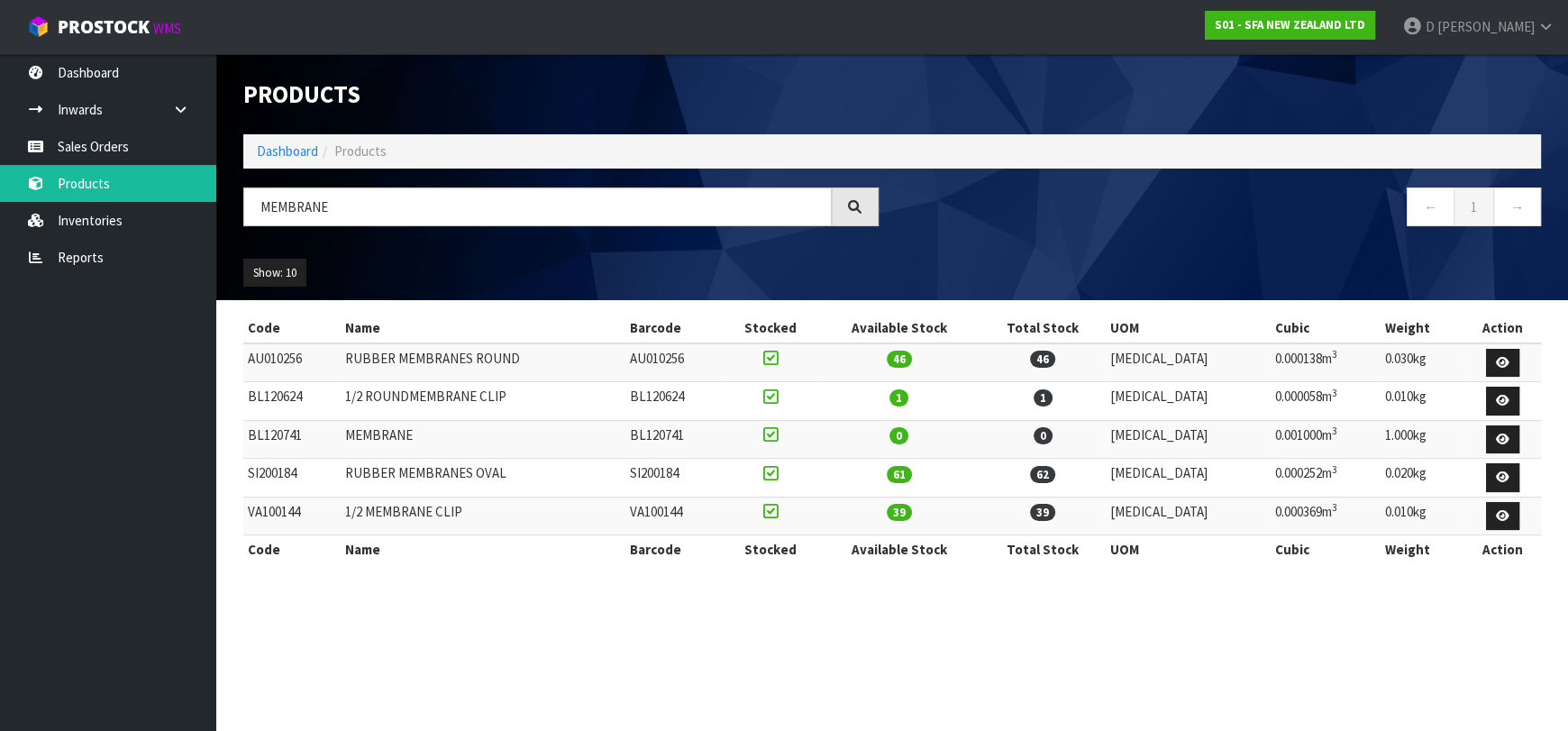
click at [480, 356] on td "RUBBER MEMBRANES ROUND" at bounding box center [483, 363] width 285 height 39
click at [524, 355] on td "RUBBER MEMBRANES ROUND" at bounding box center [483, 363] width 285 height 39
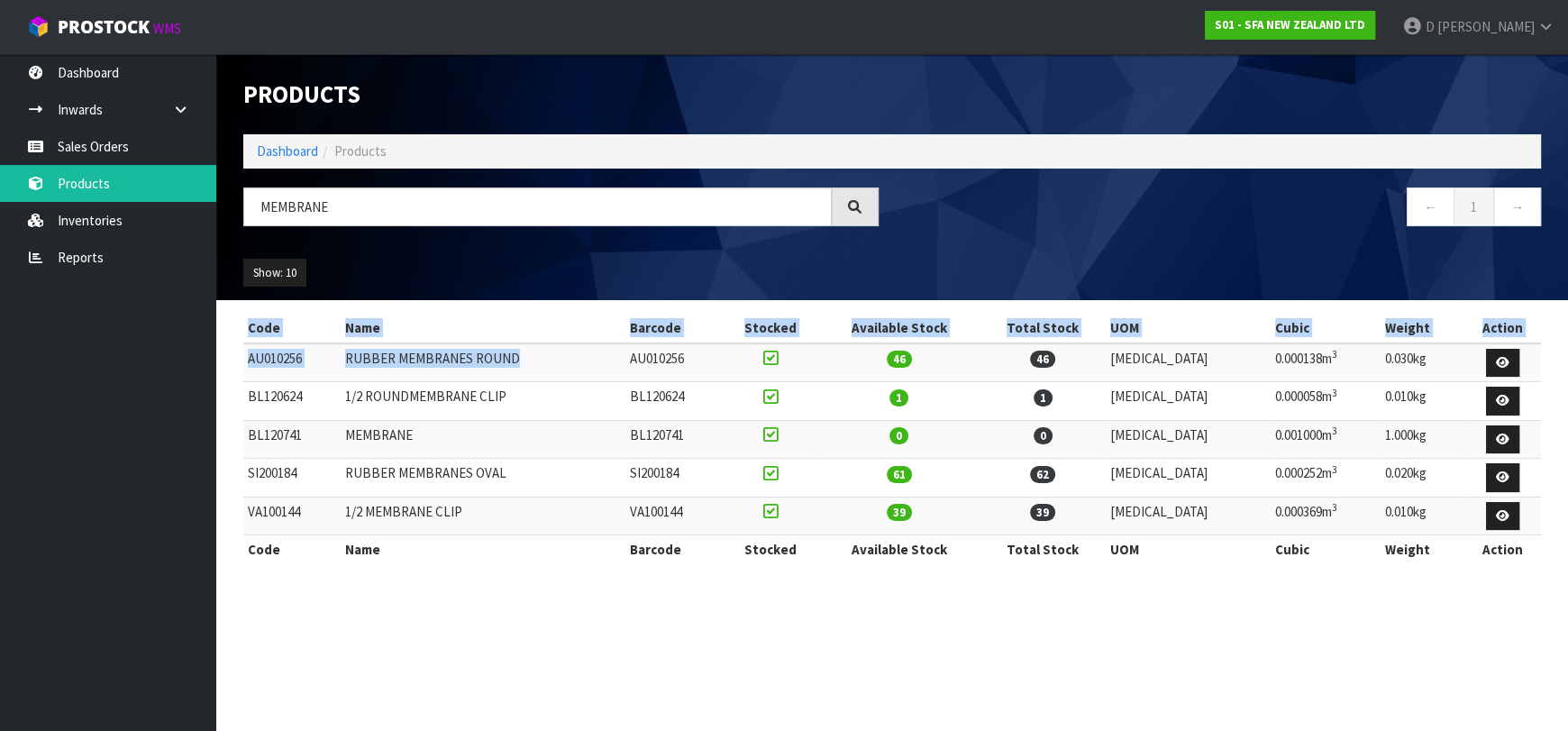
drag, startPoint x: 509, startPoint y: 361, endPoint x: 240, endPoint y: 355, distance: 269.1
click at [239, 354] on div "Code Name Barcode Stocked Available Stock Total Stock UOM Cubic Weight Action A…" at bounding box center [892, 448] width 1325 height 269
click at [245, 359] on td "AU010256" at bounding box center [292, 363] width 98 height 39
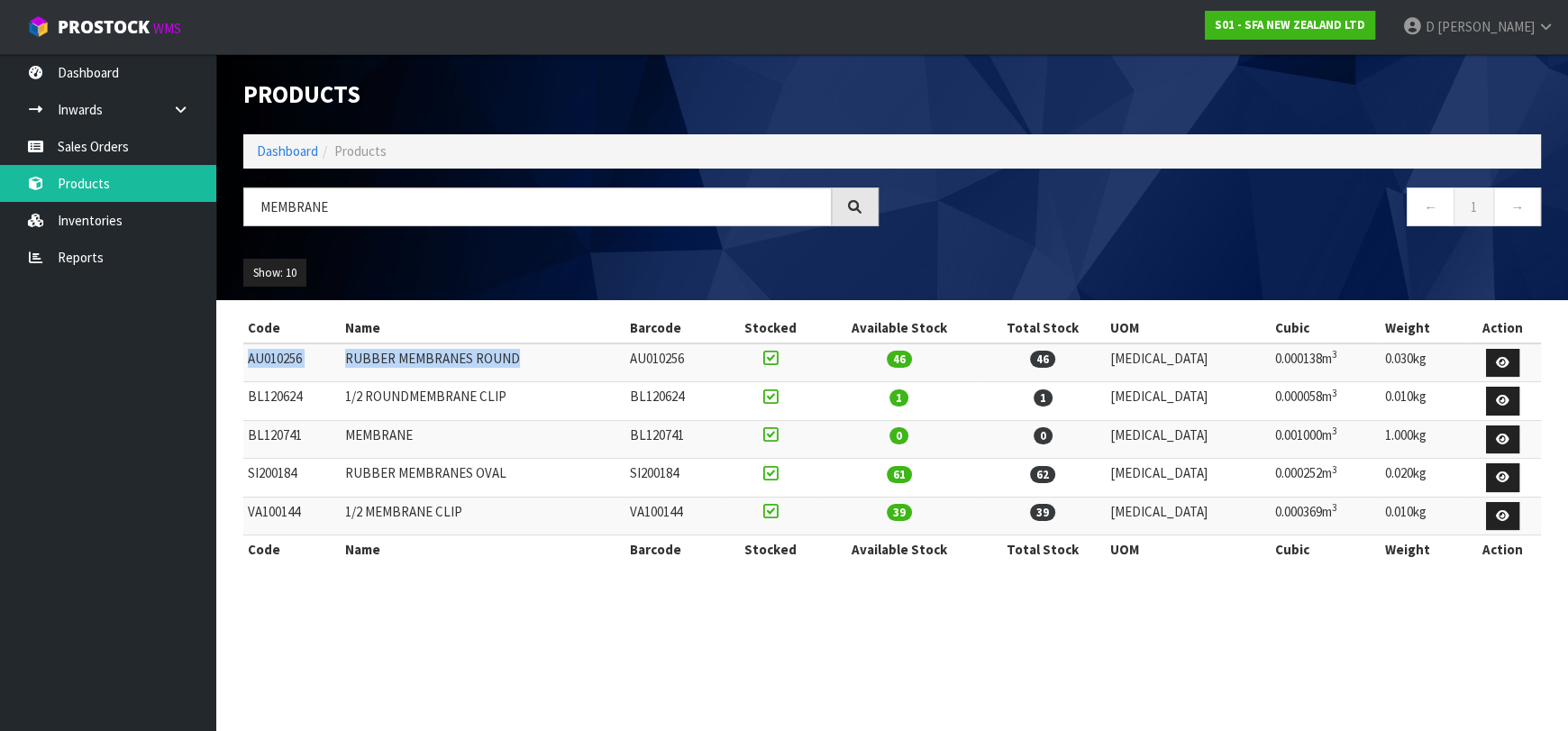
drag, startPoint x: 247, startPoint y: 362, endPoint x: 545, endPoint y: 378, distance: 298.4
click at [545, 378] on tr "AU010256 RUBBER MEMBRANES ROUND AU010256 46 46 PCE 0.000138m 3 0.030kg" at bounding box center [892, 363] width 1298 height 39
copy tr "AU010256 RUBBER MEMBRANES ROUND"
click at [284, 350] on td "AU010256" at bounding box center [292, 363] width 98 height 39
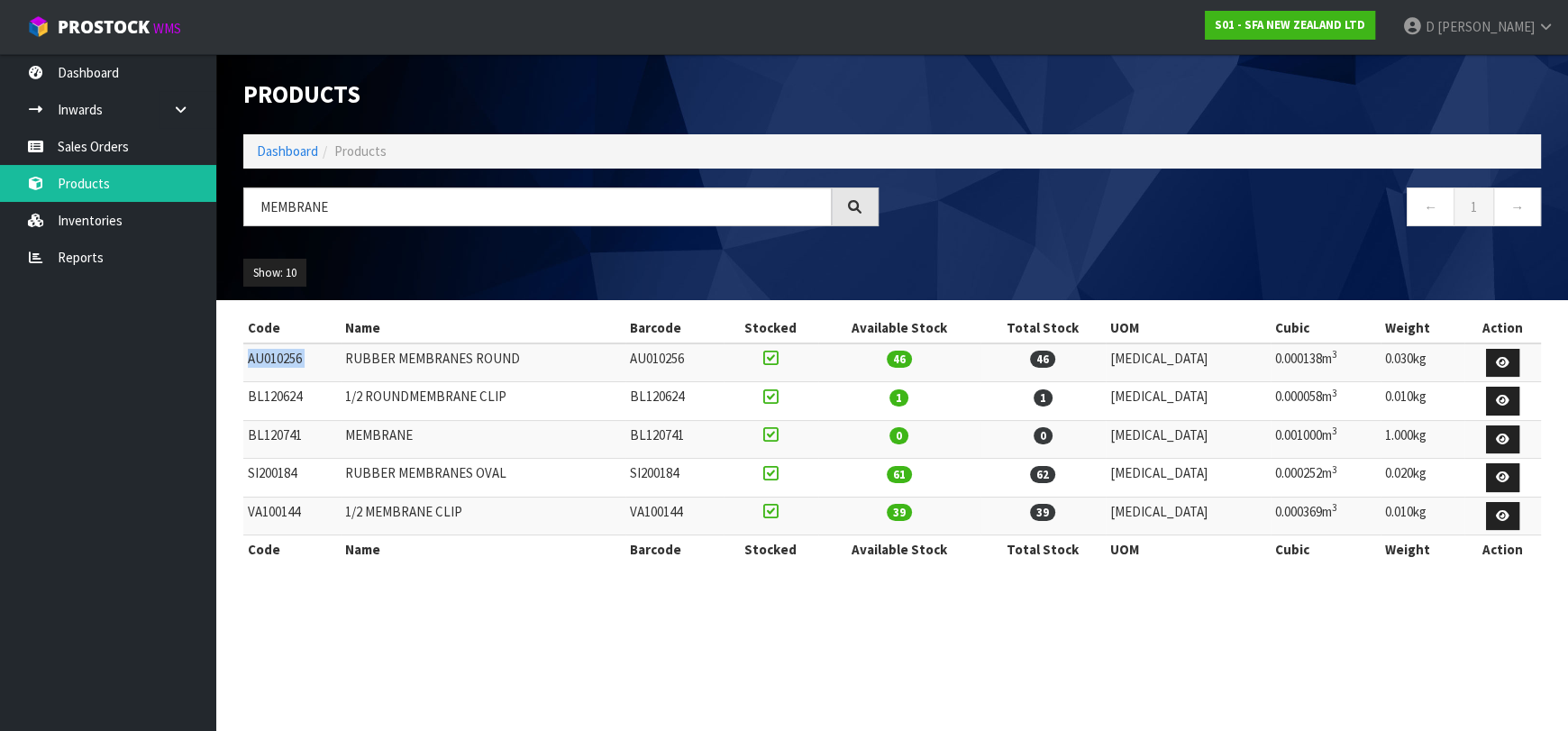
click at [284, 350] on td "AU010256" at bounding box center [292, 363] width 98 height 39
drag, startPoint x: 517, startPoint y: 363, endPoint x: 527, endPoint y: 354, distance: 13.5
click at [522, 357] on td "RUBBER MEMBRANES ROUND" at bounding box center [483, 363] width 285 height 39
drag, startPoint x: 535, startPoint y: 353, endPoint x: 249, endPoint y: 358, distance: 286.0
click at [249, 358] on tr "AU010256 RUBBER MEMBRANES ROUND AU010256 46 46 PCE 0.000138m 3 0.030kg" at bounding box center [892, 363] width 1298 height 39
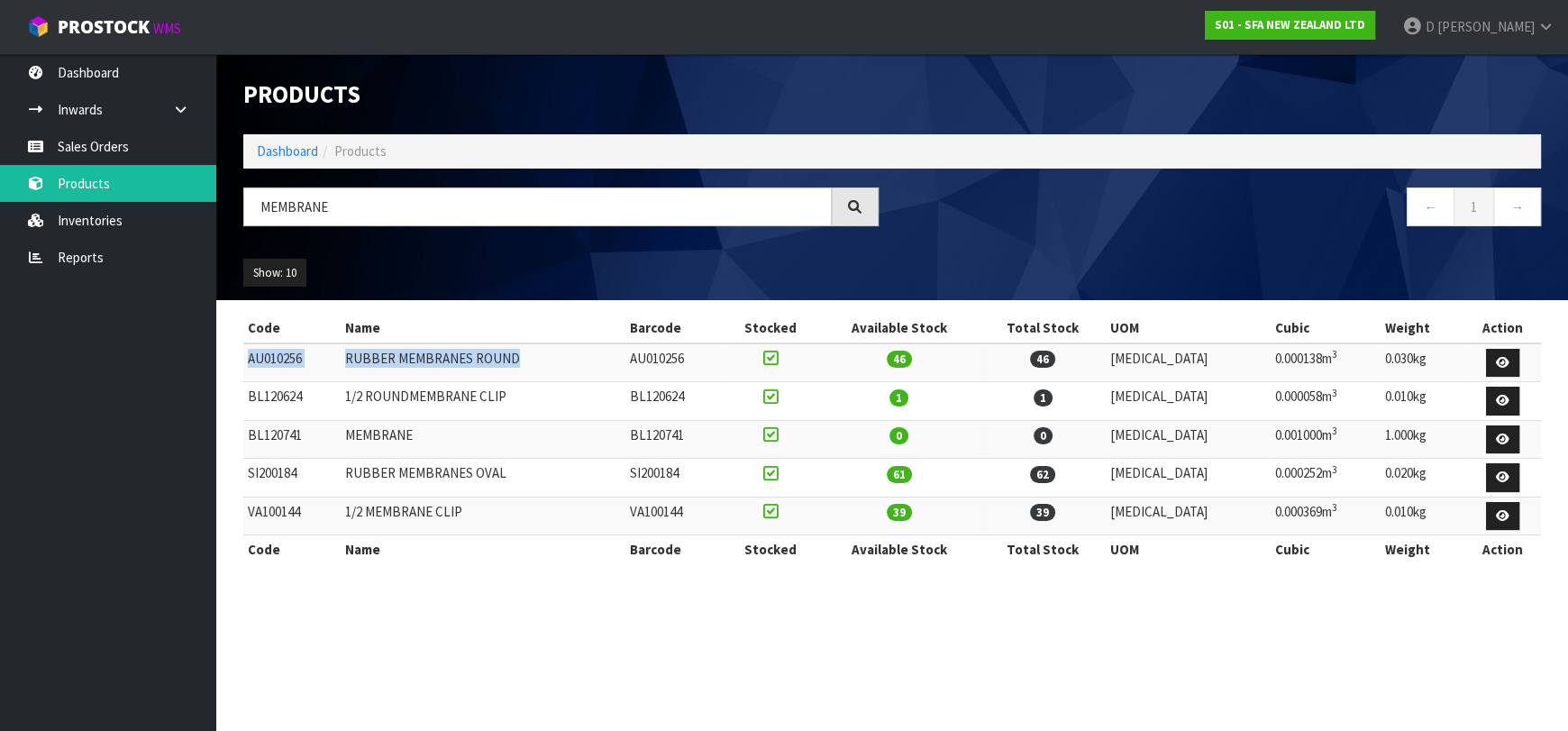
copy tr "AU010256 RUBBER MEMBRANES ROUND"
click at [137, 128] on link "Sales Orders" at bounding box center [108, 146] width 216 height 37
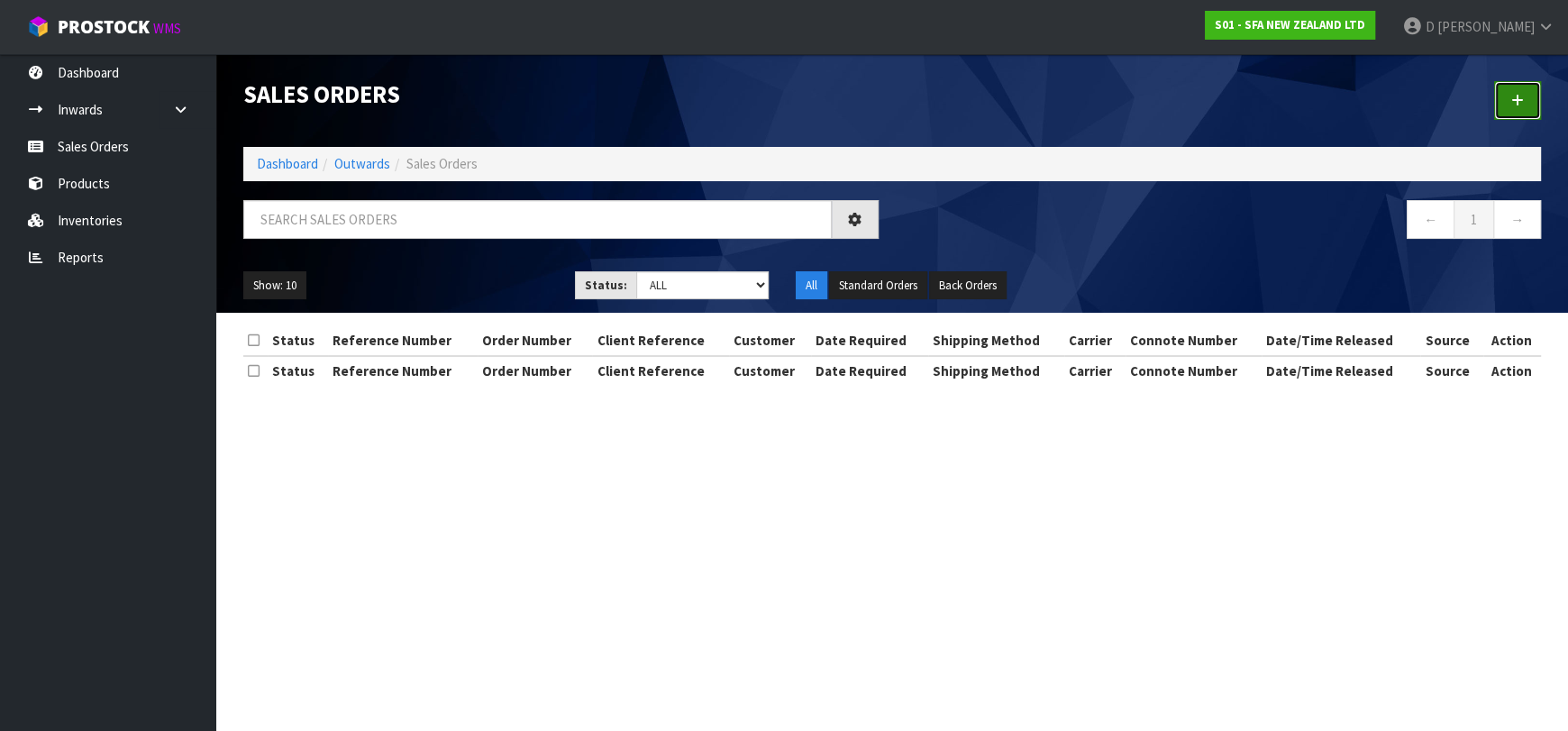
click at [1520, 109] on link at bounding box center [1517, 100] width 47 height 39
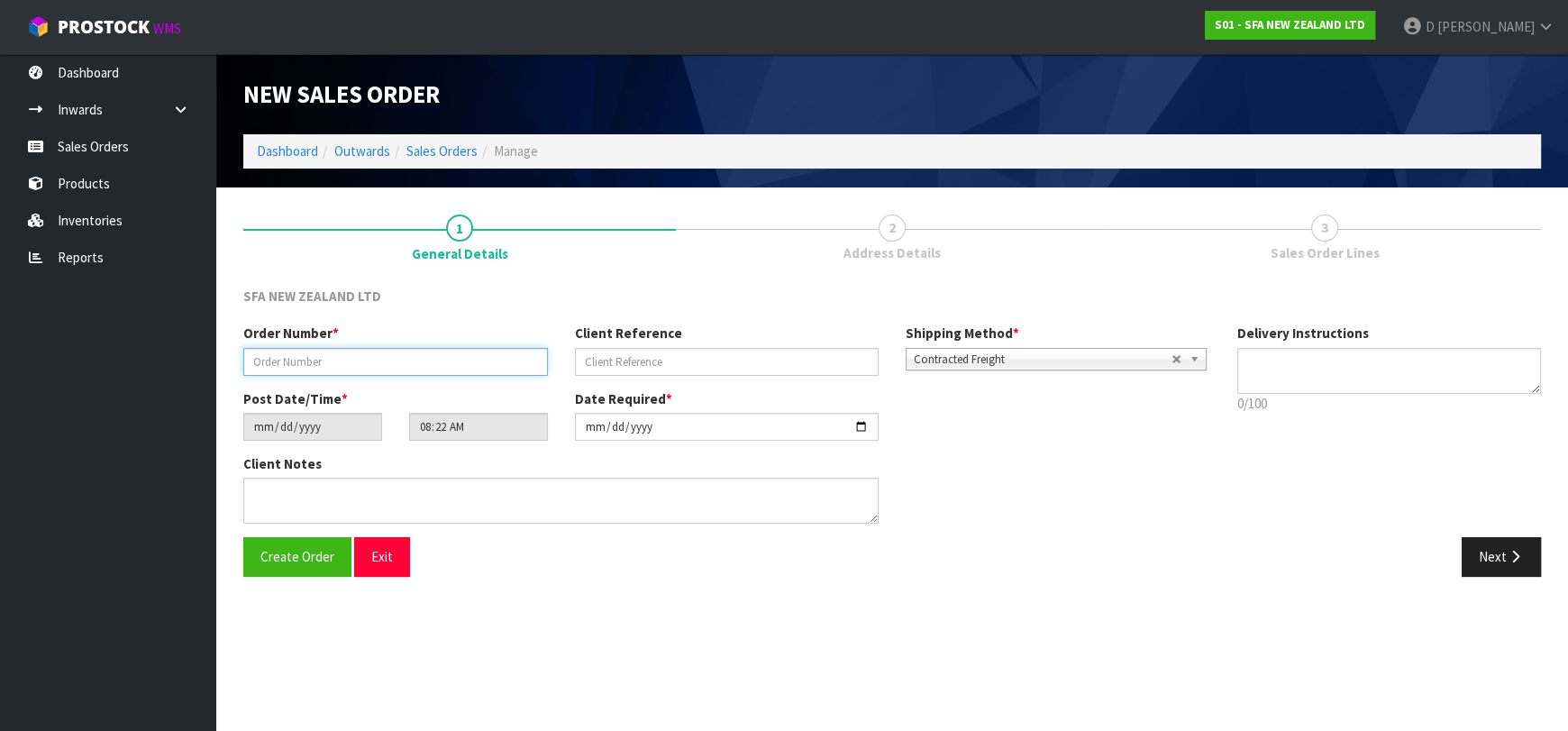
click at [321, 355] on input "text" at bounding box center [395, 362] width 305 height 28
type input "24460"
drag, startPoint x: 787, startPoint y: 378, endPoint x: 778, endPoint y: 363, distance: 17.5
click at [778, 363] on div "Order Number * 24460 Client Reference Shipping Method * Pickup Contracted Freig…" at bounding box center [726, 356] width 994 height 65
click at [778, 363] on input "text" at bounding box center [727, 362] width 305 height 28
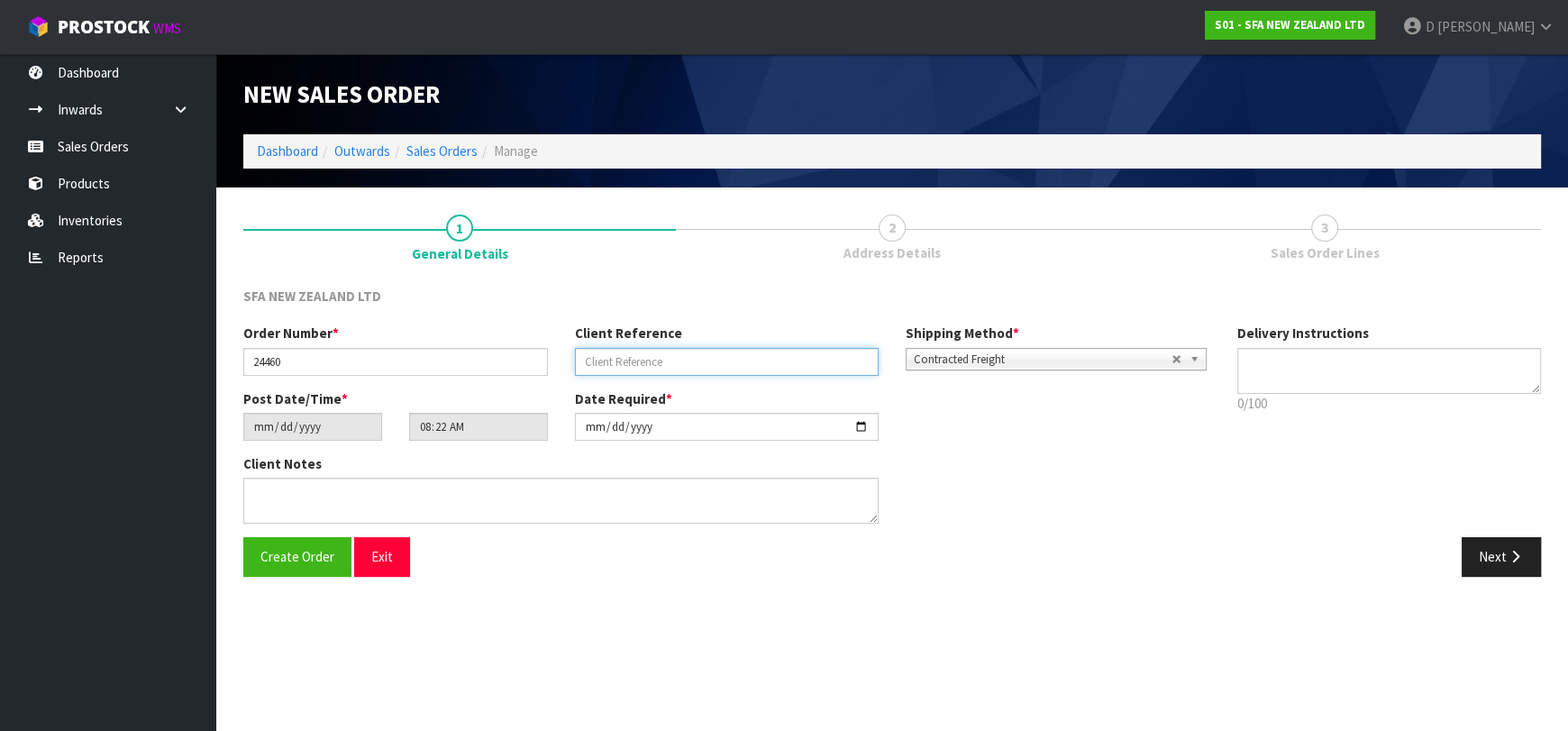
paste input "74183"
type input "74183"
click at [1492, 548] on button "Next" at bounding box center [1501, 556] width 80 height 39
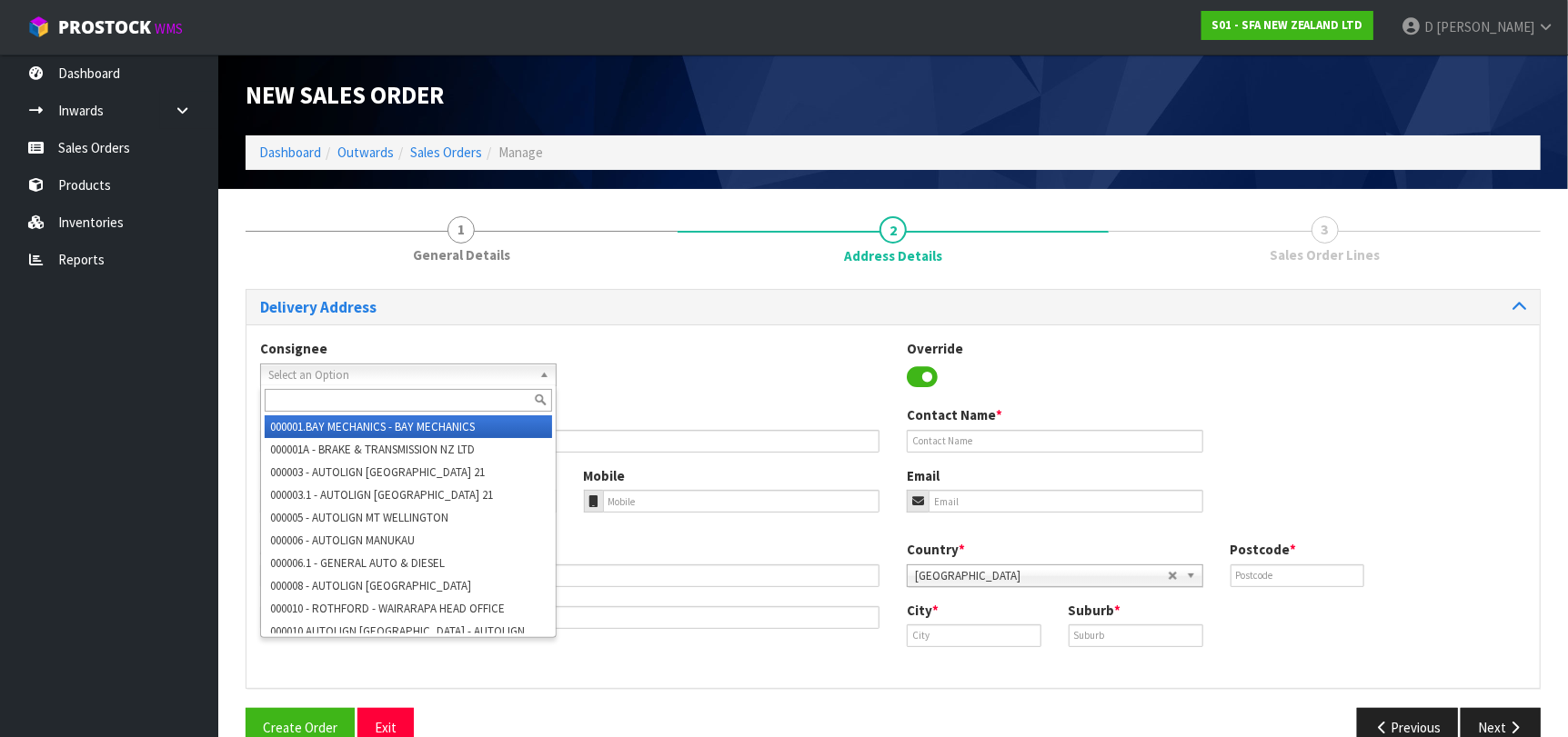
click at [385, 369] on span "Select an Option" at bounding box center [400, 376] width 264 height 22
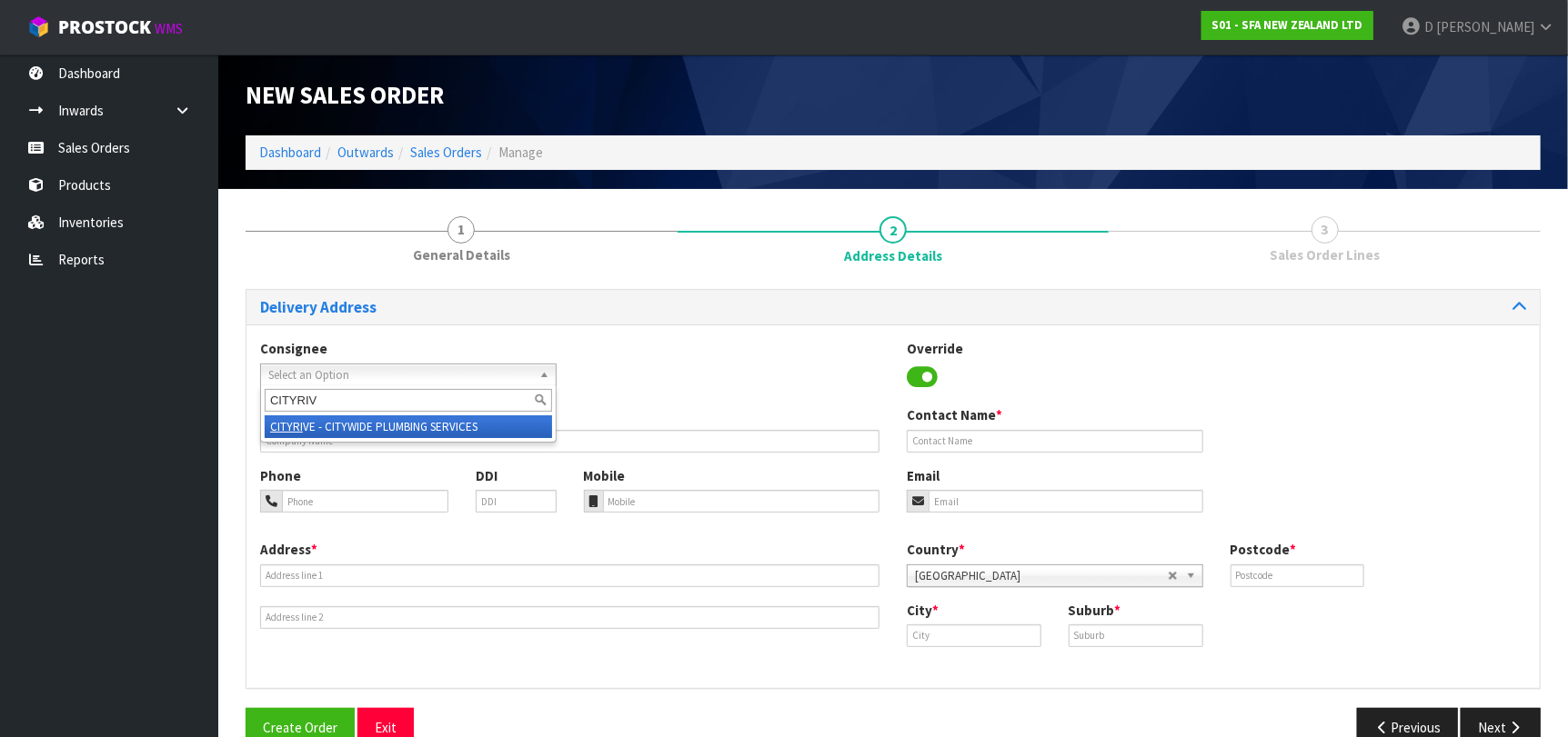
type input "CITYRIVE"
type input "CITYWIDE PLUMBING SERVICES"
type input "GROUND FLOOR 27/14 AIRBORNE ROAD"
type input "0632"
type input "Auckland"
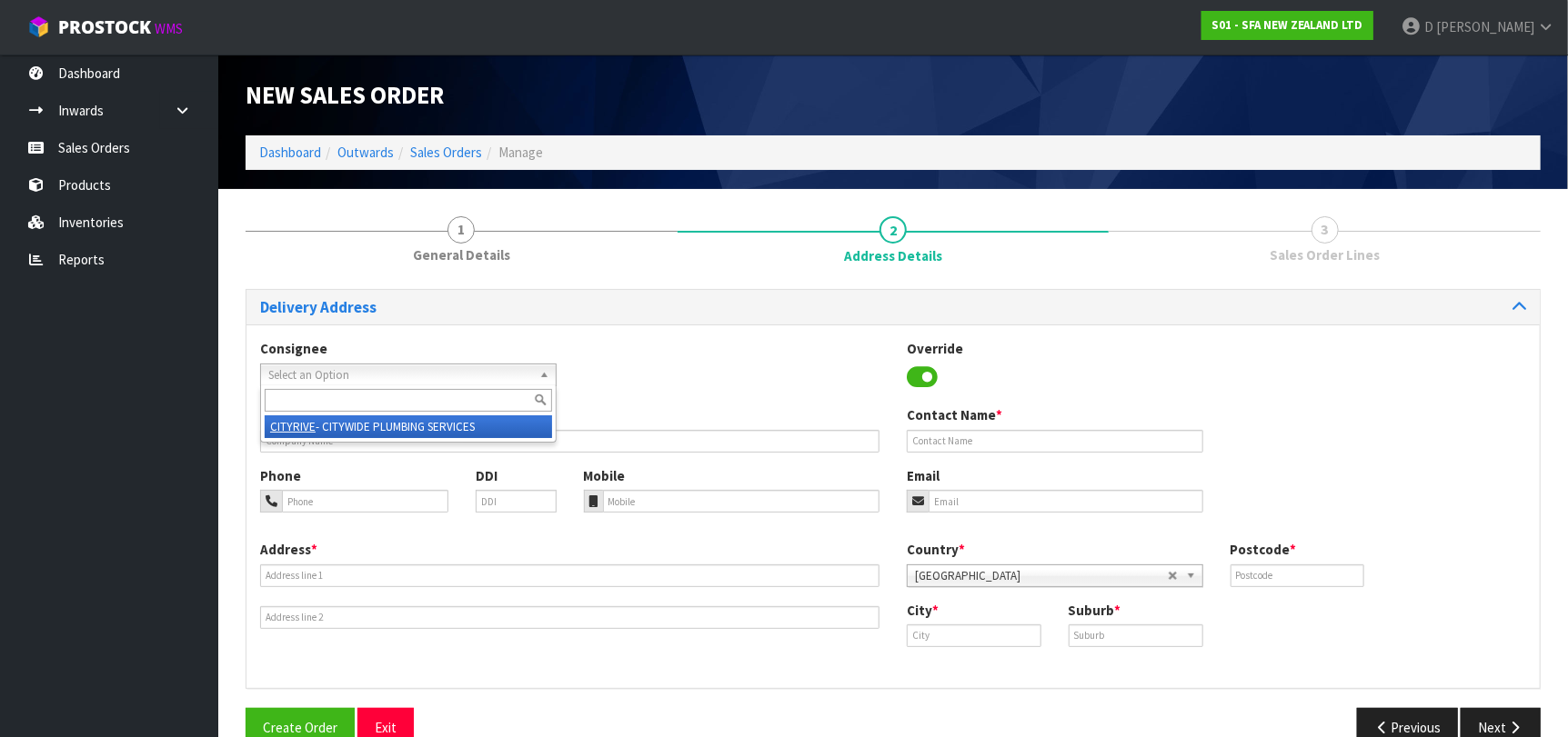
type input "ROSEDALE"
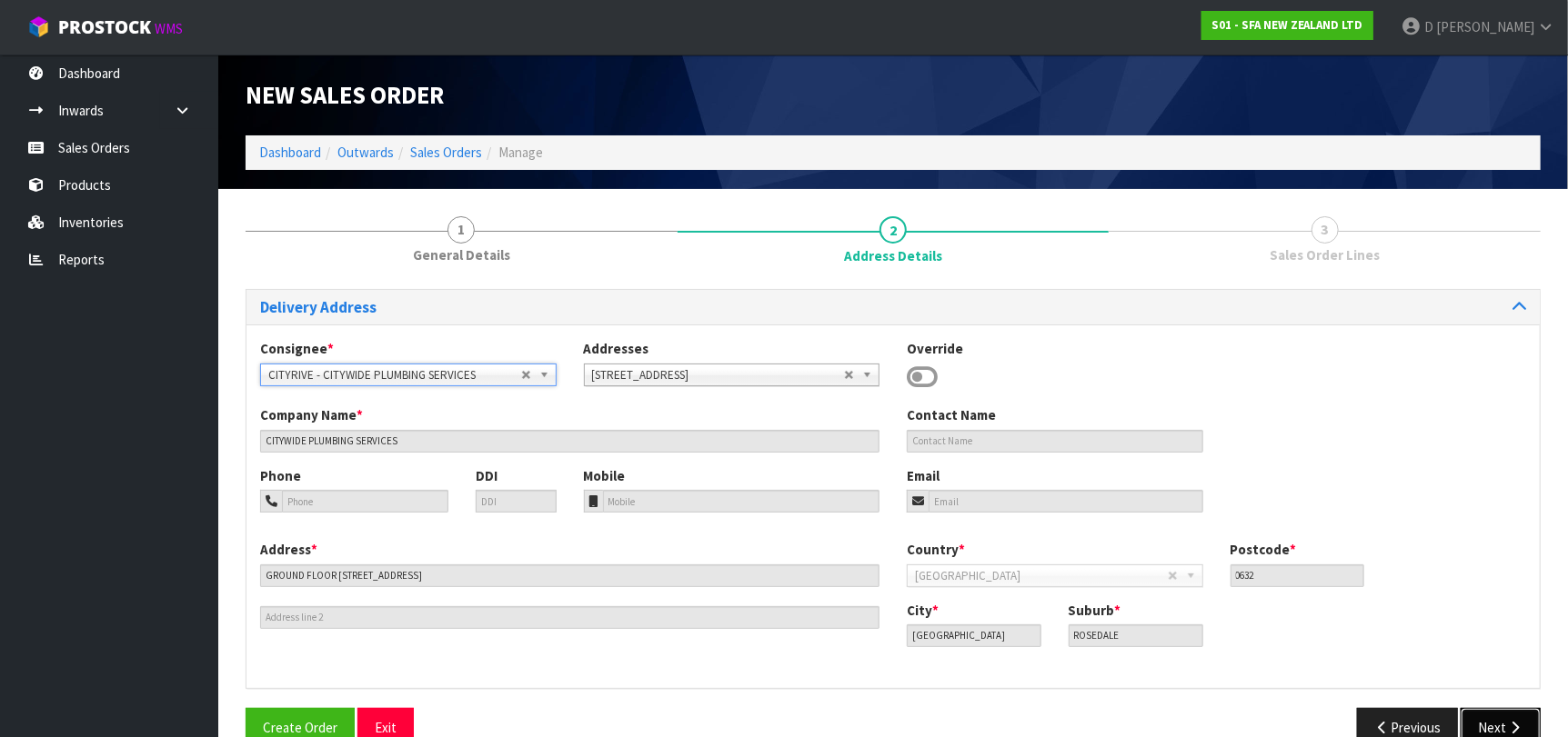
click at [1510, 723] on icon "button" at bounding box center [1514, 727] width 17 height 14
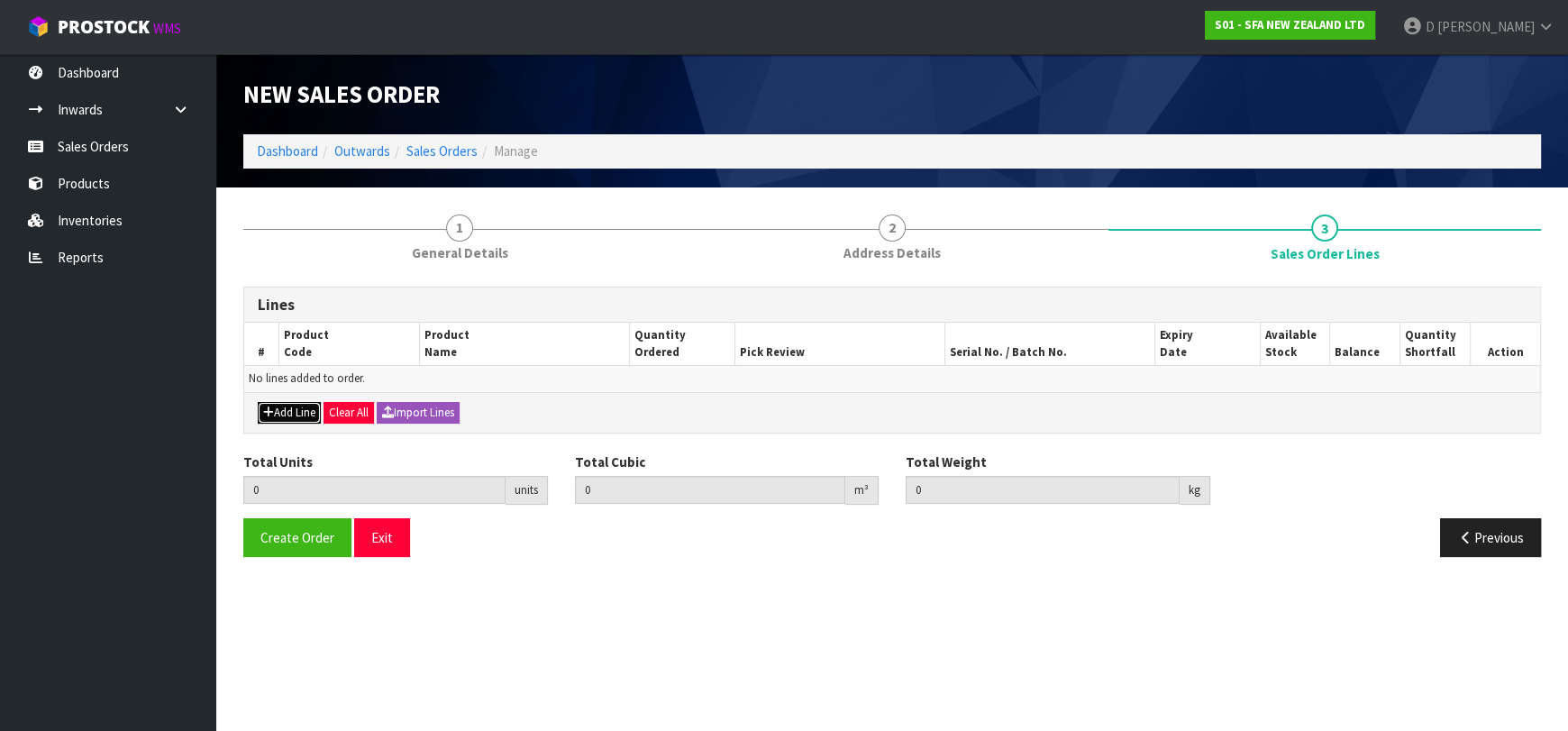
click at [294, 410] on button "Add Line" at bounding box center [289, 413] width 63 height 22
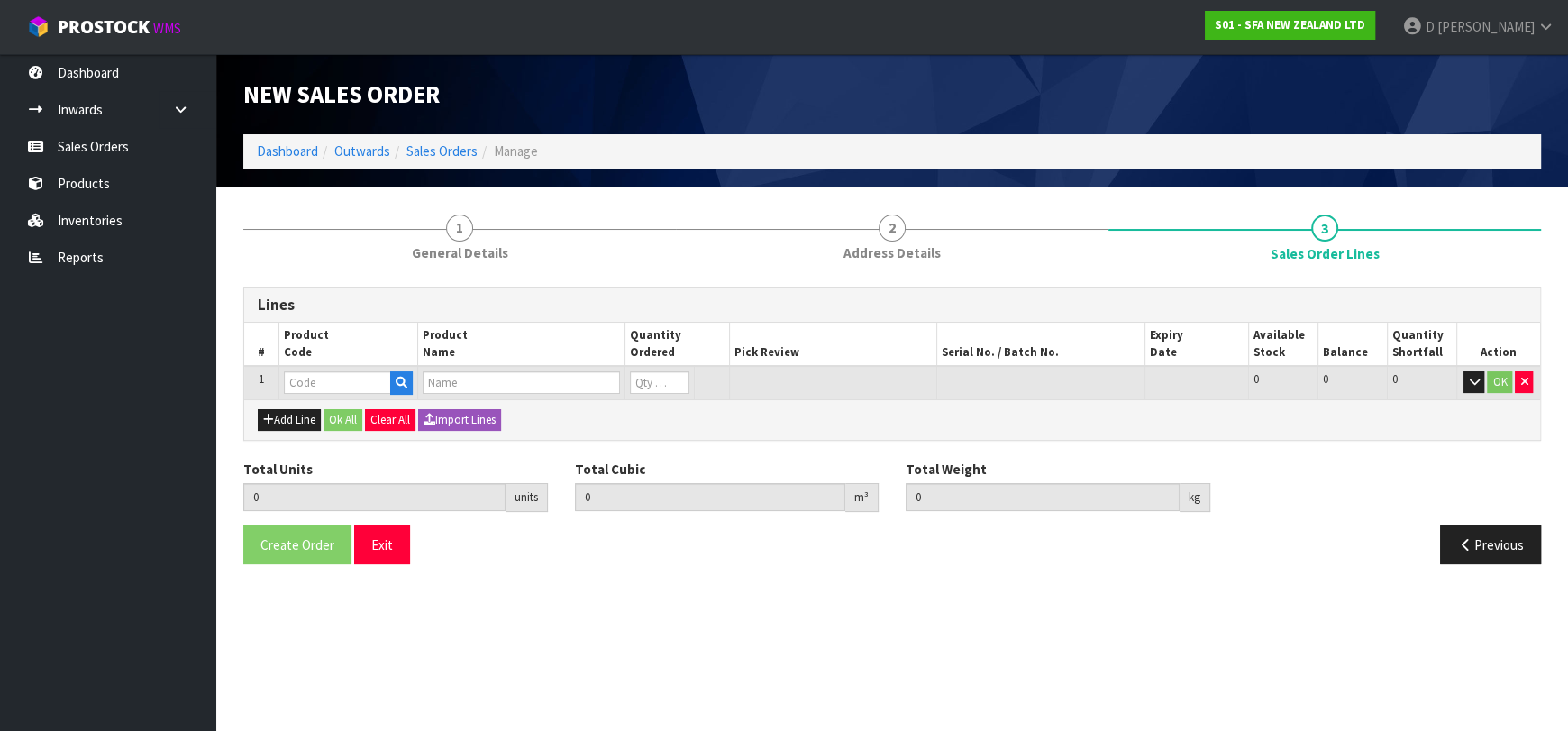
click at [300, 391] on input "text" at bounding box center [337, 383] width 108 height 23
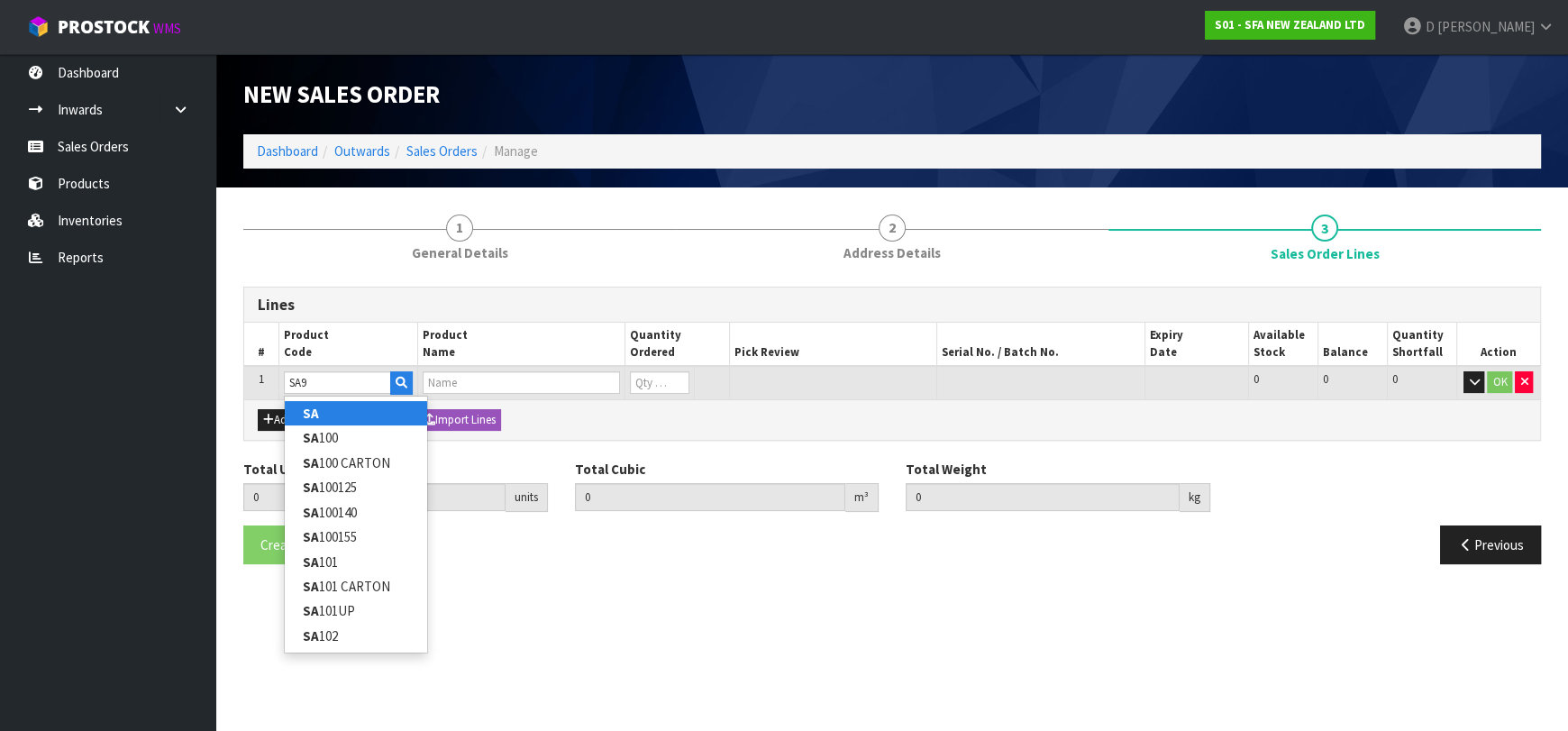
type input "SA99"
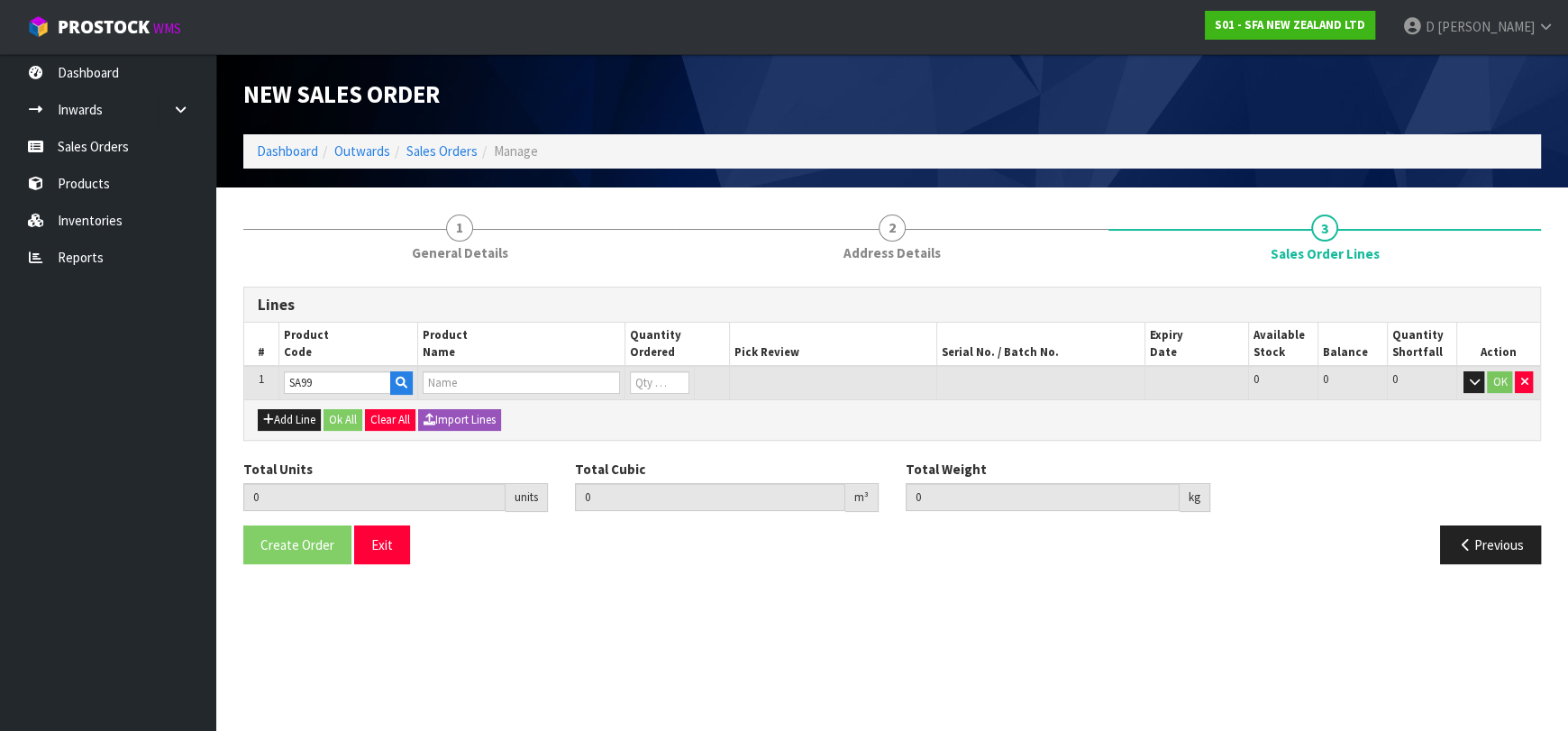
type input "0.000000"
type input "0.000"
type input "SANIPACK PRO SEWAGE MACERATOR PUMP"
type input "0"
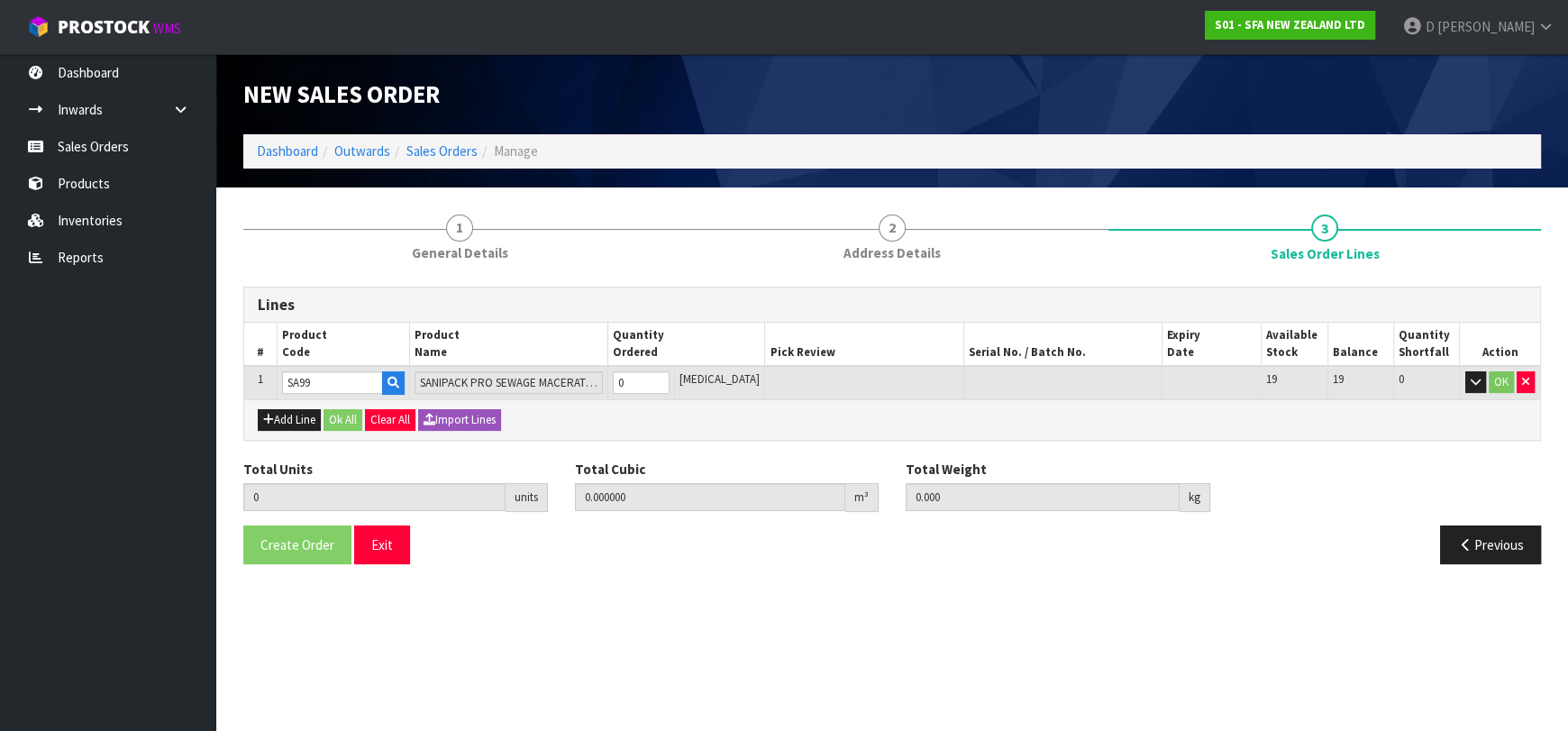
type input "SA99"
type input "1"
type input "0.042336"
type input "6.85"
type input "1"
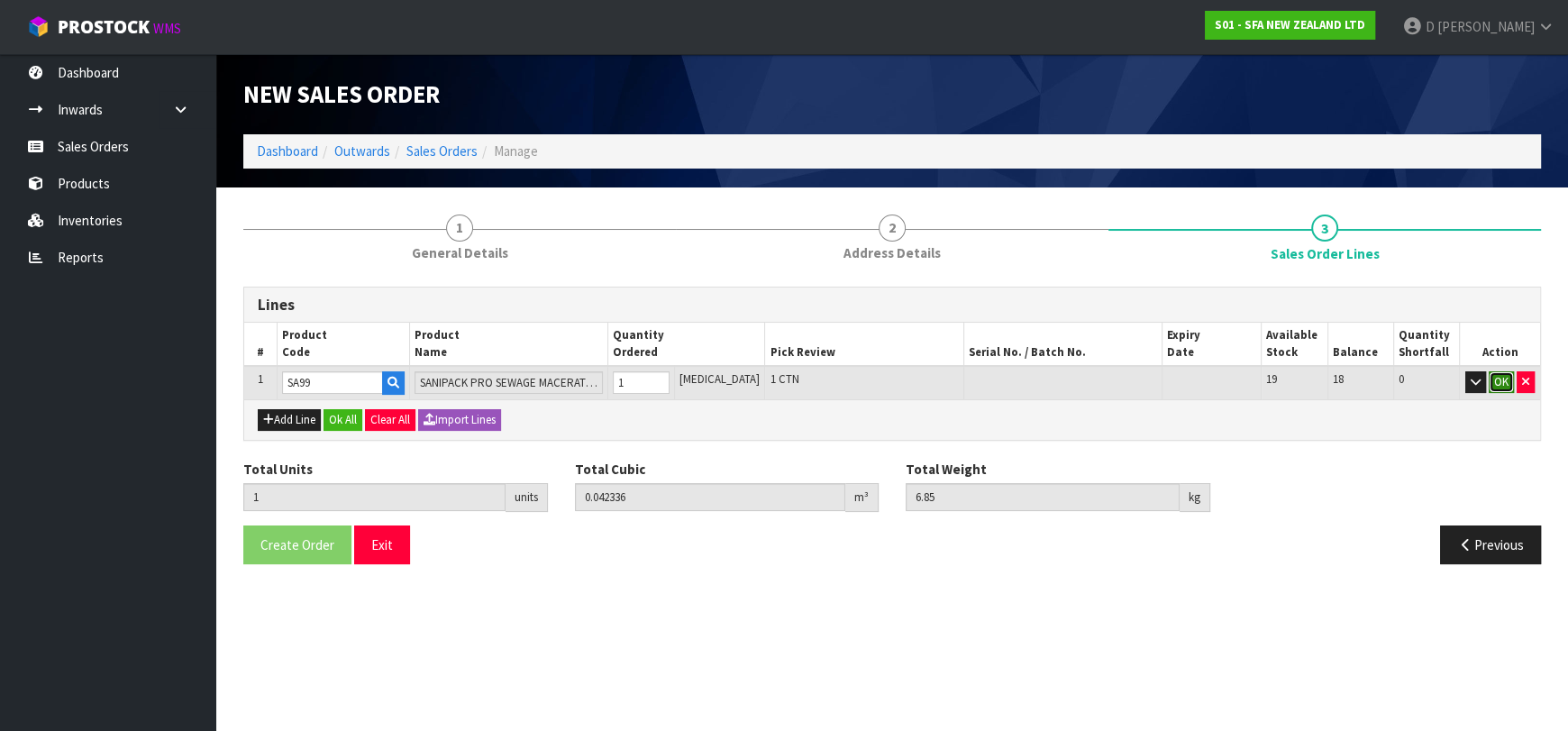
click at [1497, 375] on button "OK" at bounding box center [1501, 383] width 25 height 22
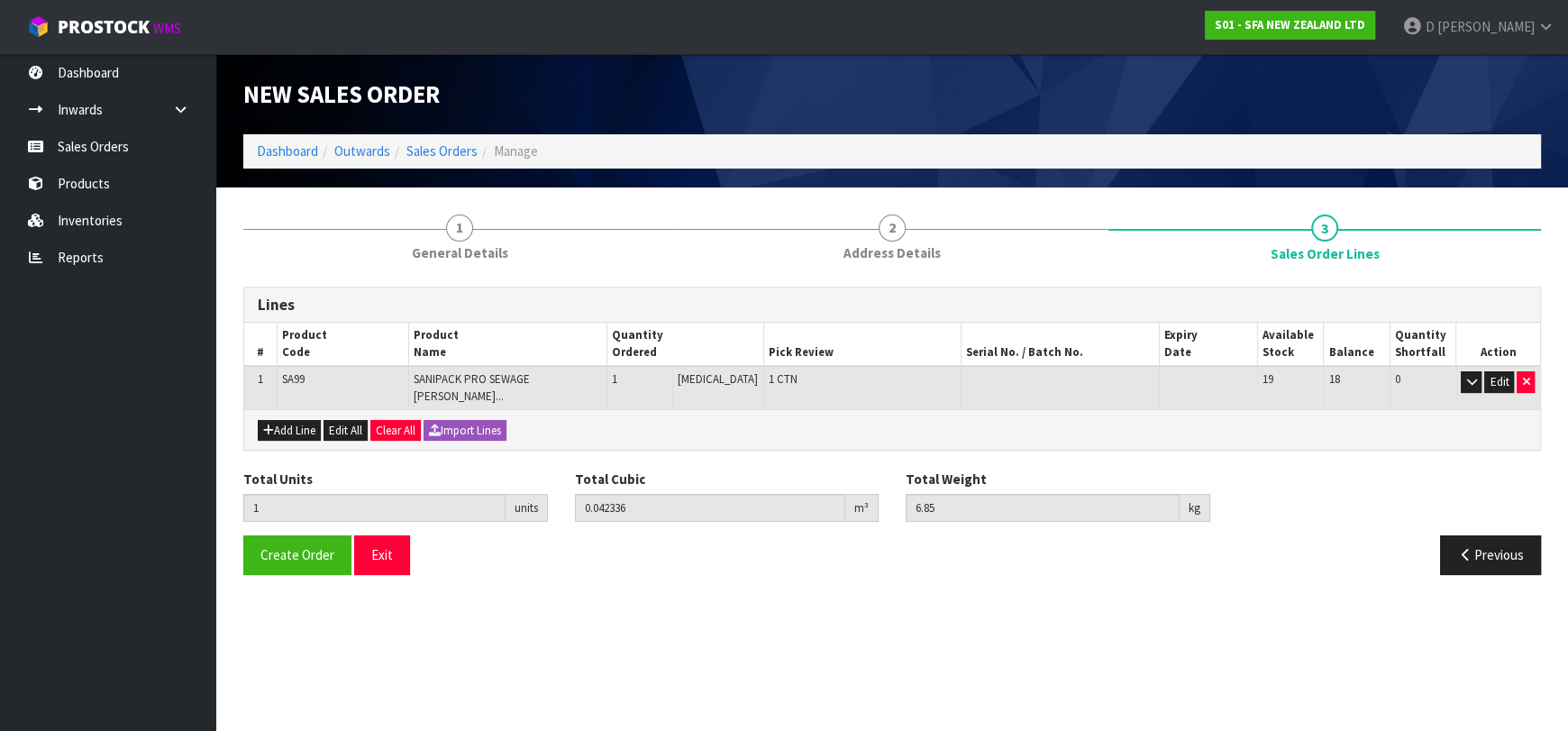
click at [573, 707] on section "New Sales Order Dashboard Outwards Sales Orders Manage New Sales Order Dashboar…" at bounding box center [784, 366] width 1568 height 731
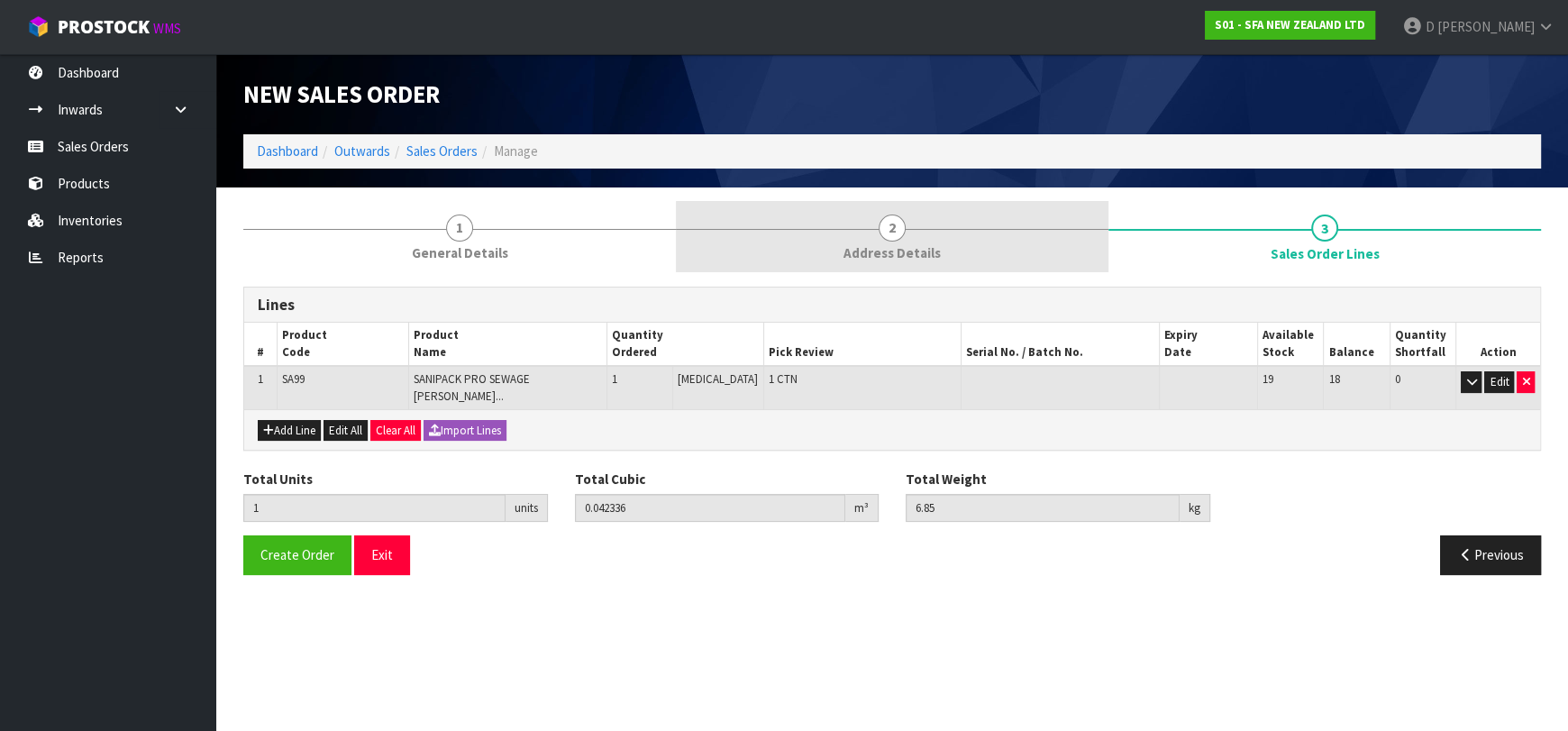
click at [922, 259] on span "Address Details" at bounding box center [893, 252] width 98 height 19
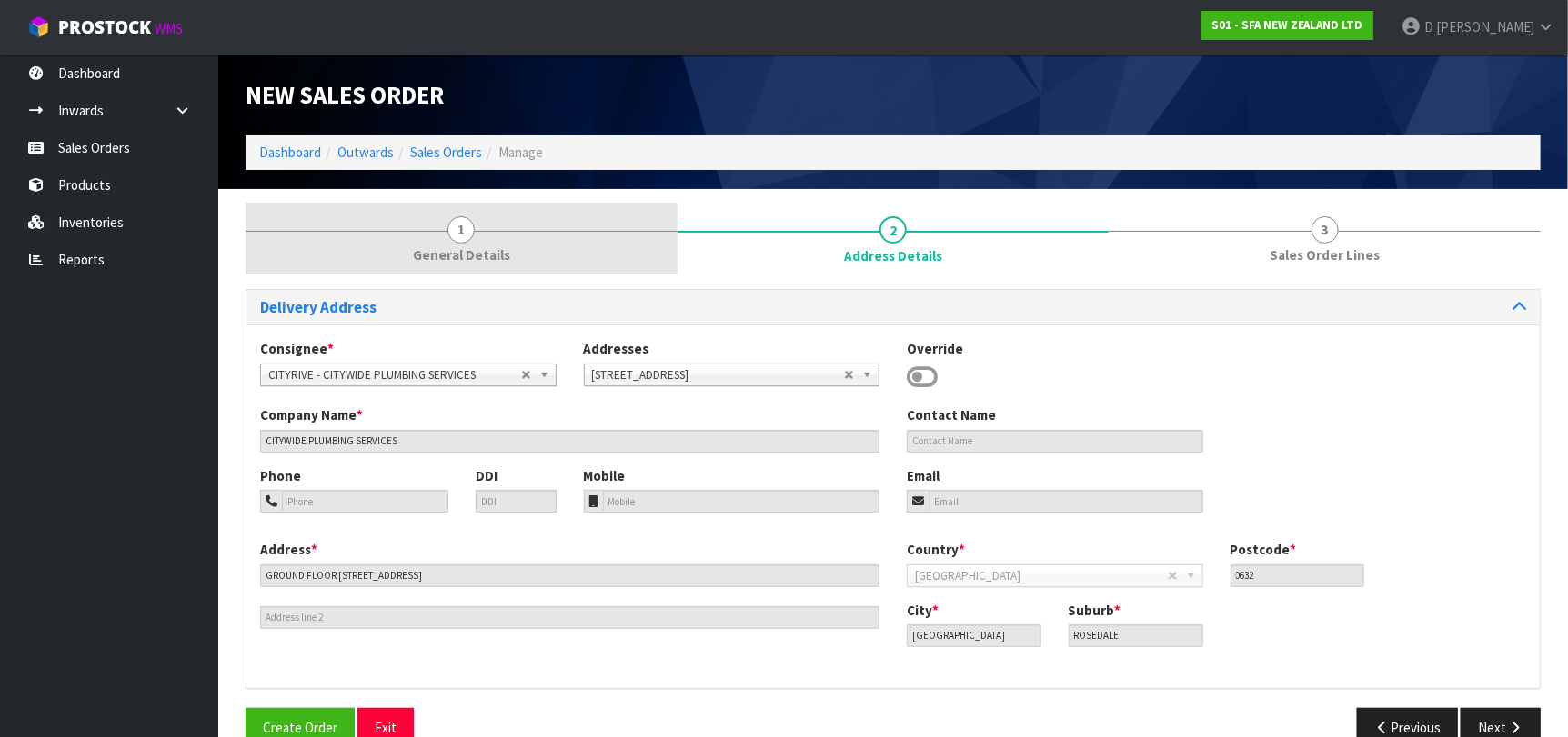
click at [527, 250] on link "1 General Details" at bounding box center [461, 238] width 432 height 72
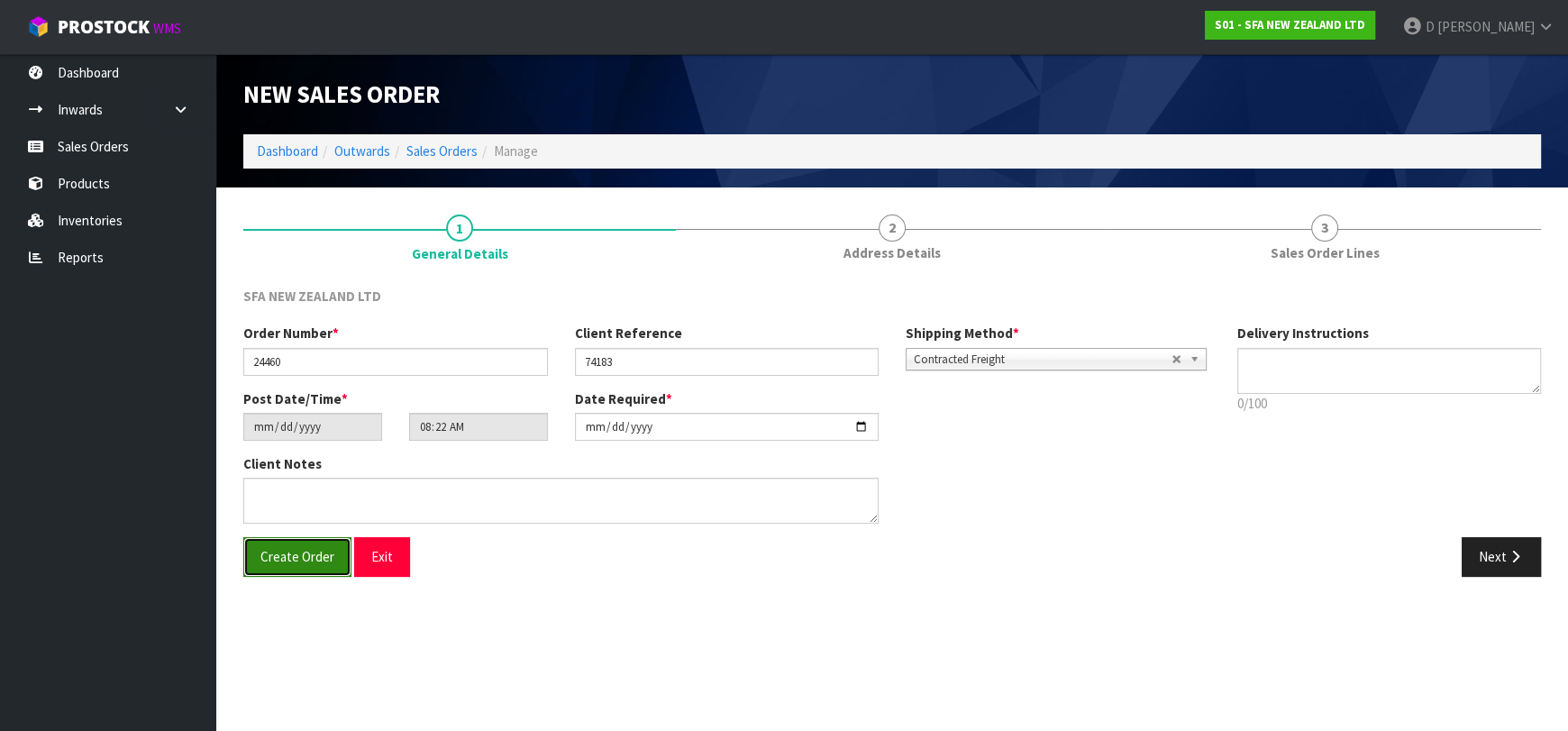
drag, startPoint x: 254, startPoint y: 565, endPoint x: 285, endPoint y: 557, distance: 32.0
click at [261, 562] on button "Create Order" at bounding box center [298, 556] width 109 height 39
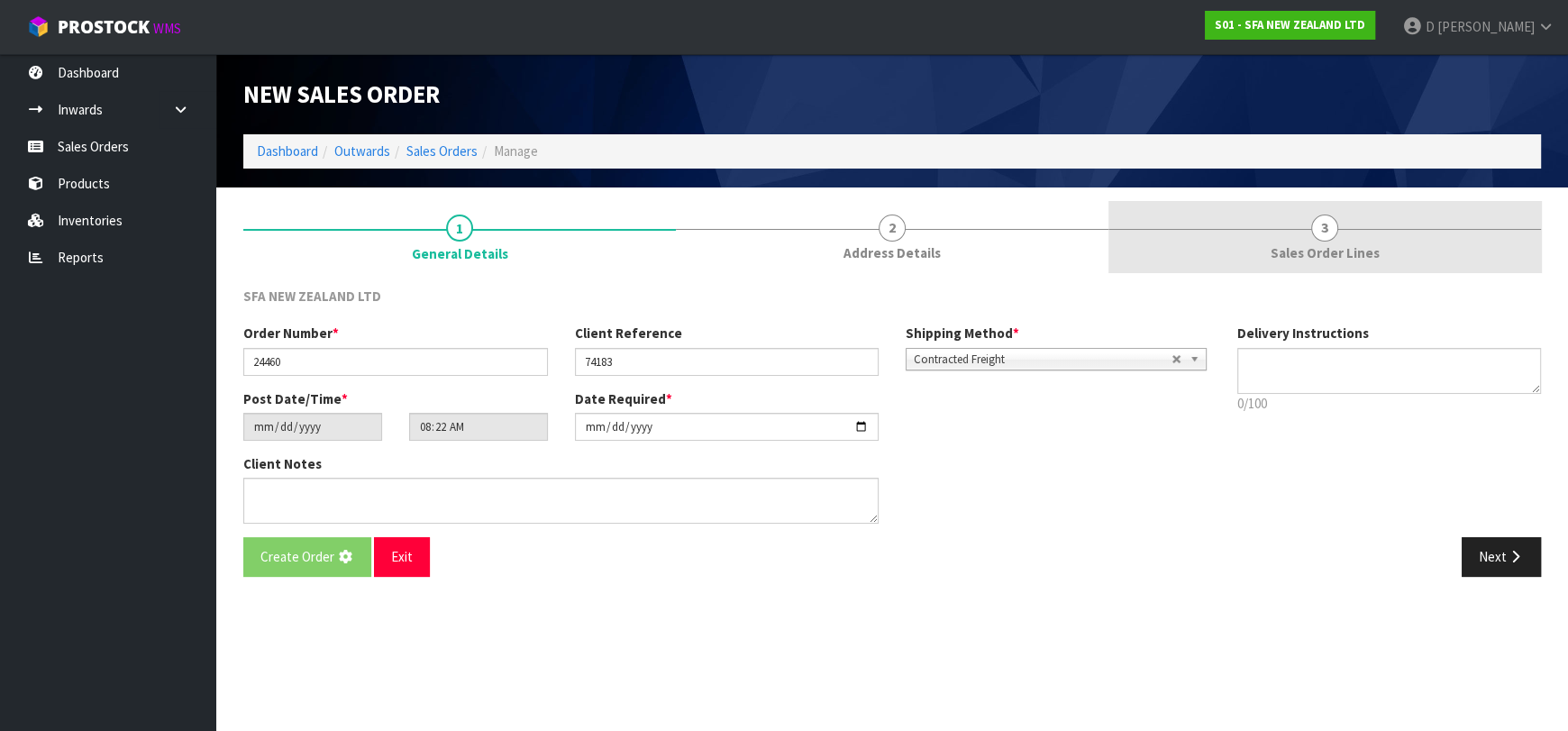
click at [1261, 241] on link "3 Sales Order Lines" at bounding box center [1325, 236] width 432 height 71
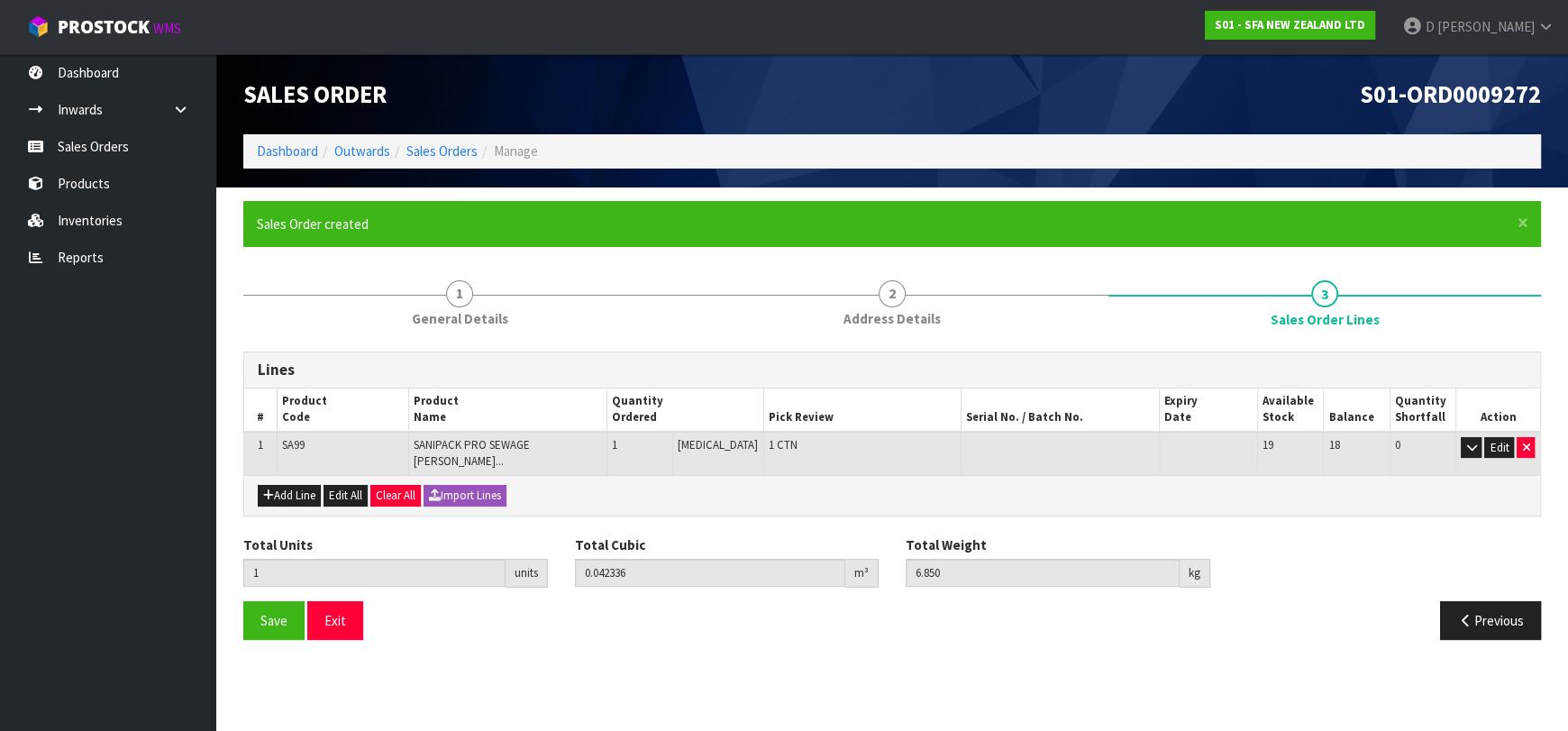
click at [464, 642] on section "× Close Sales Order created 1 General Details 2 Address Details 3 Sales Order L…" at bounding box center [892, 427] width 1352 height 479
drag, startPoint x: 161, startPoint y: 453, endPoint x: 174, endPoint y: 448, distance: 13.9
click at [161, 454] on ul "Dashboard Inwards Purchase Orders Receipts Sales Orders Products Inventories Re…" at bounding box center [108, 393] width 216 height 677
